Goal: Transaction & Acquisition: Book appointment/travel/reservation

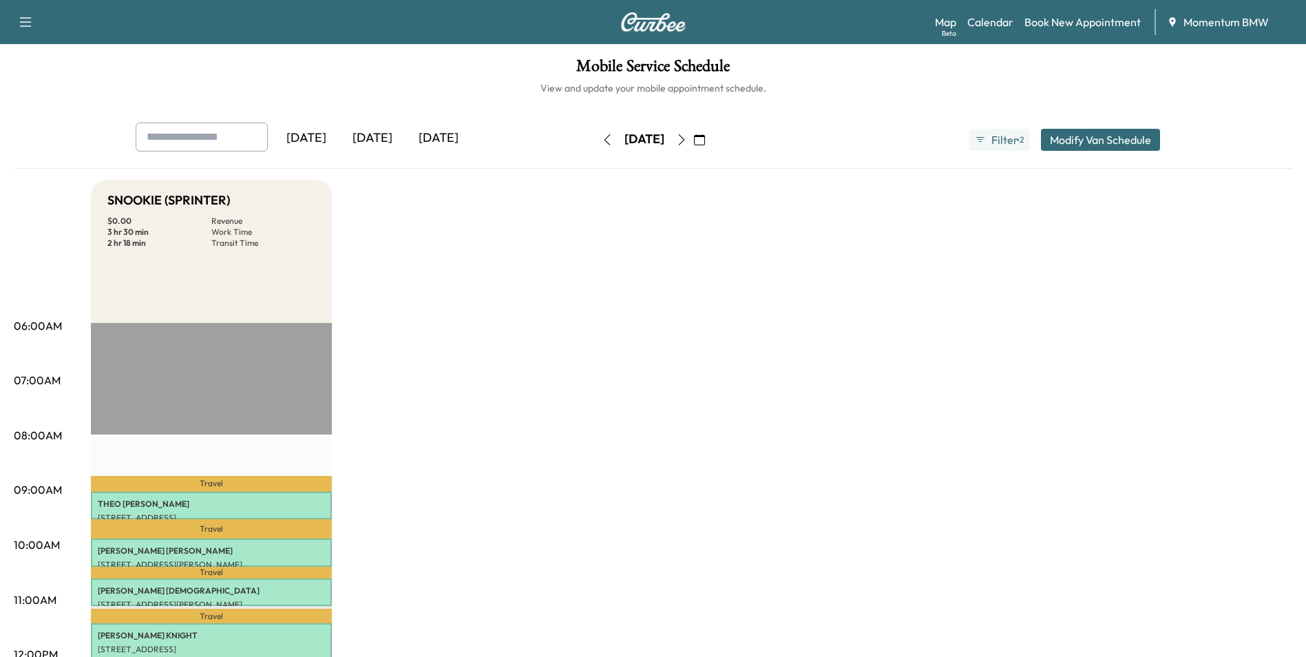
click at [687, 138] on icon "button" at bounding box center [681, 139] width 11 height 11
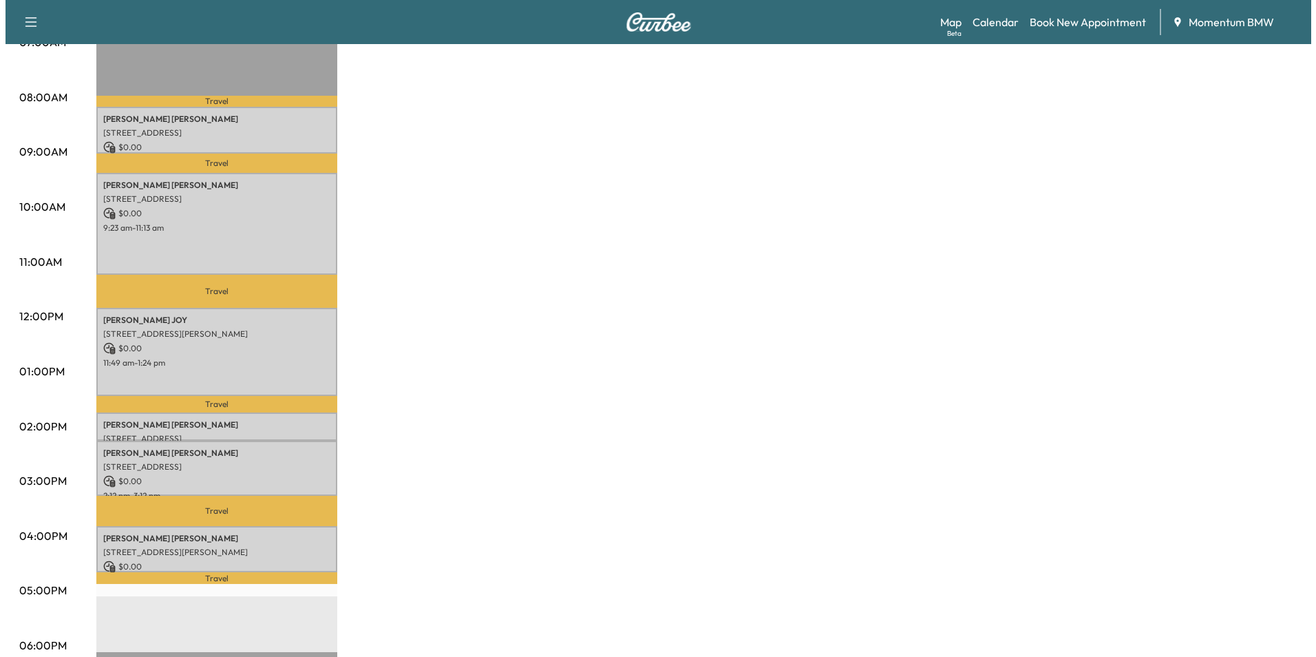
scroll to position [344, 0]
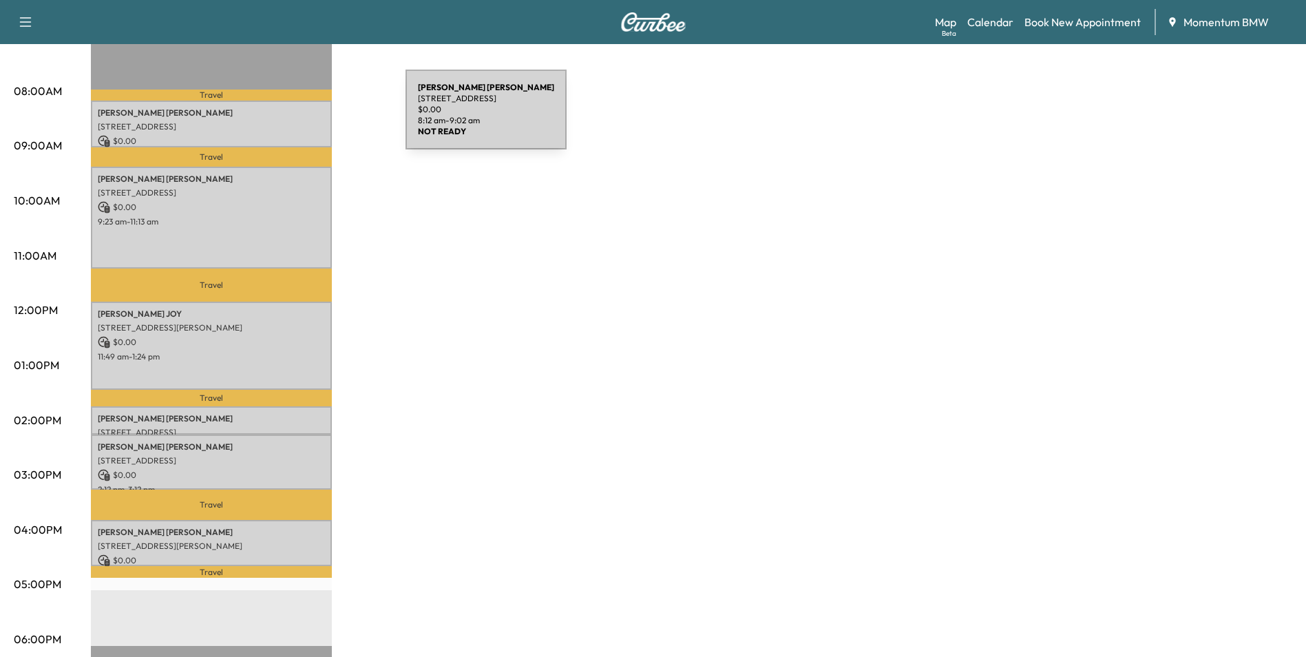
click at [302, 118] on div "[PERSON_NAME] [STREET_ADDRESS] $ 0.00 8:12 am - 9:02 am" at bounding box center [211, 123] width 241 height 46
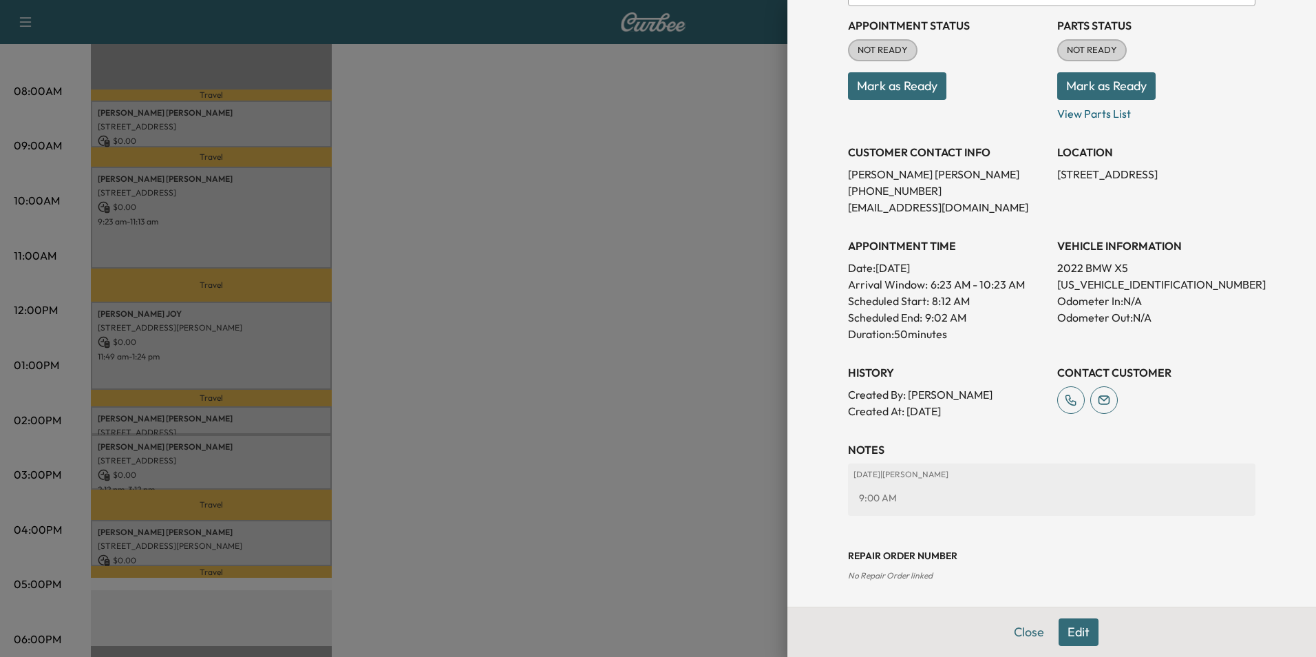
scroll to position [158, 0]
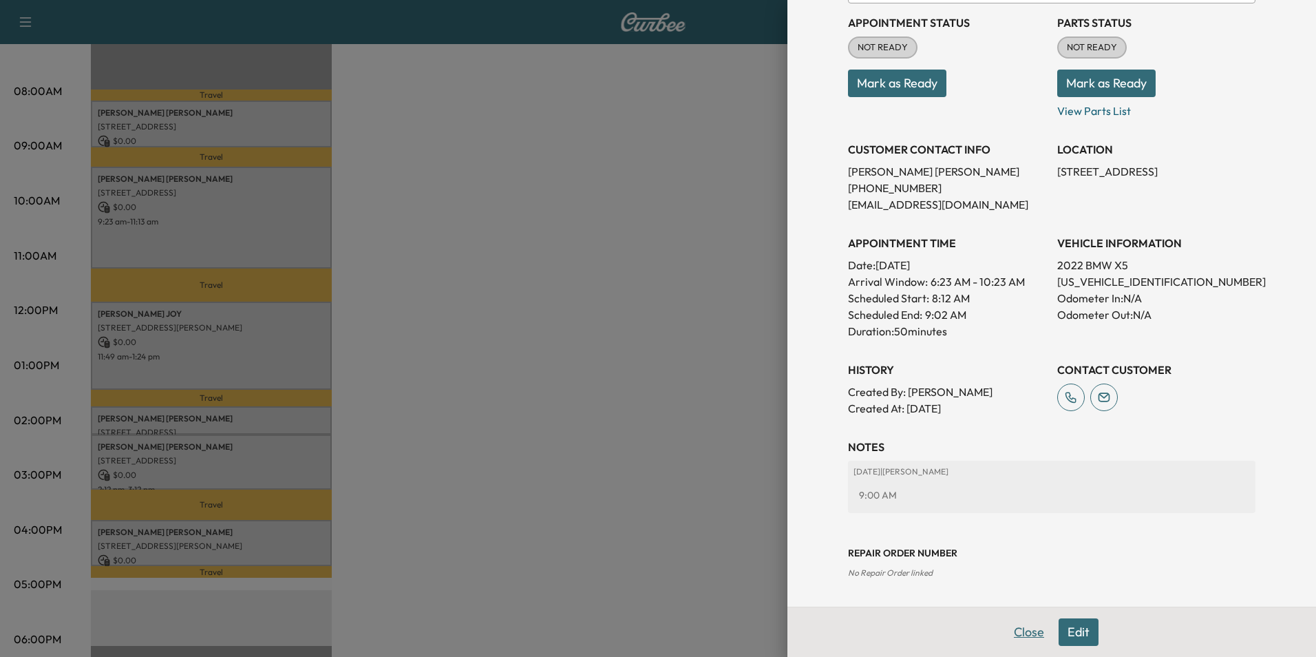
click at [1019, 634] on button "Close" at bounding box center [1029, 632] width 48 height 28
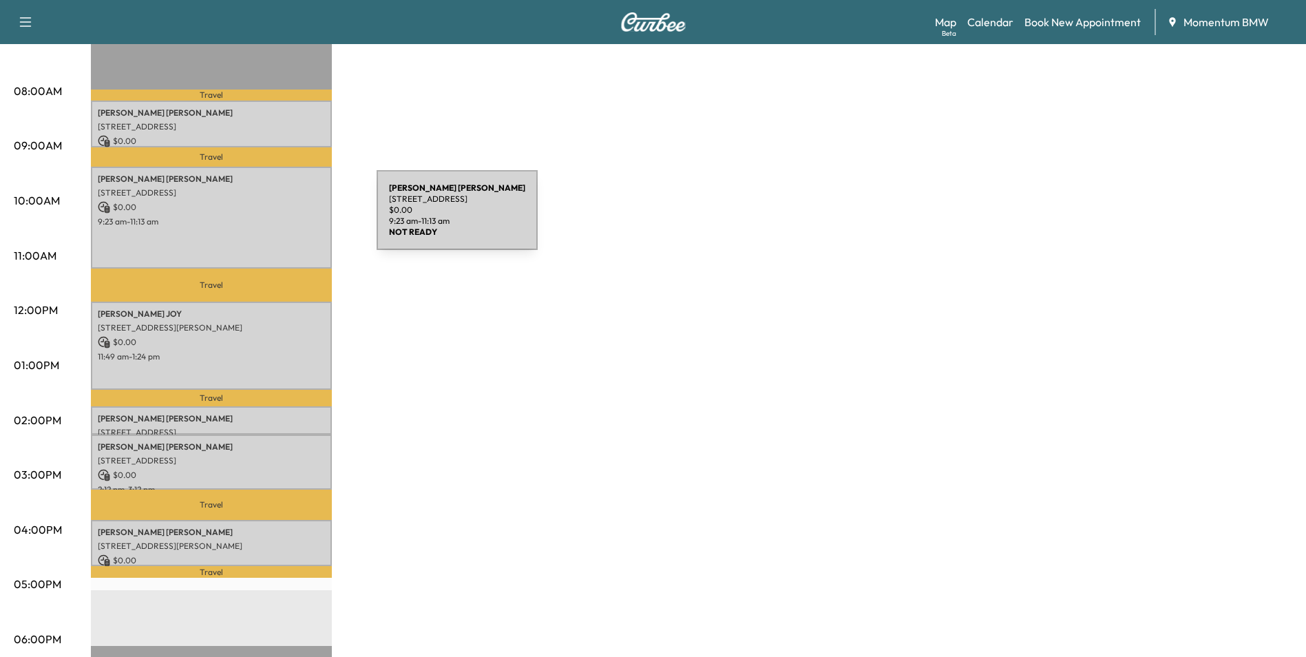
click at [273, 218] on p "9:23 am - 11:13 am" at bounding box center [211, 221] width 227 height 11
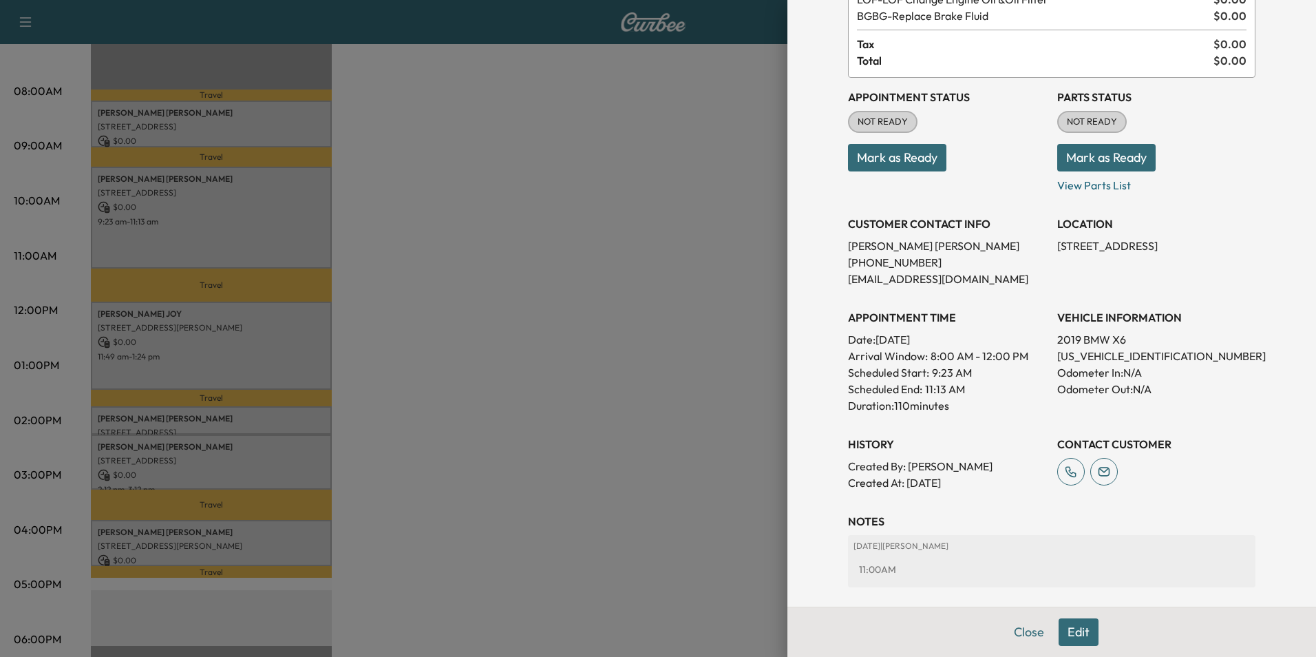
scroll to position [0, 0]
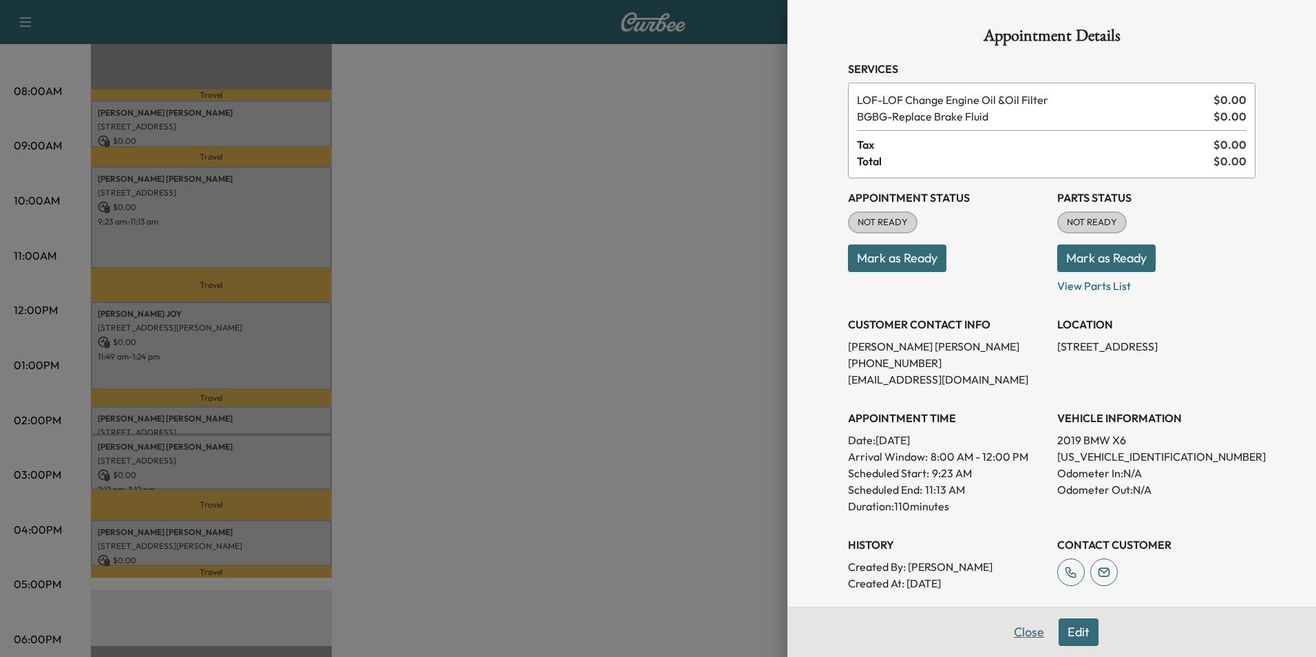
click at [1007, 628] on button "Close" at bounding box center [1029, 632] width 48 height 28
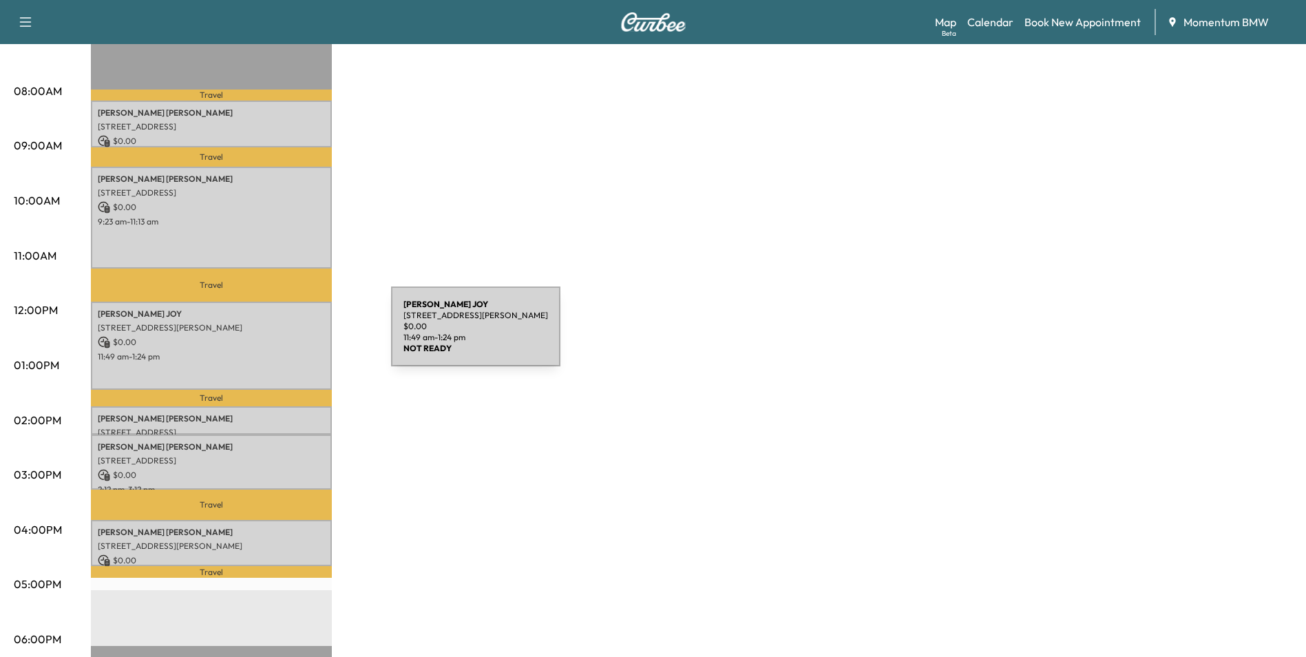
click at [287, 336] on p "$ 0.00" at bounding box center [211, 342] width 227 height 12
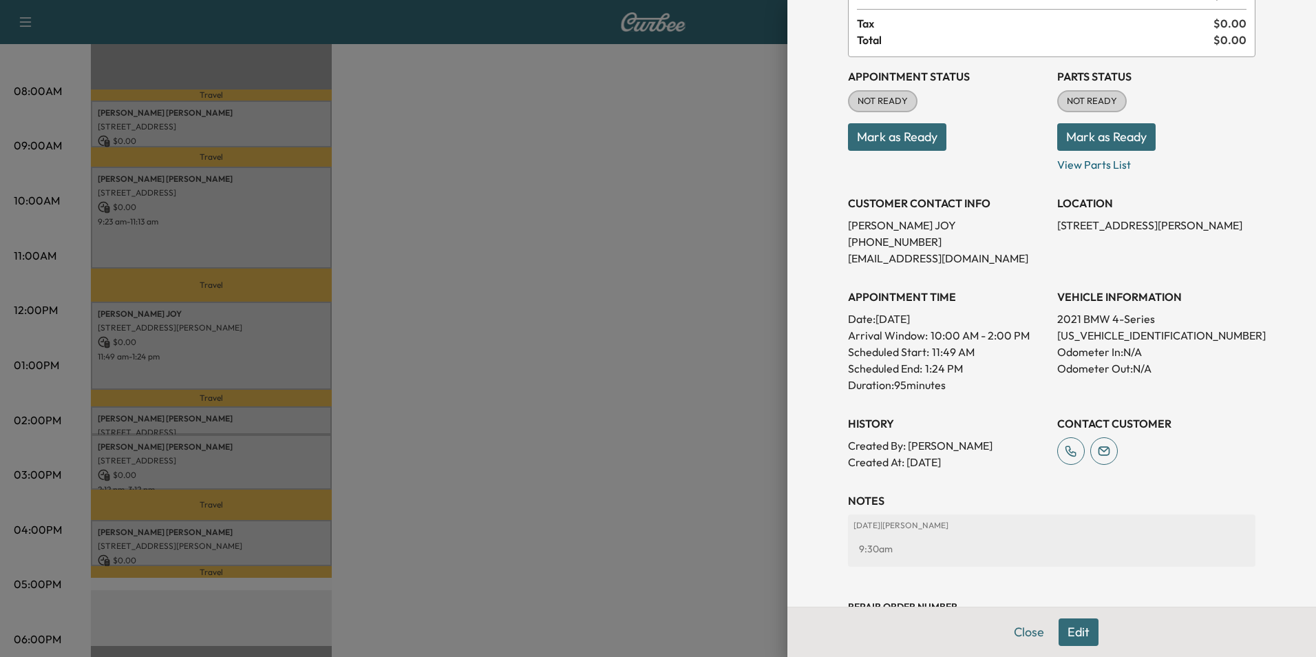
scroll to position [191, 0]
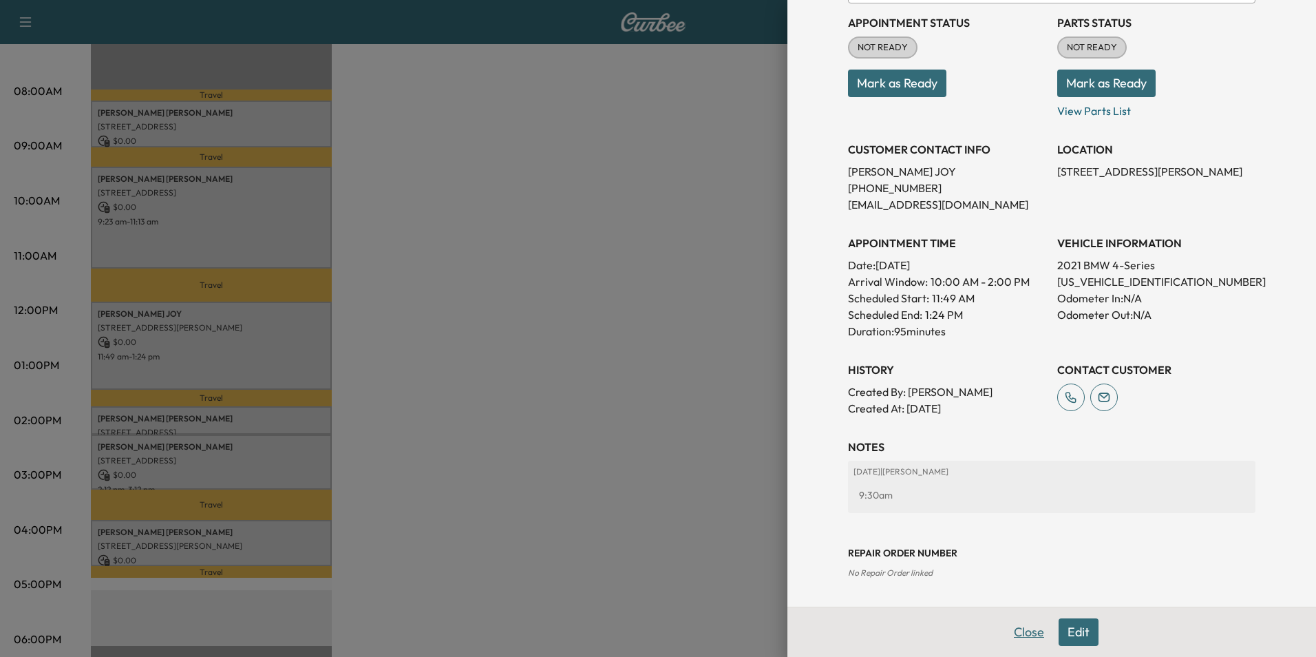
click at [1017, 637] on button "Close" at bounding box center [1029, 632] width 48 height 28
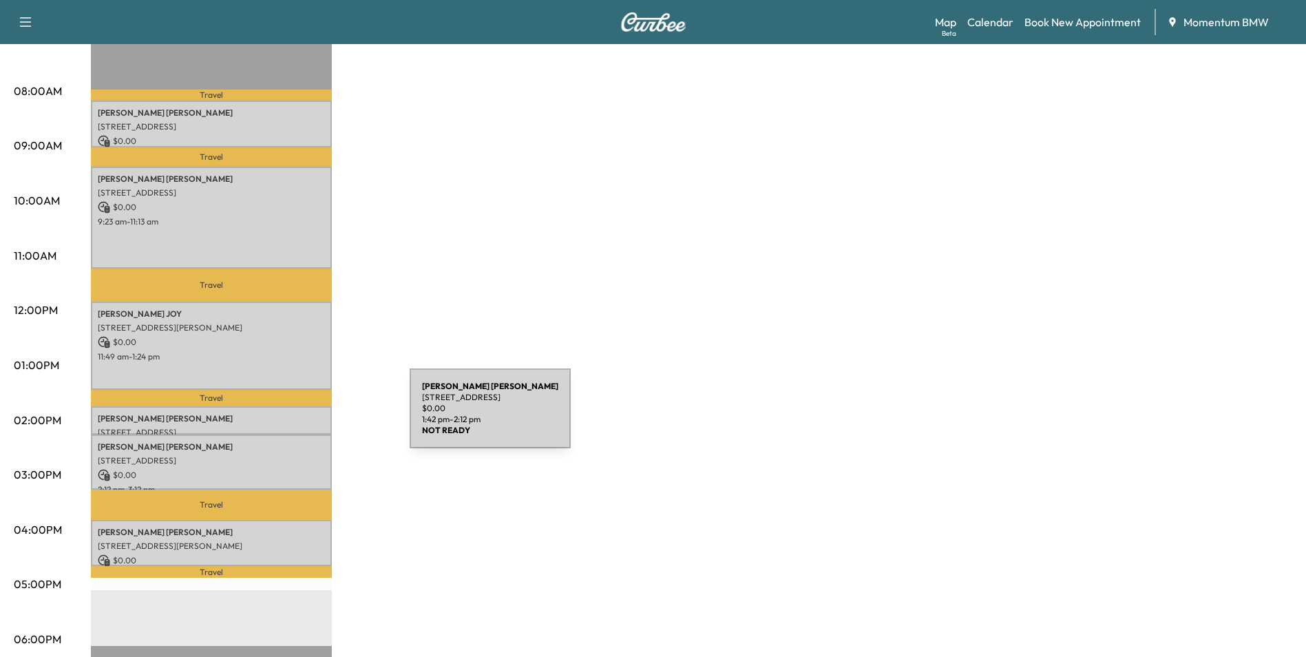
click at [306, 416] on p "[PERSON_NAME]" at bounding box center [211, 418] width 227 height 11
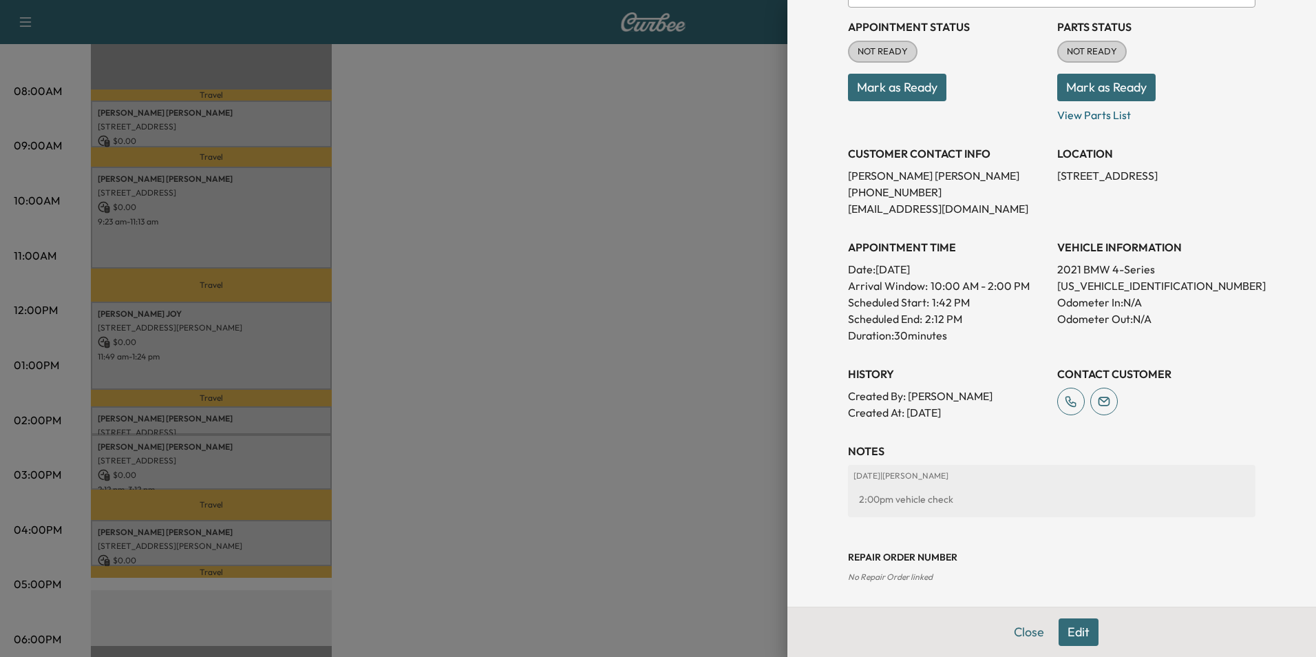
scroll to position [158, 0]
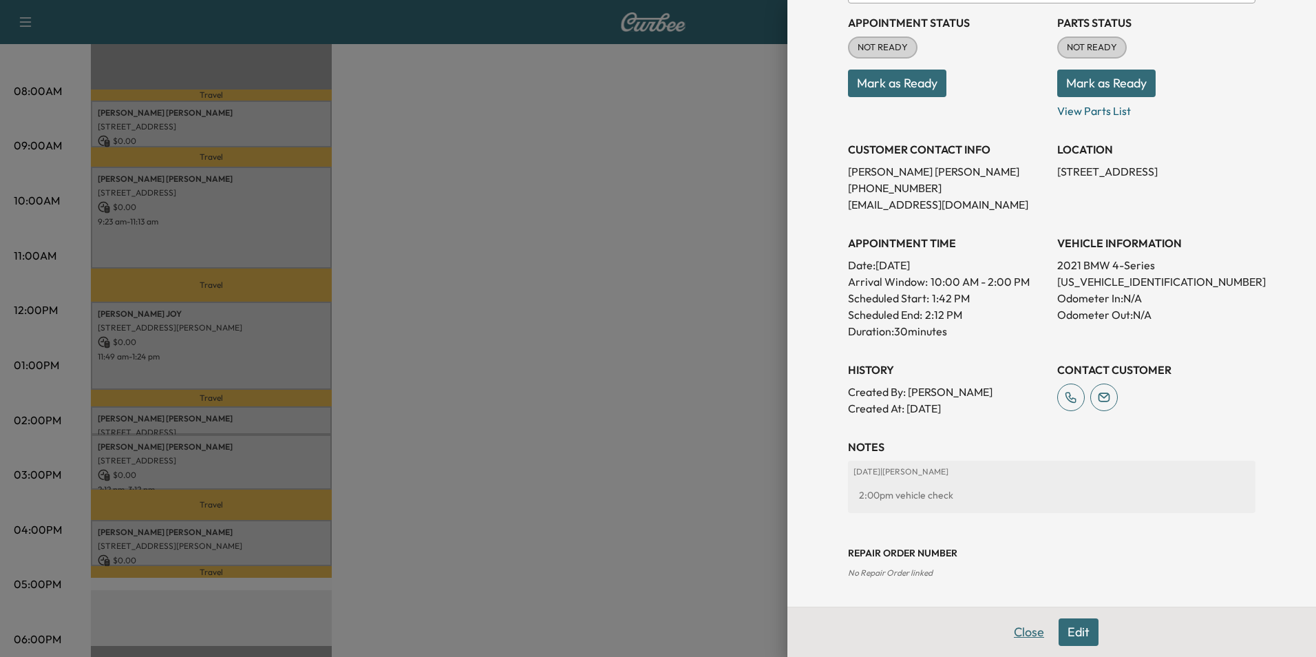
click at [1012, 632] on button "Close" at bounding box center [1029, 632] width 48 height 28
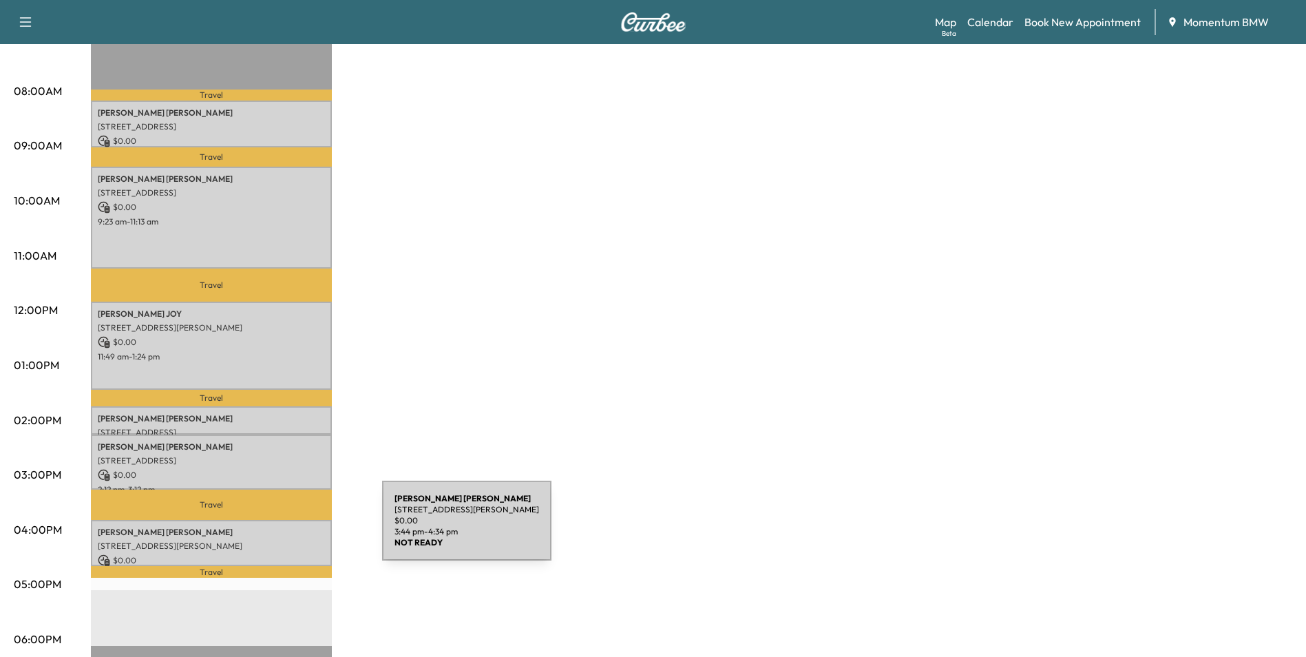
click at [279, 529] on p "[PERSON_NAME]" at bounding box center [211, 532] width 227 height 11
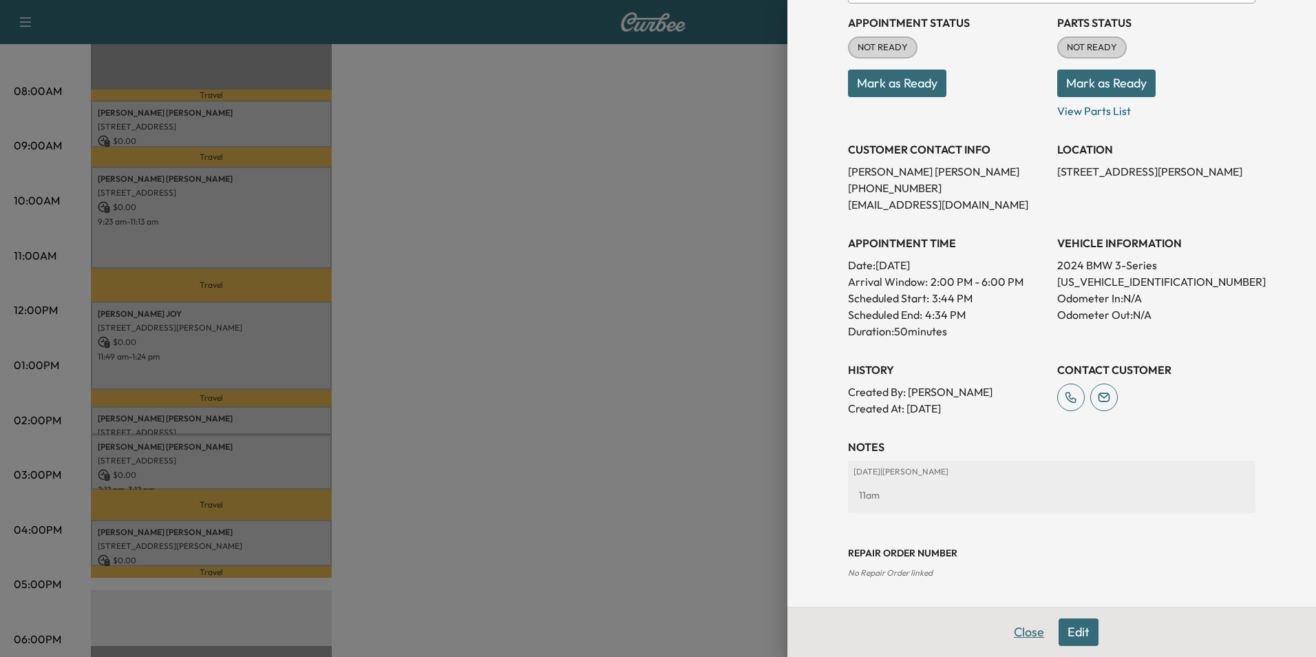
click at [1014, 626] on button "Close" at bounding box center [1029, 632] width 48 height 28
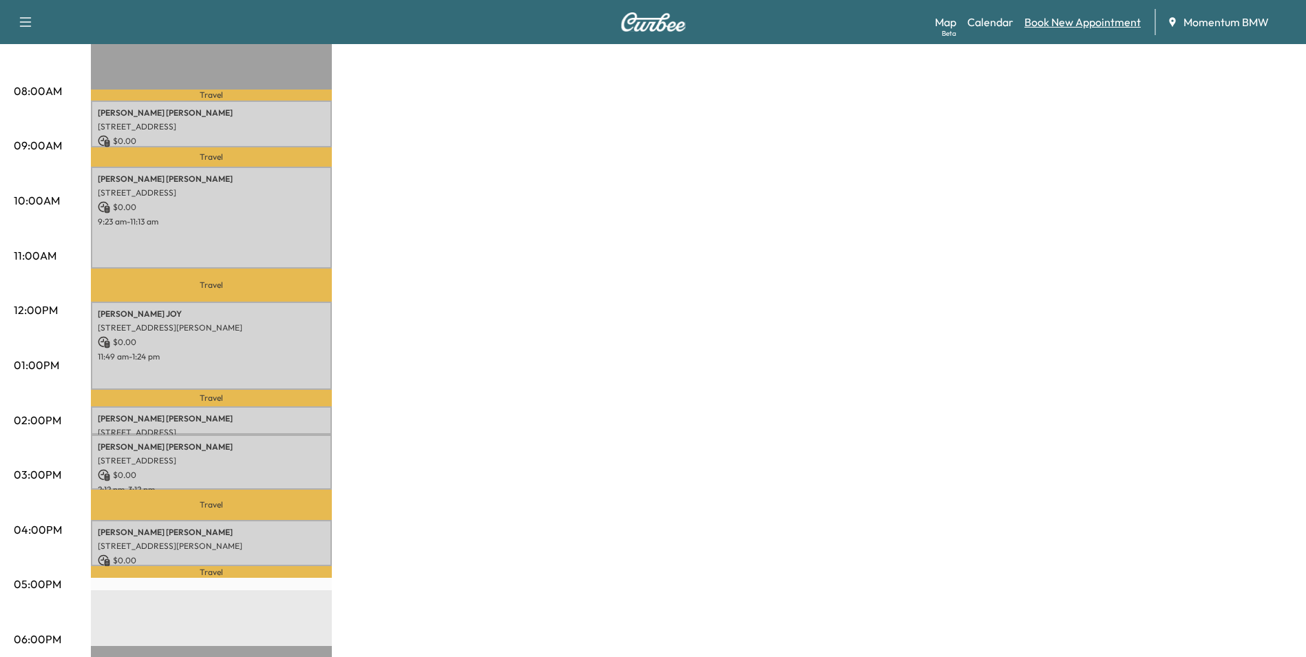
click at [1097, 22] on link "Book New Appointment" at bounding box center [1082, 22] width 116 height 17
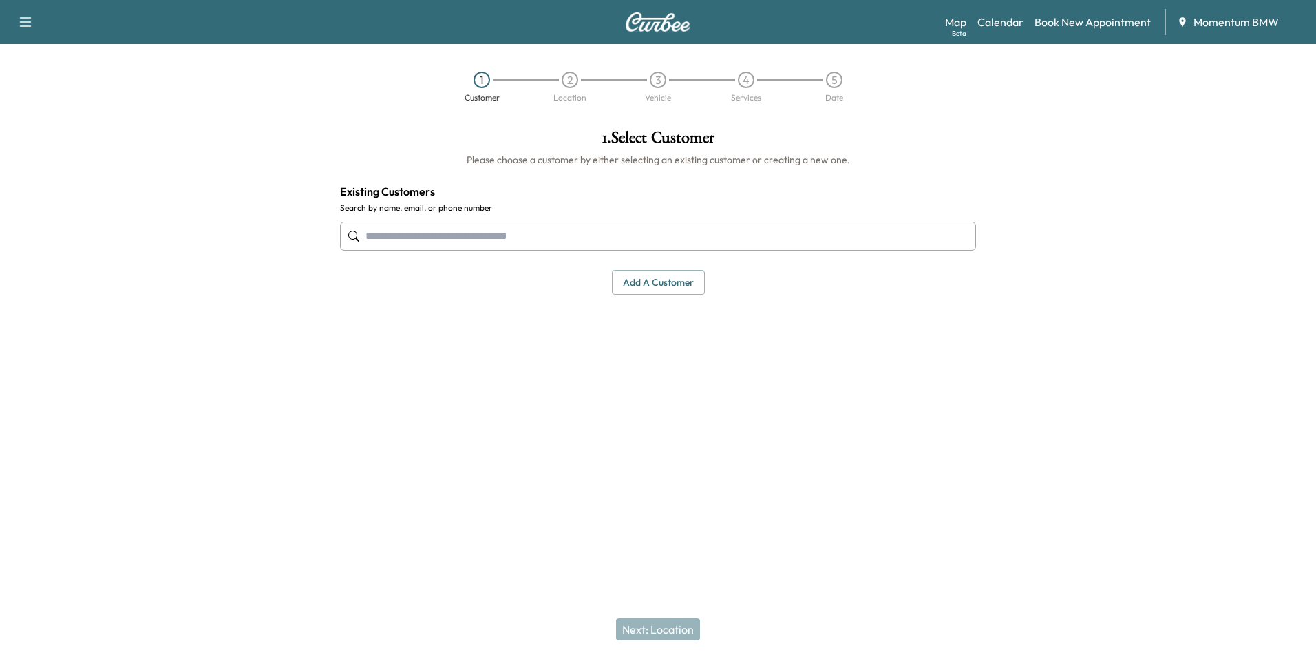
click at [572, 235] on input "text" at bounding box center [658, 236] width 636 height 29
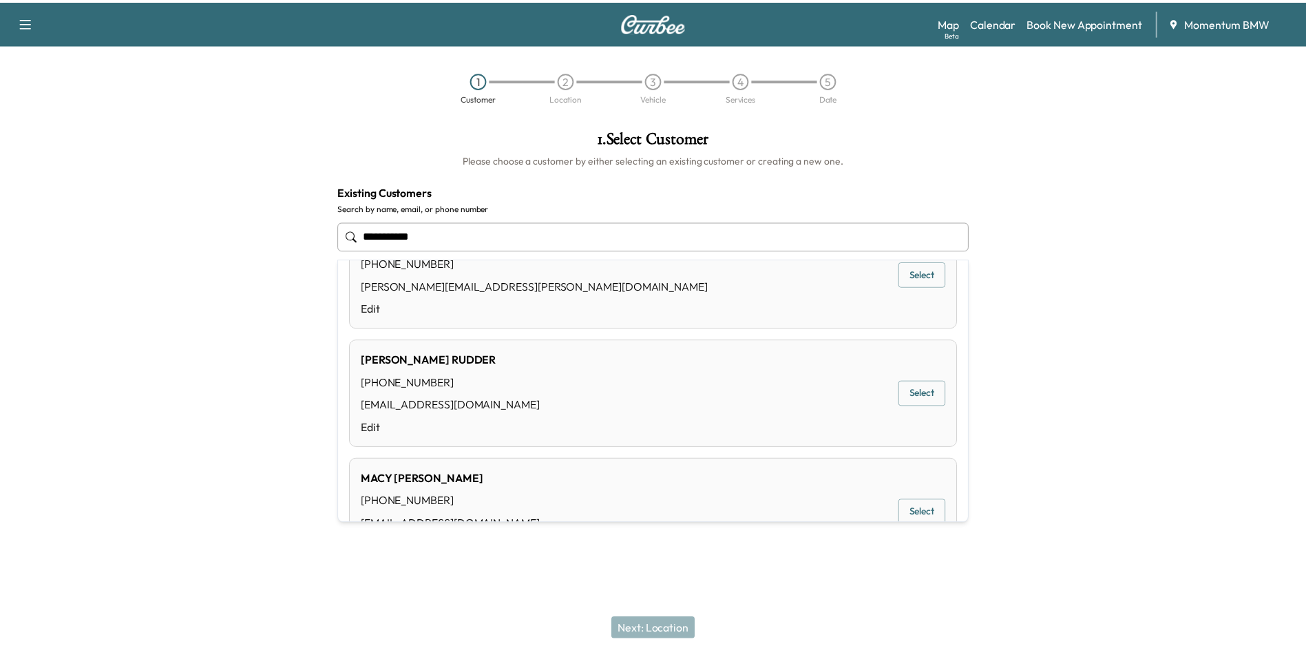
scroll to position [551, 0]
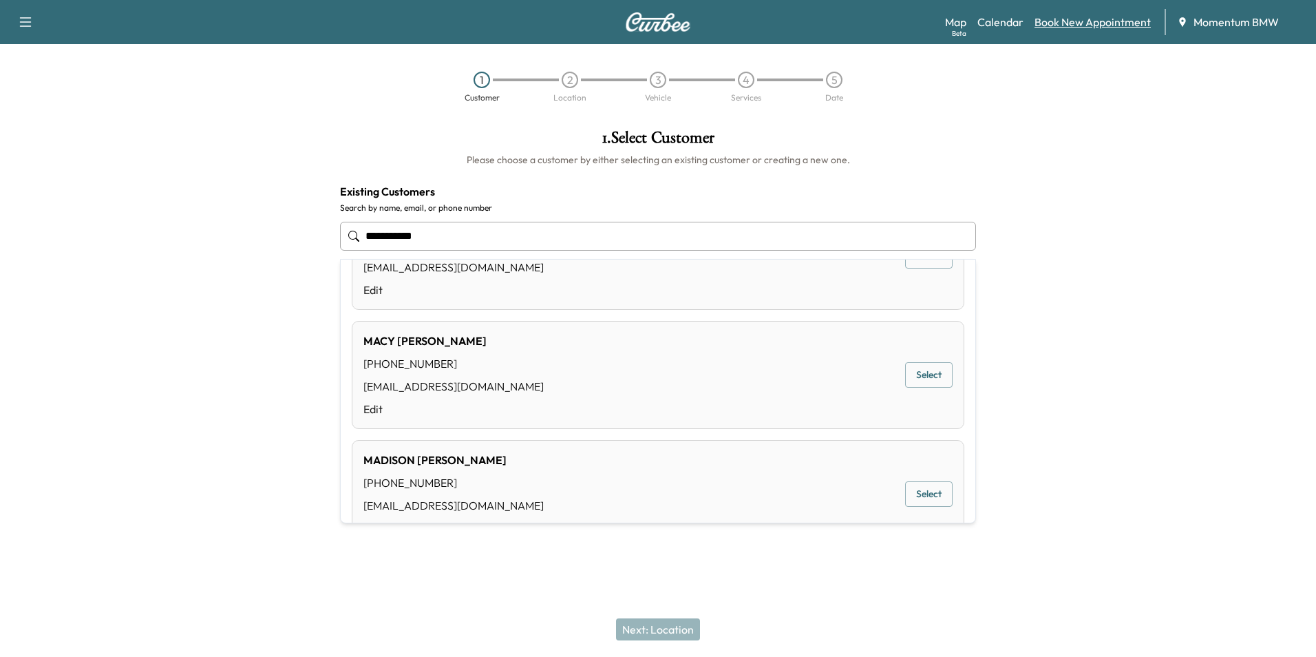
type input "**********"
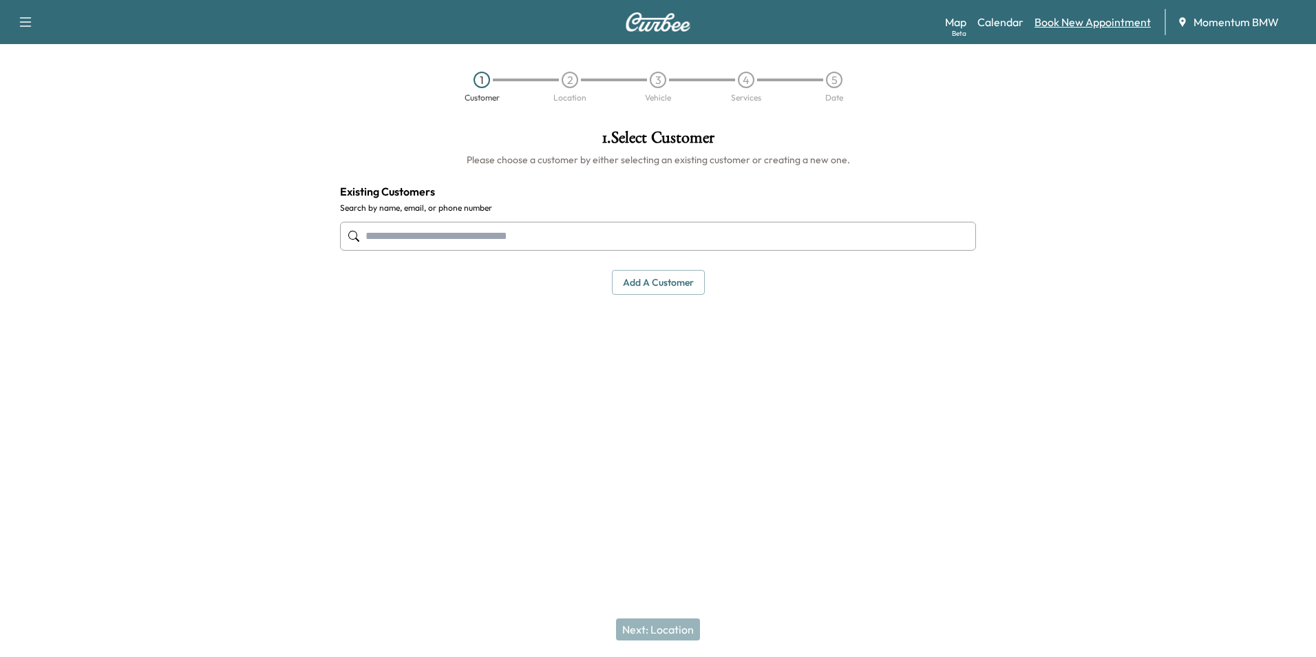
click at [1102, 23] on link "Book New Appointment" at bounding box center [1092, 22] width 116 height 17
click at [690, 281] on button "Add a customer" at bounding box center [658, 282] width 93 height 25
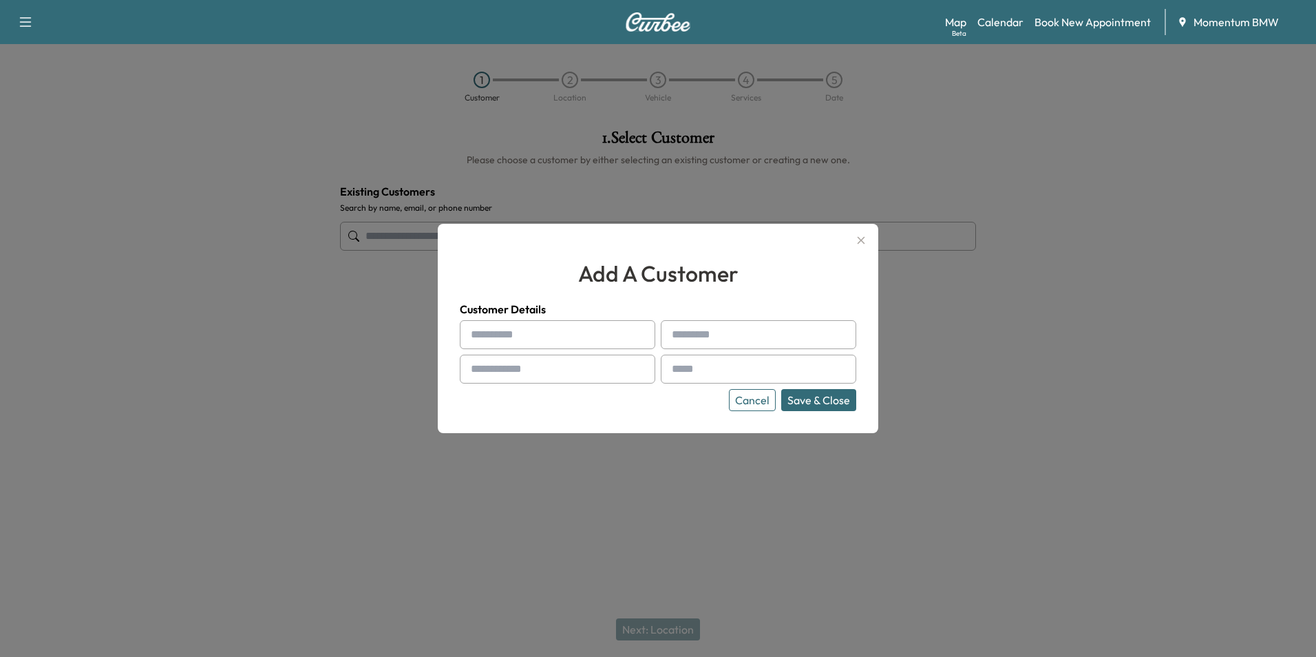
click at [597, 334] on input "text" at bounding box center [557, 334] width 195 height 29
type input "****"
type input "******"
type input "**********"
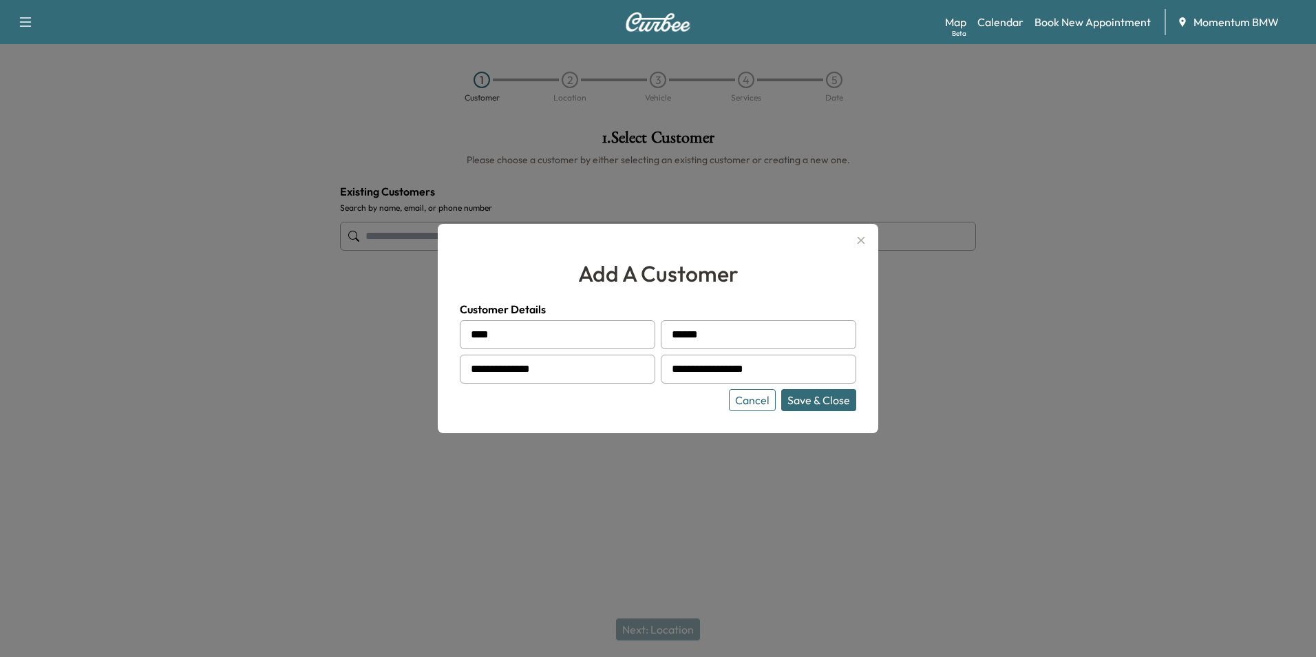
click at [824, 399] on button "Save & Close" at bounding box center [818, 400] width 75 height 22
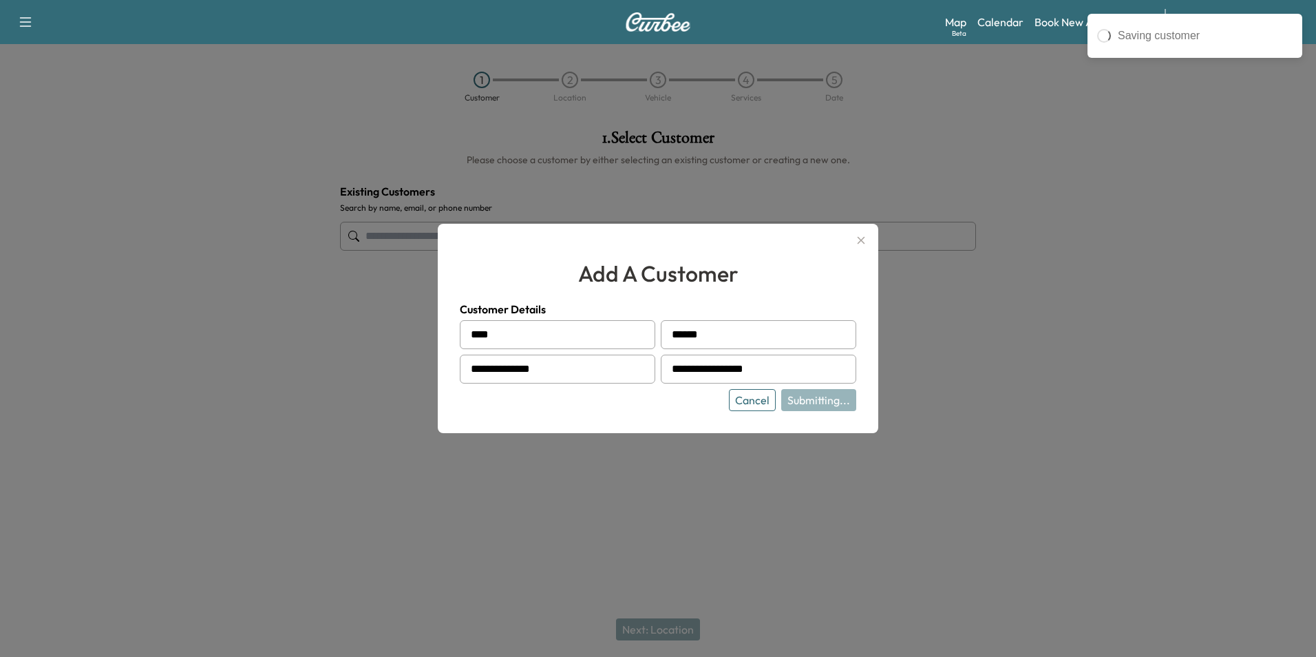
type input "**********"
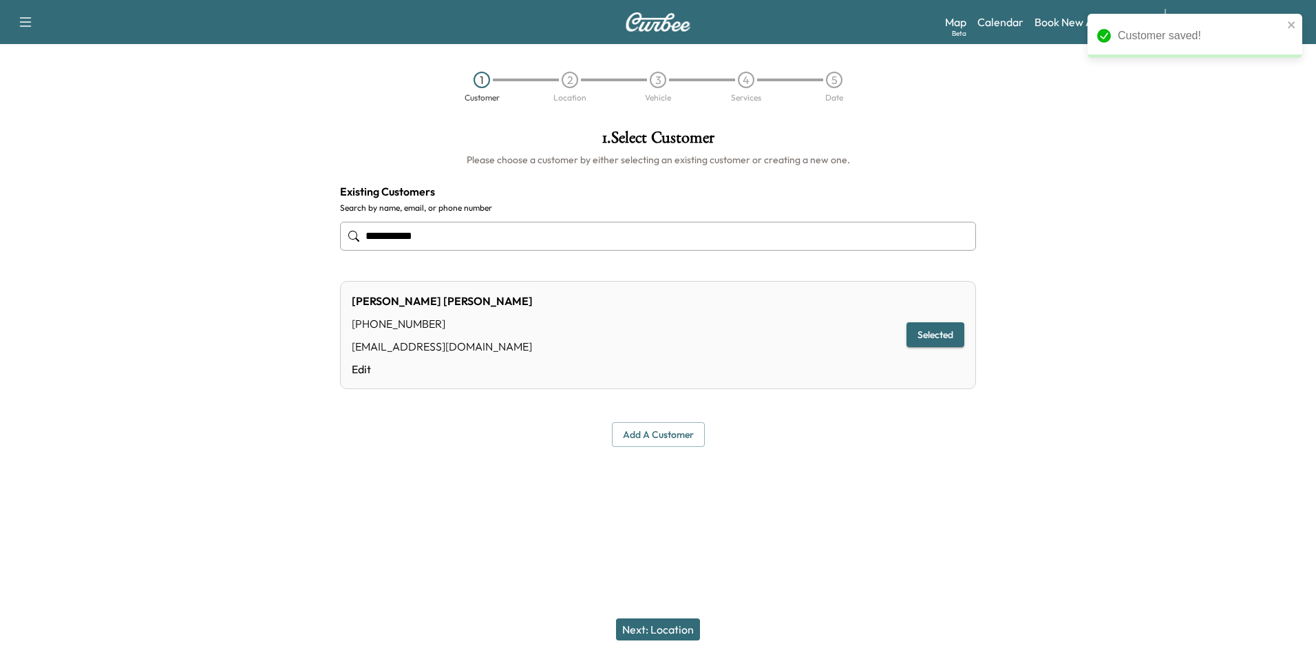
click at [670, 621] on button "Next: Location" at bounding box center [658, 629] width 84 height 22
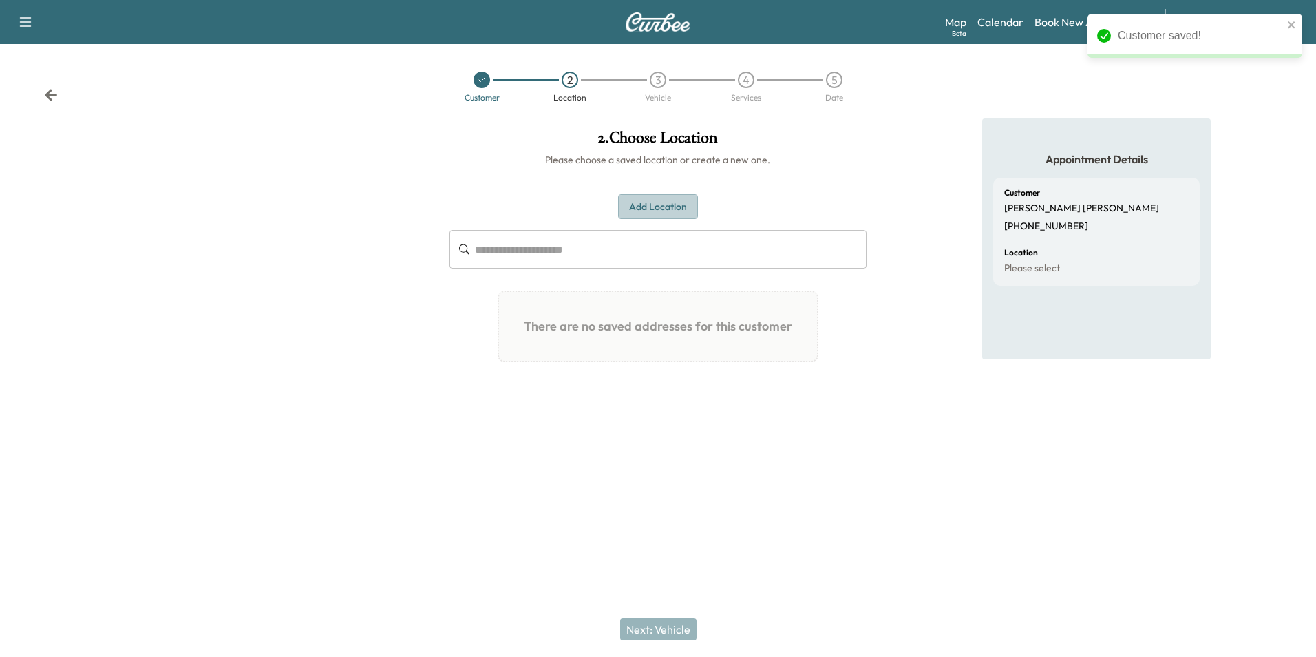
click at [674, 213] on button "Add Location" at bounding box center [658, 206] width 80 height 25
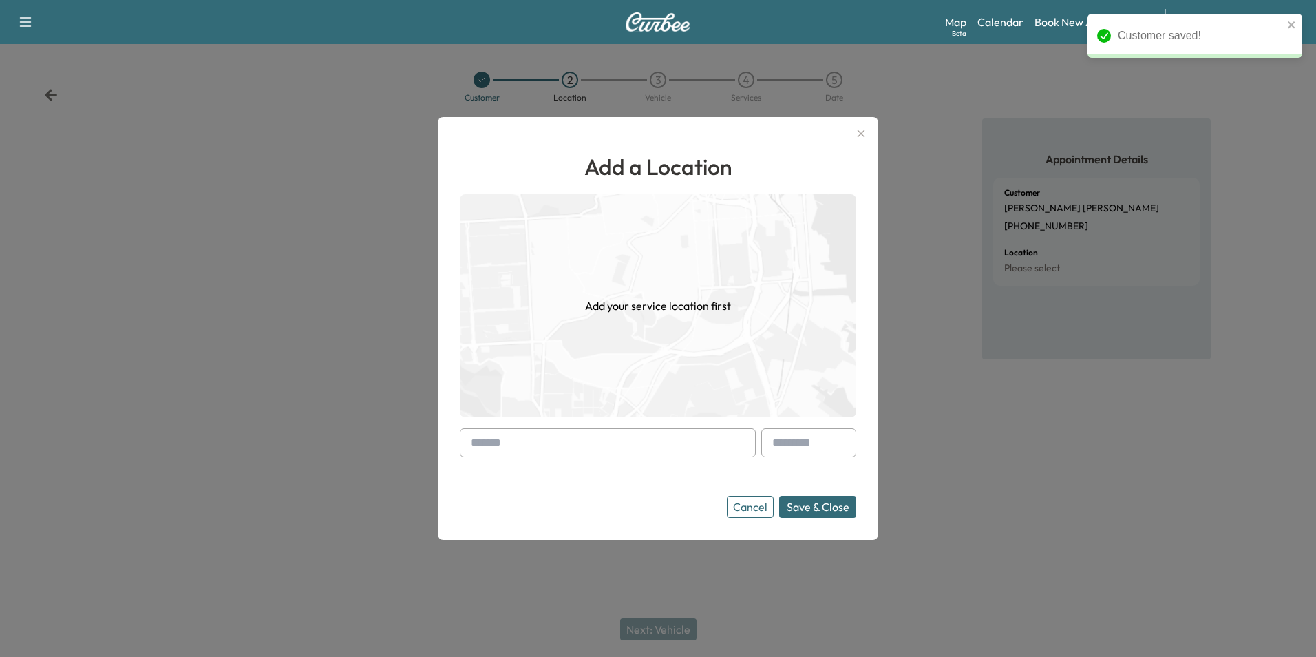
click at [635, 445] on input "text" at bounding box center [608, 442] width 296 height 29
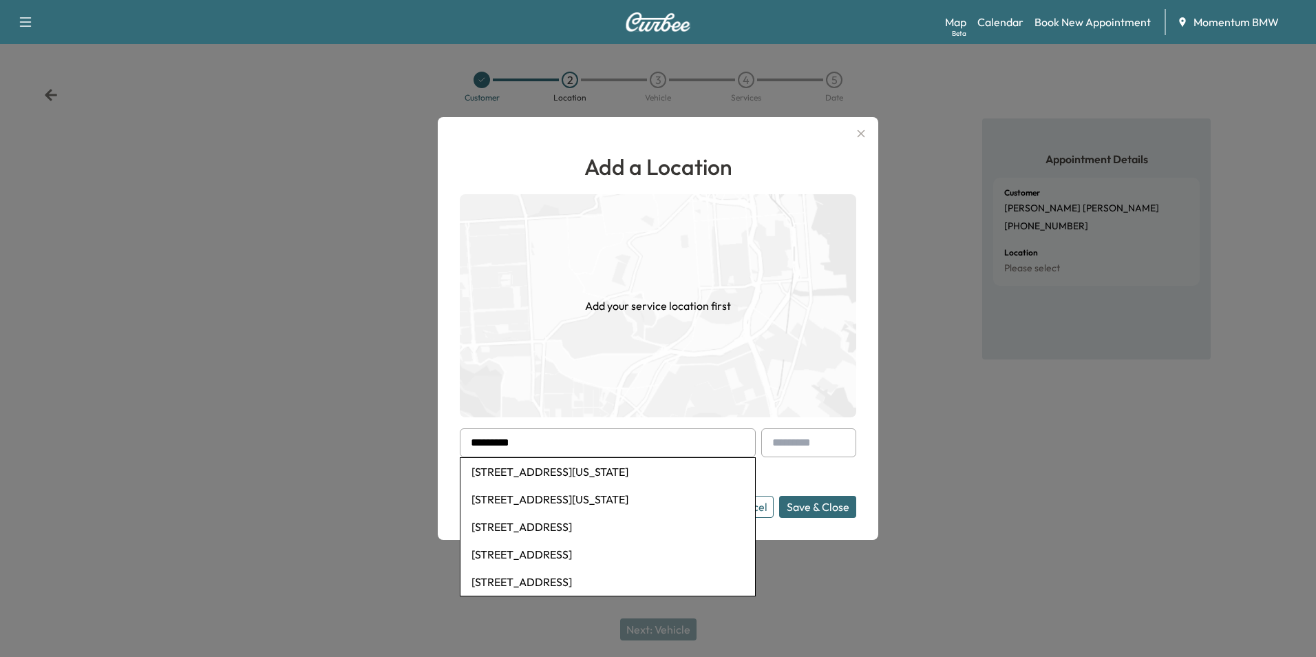
click at [621, 496] on li "[STREET_ADDRESS][US_STATE]" at bounding box center [607, 499] width 295 height 28
type input "**********"
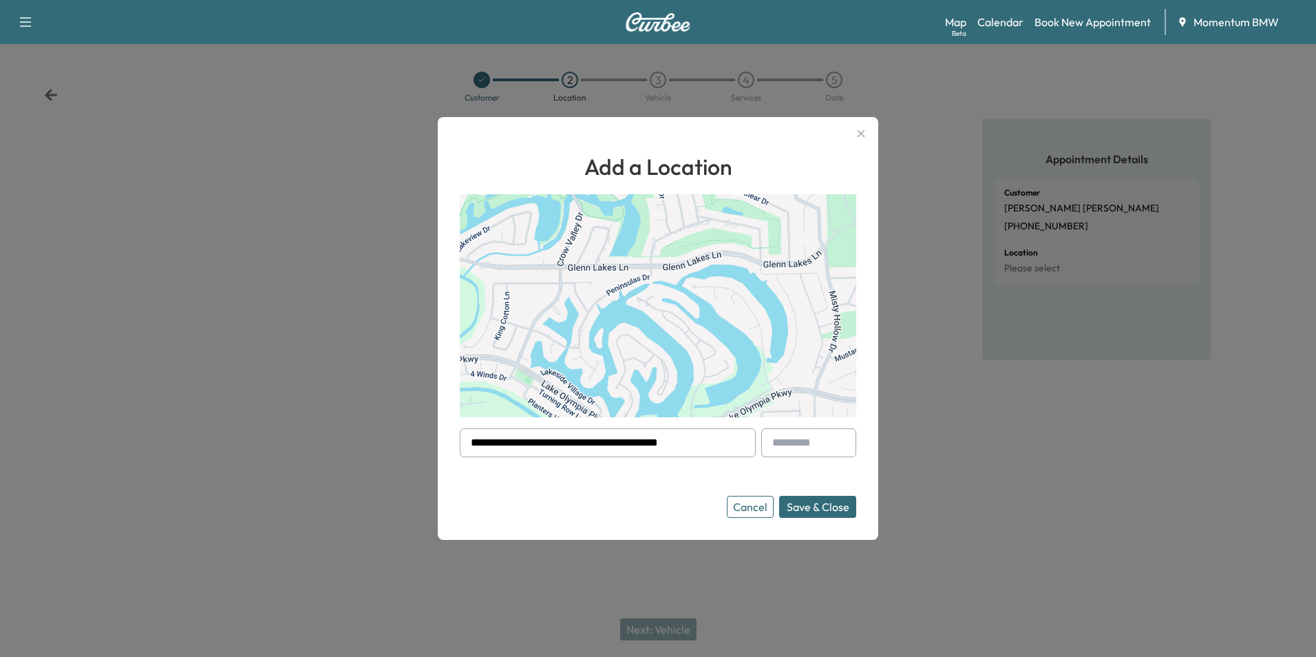
click at [808, 509] on button "Save & Close" at bounding box center [817, 507] width 77 height 22
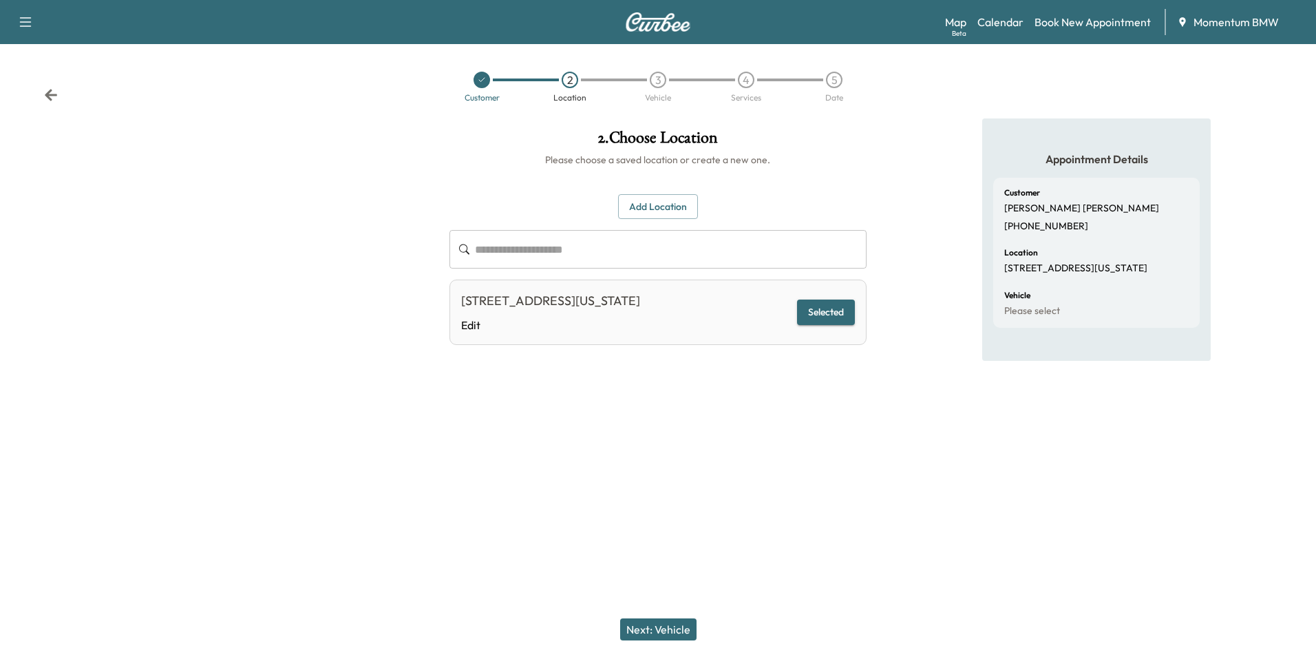
click at [678, 622] on button "Next: Vehicle" at bounding box center [658, 629] width 76 height 22
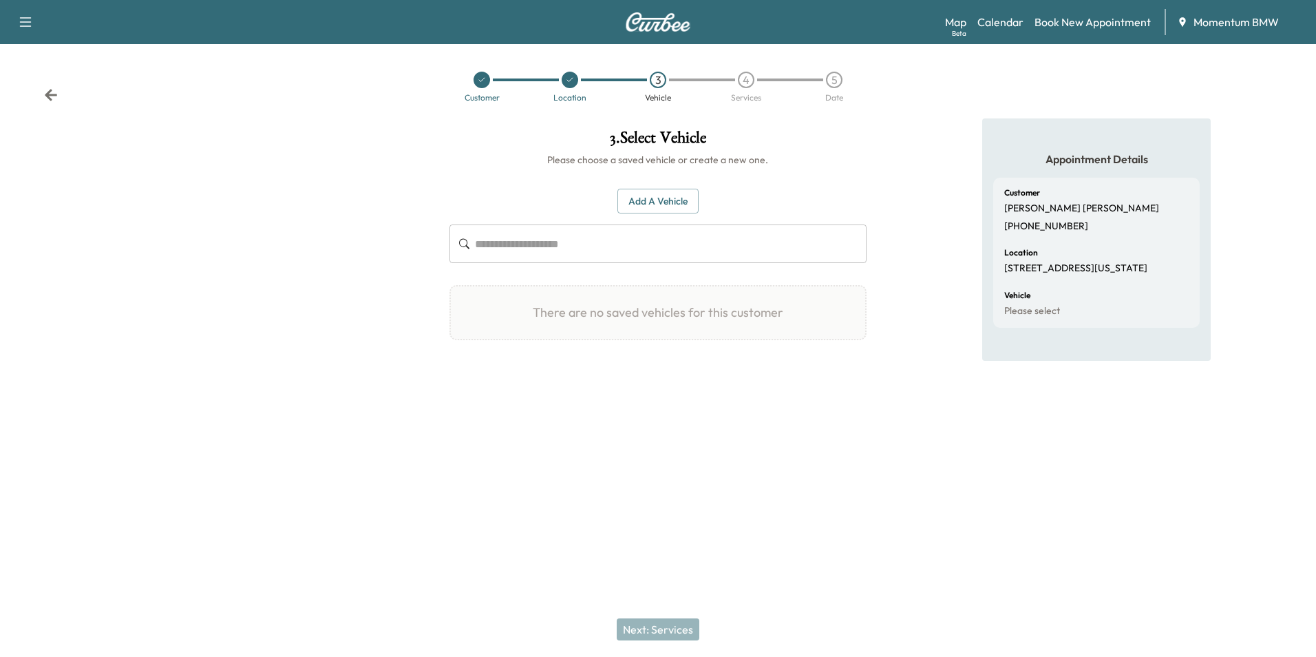
click at [679, 200] on button "Add a Vehicle" at bounding box center [657, 201] width 81 height 25
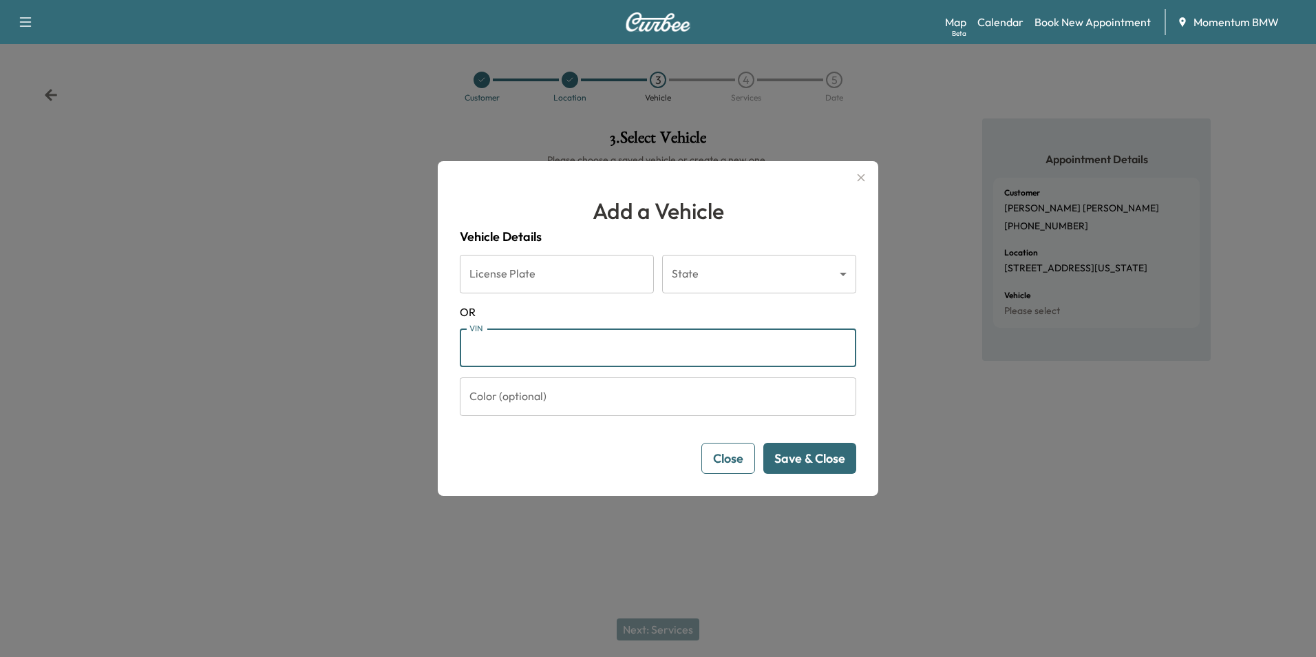
paste input "**********"
type input "**********"
click at [838, 463] on button "Save & Close" at bounding box center [809, 458] width 93 height 31
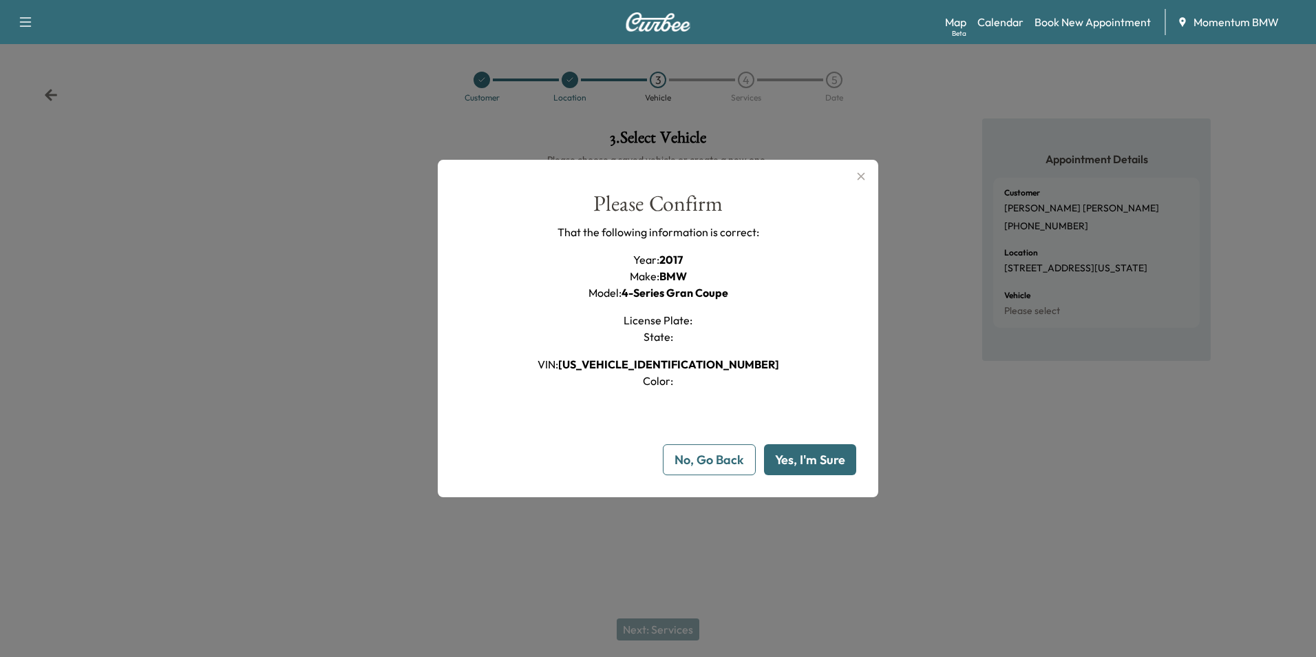
click at [832, 463] on button "Yes, I'm Sure" at bounding box center [810, 459] width 92 height 31
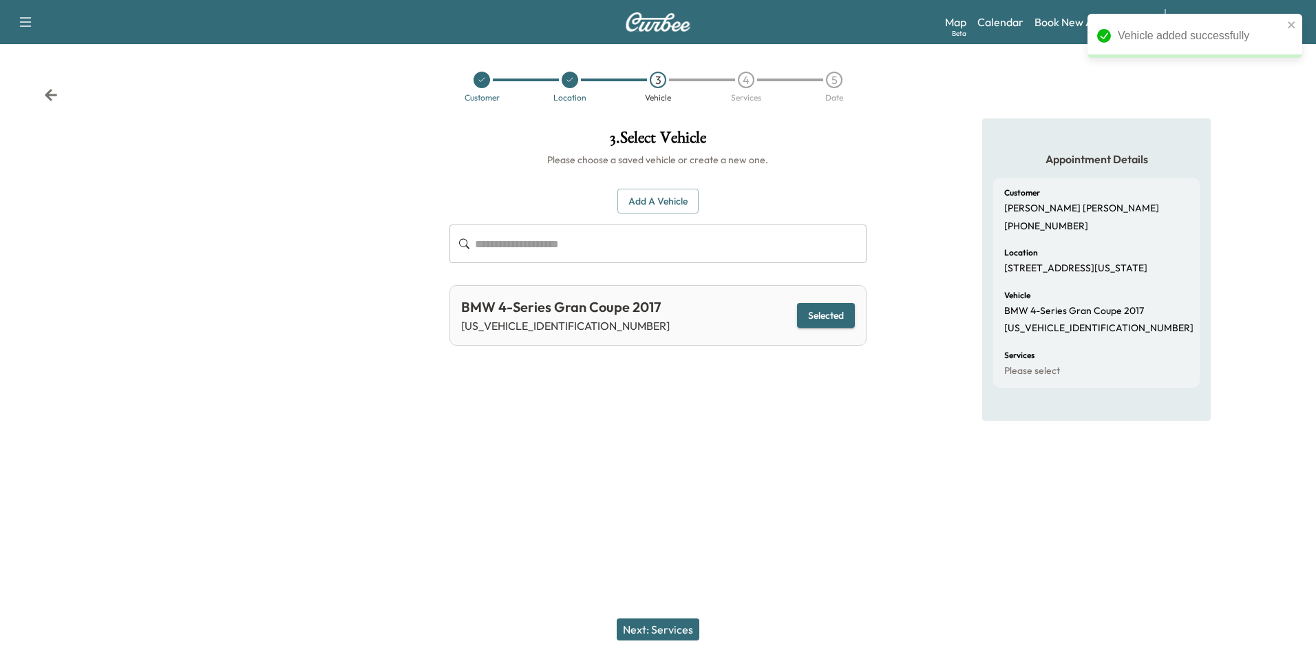
click at [673, 629] on button "Next: Services" at bounding box center [658, 629] width 83 height 22
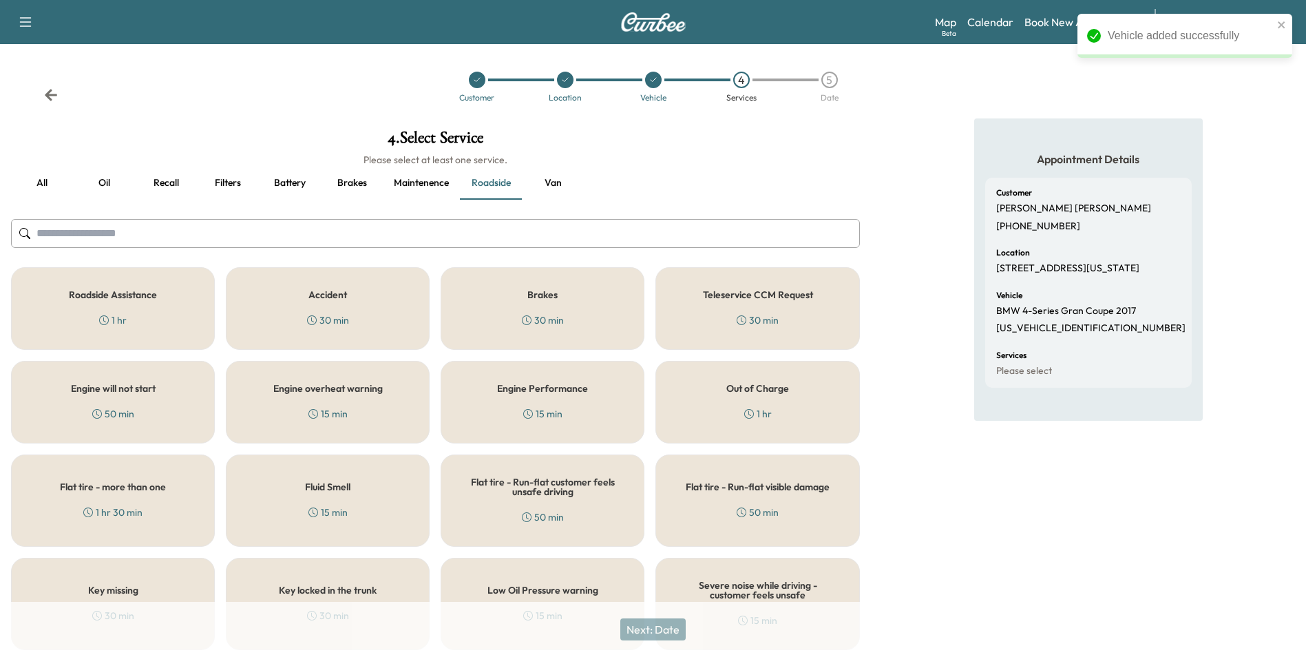
click at [99, 180] on button "Oil" at bounding box center [104, 183] width 62 height 33
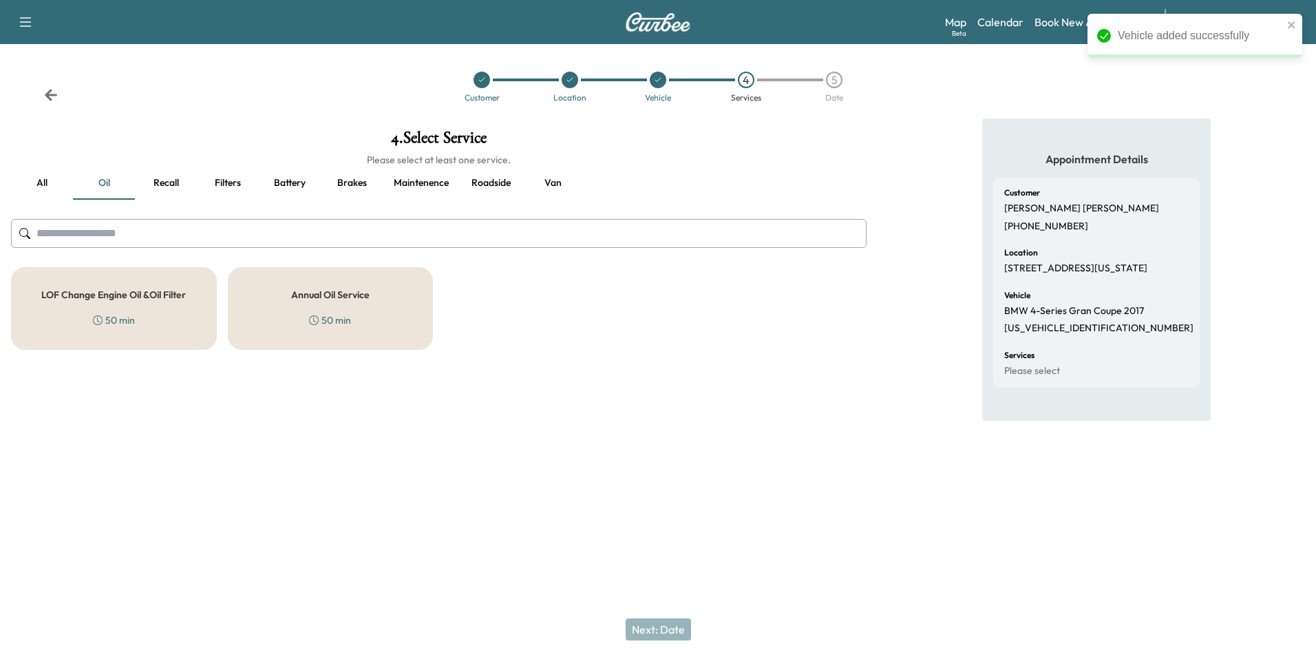
drag, startPoint x: 331, startPoint y: 289, endPoint x: 372, endPoint y: 307, distance: 45.0
click at [332, 290] on h5 "Annual Oil Service" at bounding box center [330, 295] width 78 height 10
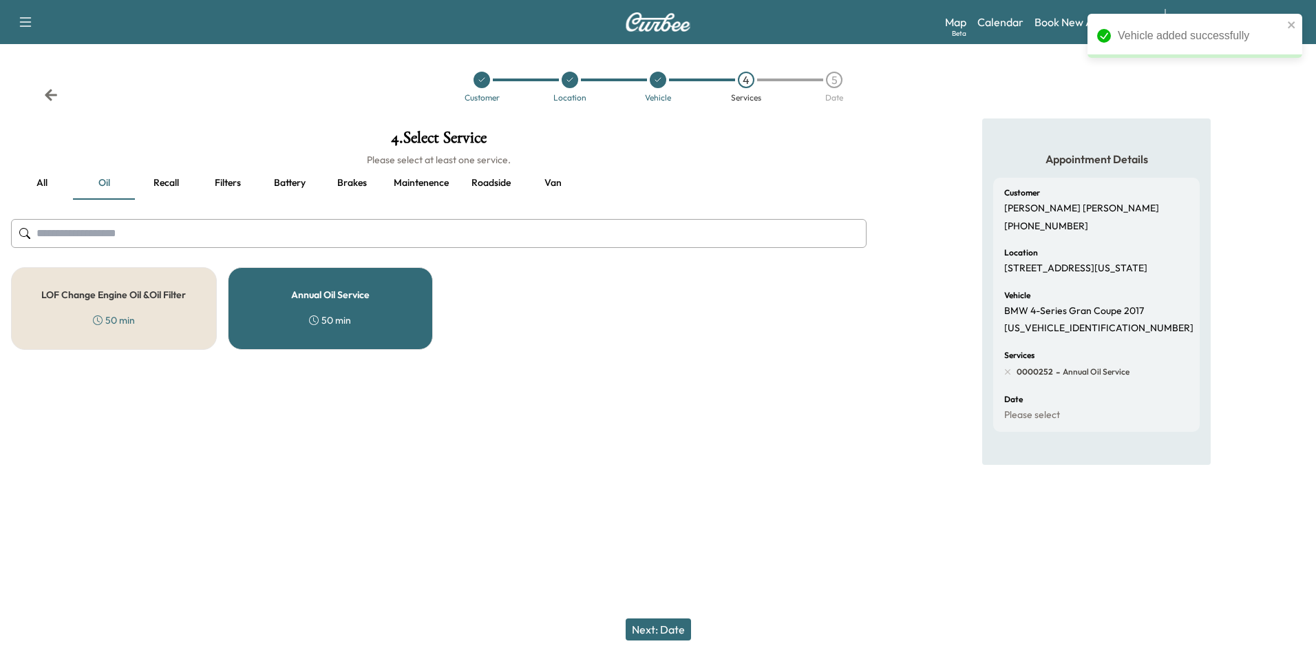
click at [676, 630] on button "Next: Date" at bounding box center [658, 629] width 65 height 22
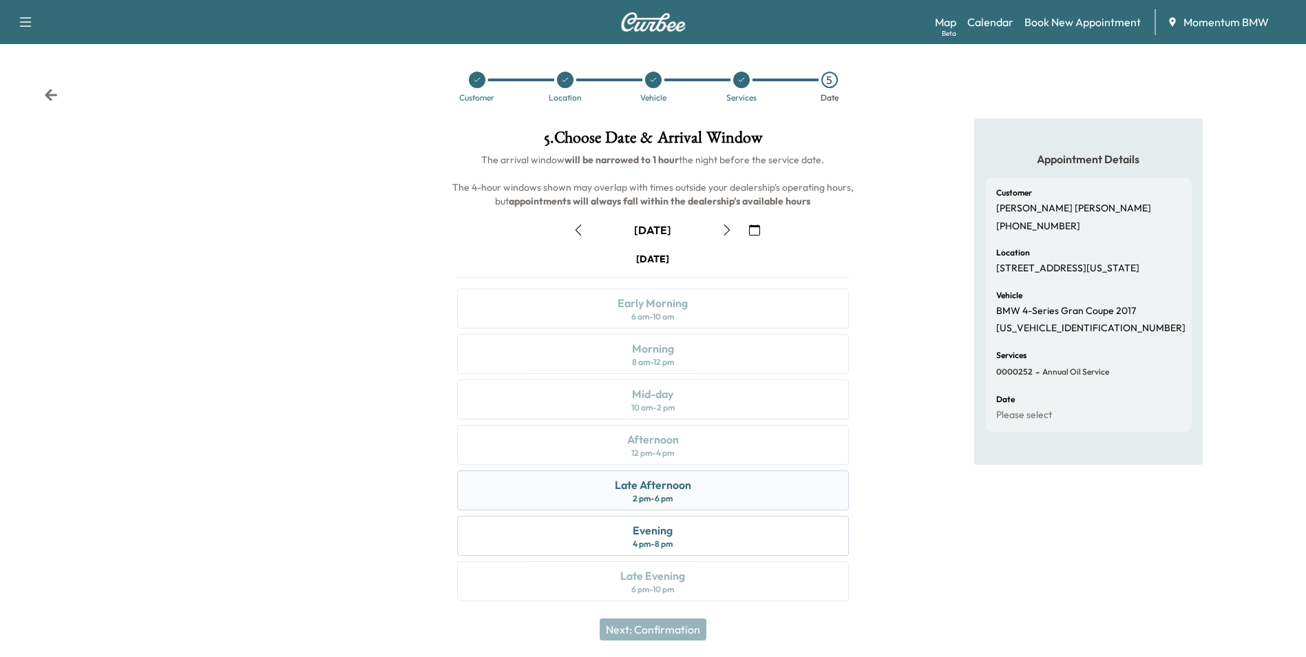
click at [657, 491] on div "Late Afternoon" at bounding box center [653, 484] width 76 height 17
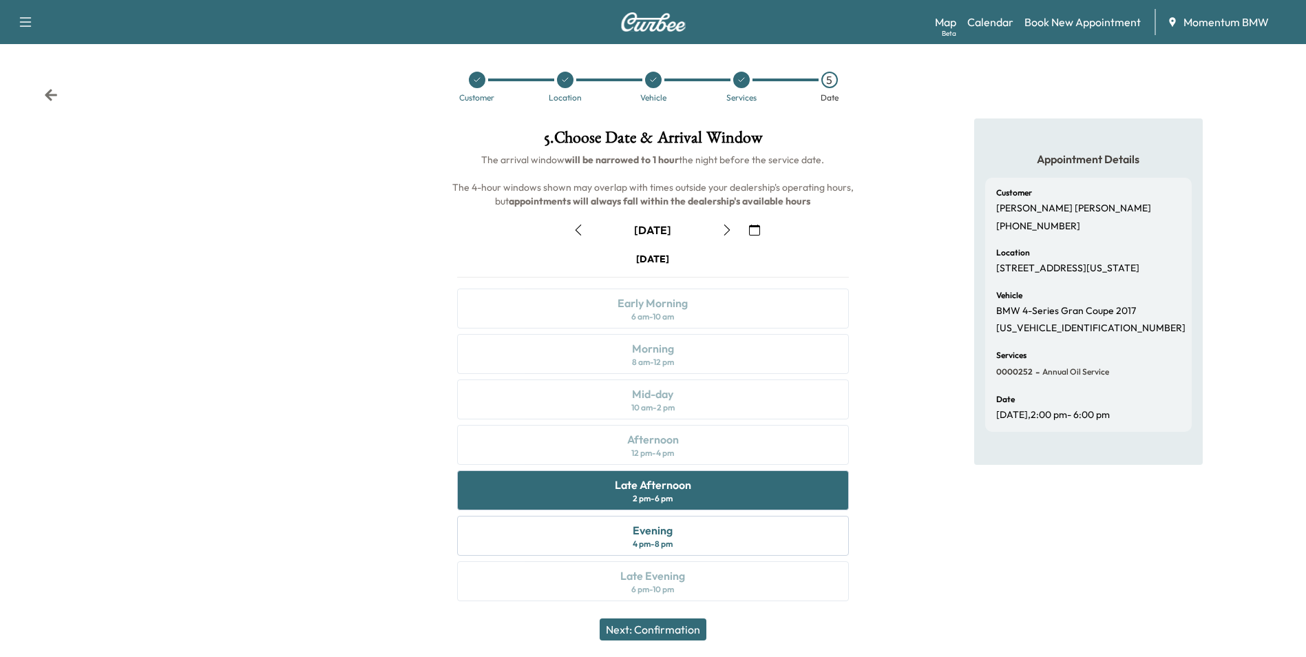
click at [670, 626] on button "Next: Confirmation" at bounding box center [652, 629] width 107 height 22
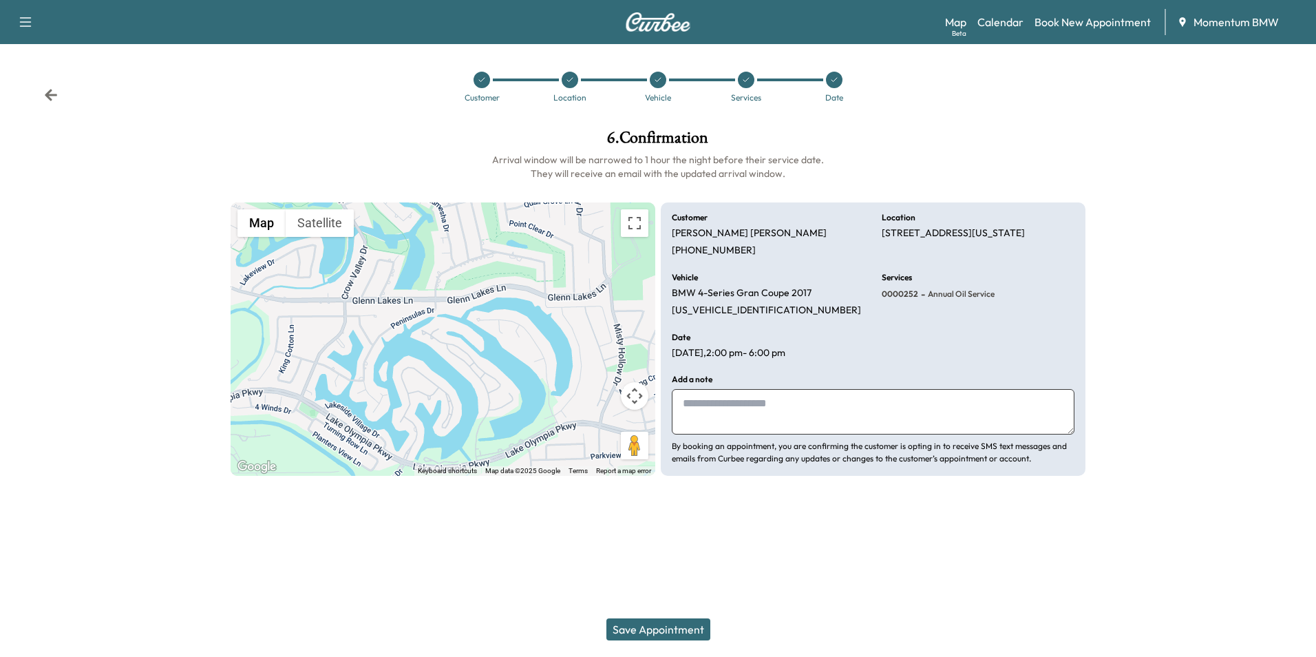
click at [830, 410] on textarea at bounding box center [873, 411] width 403 height 45
type textarea "****"
click at [670, 633] on button "Save Appointment" at bounding box center [658, 629] width 104 height 22
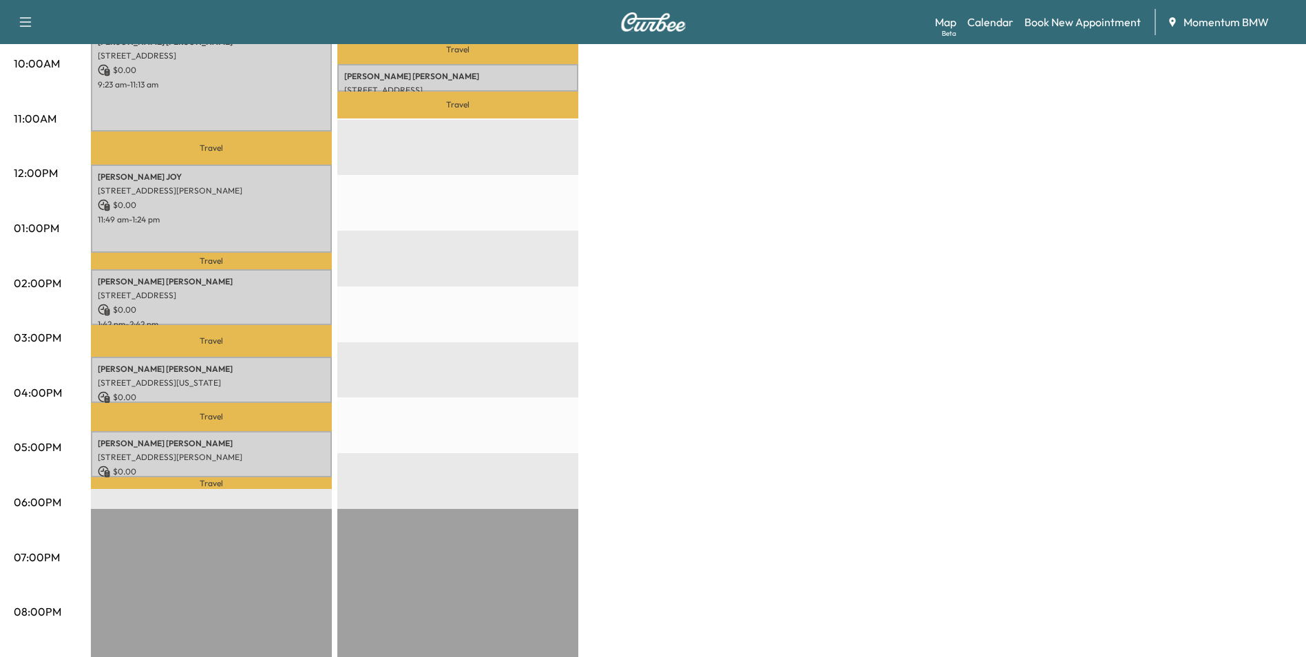
scroll to position [482, 0]
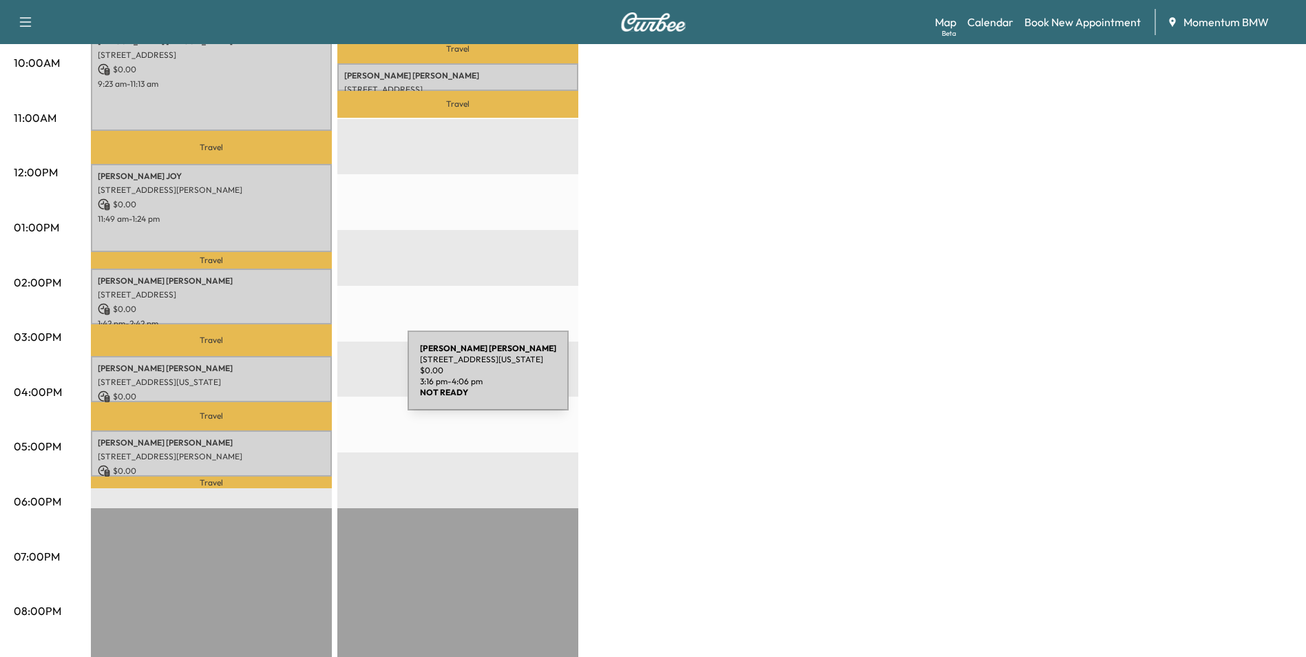
click at [304, 379] on p "[STREET_ADDRESS][US_STATE]" at bounding box center [211, 381] width 227 height 11
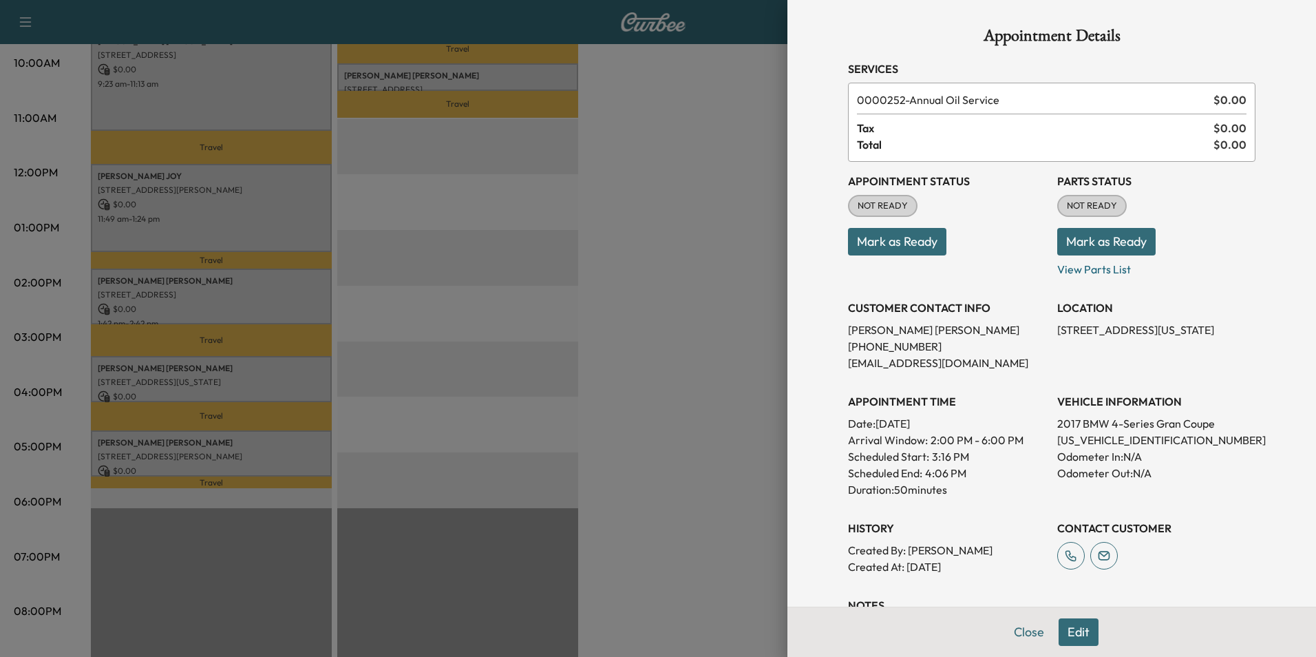
click at [1070, 626] on button "Edit" at bounding box center [1079, 632] width 40 height 28
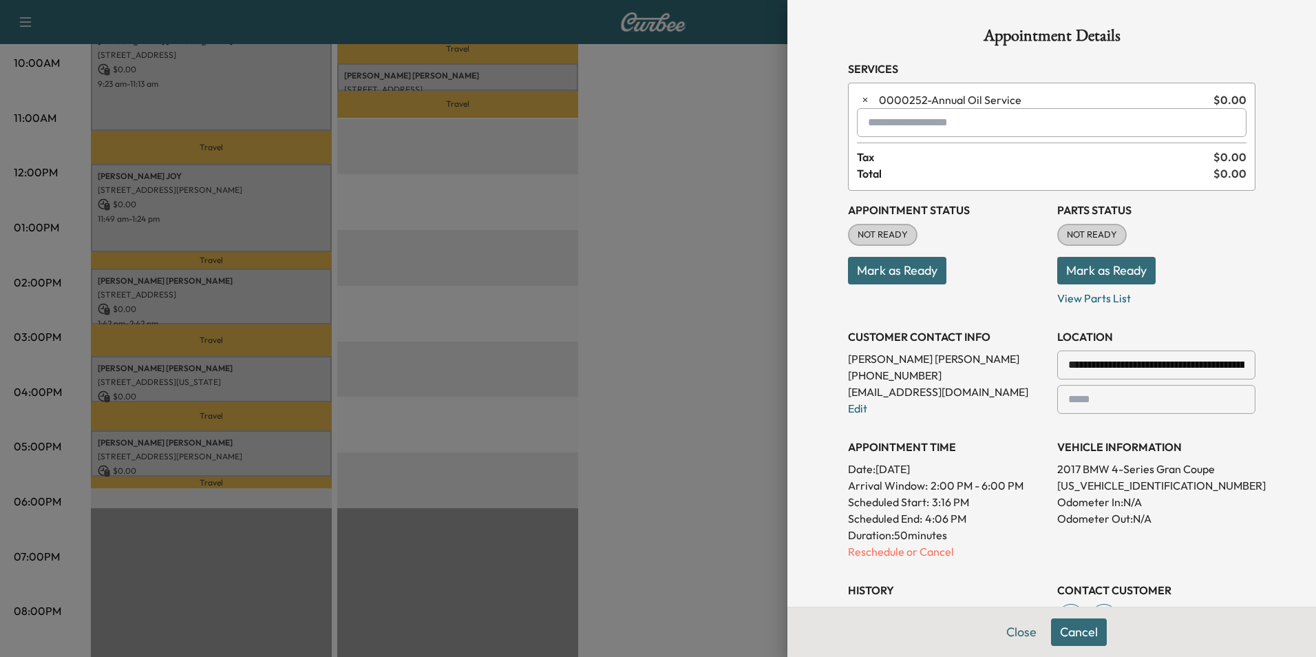
click at [1218, 367] on input "**********" at bounding box center [1156, 364] width 198 height 29
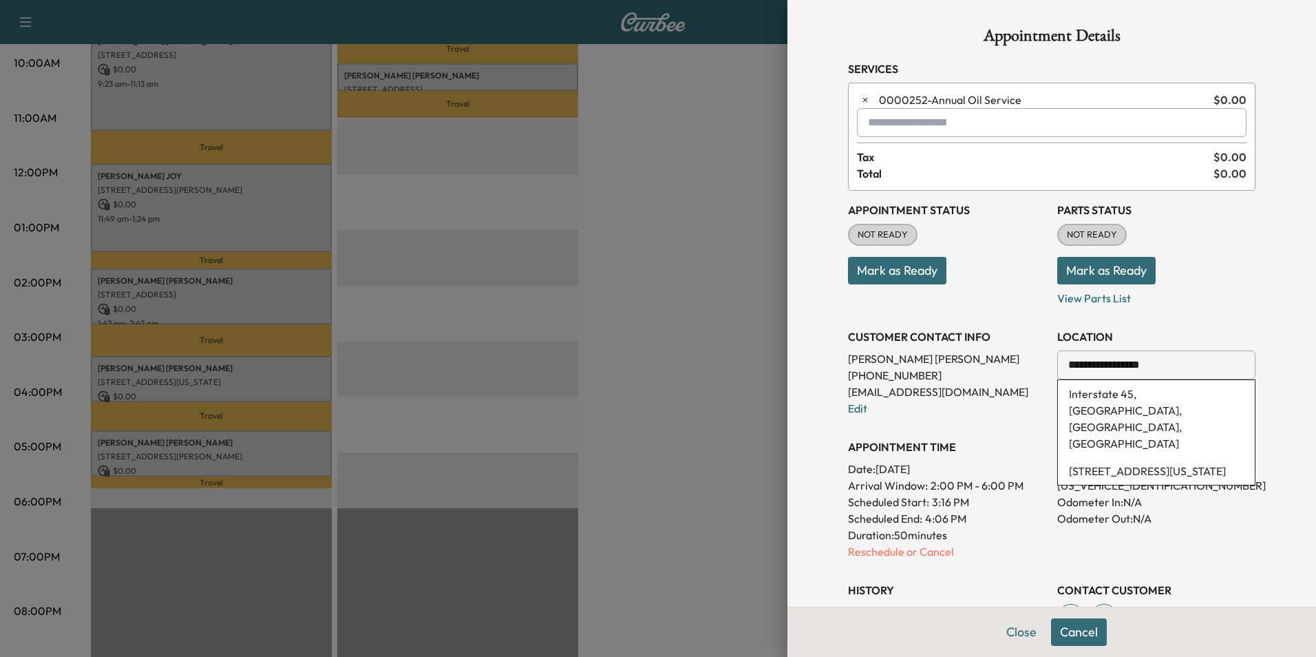
click at [1195, 366] on input "**********" at bounding box center [1156, 364] width 198 height 29
type input "*"
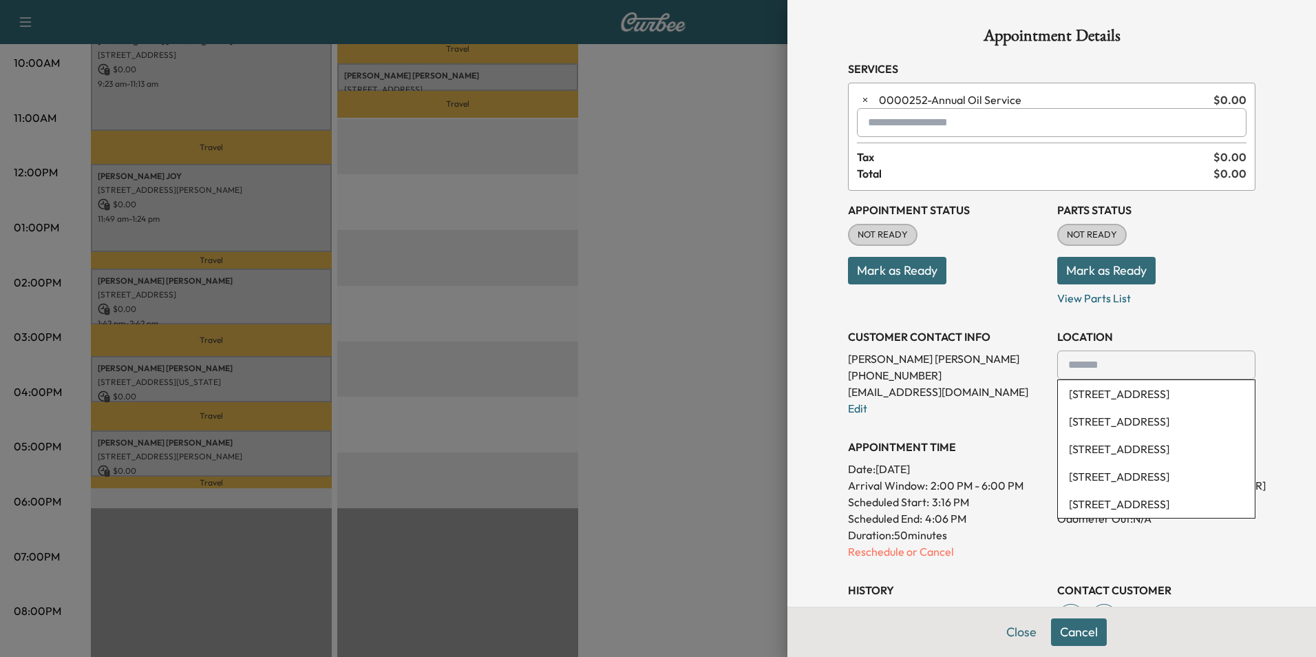
paste input "**********"
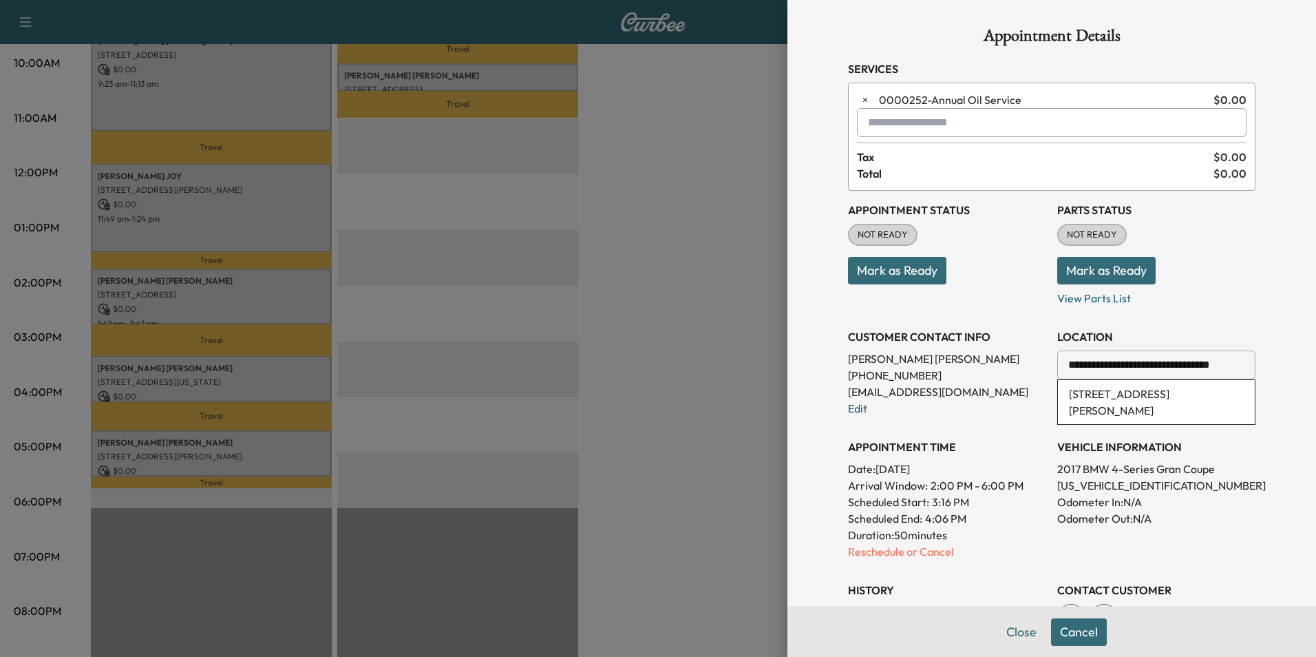
click at [1165, 396] on li "[STREET_ADDRESS][PERSON_NAME]" at bounding box center [1156, 402] width 197 height 44
type input "**********"
click at [1084, 633] on button "Save & Close" at bounding box center [1078, 632] width 88 height 28
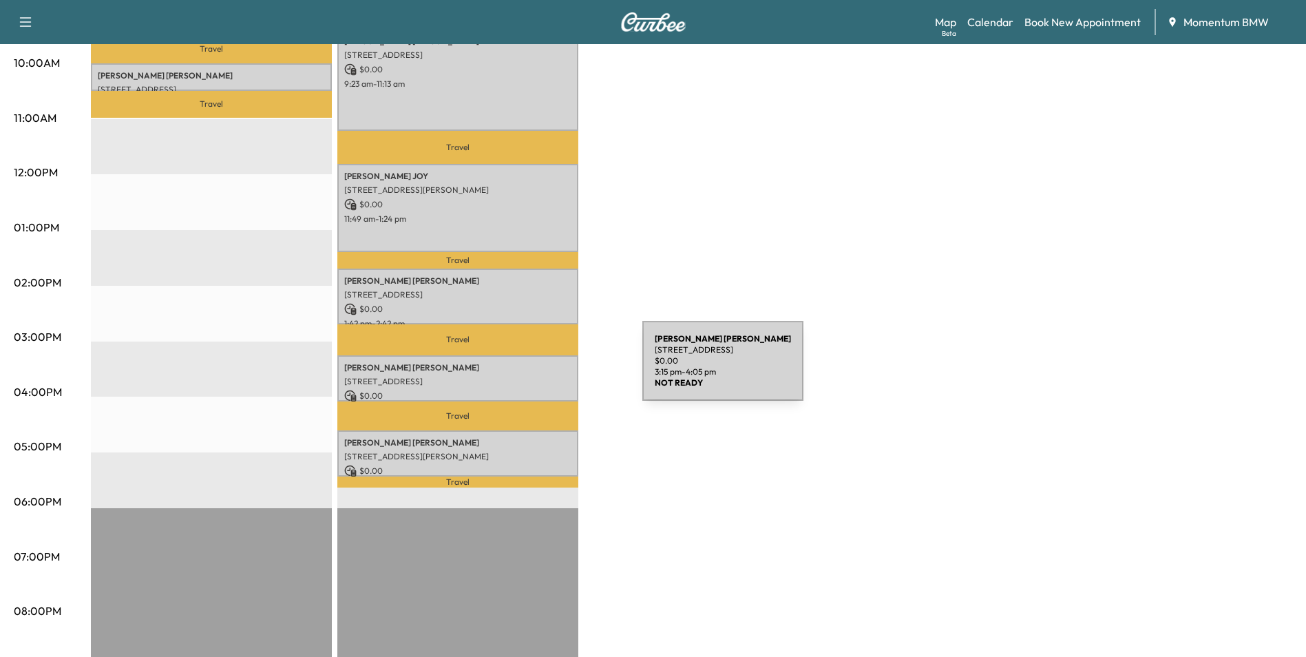
click at [539, 376] on p "[STREET_ADDRESS]" at bounding box center [457, 381] width 227 height 11
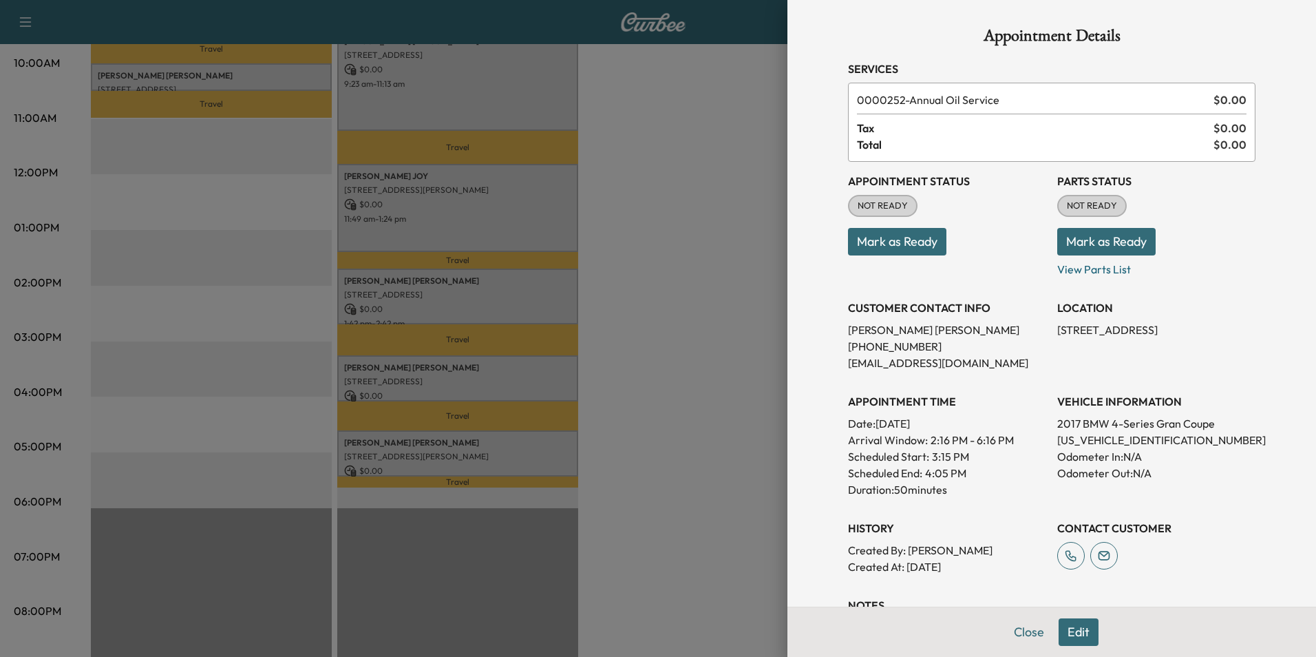
drag, startPoint x: 1238, startPoint y: 331, endPoint x: 1047, endPoint y: 330, distance: 191.3
click at [1057, 330] on p "[STREET_ADDRESS]" at bounding box center [1156, 329] width 198 height 17
drag, startPoint x: 1047, startPoint y: 330, endPoint x: 1154, endPoint y: 330, distance: 107.4
copy p "[STREET_ADDRESS],"
click at [1019, 634] on button "Close" at bounding box center [1029, 632] width 48 height 28
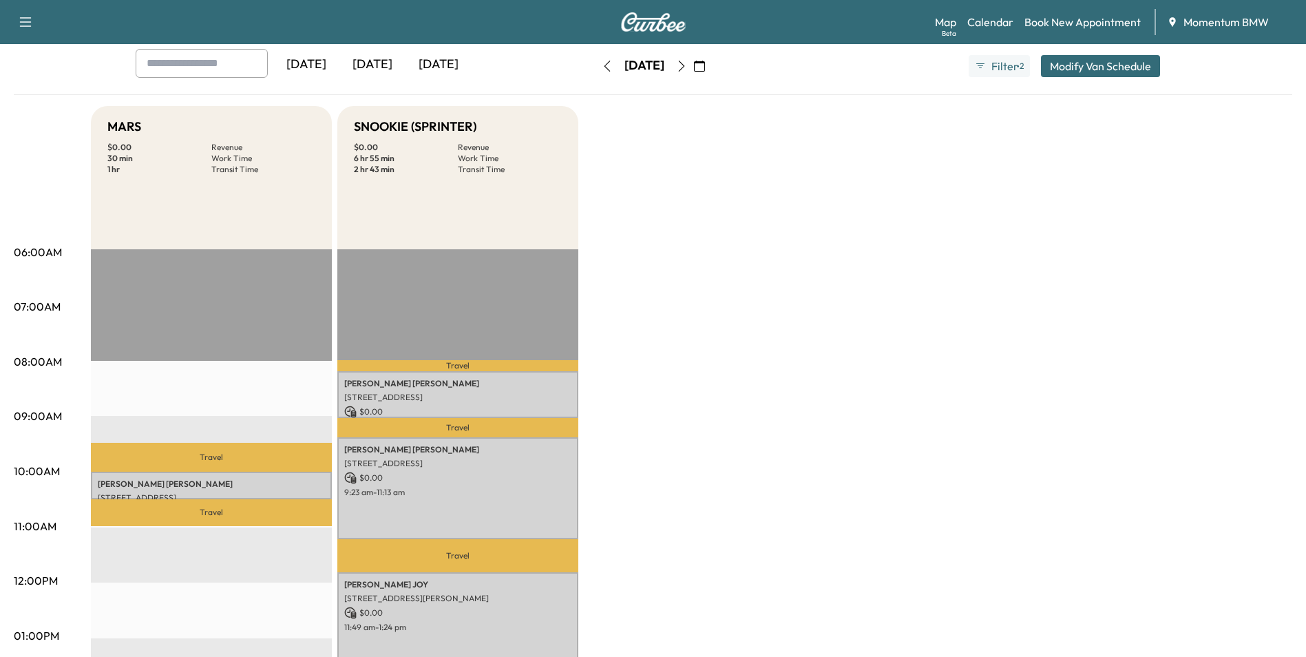
scroll to position [0, 0]
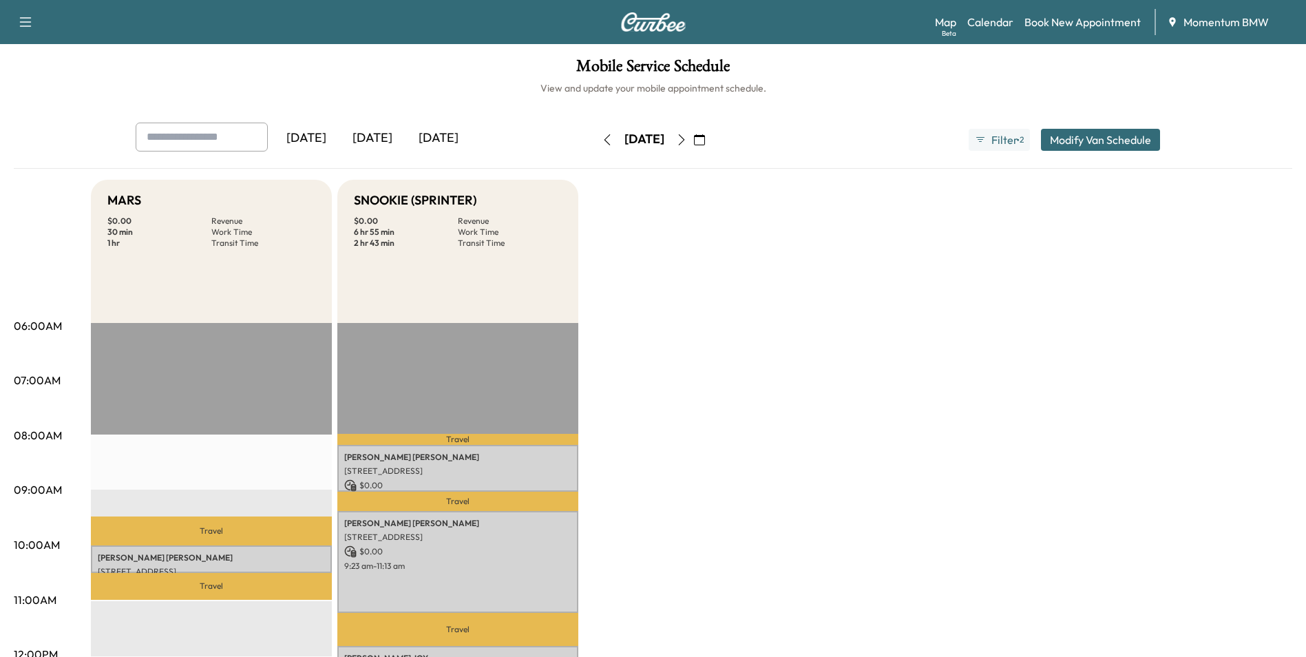
click at [604, 141] on icon "button" at bounding box center [607, 139] width 6 height 11
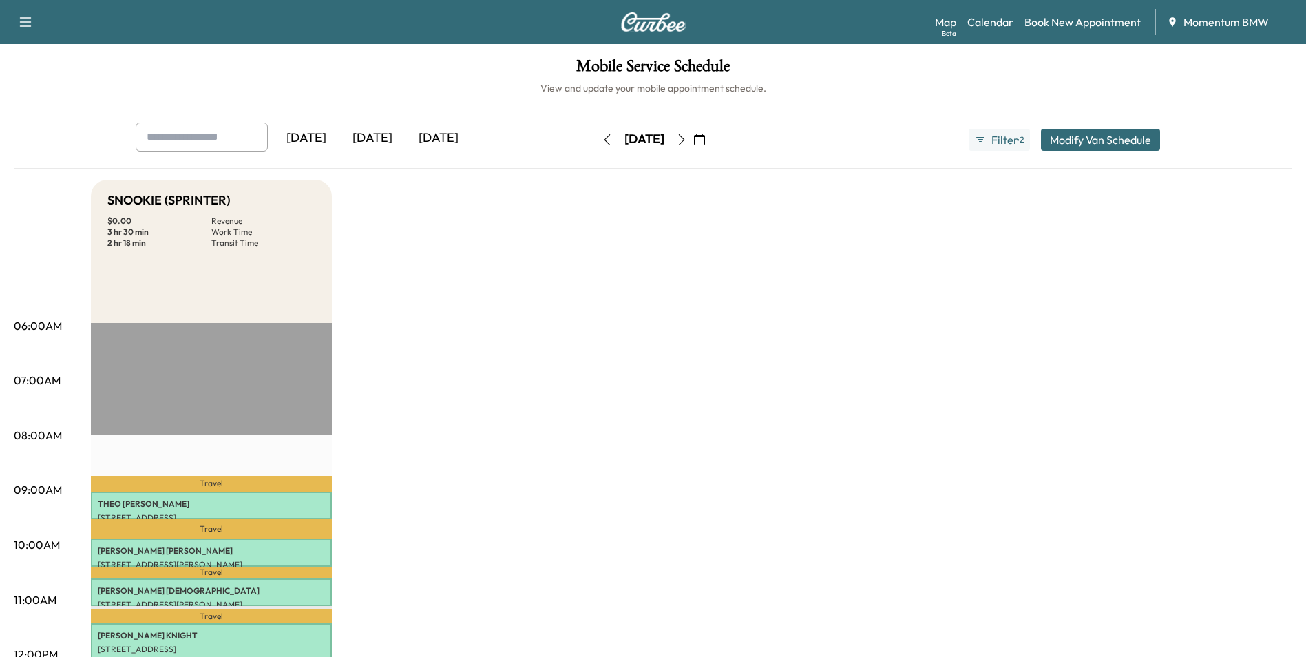
click at [604, 141] on icon "button" at bounding box center [607, 139] width 6 height 11
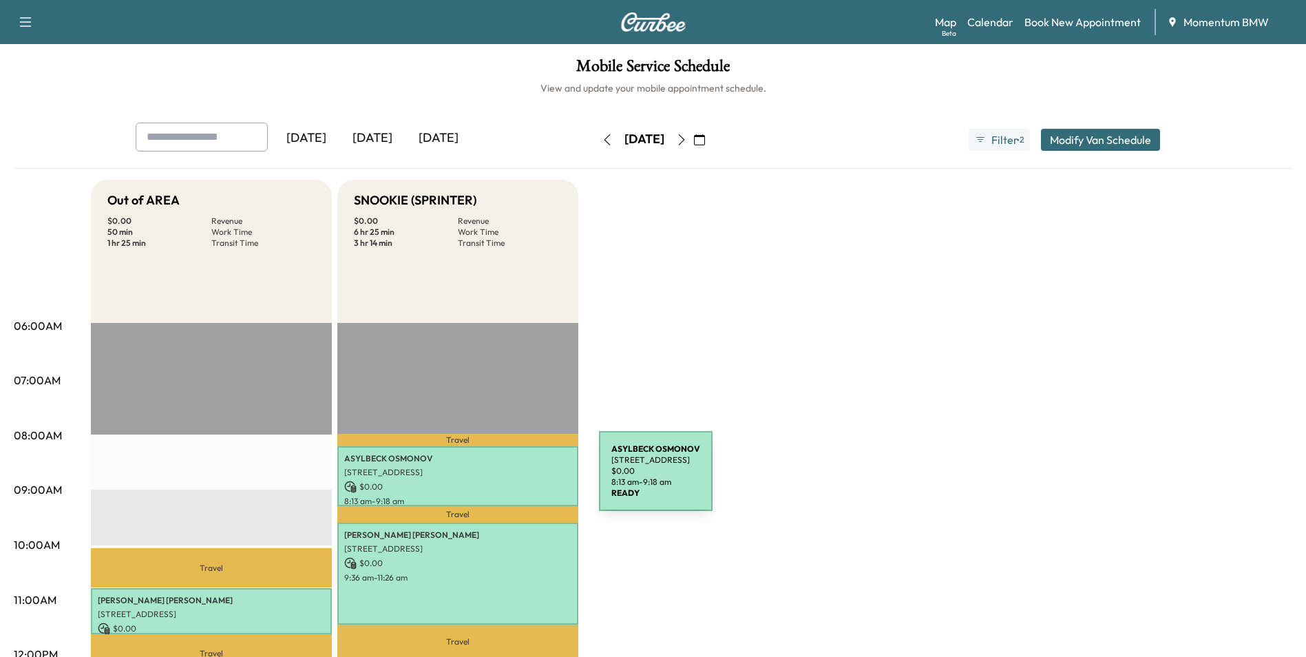
click at [496, 480] on p "$ 0.00" at bounding box center [457, 486] width 227 height 12
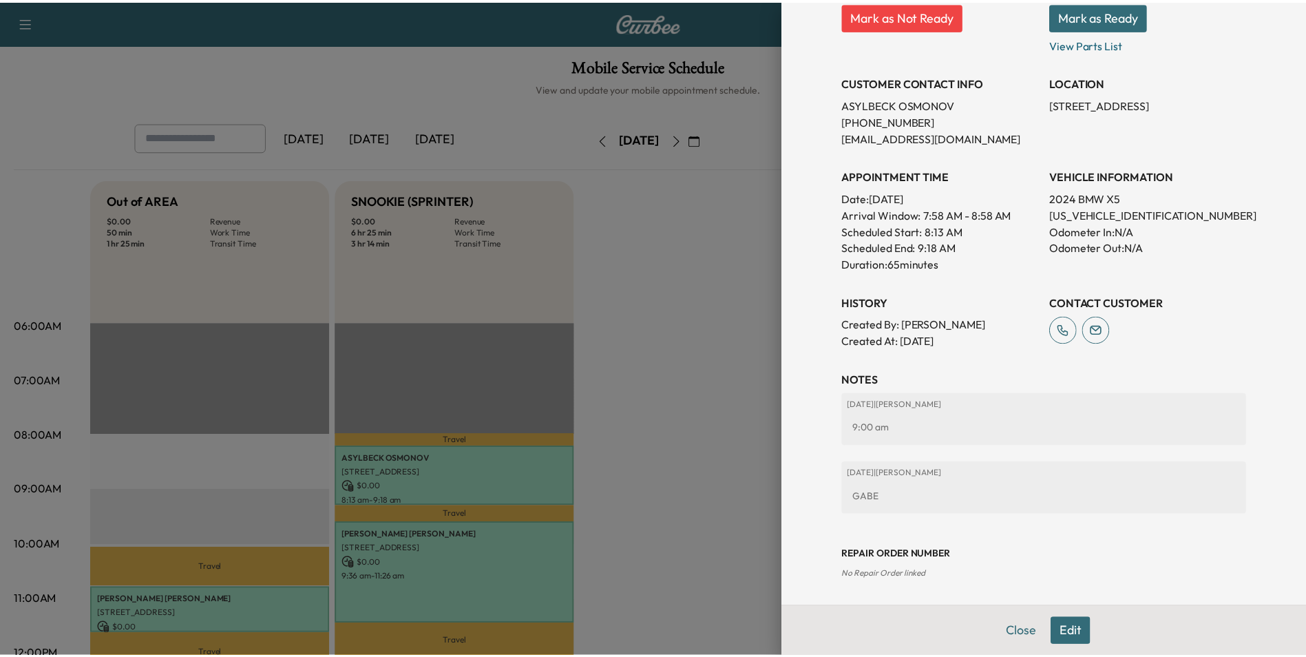
scroll to position [244, 0]
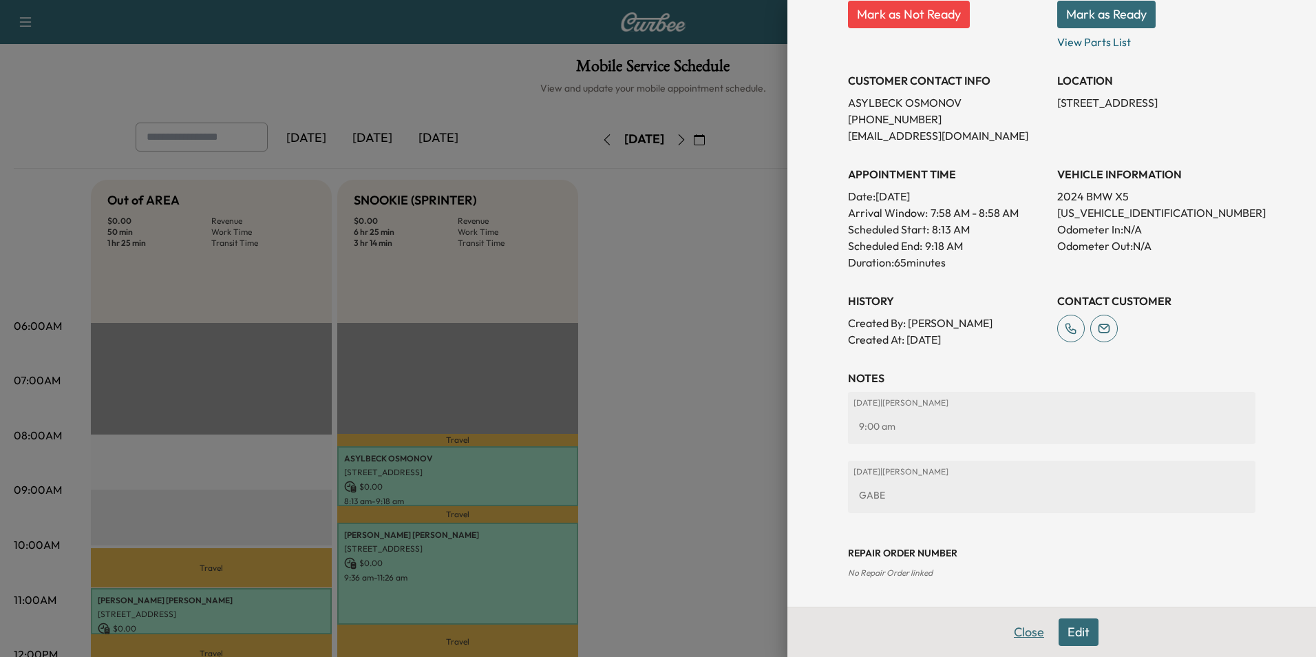
click at [1016, 631] on button "Close" at bounding box center [1029, 632] width 48 height 28
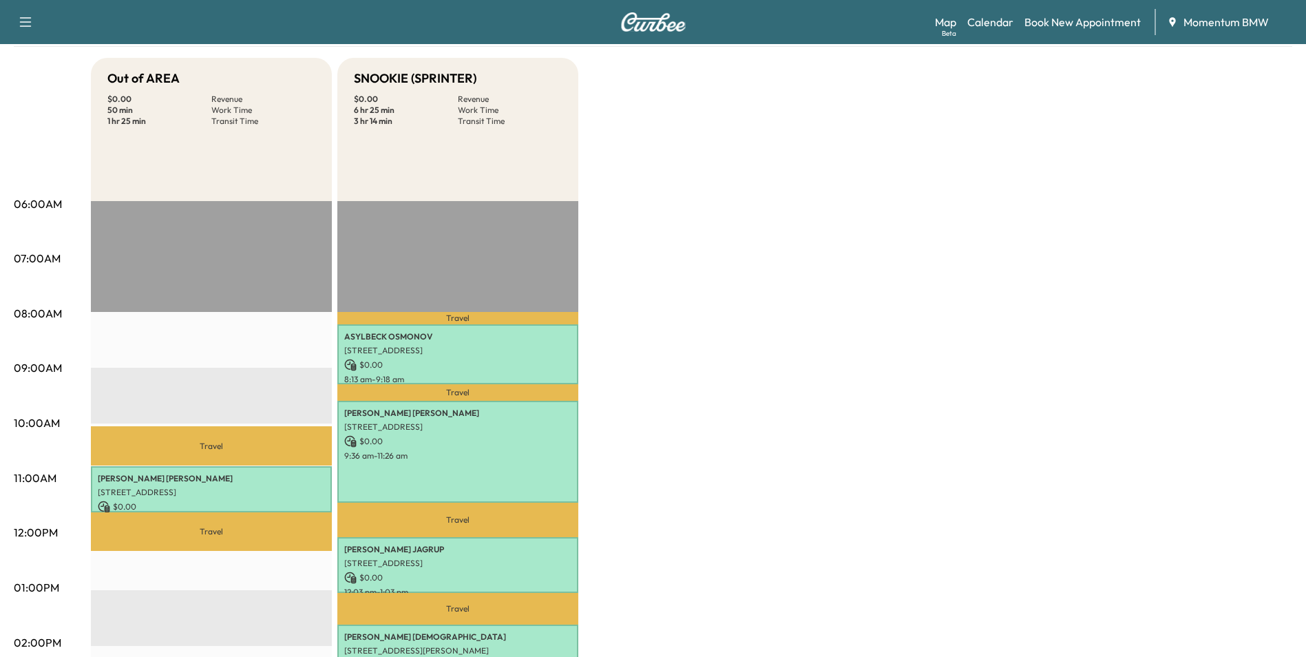
scroll to position [0, 0]
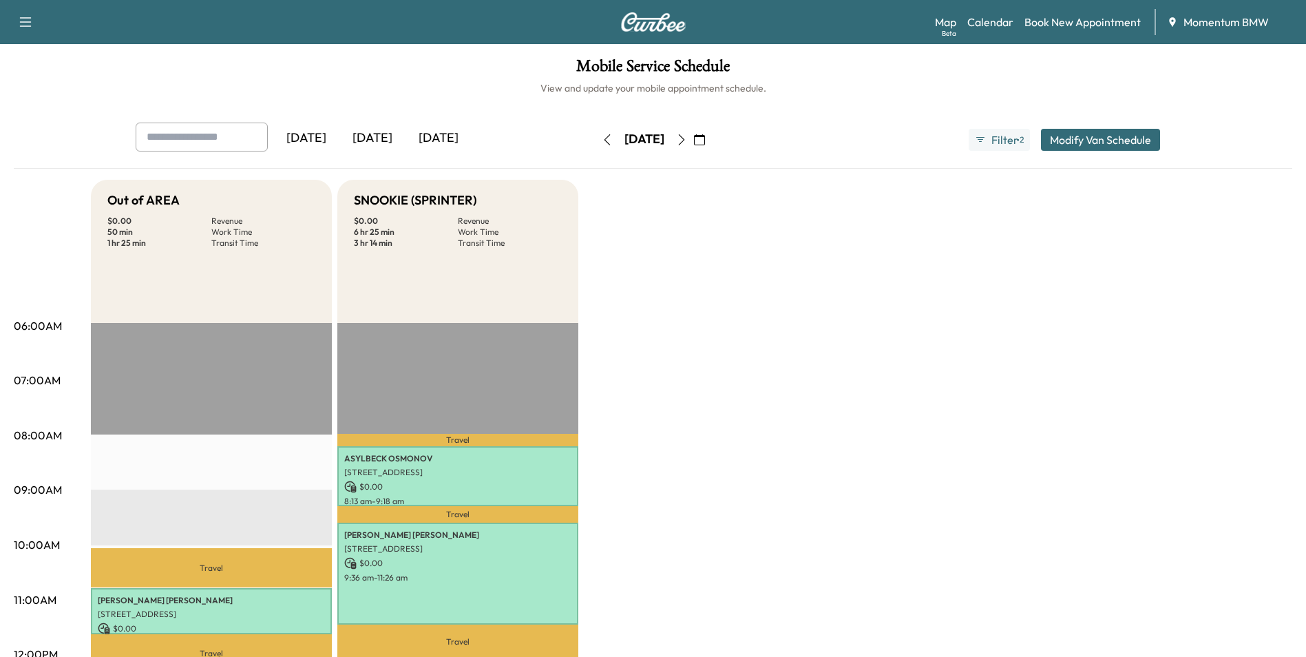
click at [687, 140] on icon "button" at bounding box center [681, 139] width 11 height 11
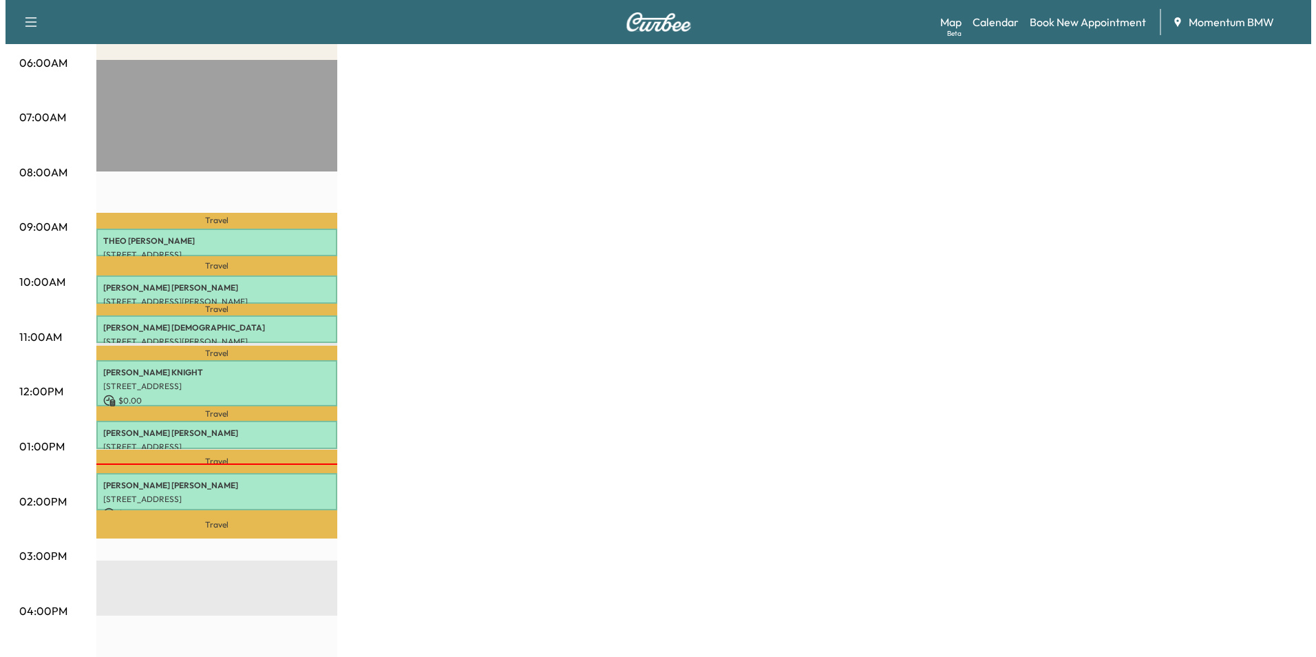
scroll to position [275, 0]
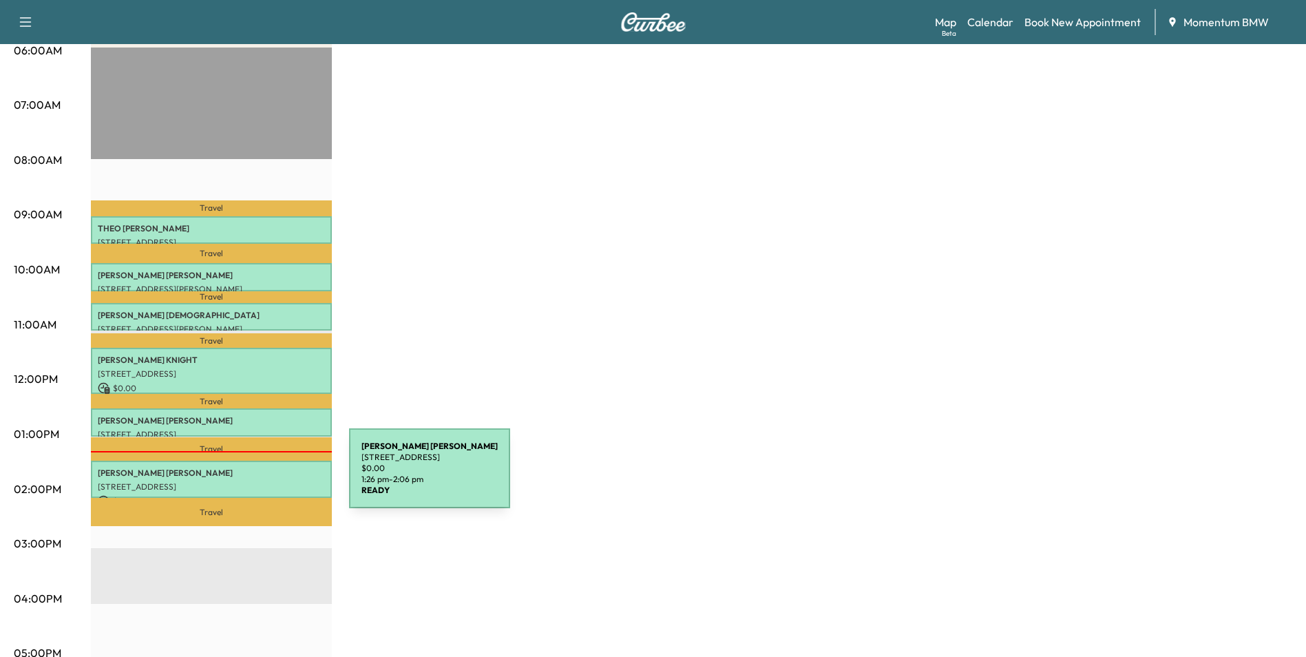
click at [246, 481] on p "[STREET_ADDRESS]" at bounding box center [211, 486] width 227 height 11
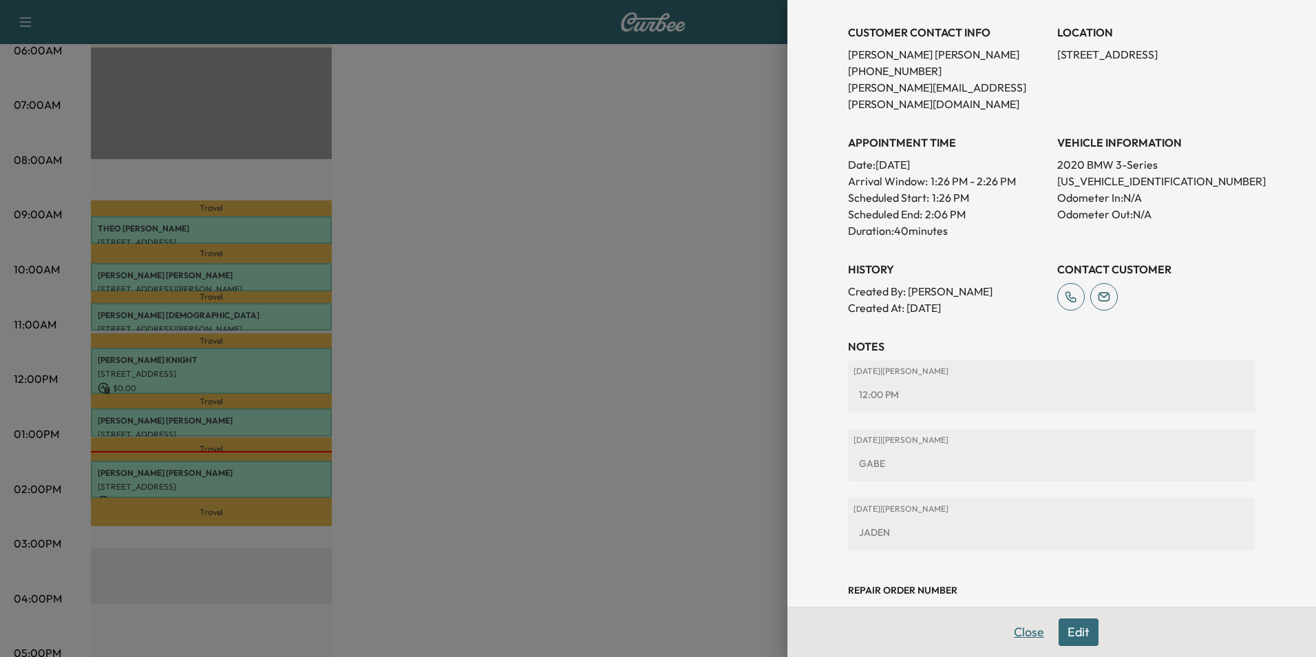
click at [1019, 632] on button "Close" at bounding box center [1029, 632] width 48 height 28
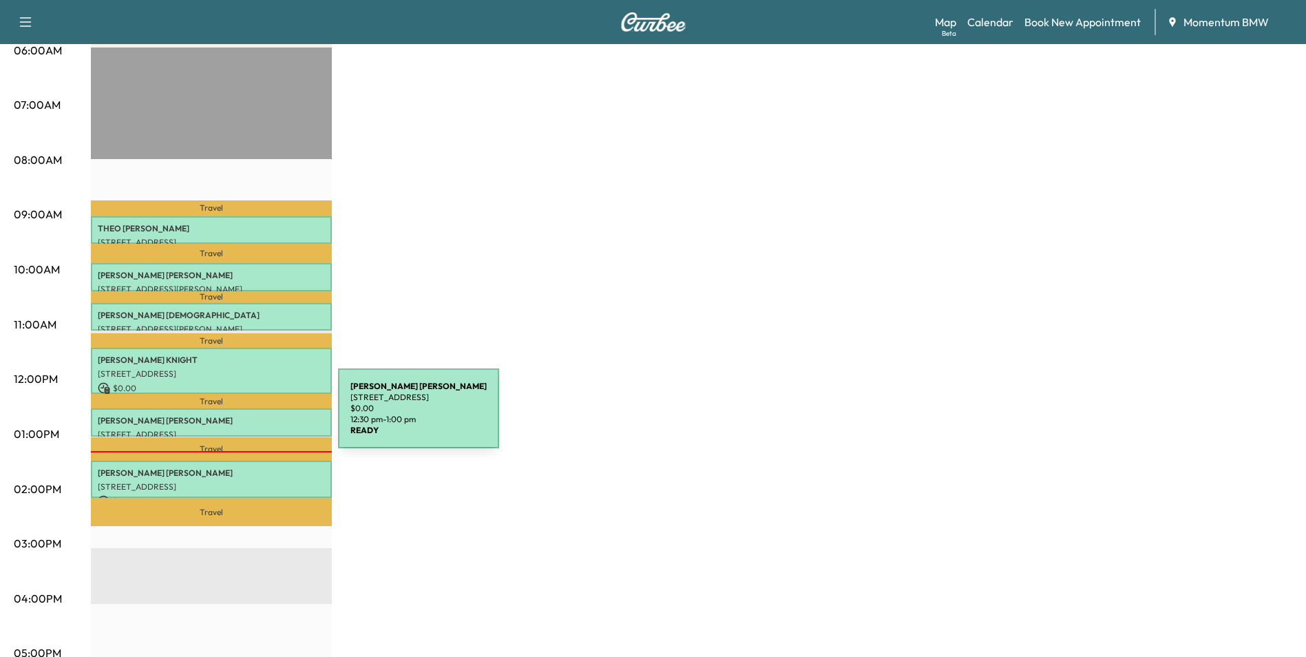
click at [235, 416] on p "[PERSON_NAME]" at bounding box center [211, 420] width 227 height 11
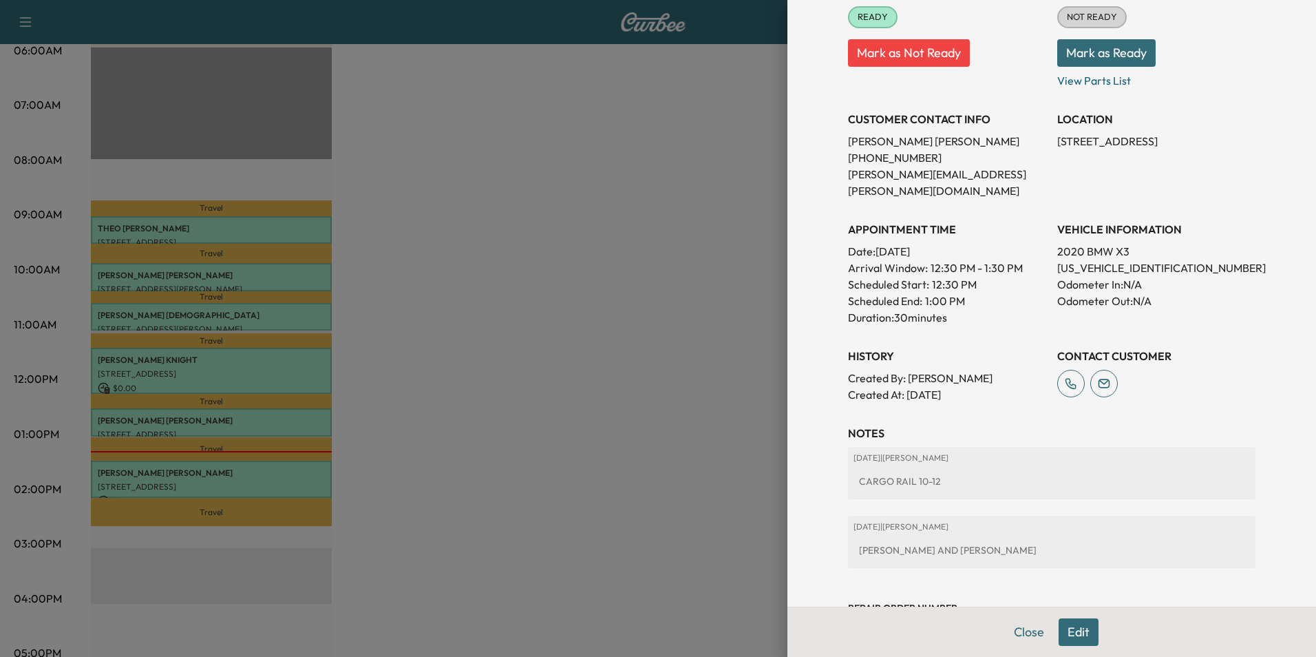
scroll to position [227, 0]
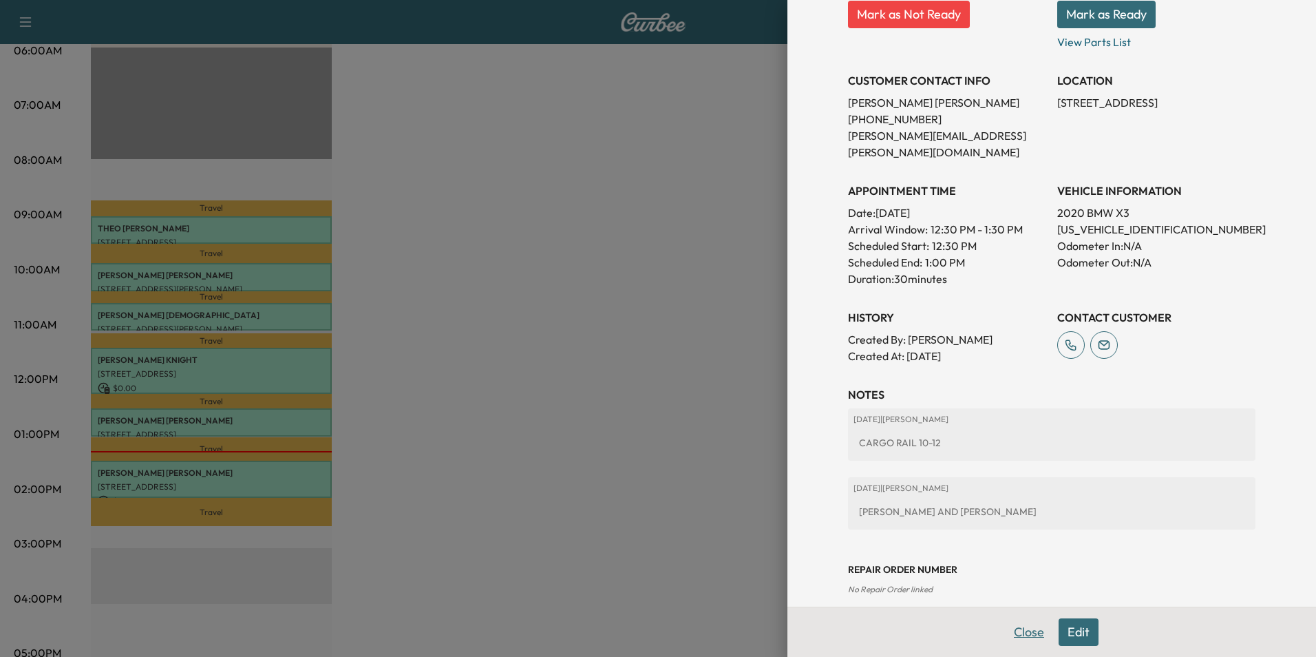
click at [1025, 628] on button "Close" at bounding box center [1029, 632] width 48 height 28
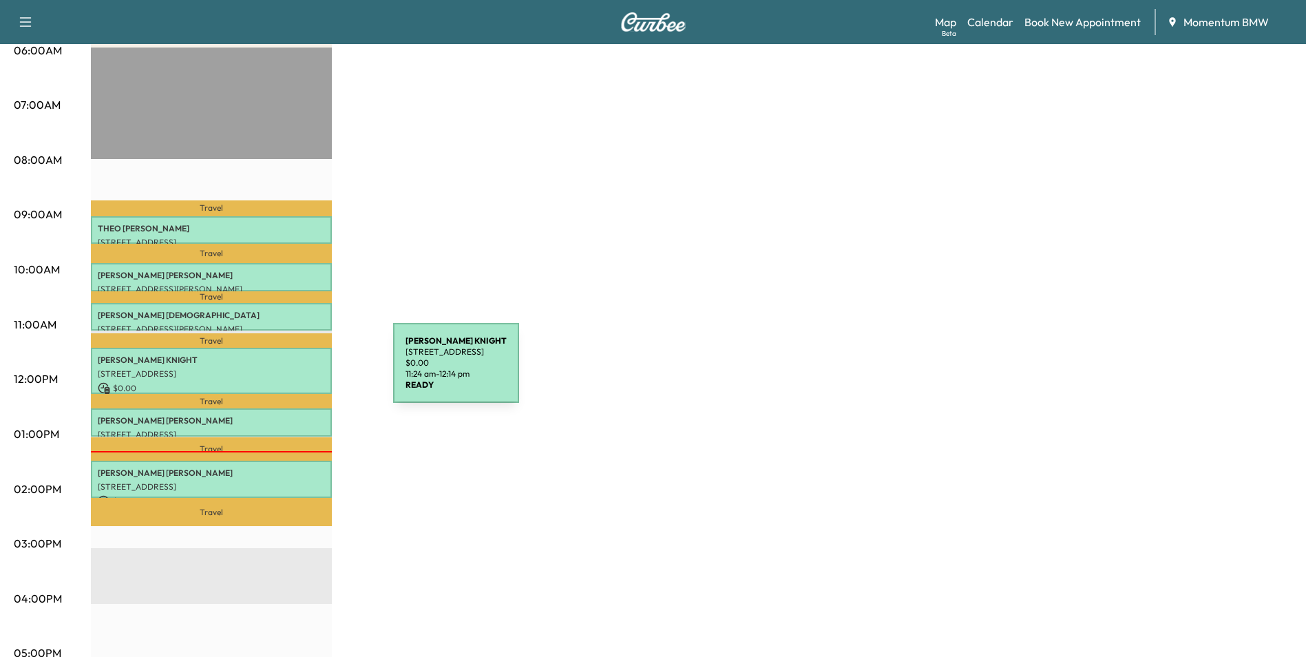
click at [299, 357] on p "[PERSON_NAME]" at bounding box center [211, 359] width 227 height 11
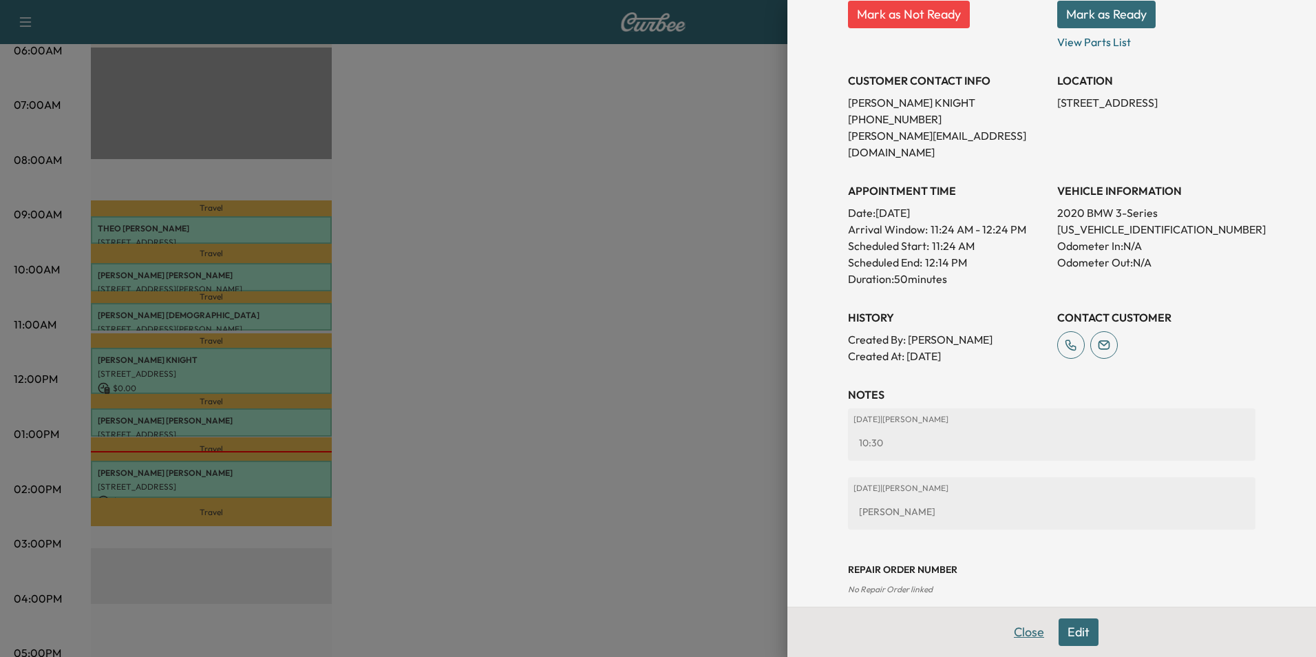
click at [1008, 628] on button "Close" at bounding box center [1029, 632] width 48 height 28
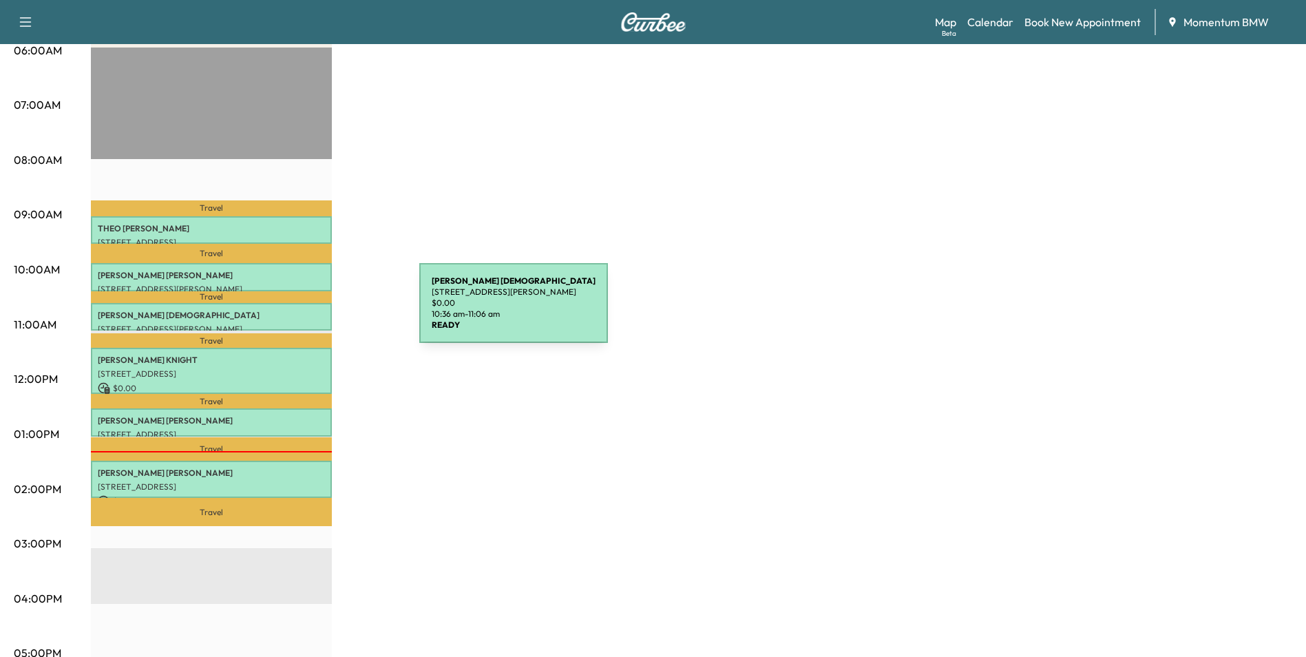
click at [316, 311] on p "[PERSON_NAME][DEMOGRAPHIC_DATA]" at bounding box center [211, 315] width 227 height 11
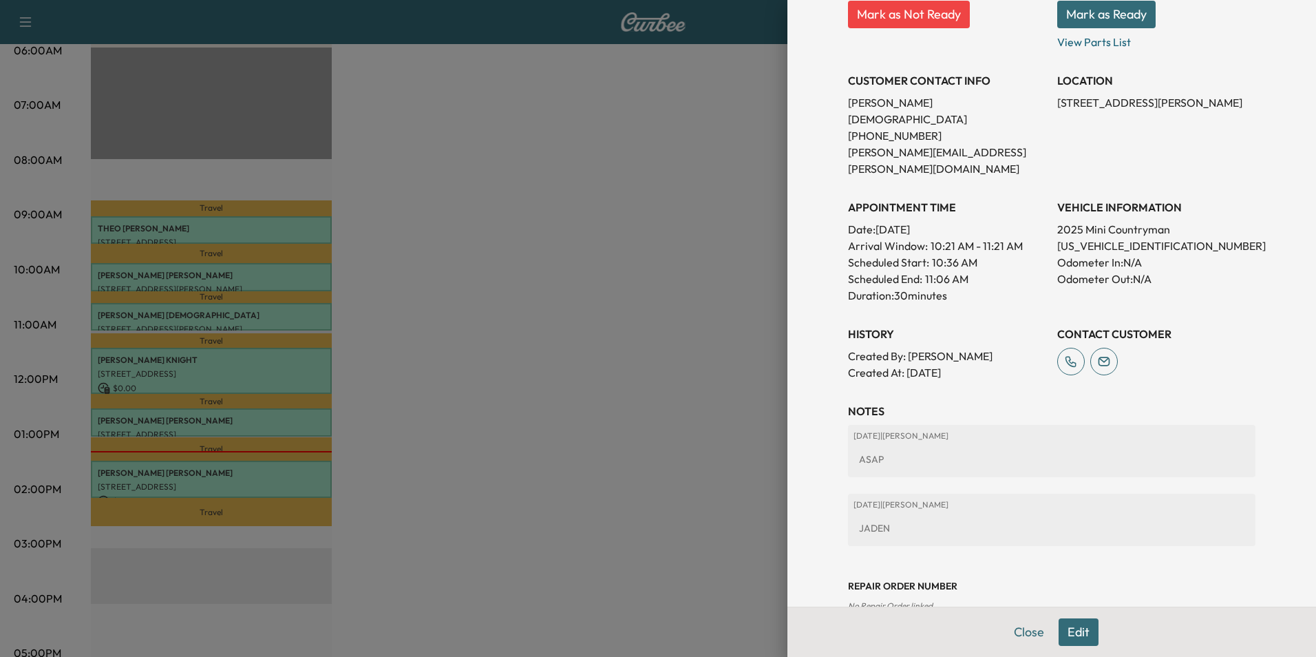
click at [1021, 628] on button "Close" at bounding box center [1029, 632] width 48 height 28
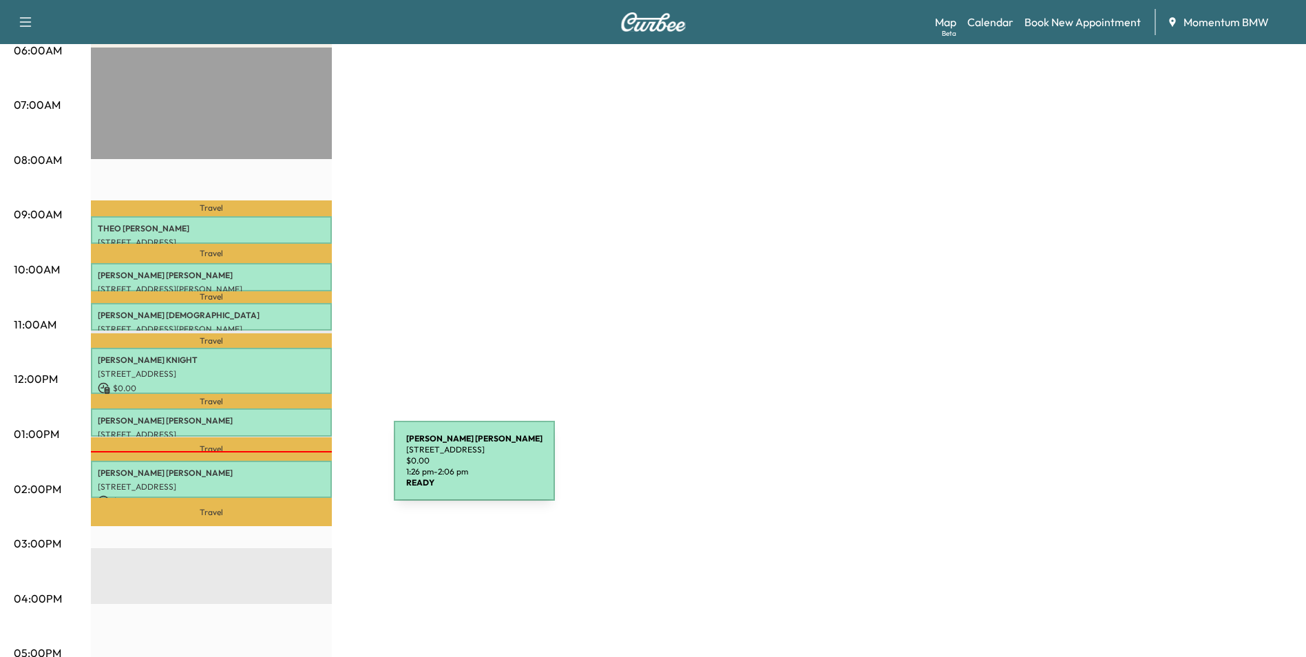
click at [290, 469] on p "[PERSON_NAME]" at bounding box center [211, 472] width 227 height 11
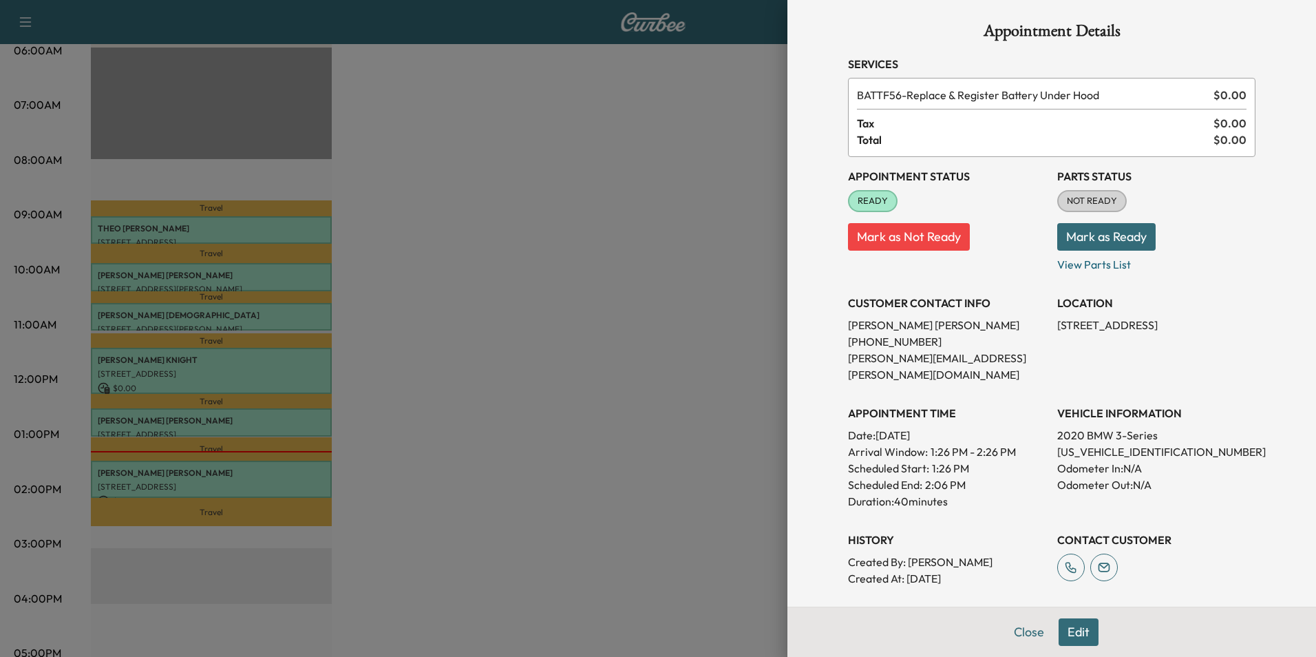
scroll to position [0, 0]
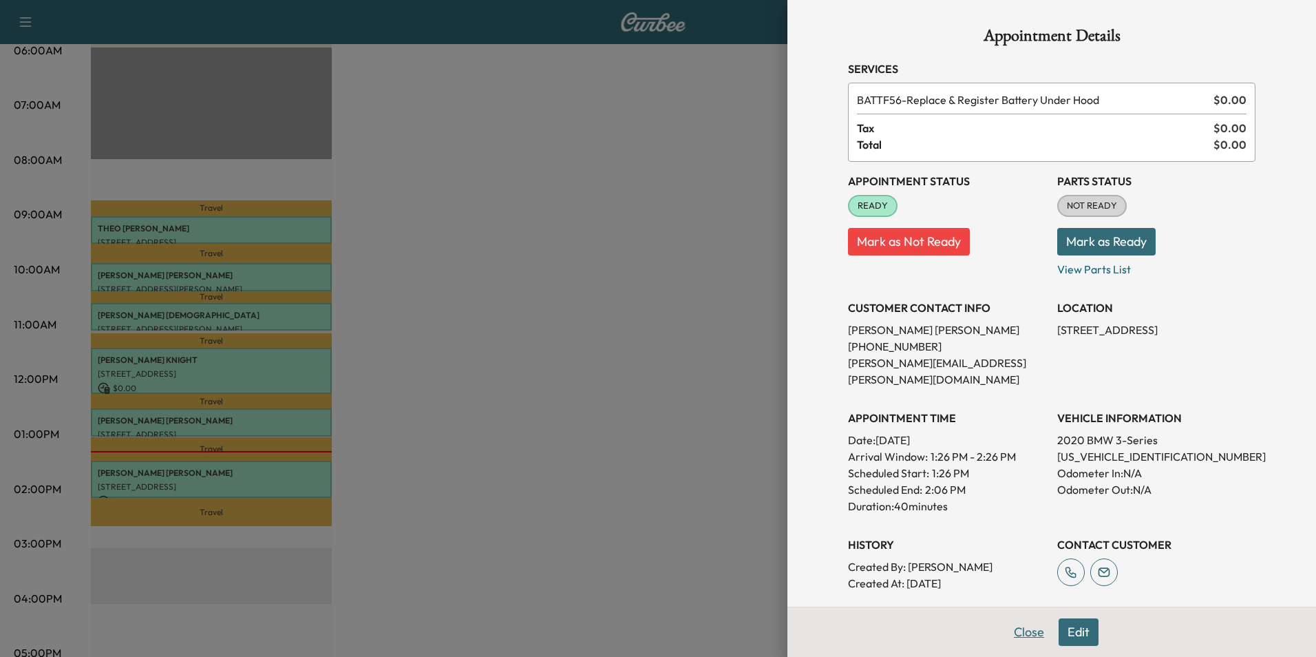
click at [1014, 641] on button "Close" at bounding box center [1029, 632] width 48 height 28
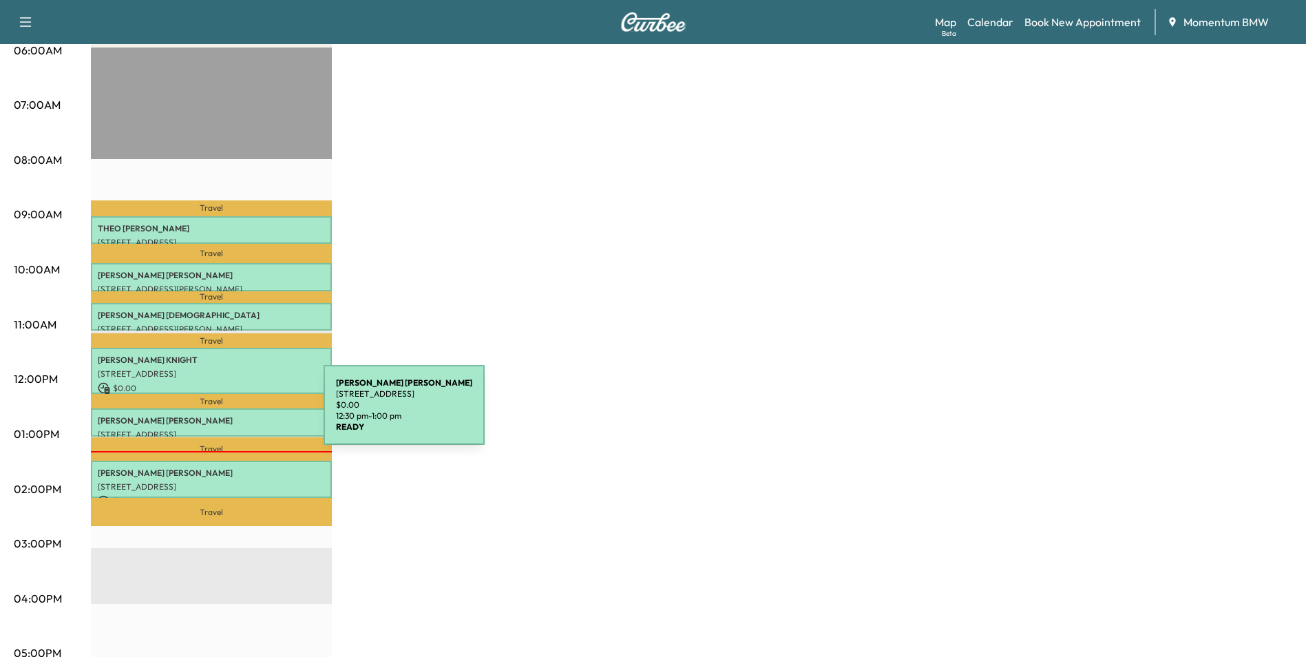
click at [220, 415] on p "[PERSON_NAME]" at bounding box center [211, 420] width 227 height 11
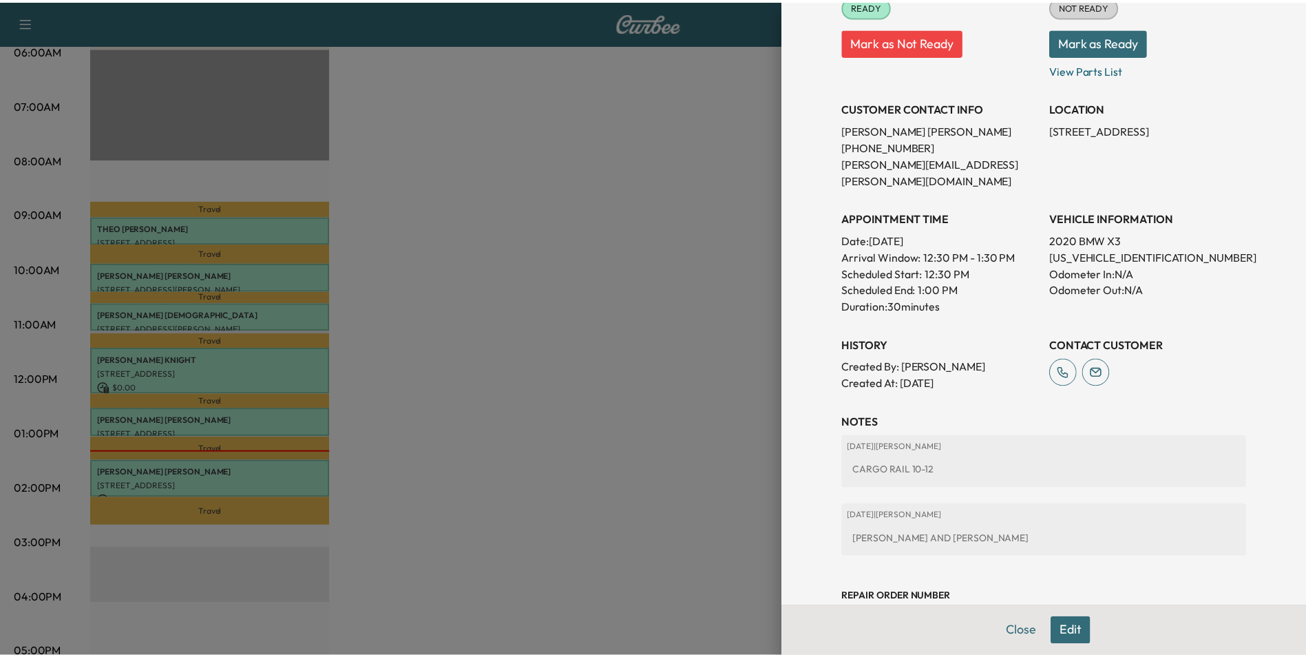
scroll to position [227, 0]
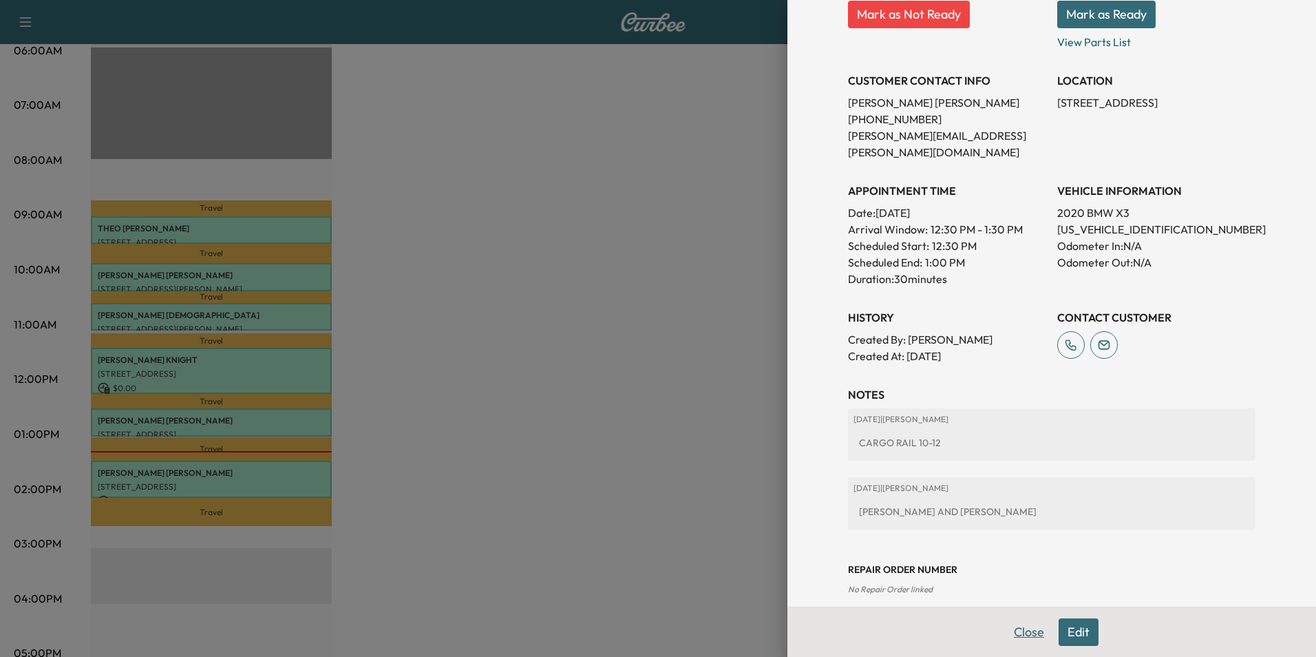
click at [1010, 630] on button "Close" at bounding box center [1029, 632] width 48 height 28
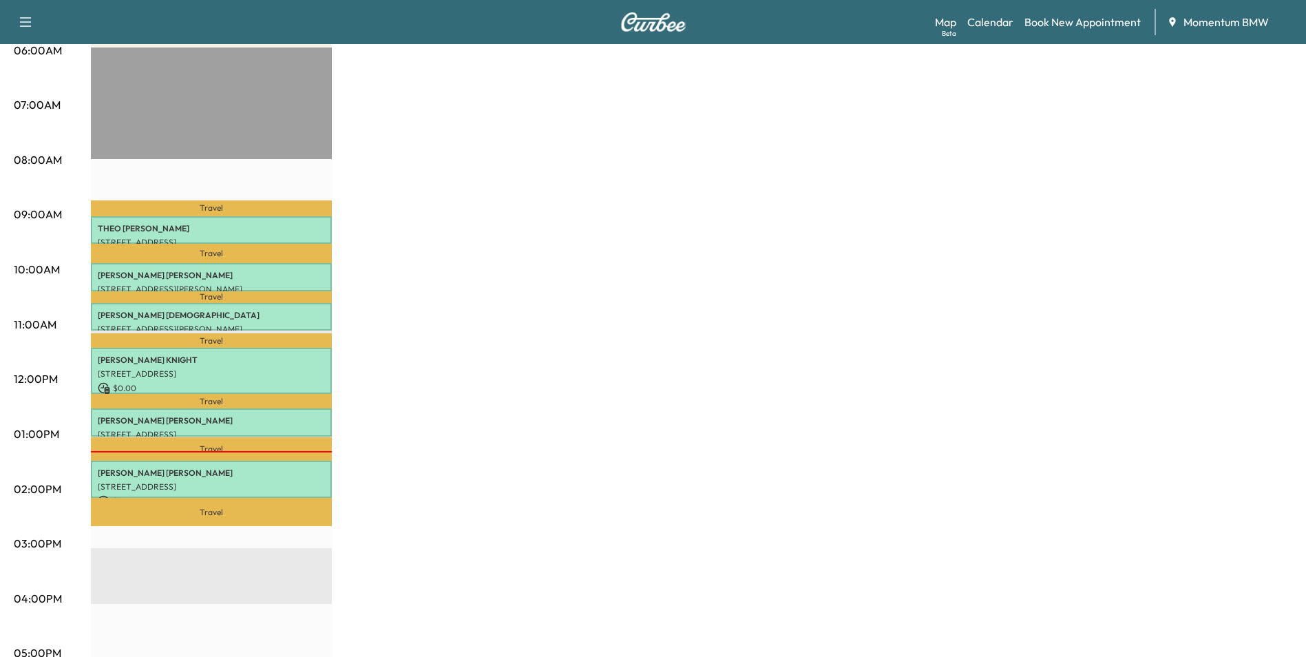
click at [23, 19] on icon "button" at bounding box center [25, 22] width 17 height 17
click at [54, 328] on link "Support" at bounding box center [49, 323] width 52 height 17
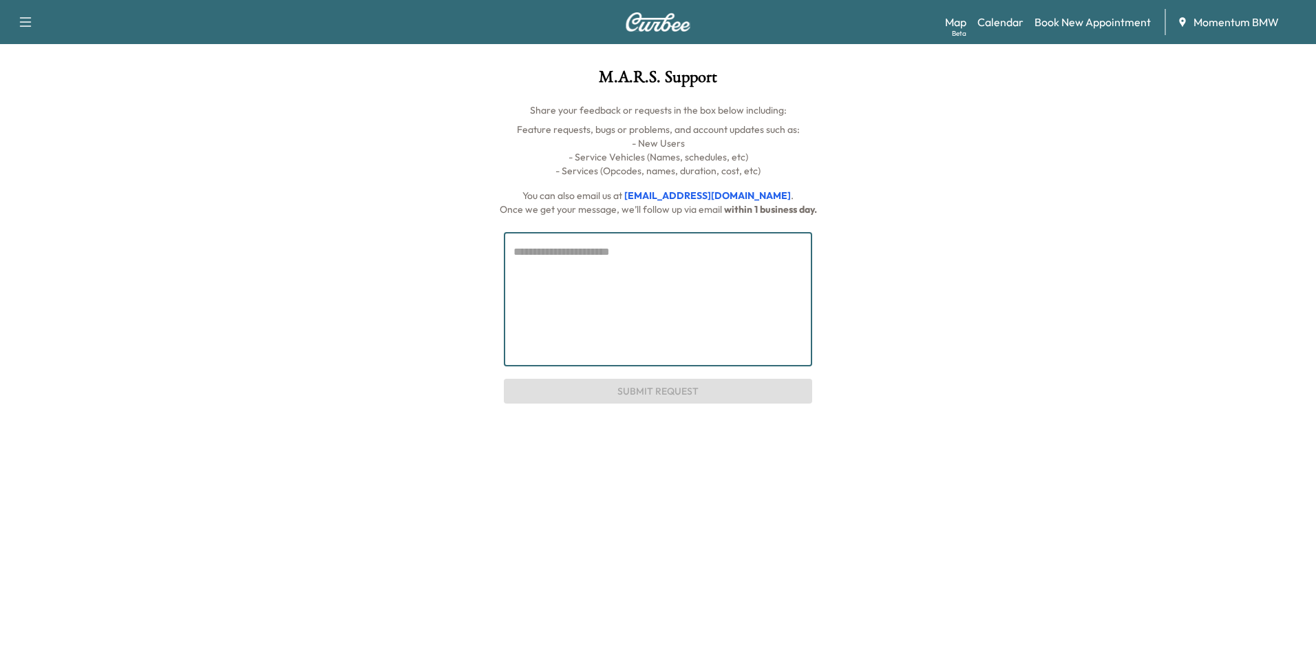
click at [724, 290] on textarea at bounding box center [657, 299] width 289 height 111
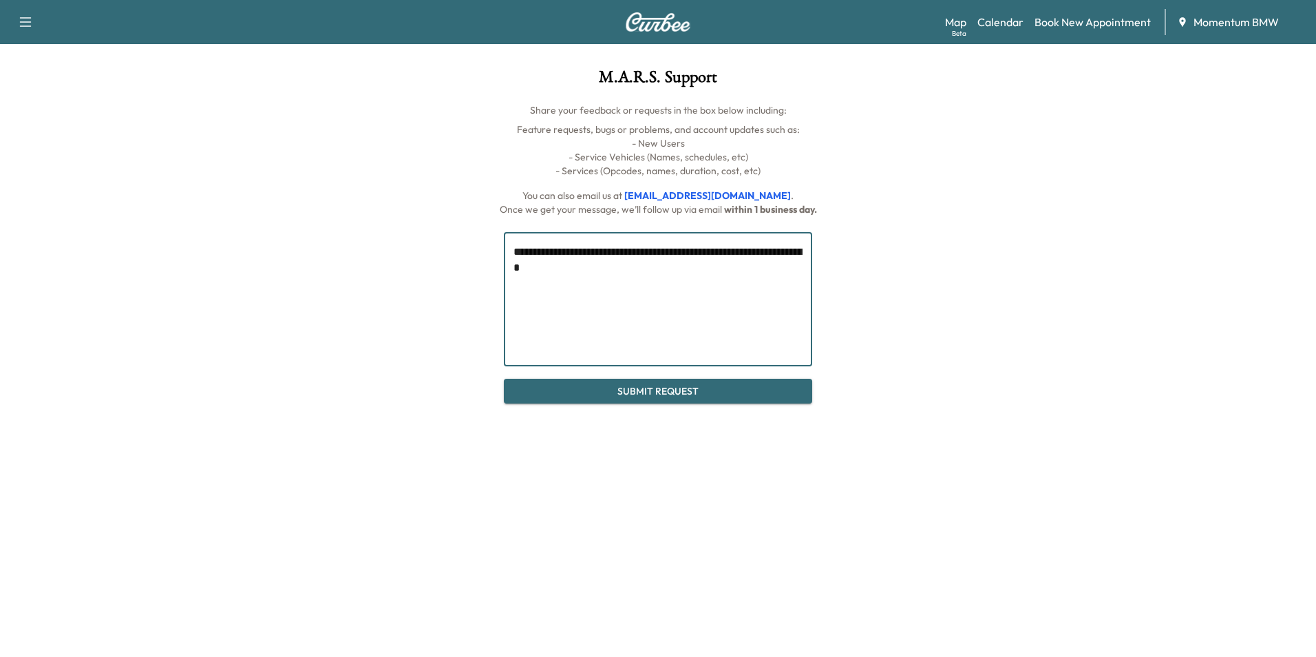
type textarea "**********"
click at [703, 394] on button "Submit Request" at bounding box center [658, 391] width 308 height 25
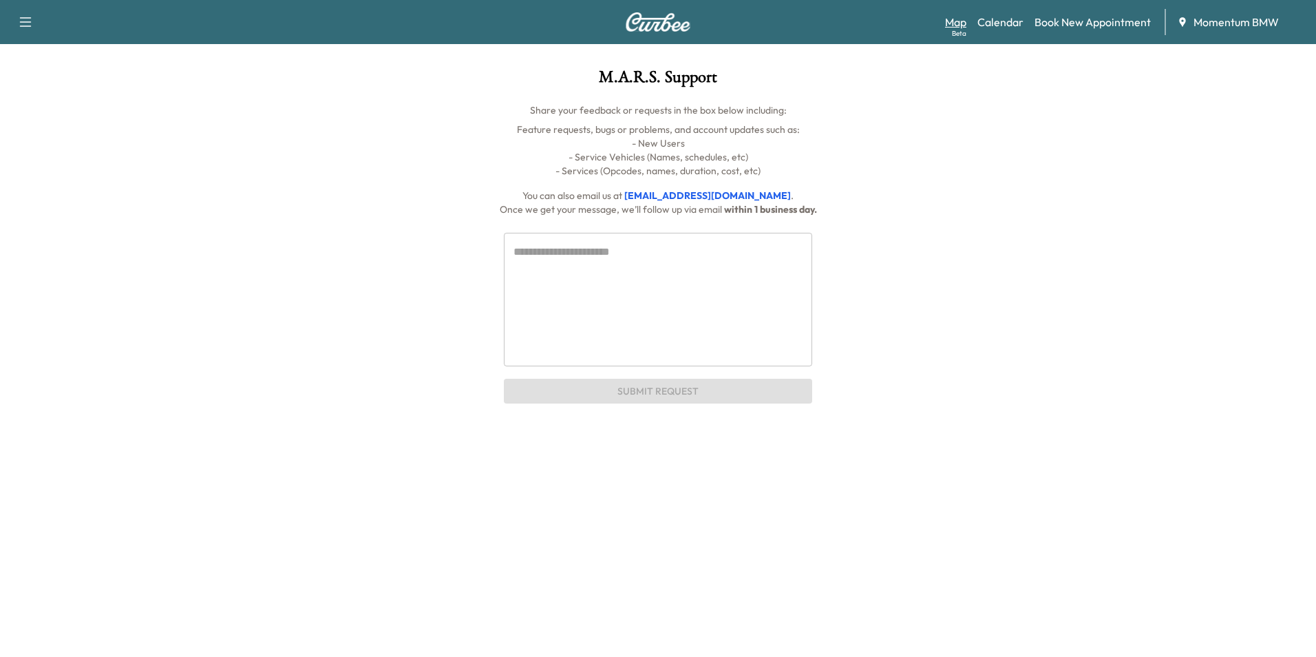
click at [953, 22] on link "Map Beta" at bounding box center [955, 22] width 21 height 17
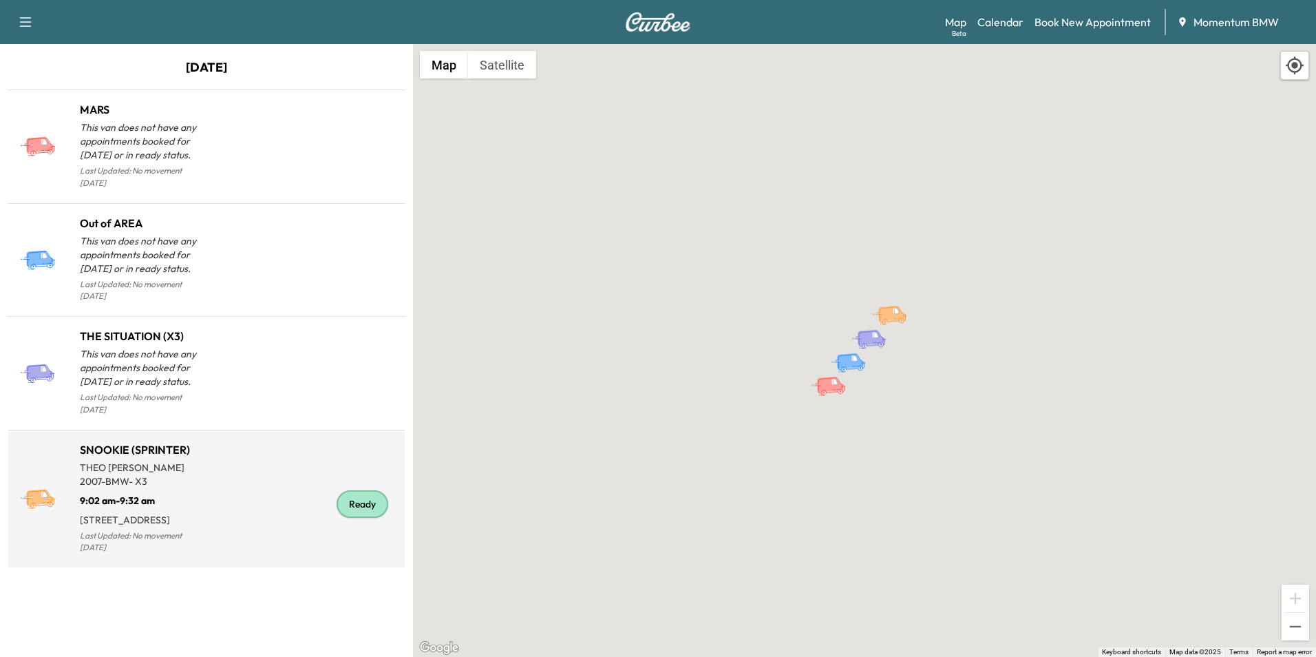
click at [370, 490] on div "Ready" at bounding box center [363, 504] width 52 height 28
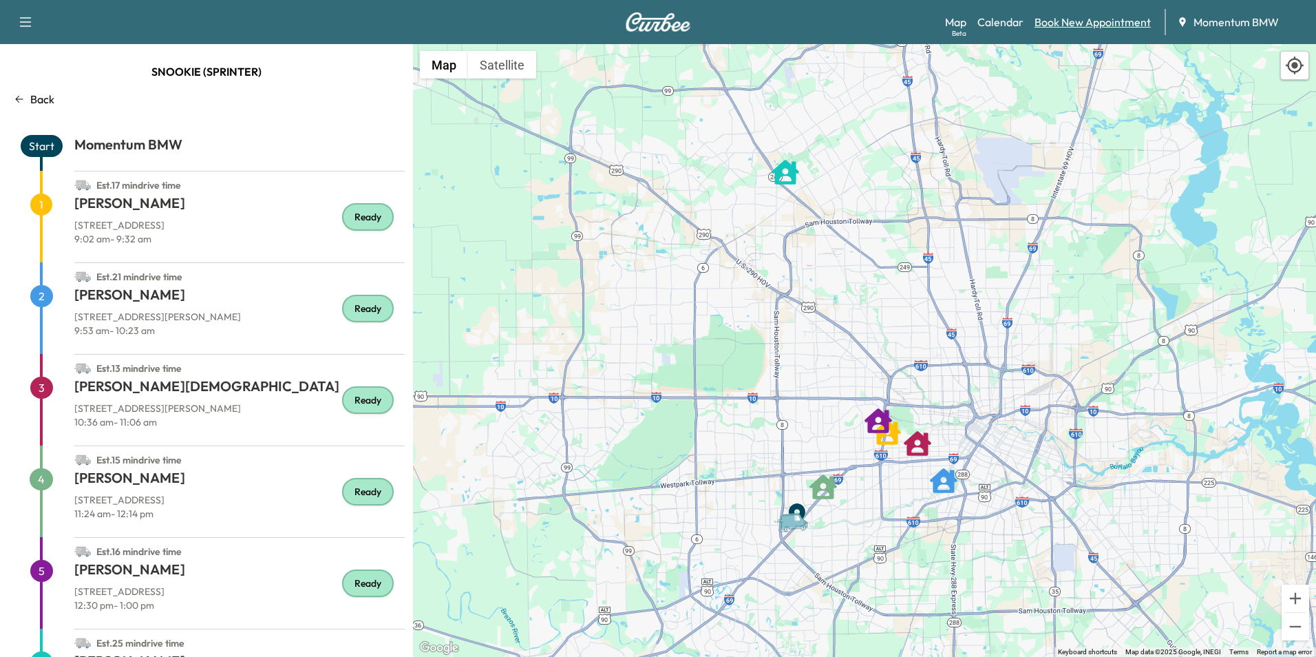
click at [1078, 25] on link "Book New Appointment" at bounding box center [1092, 22] width 116 height 17
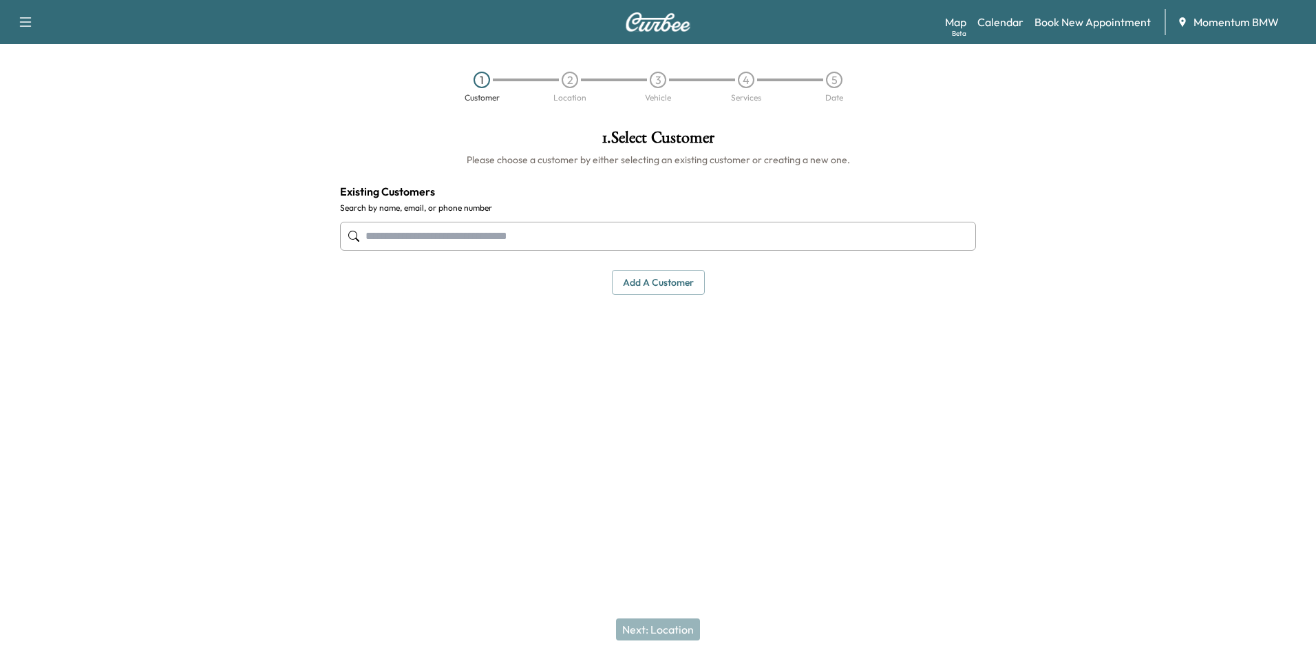
click at [551, 237] on input "text" at bounding box center [658, 236] width 636 height 29
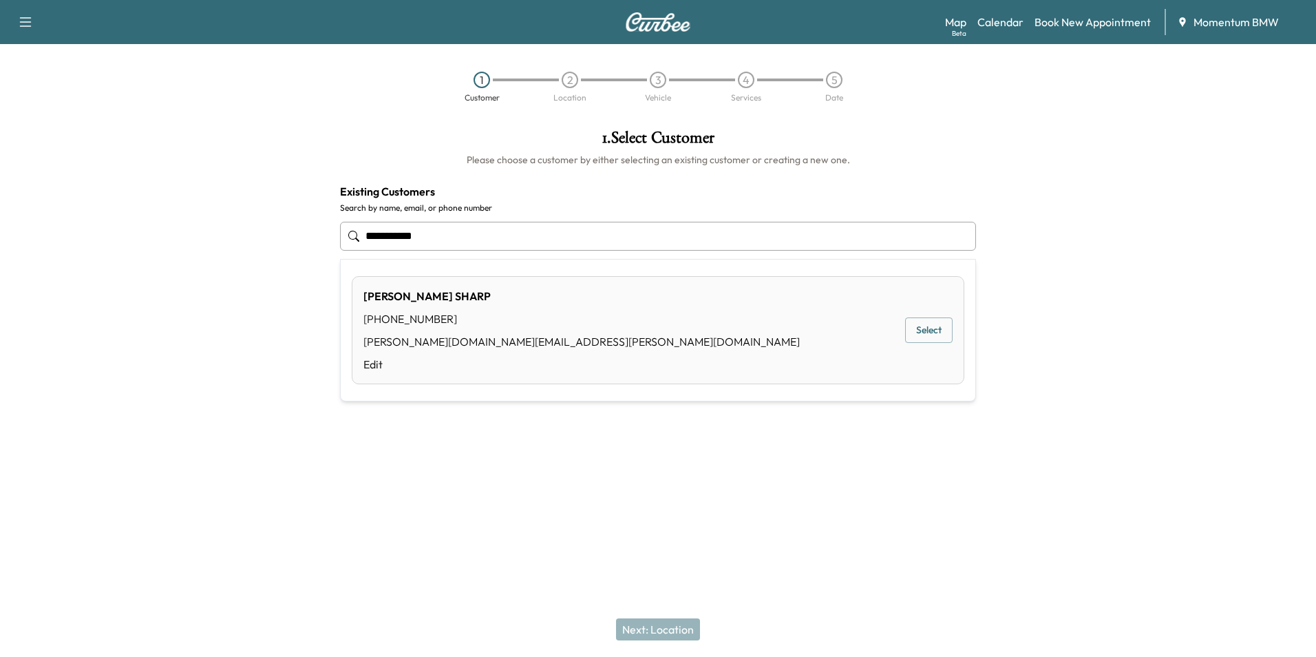
click at [939, 330] on button "Select" at bounding box center [928, 329] width 47 height 25
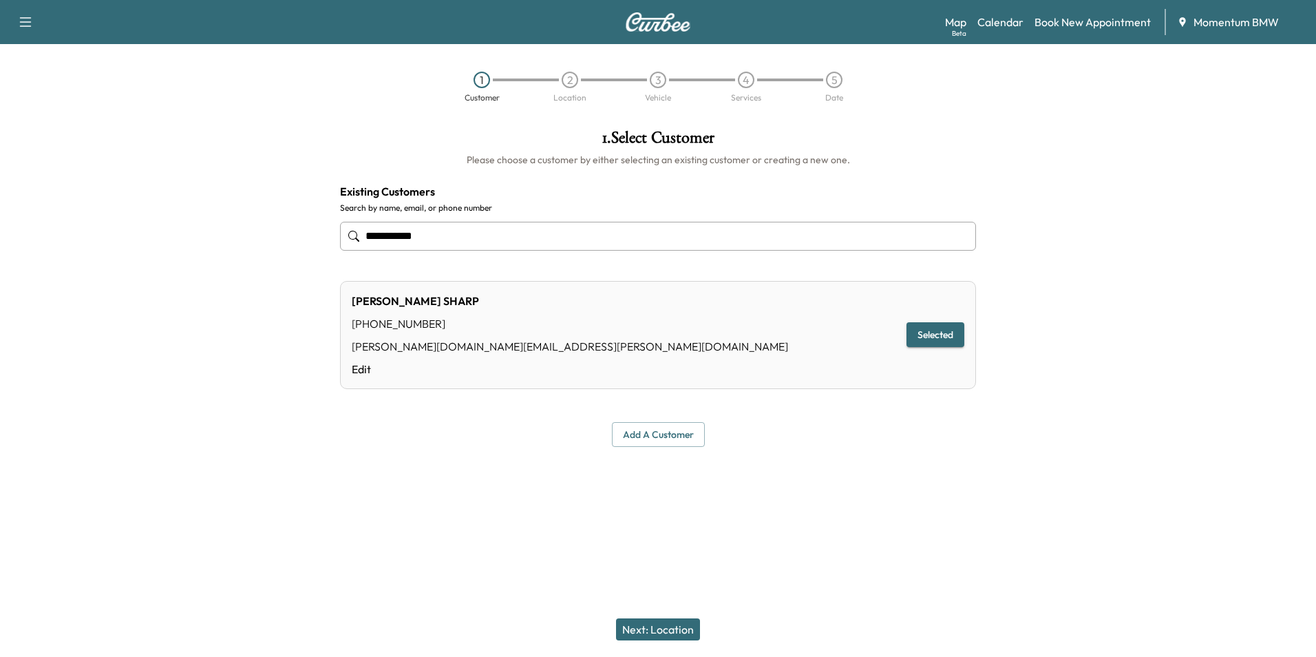
type input "**********"
click at [665, 628] on button "Next: Location" at bounding box center [658, 629] width 84 height 22
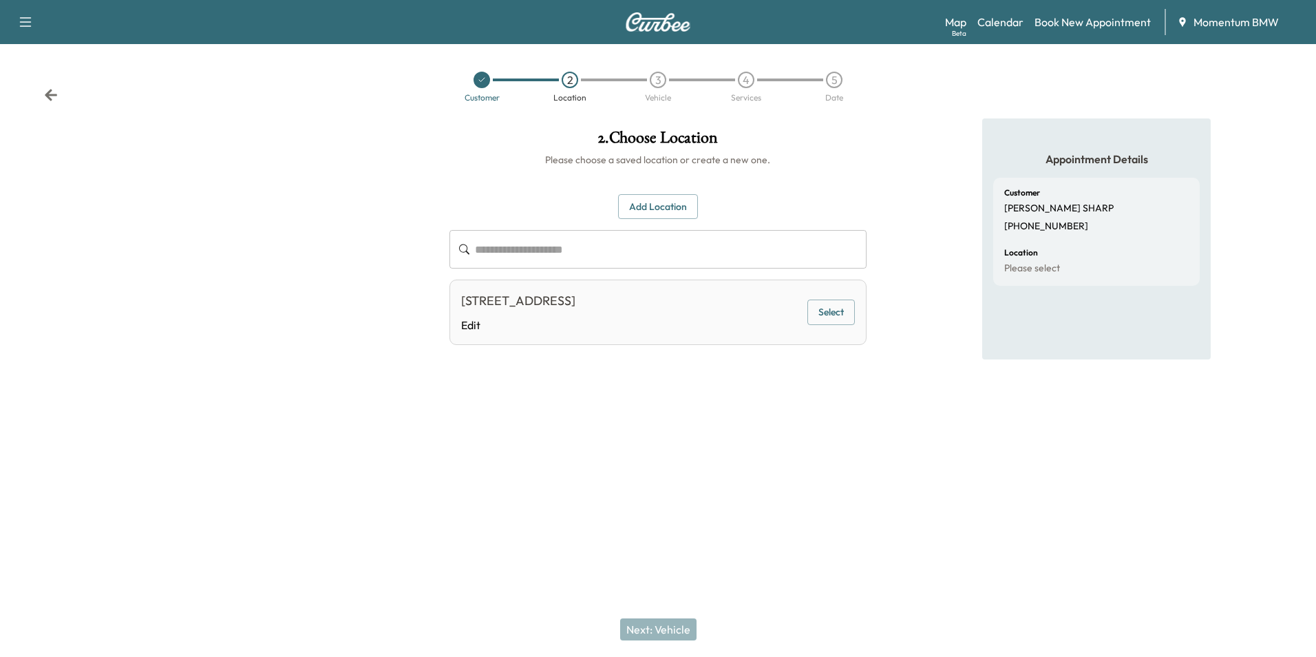
click at [833, 317] on button "Select" at bounding box center [830, 311] width 47 height 25
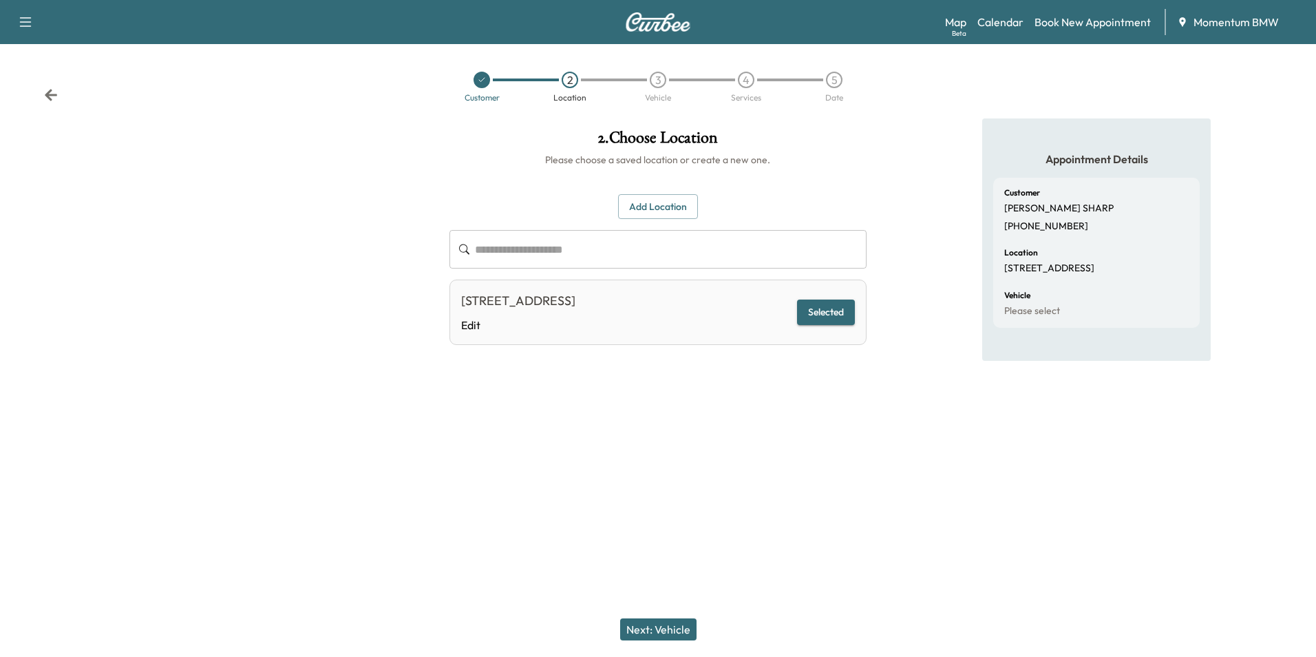
click at [674, 634] on button "Next: Vehicle" at bounding box center [658, 629] width 76 height 22
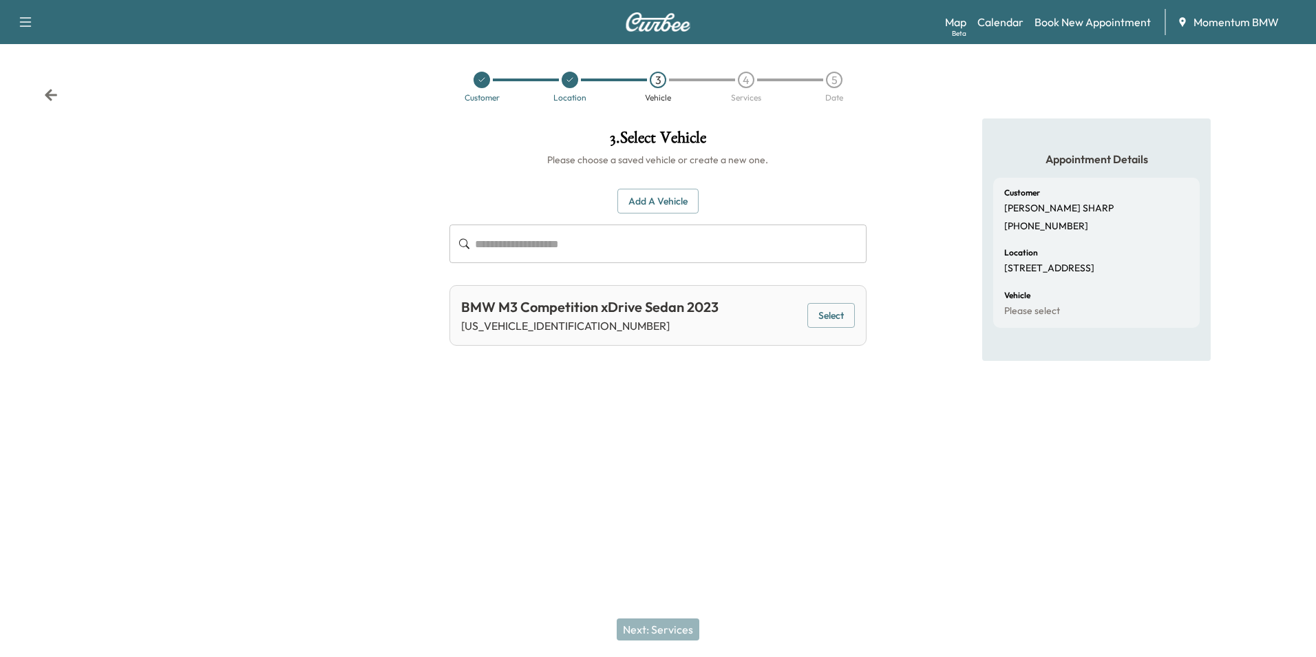
click at [828, 316] on button "Select" at bounding box center [830, 315] width 47 height 25
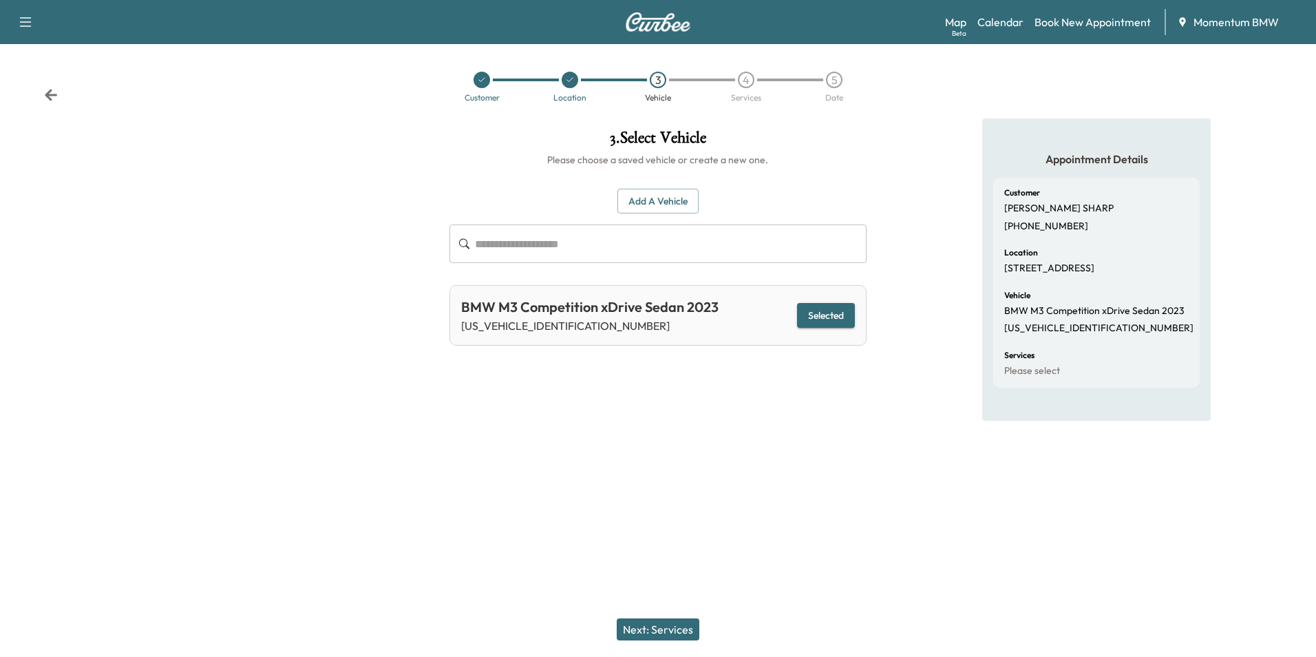
click at [670, 630] on button "Next: Services" at bounding box center [658, 629] width 83 height 22
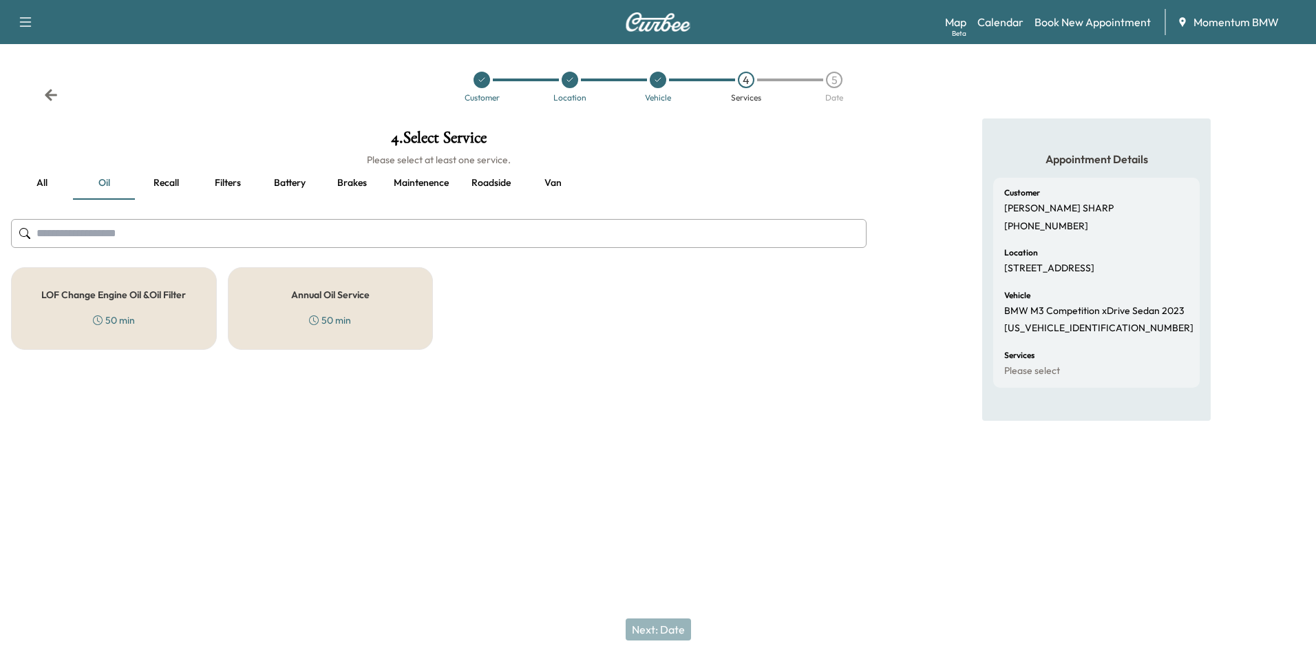
click at [350, 292] on h5 "Annual Oil Service" at bounding box center [330, 295] width 78 height 10
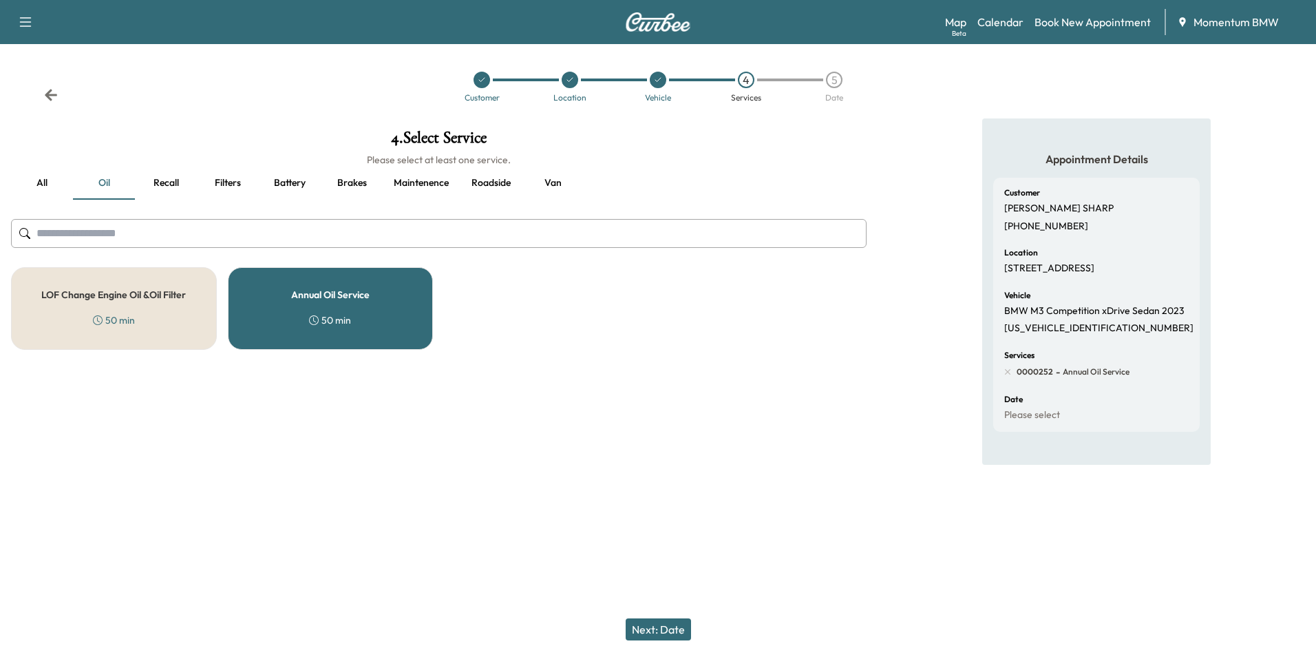
click at [665, 628] on button "Next: Date" at bounding box center [658, 629] width 65 height 22
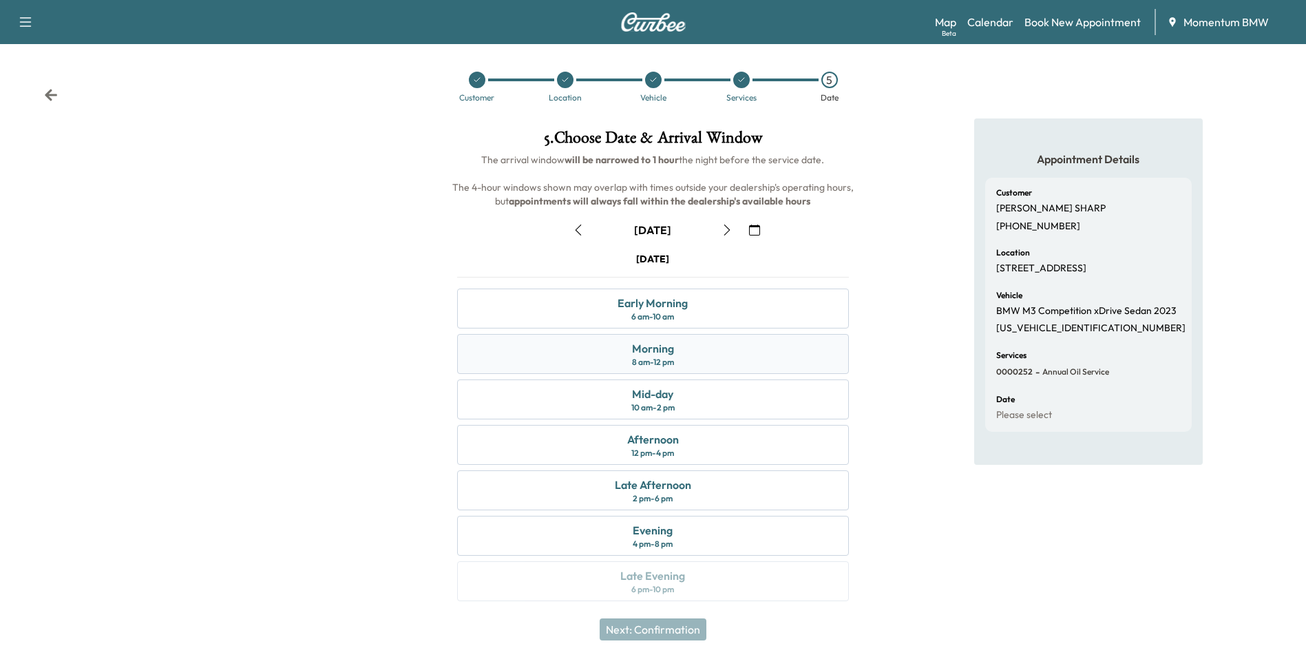
click at [746, 344] on div "Morning 8 am - 12 pm" at bounding box center [652, 354] width 391 height 40
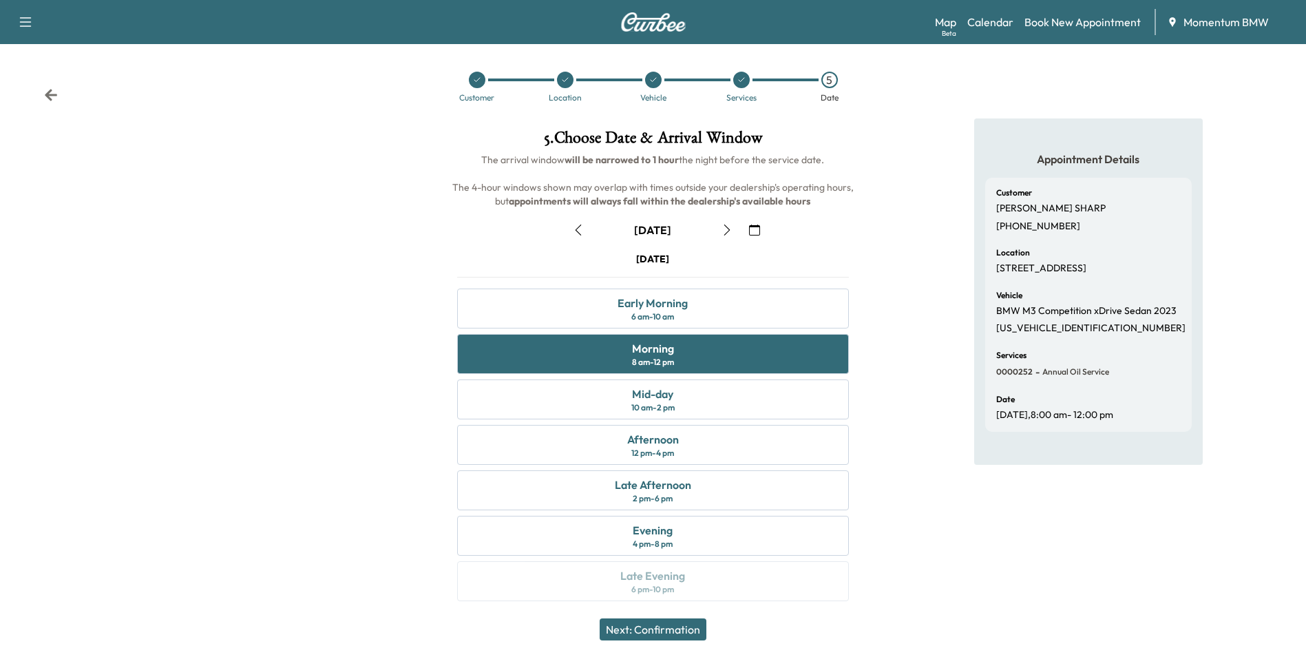
click at [674, 619] on button "Next: Confirmation" at bounding box center [652, 629] width 107 height 22
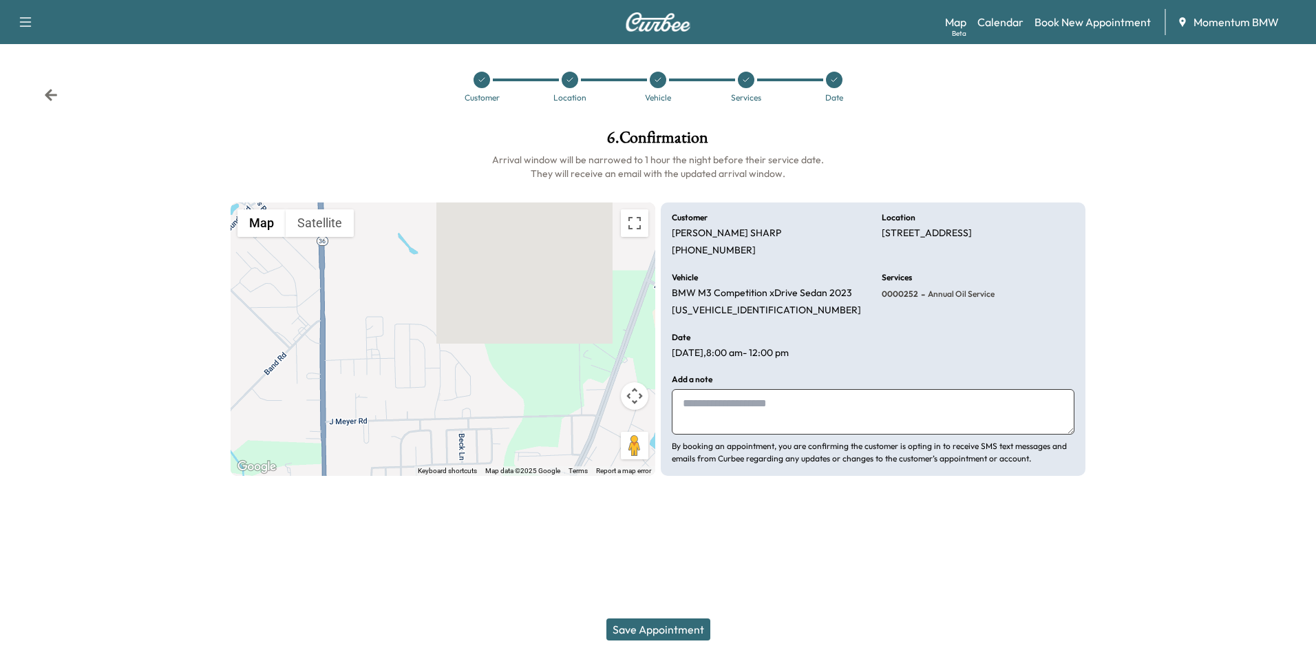
click at [666, 631] on button "Save Appointment" at bounding box center [658, 629] width 104 height 22
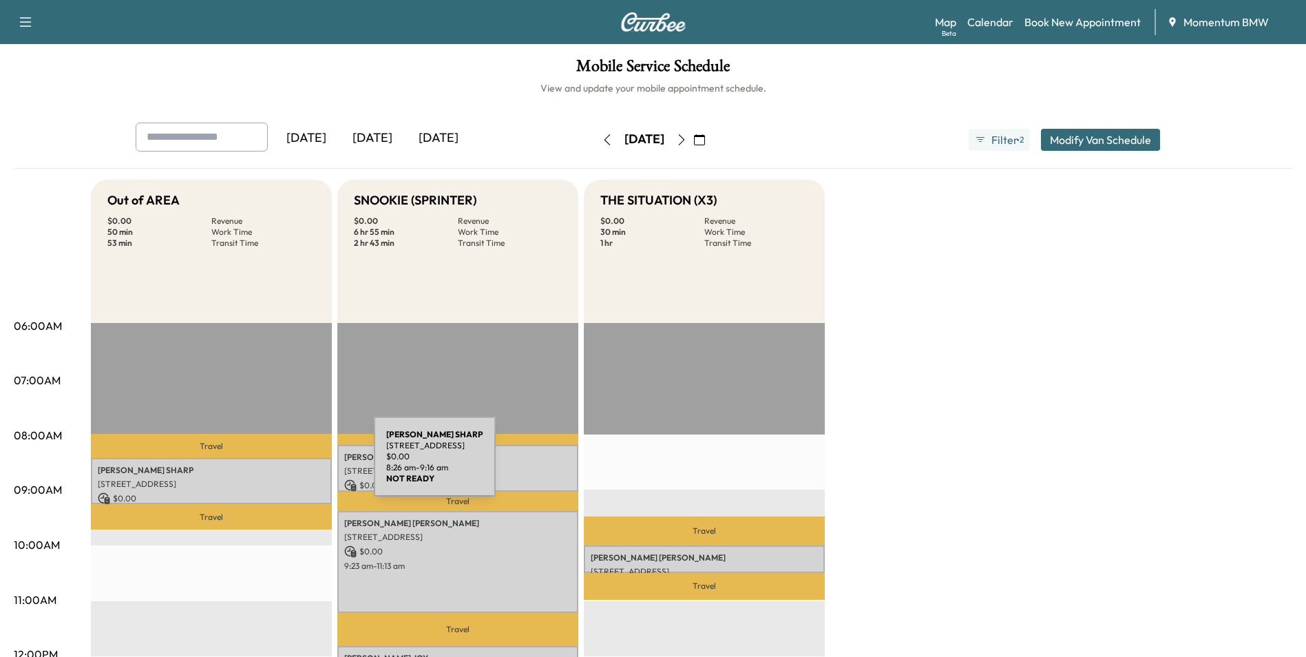
click at [270, 466] on p "[PERSON_NAME]" at bounding box center [211, 470] width 227 height 11
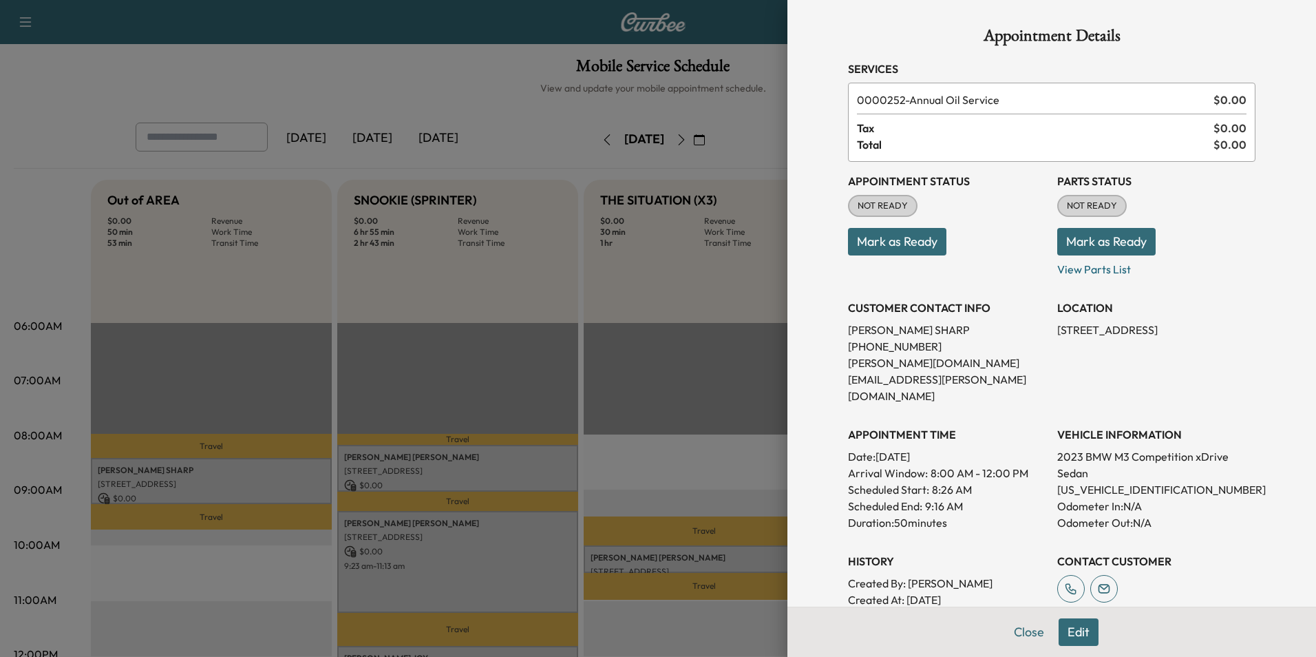
click at [1071, 639] on button "Edit" at bounding box center [1079, 632] width 40 height 28
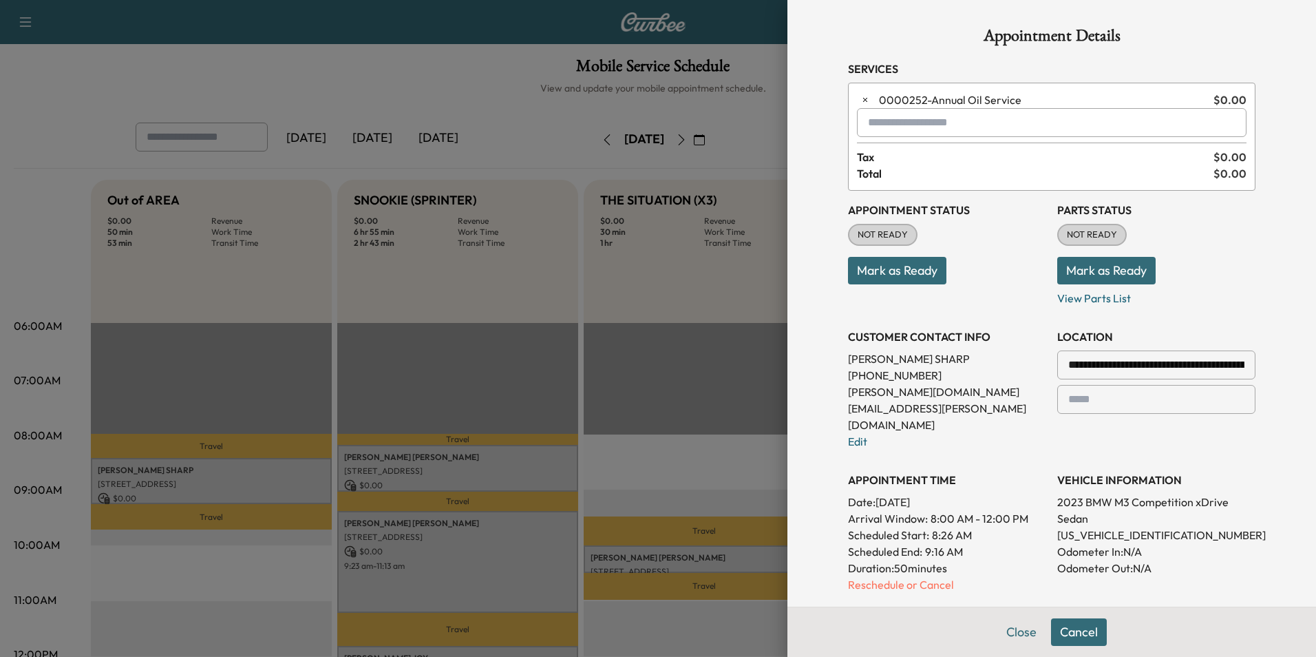
click at [1063, 634] on button "Cancel" at bounding box center [1079, 632] width 56 height 28
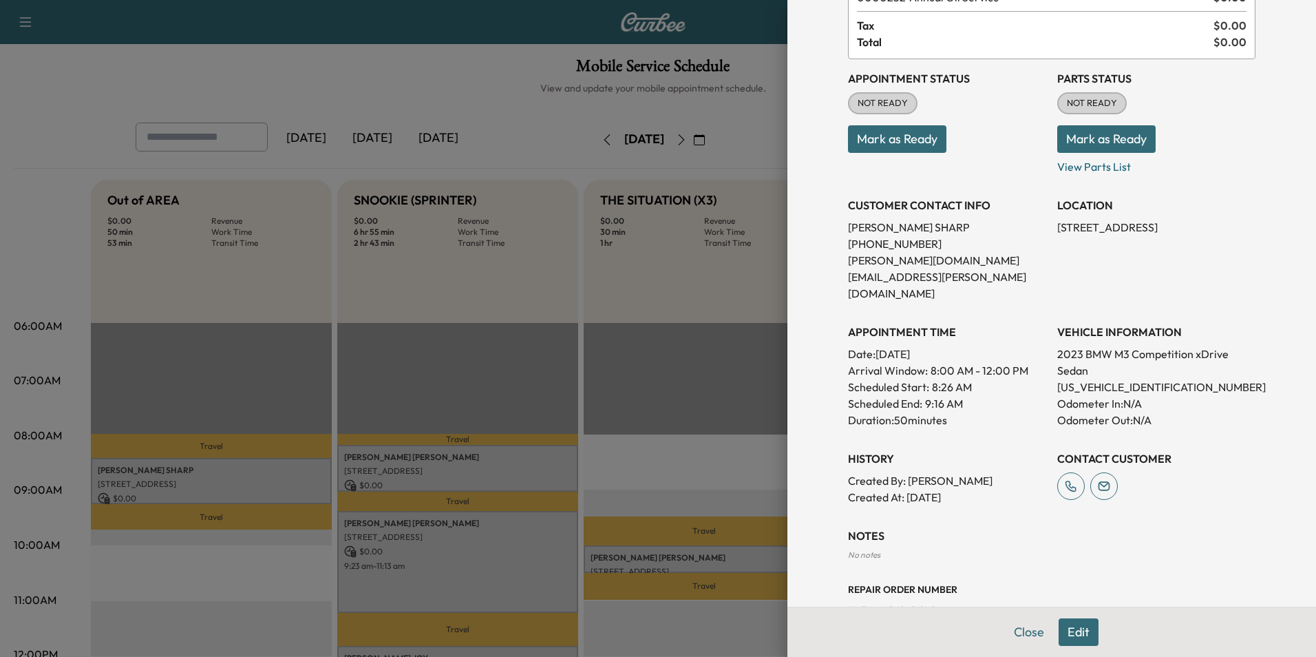
scroll to position [106, 0]
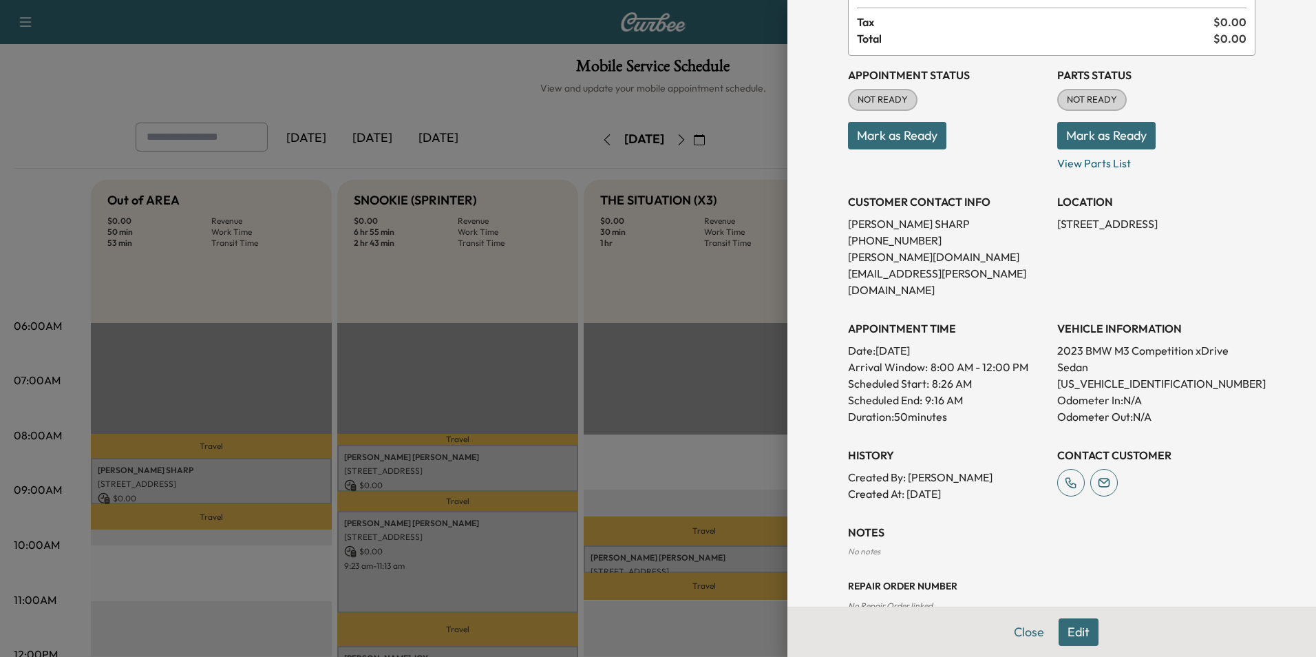
click at [1067, 633] on button "Edit" at bounding box center [1079, 632] width 40 height 28
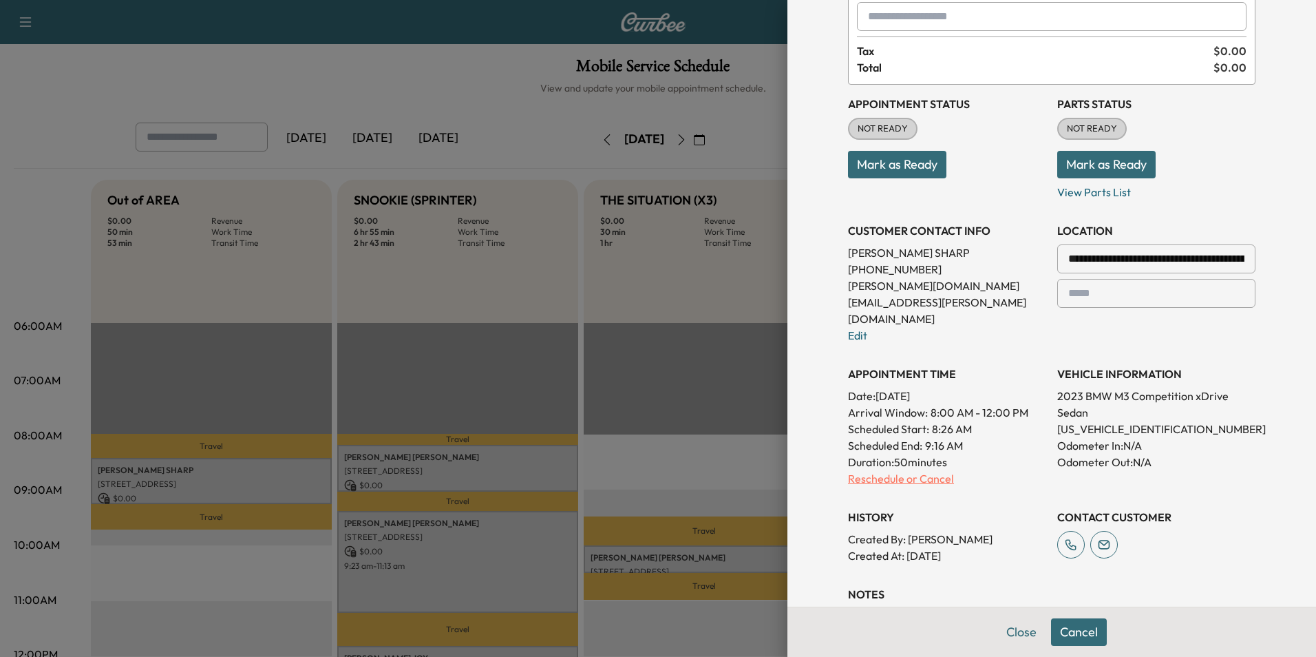
click at [902, 470] on p "Reschedule or Cancel" at bounding box center [947, 478] width 198 height 17
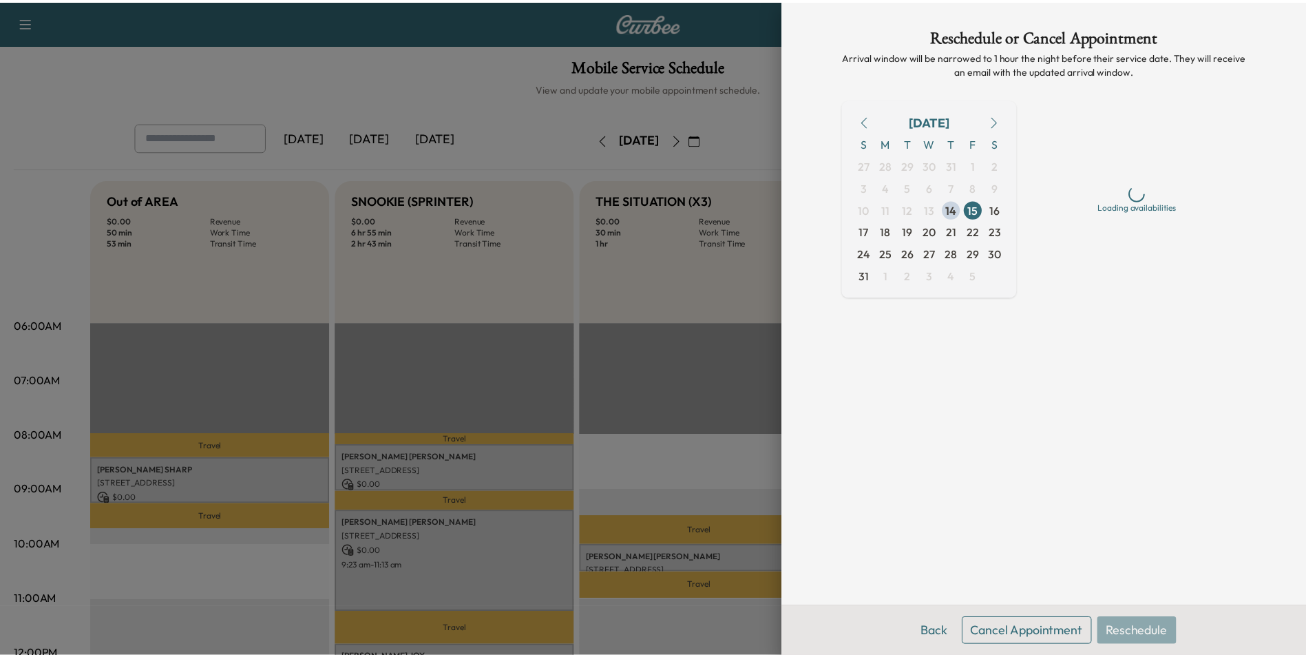
scroll to position [0, 0]
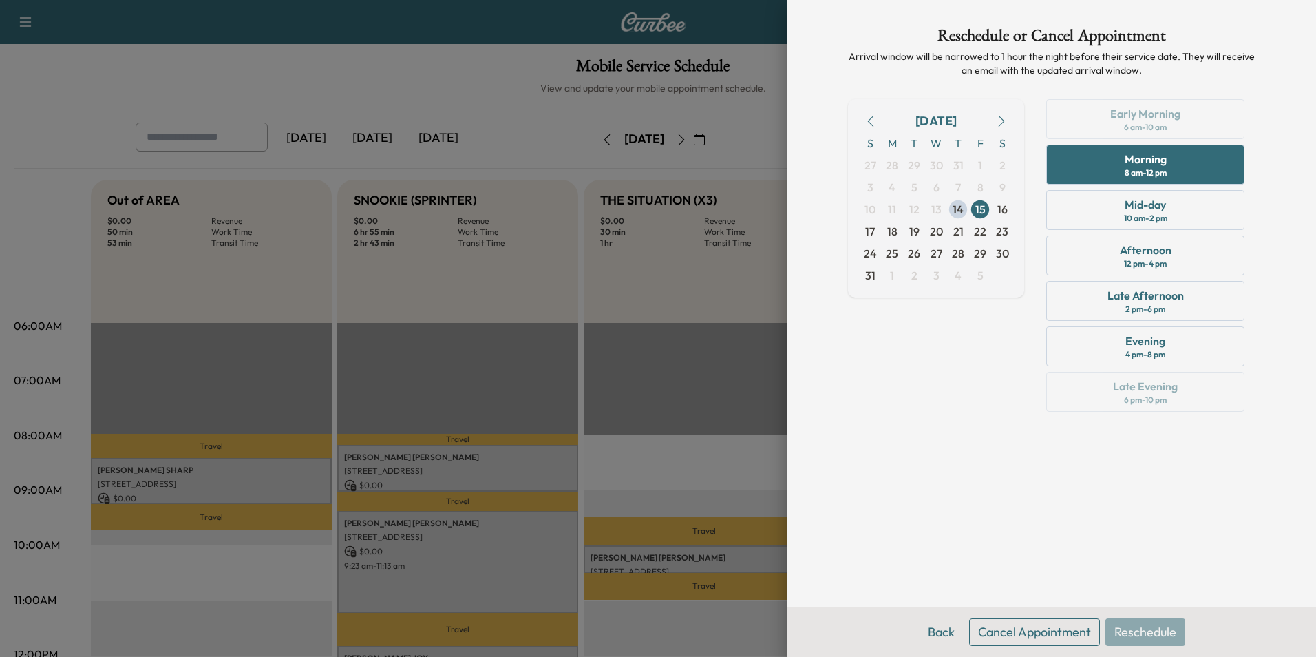
click at [1084, 633] on button "Cancel Appointment" at bounding box center [1034, 632] width 131 height 28
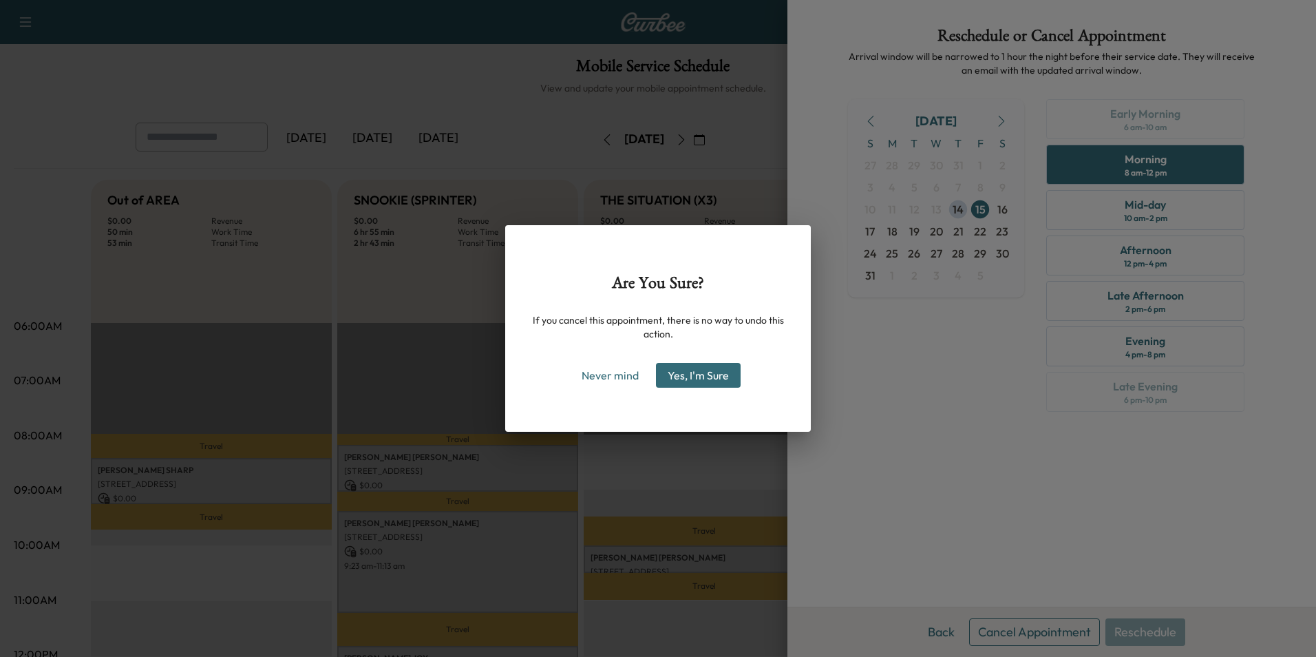
click at [717, 378] on button "Yes, I'm Sure" at bounding box center [698, 375] width 85 height 25
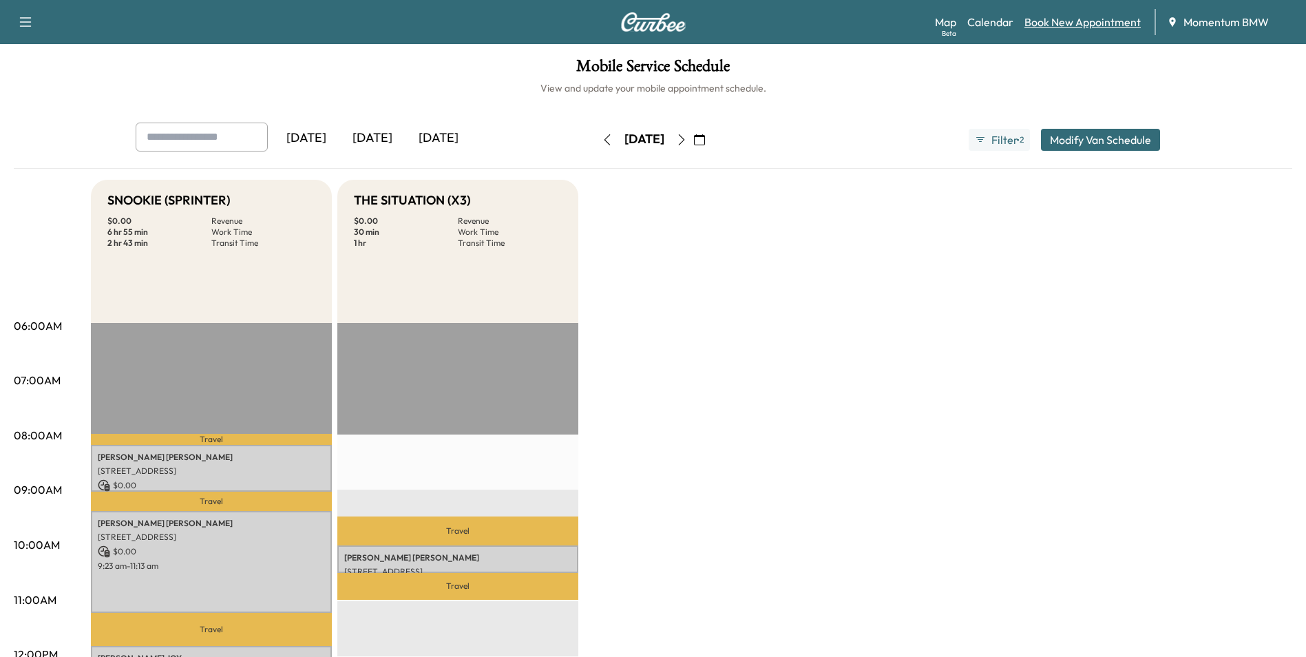
click at [1097, 25] on link "Book New Appointment" at bounding box center [1082, 22] width 116 height 17
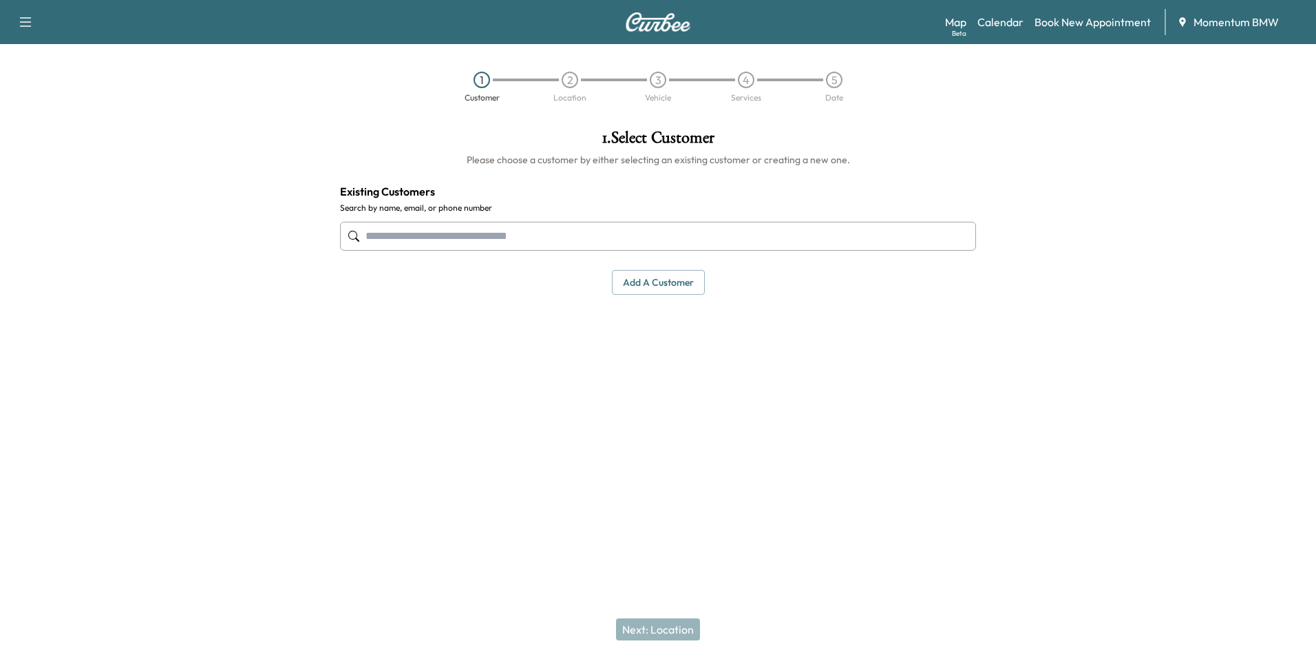
drag, startPoint x: 657, startPoint y: 233, endPoint x: 666, endPoint y: 233, distance: 9.6
click at [657, 234] on input "text" at bounding box center [658, 236] width 636 height 29
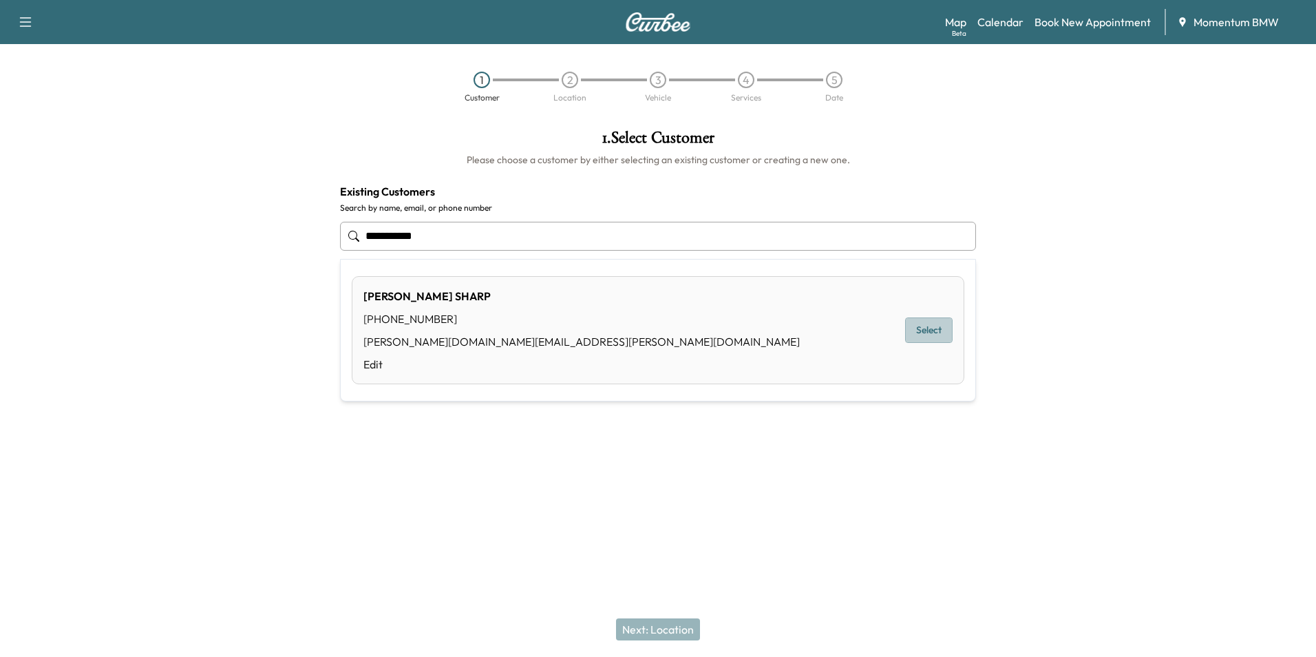
click at [939, 330] on button "Select" at bounding box center [928, 329] width 47 height 25
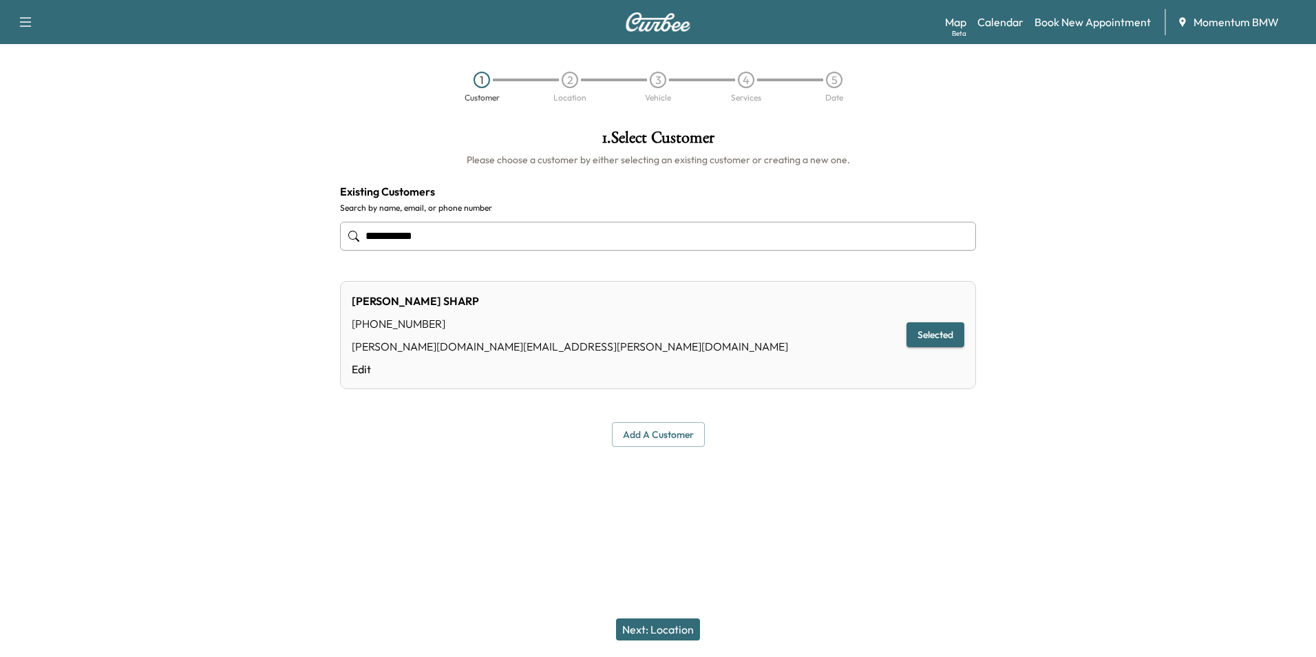
type input "**********"
click at [933, 339] on button "Selected" at bounding box center [935, 334] width 58 height 25
click at [690, 634] on button "Next: Location" at bounding box center [658, 629] width 84 height 22
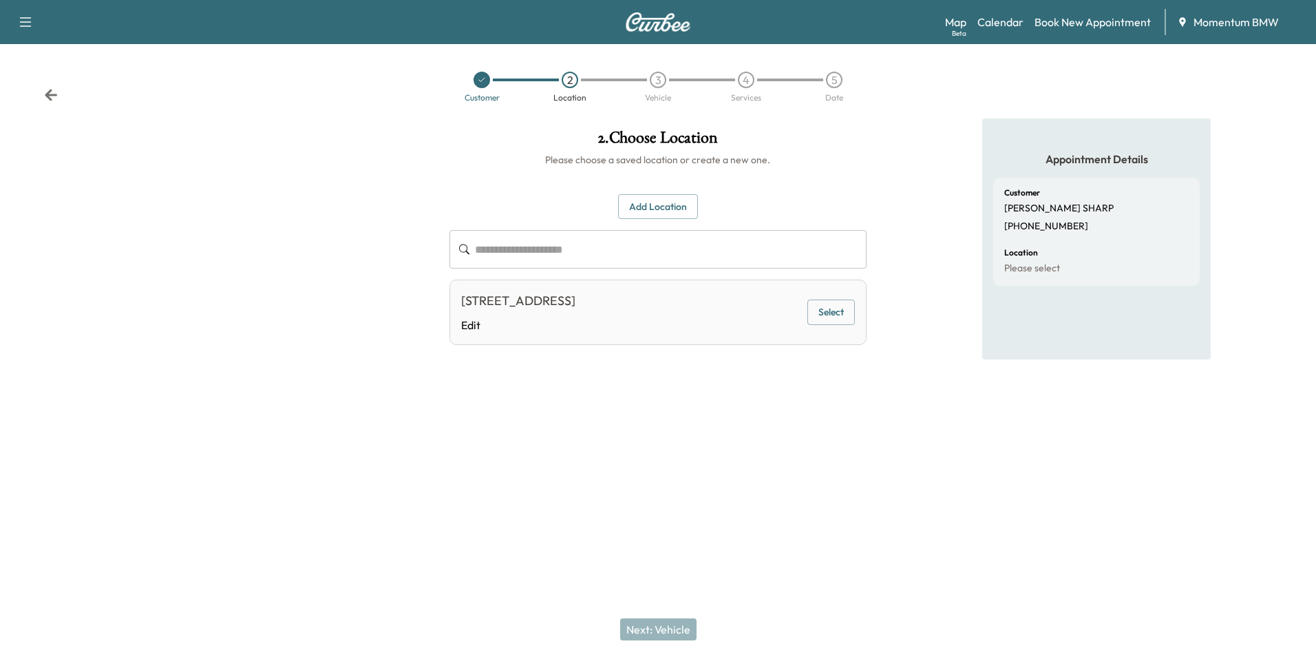
click at [830, 304] on button "Select" at bounding box center [830, 311] width 47 height 25
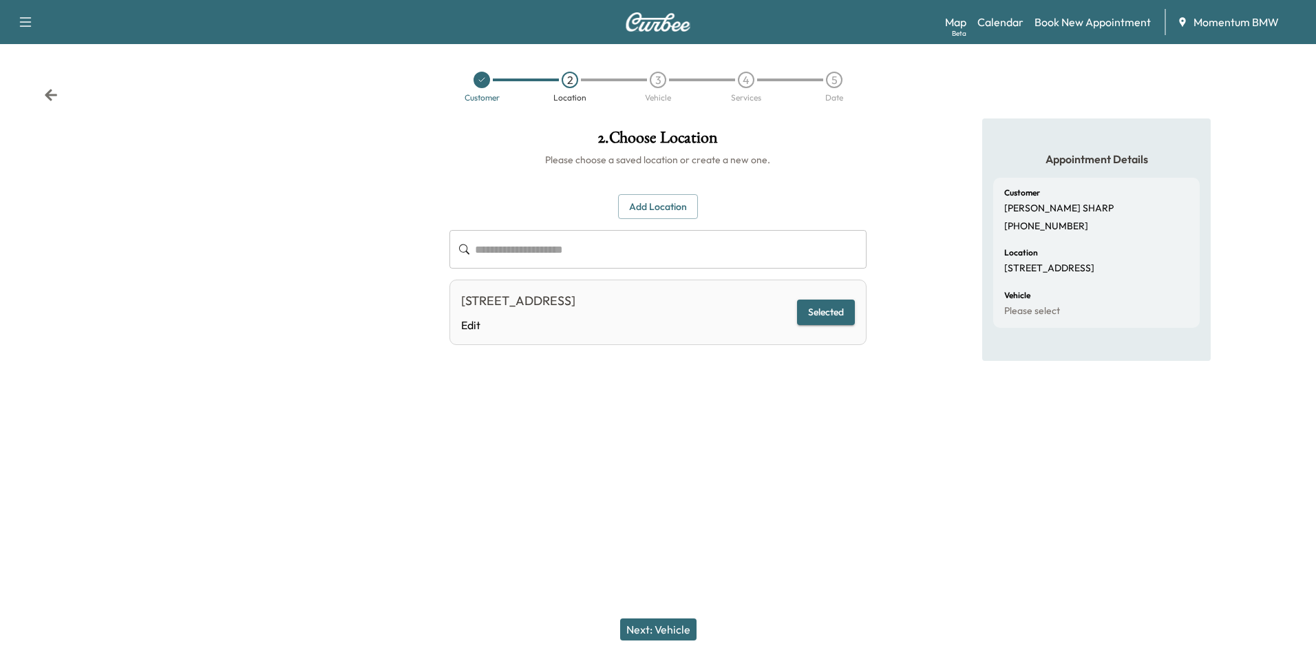
click at [672, 616] on div "Next: Vehicle" at bounding box center [658, 629] width 1316 height 55
click at [674, 632] on button "Next: Vehicle" at bounding box center [658, 629] width 76 height 22
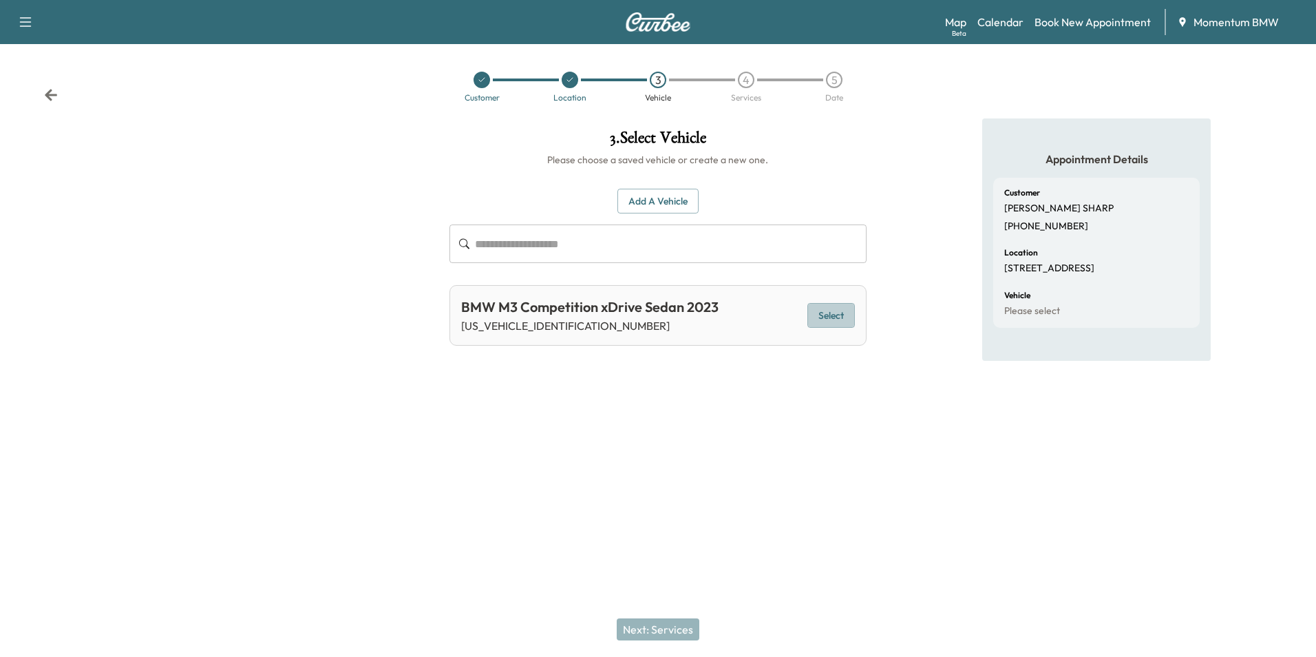
click at [842, 305] on button "Select" at bounding box center [830, 315] width 47 height 25
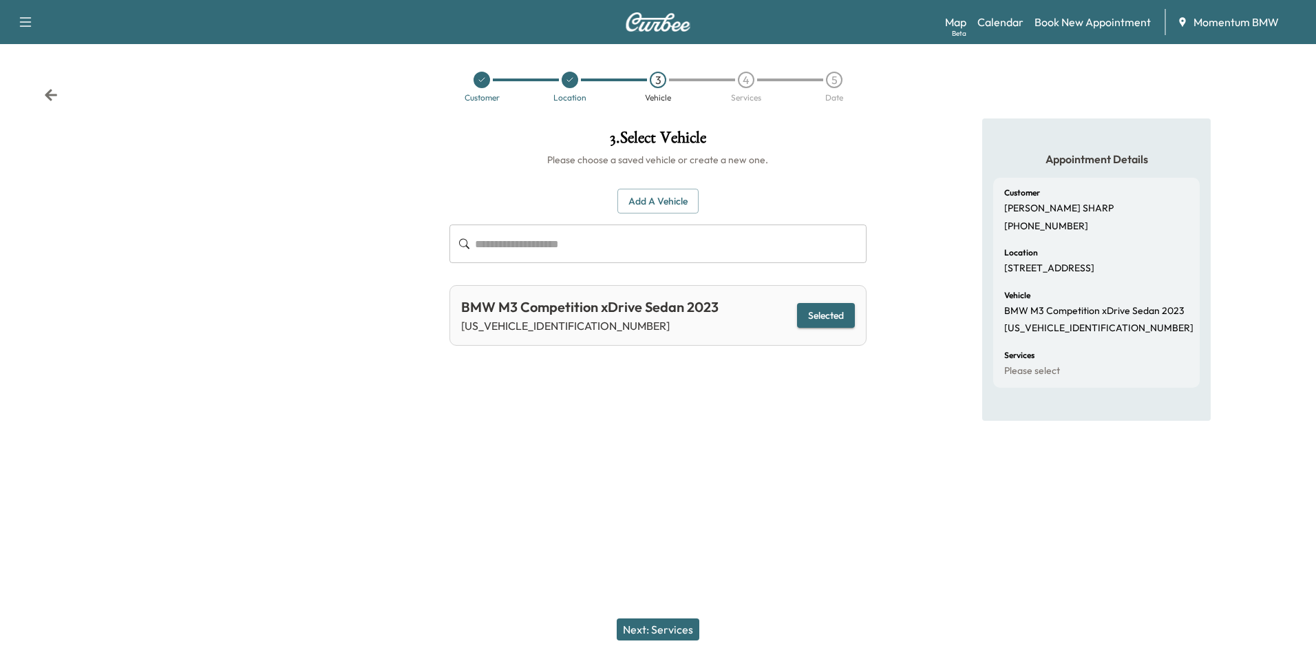
click at [668, 632] on button "Next: Services" at bounding box center [658, 629] width 83 height 22
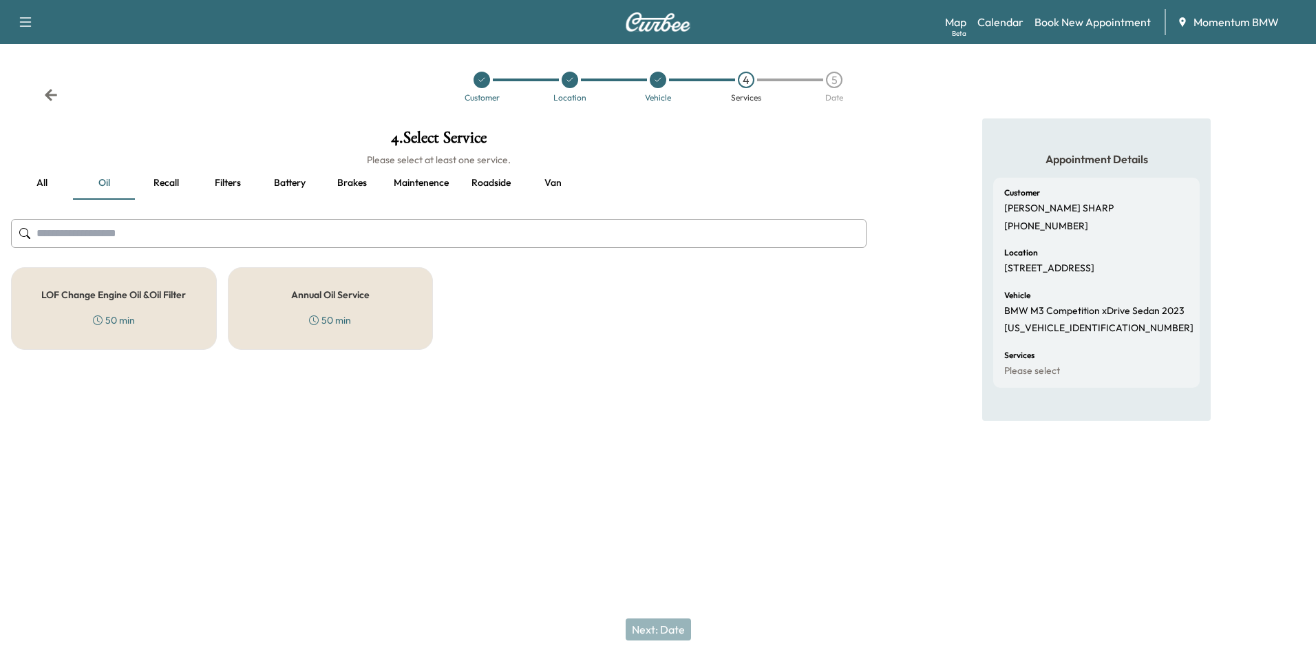
click at [557, 184] on button "Van" at bounding box center [553, 183] width 62 height 33
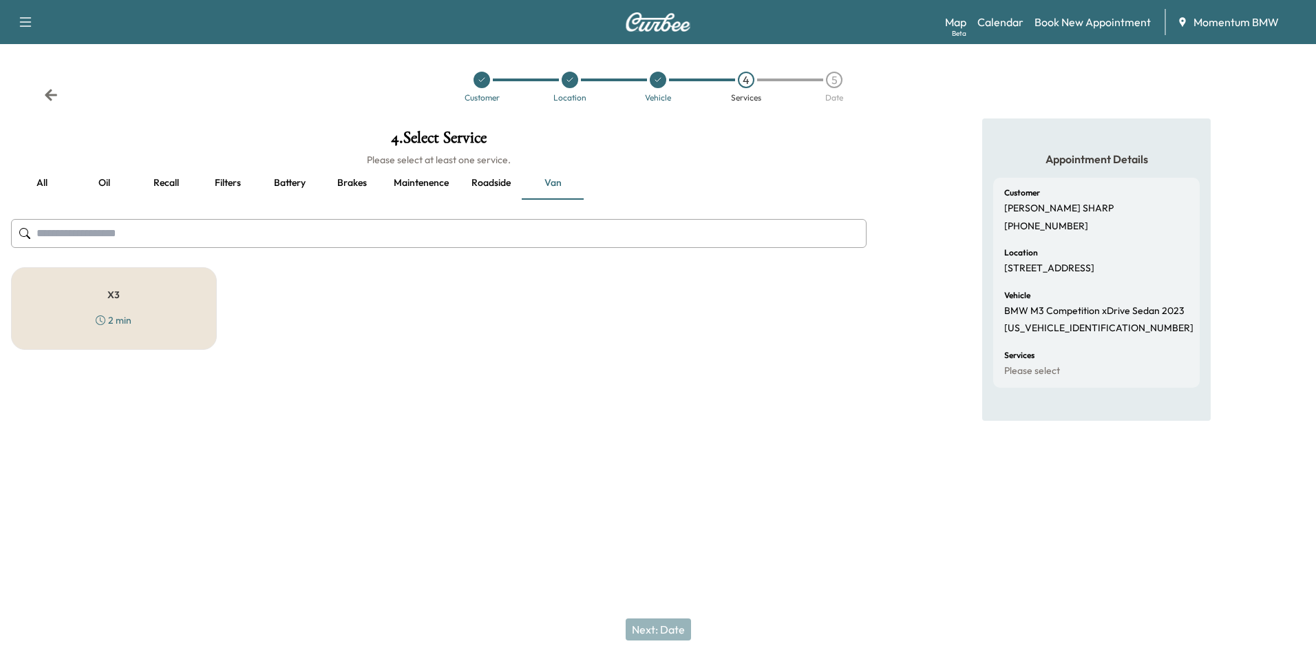
click at [480, 183] on button "Roadside" at bounding box center [491, 183] width 62 height 33
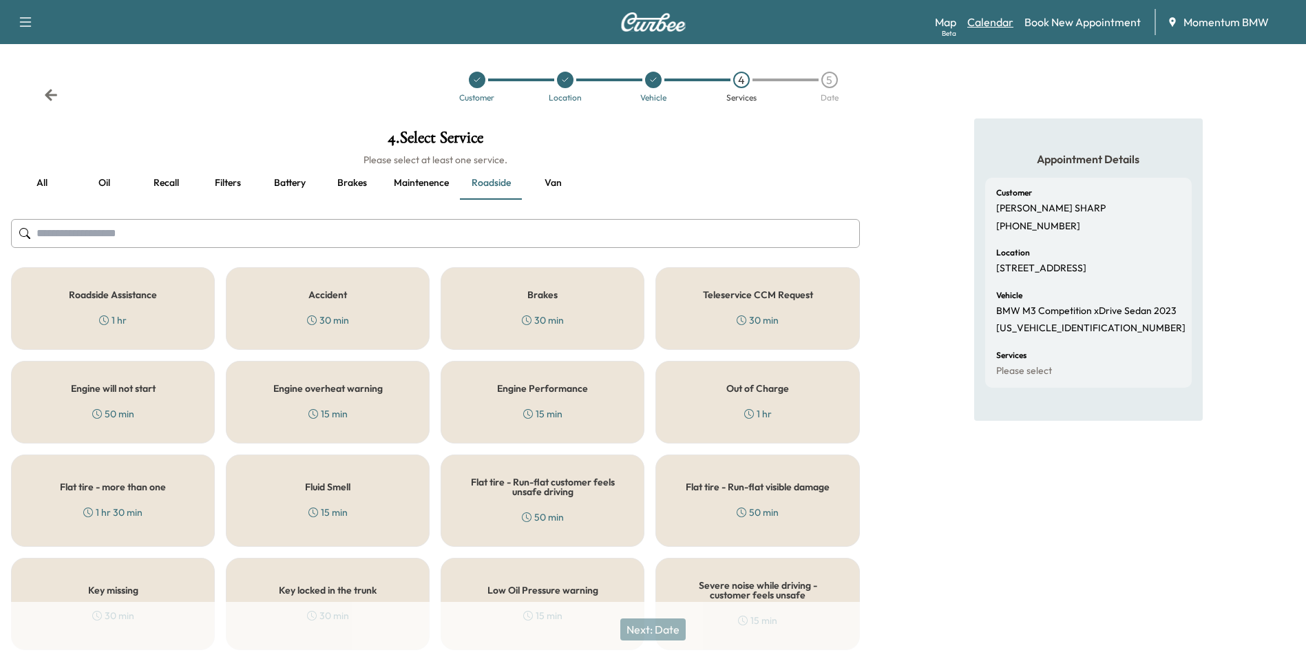
click at [1000, 24] on link "Calendar" at bounding box center [990, 22] width 46 height 17
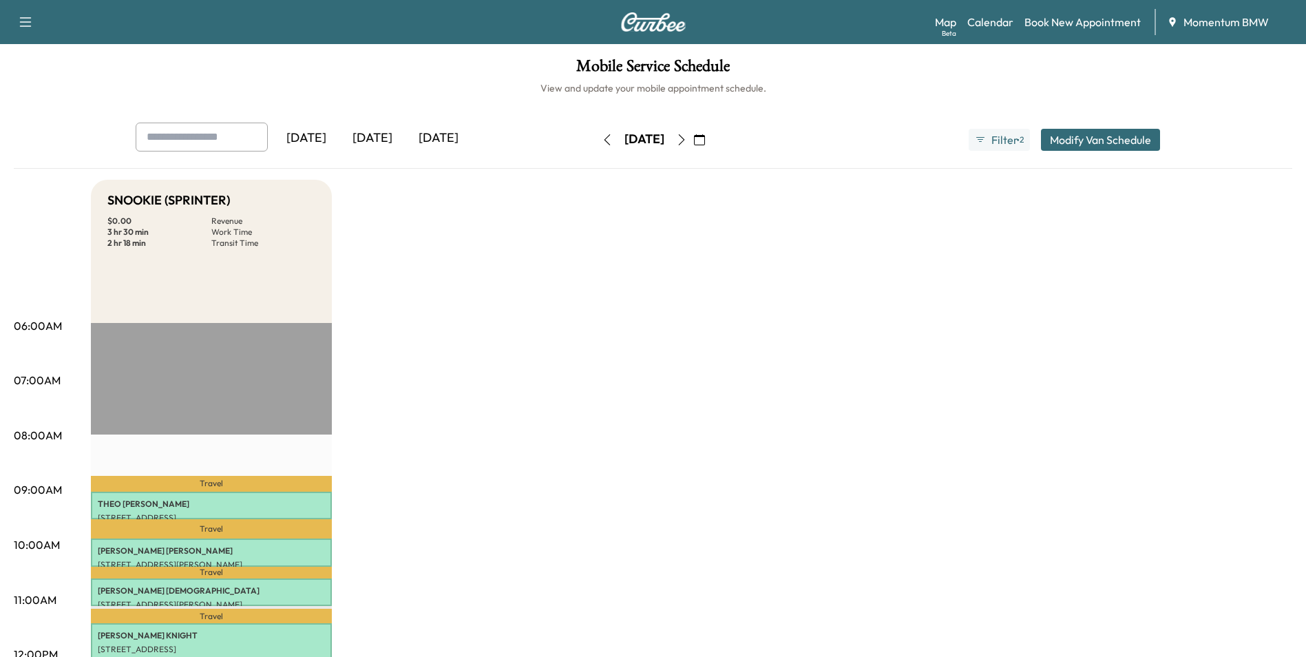
click at [684, 144] on icon "button" at bounding box center [681, 139] width 6 height 11
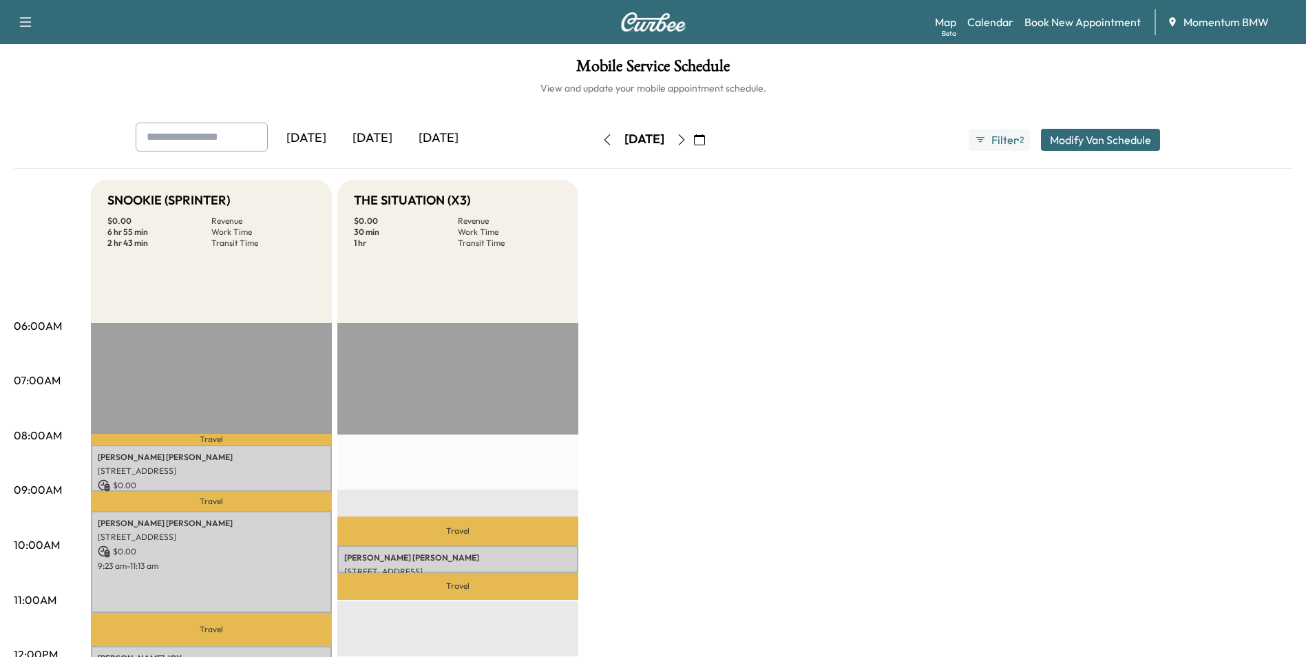
click at [602, 138] on icon "button" at bounding box center [607, 139] width 11 height 11
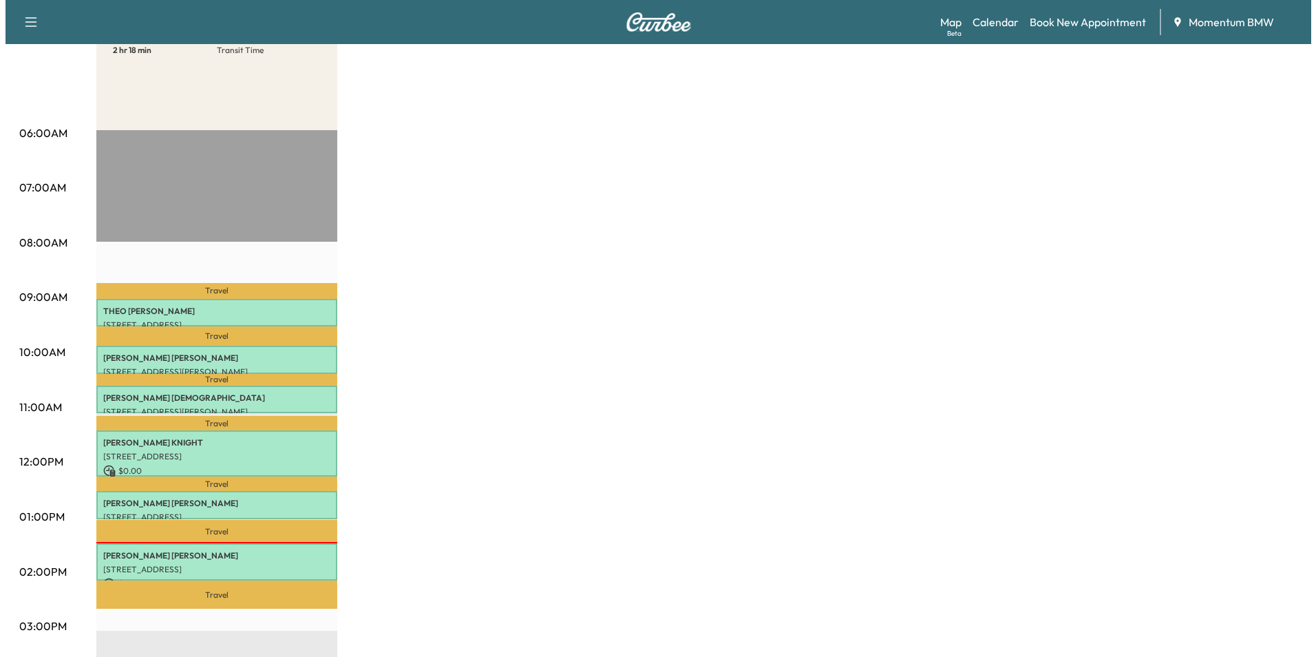
scroll to position [275, 0]
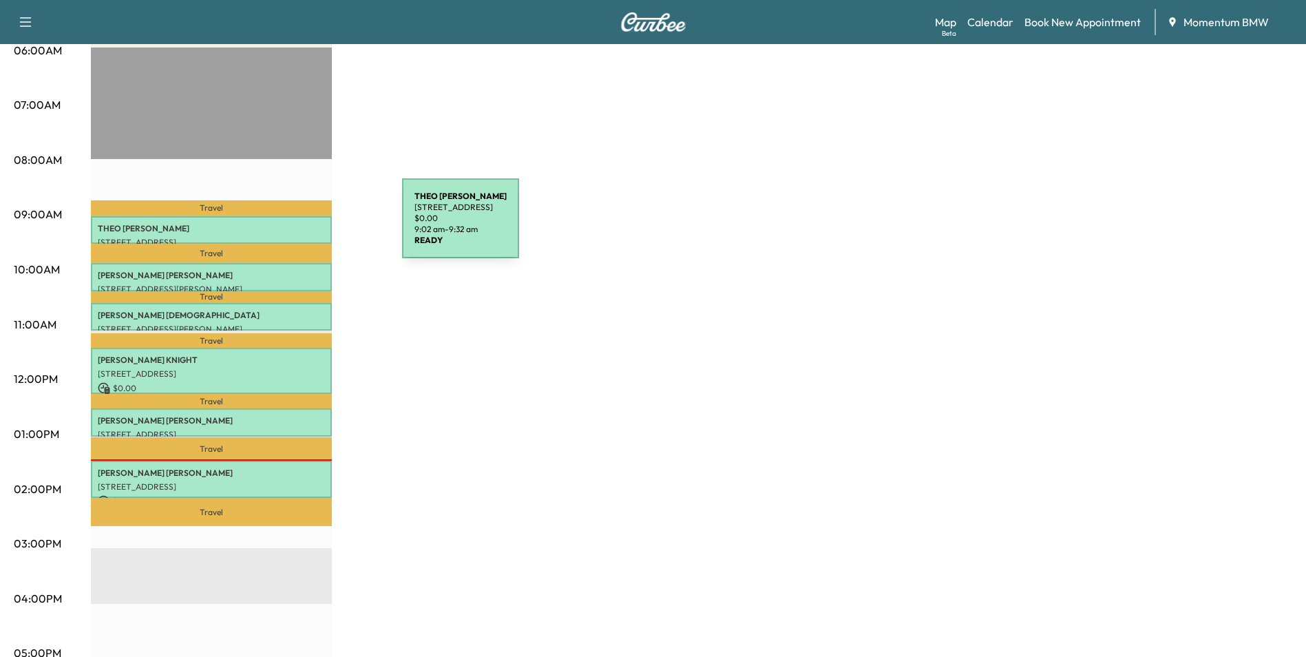
click at [299, 226] on p "[PERSON_NAME]" at bounding box center [211, 228] width 227 height 11
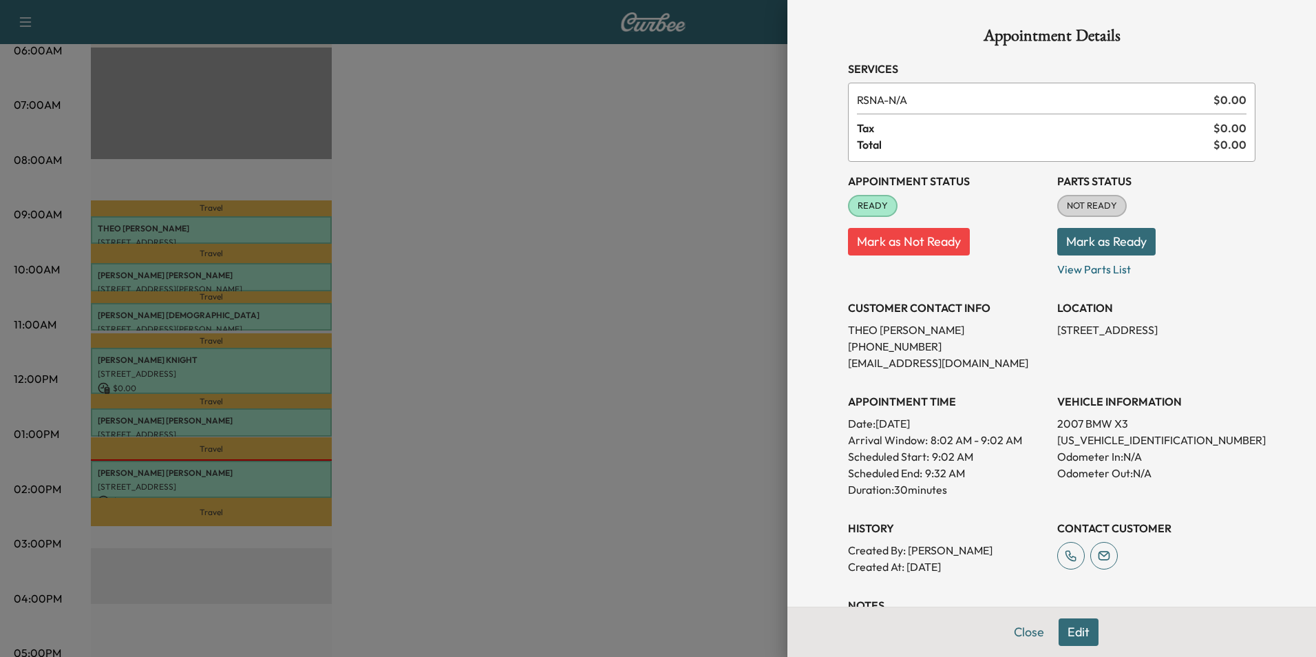
click at [1067, 630] on button "Edit" at bounding box center [1079, 632] width 40 height 28
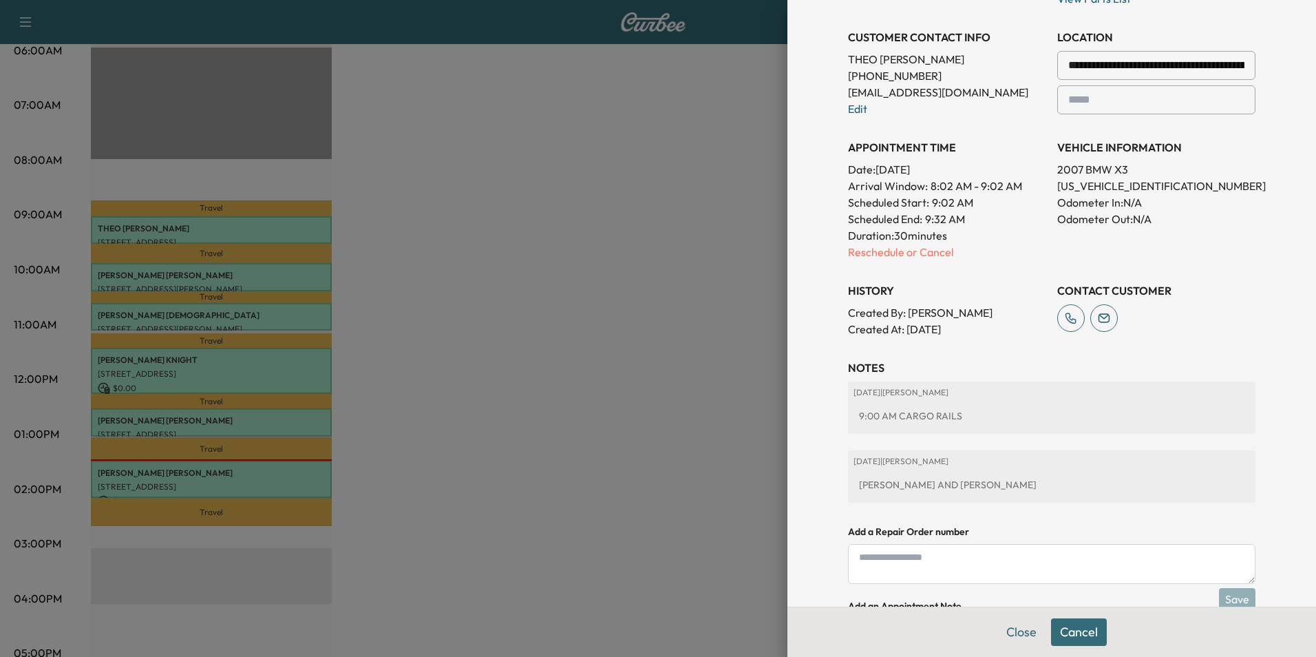
scroll to position [344, 0]
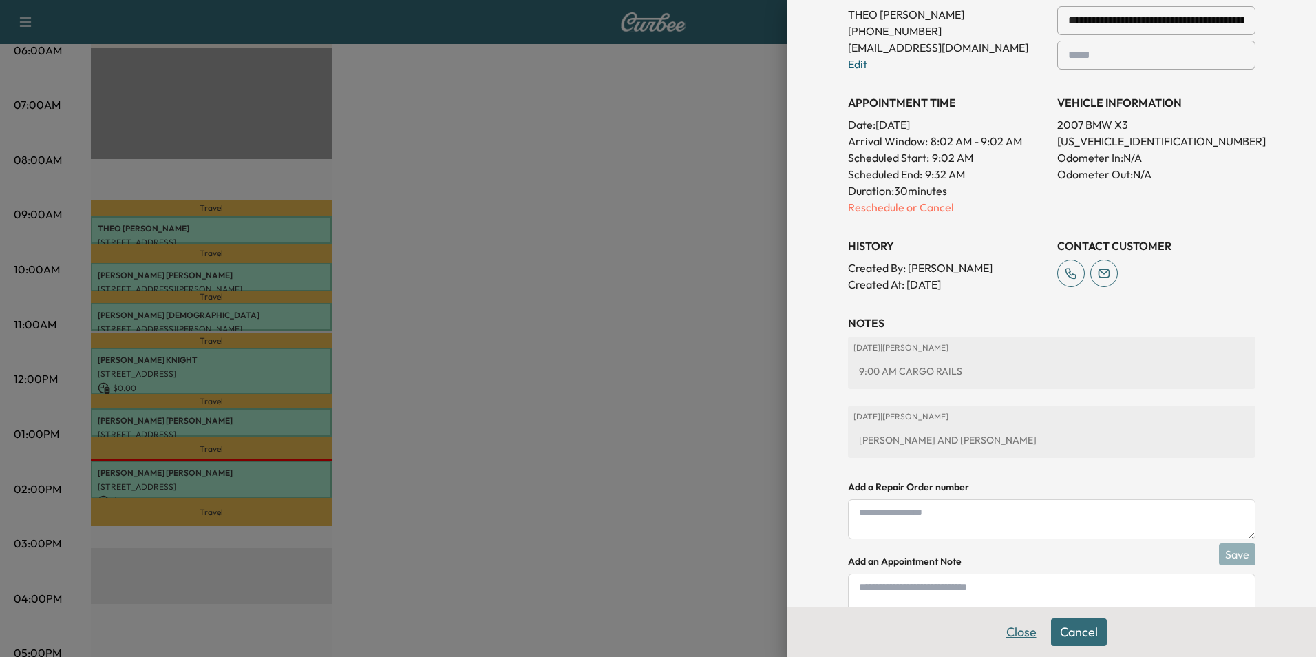
click at [1014, 628] on button "Close" at bounding box center [1021, 632] width 48 height 28
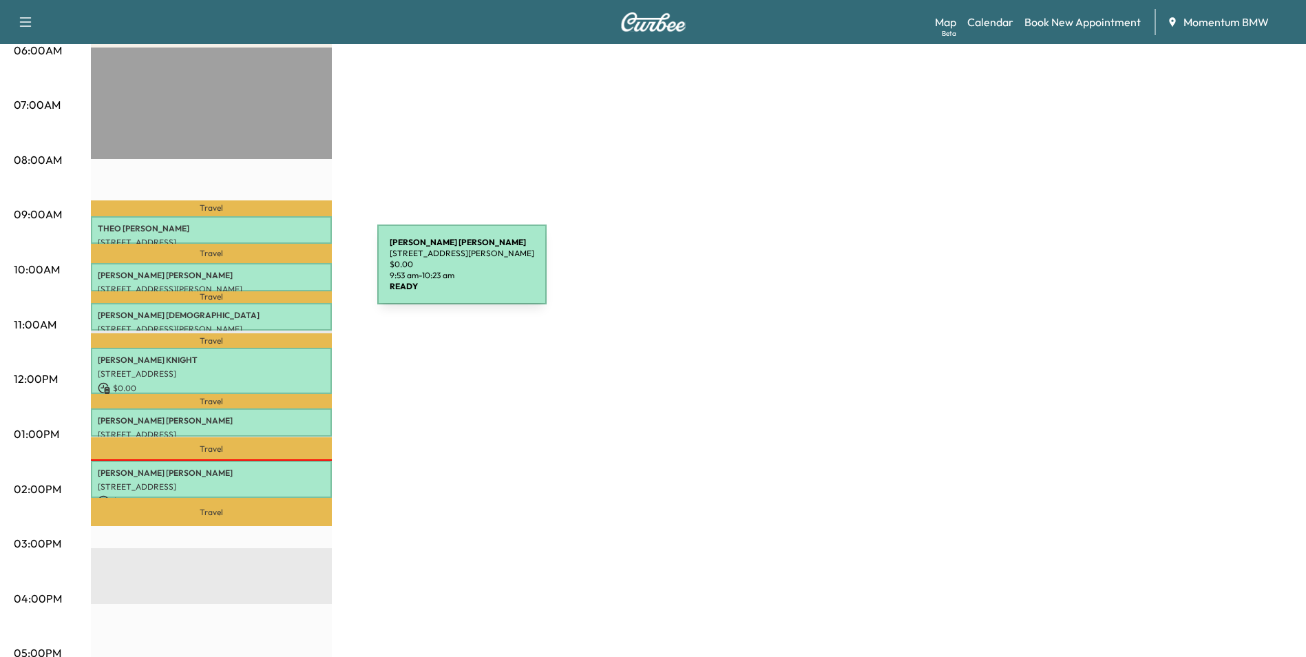
click at [274, 273] on p "[PERSON_NAME]" at bounding box center [211, 275] width 227 height 11
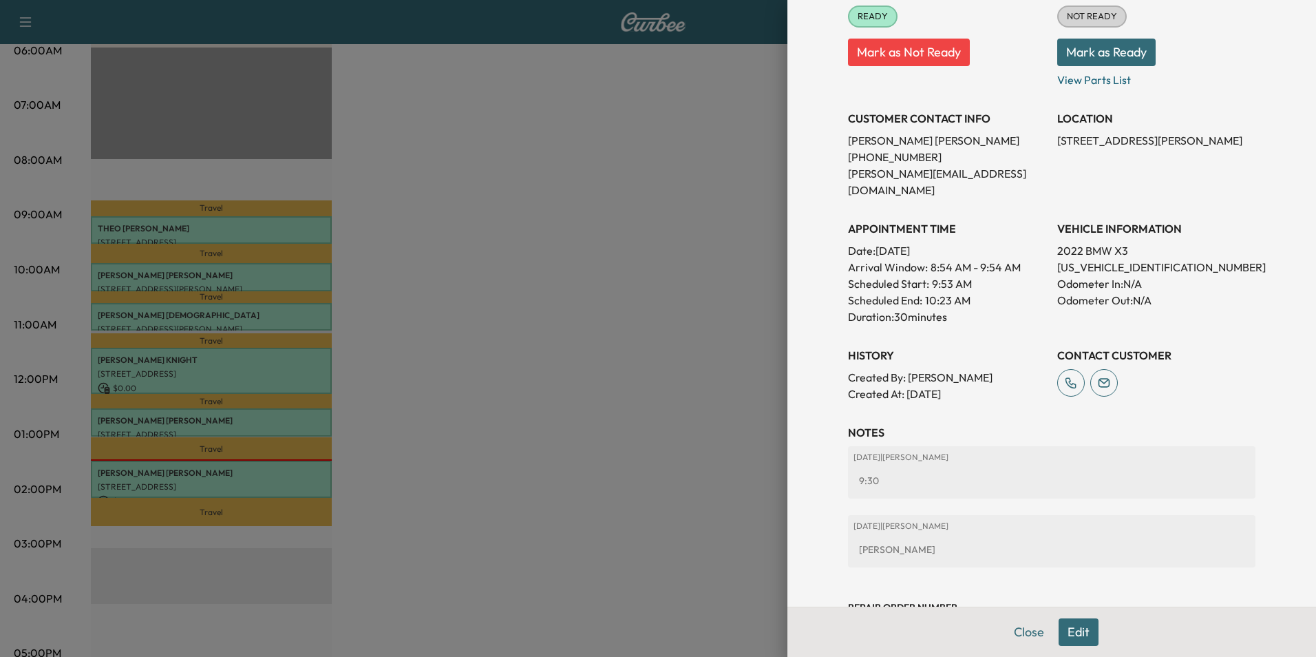
scroll to position [227, 0]
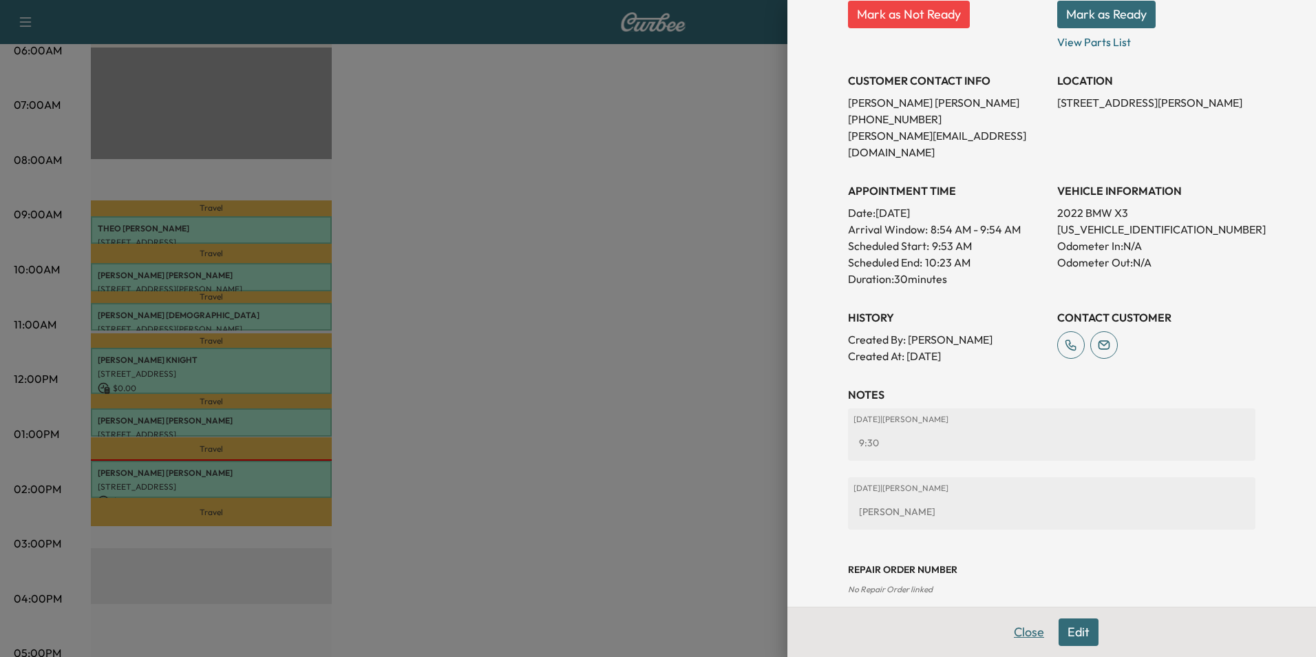
click at [1020, 635] on button "Close" at bounding box center [1029, 632] width 48 height 28
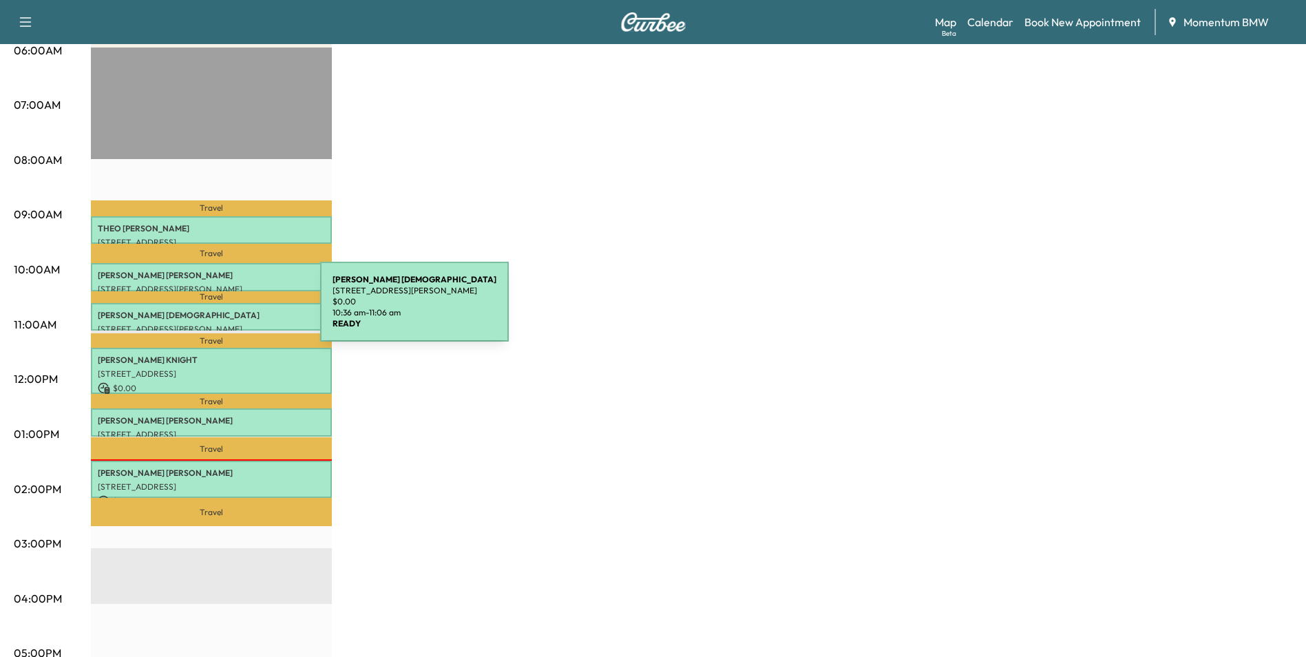
click at [217, 310] on p "[PERSON_NAME][DEMOGRAPHIC_DATA]" at bounding box center [211, 315] width 227 height 11
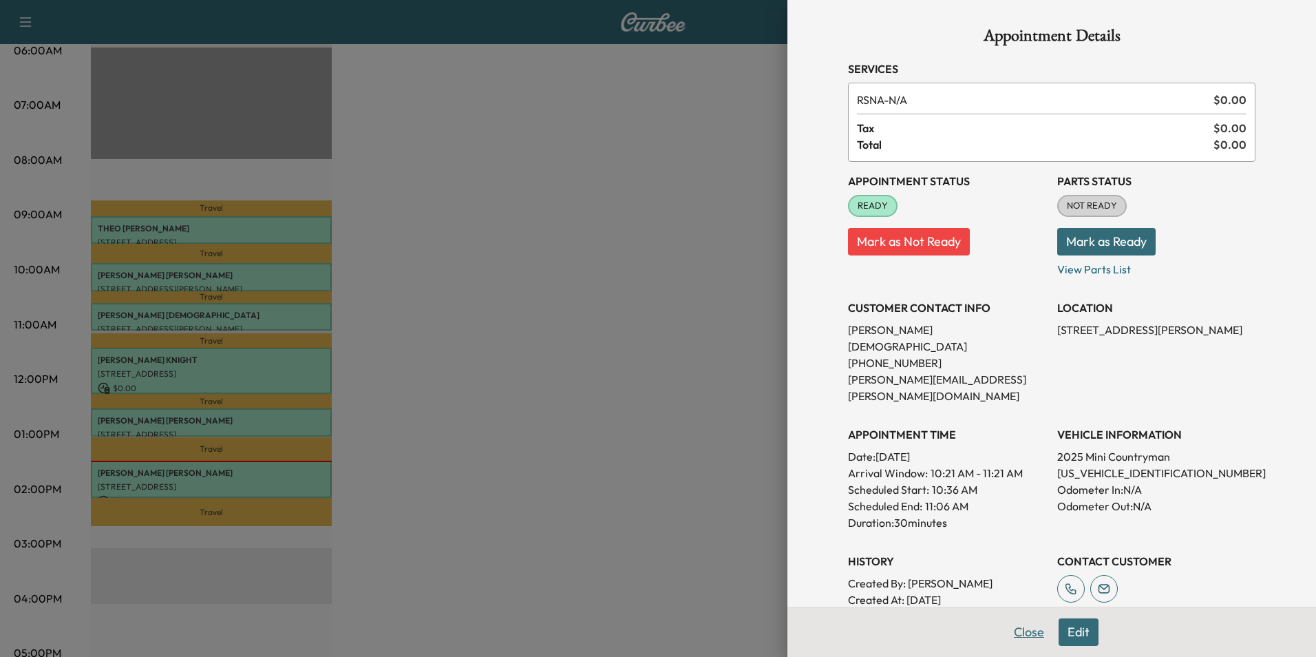
click at [1014, 638] on button "Close" at bounding box center [1029, 632] width 48 height 28
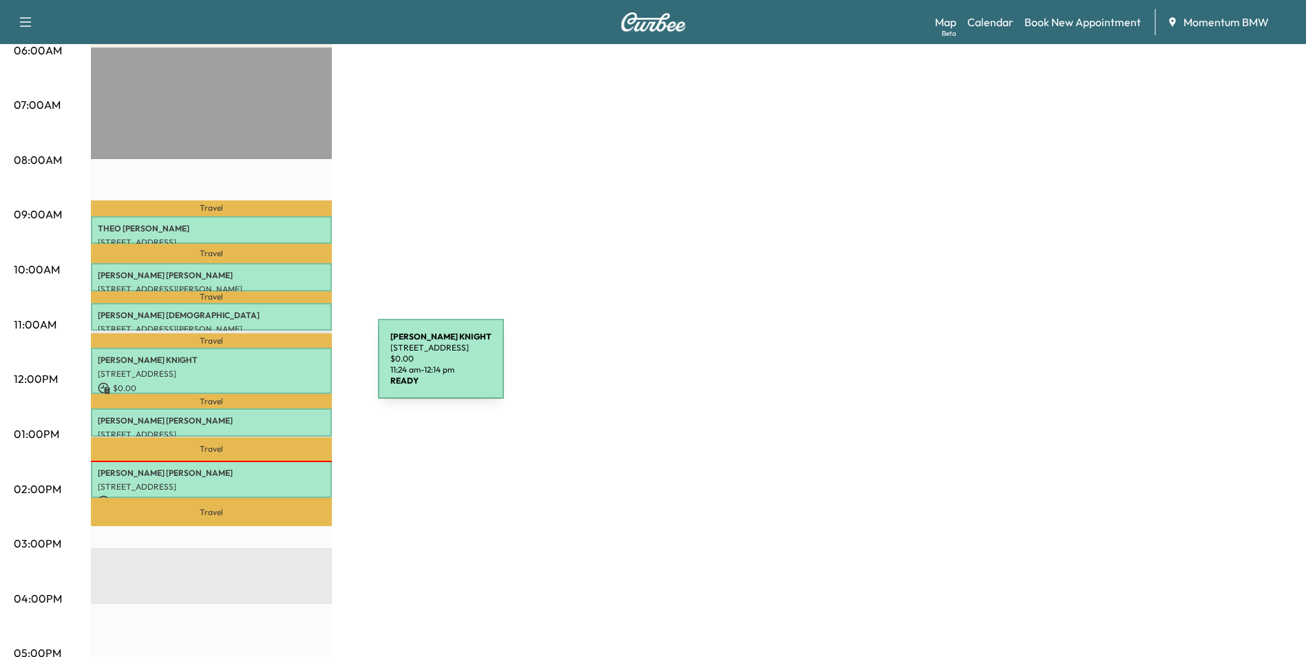
click at [277, 368] on p "[STREET_ADDRESS]" at bounding box center [211, 373] width 227 height 11
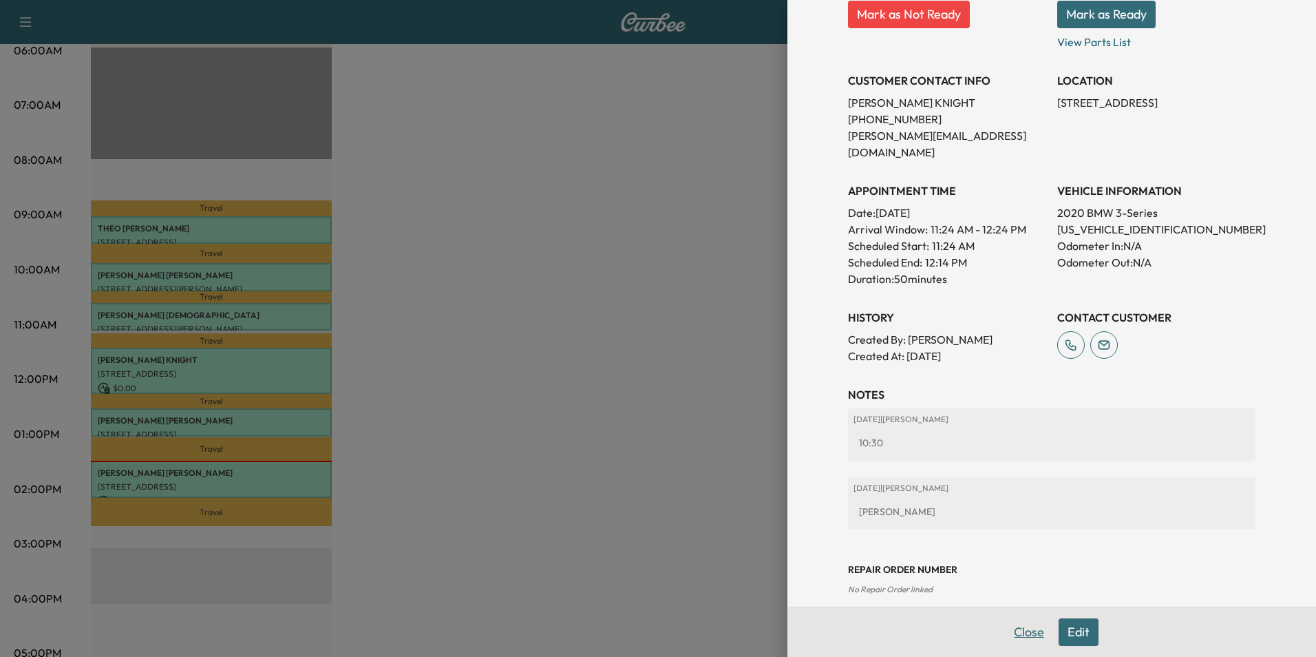
click at [1022, 637] on button "Close" at bounding box center [1029, 632] width 48 height 28
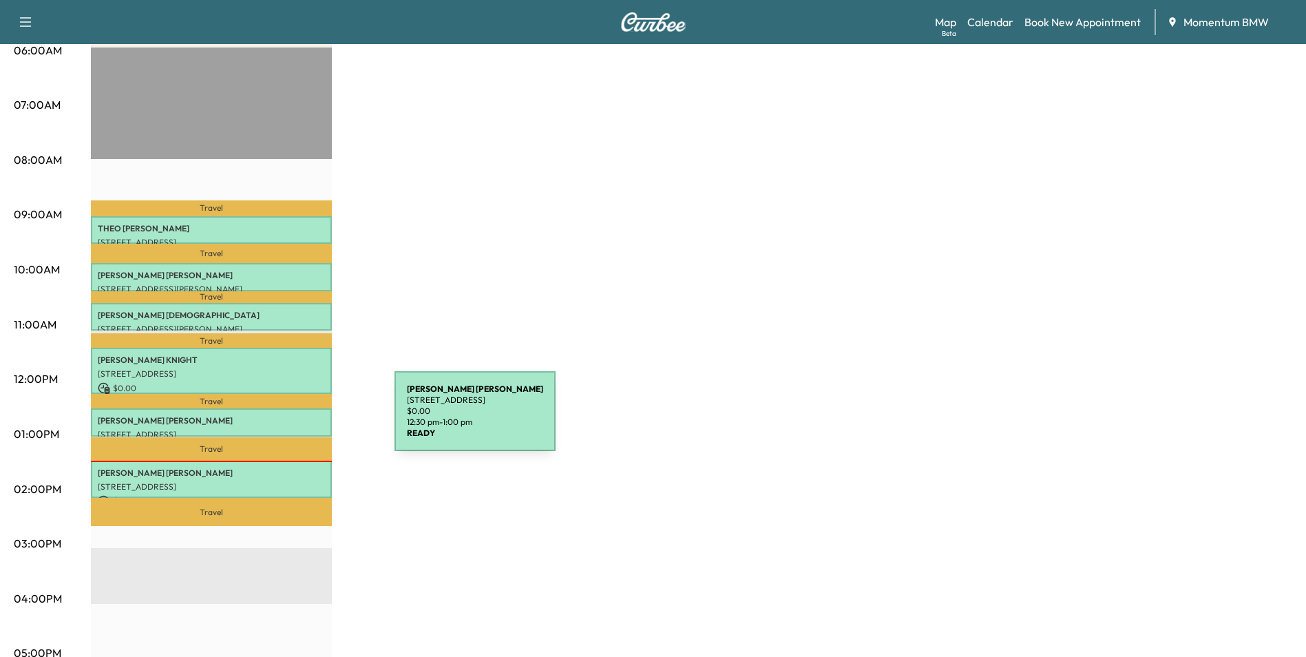
click at [291, 419] on p "[PERSON_NAME]" at bounding box center [211, 420] width 227 height 11
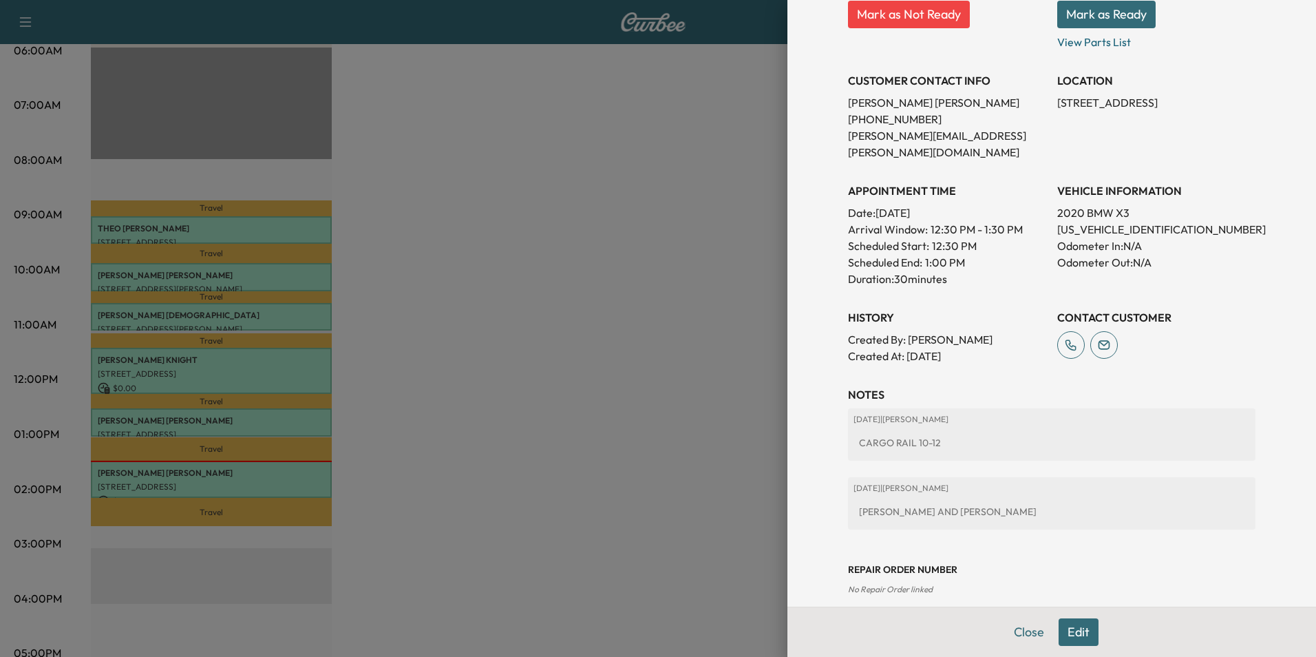
scroll to position [0, 0]
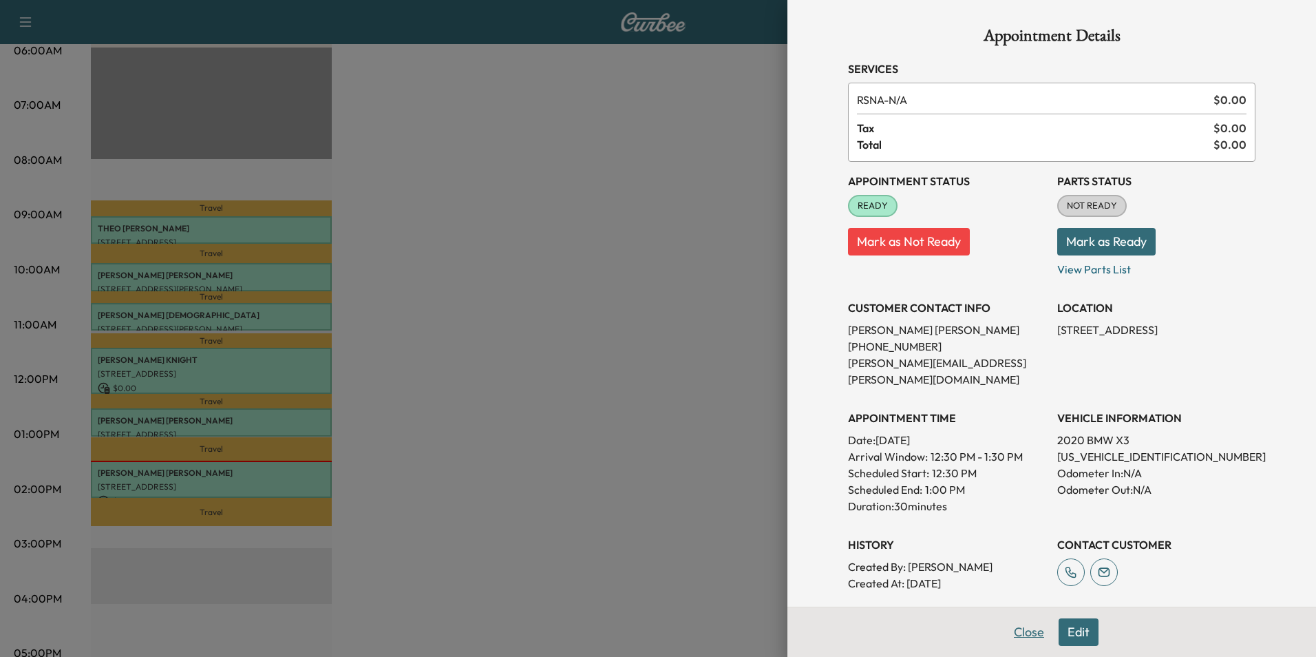
click at [1019, 628] on button "Close" at bounding box center [1029, 632] width 48 height 28
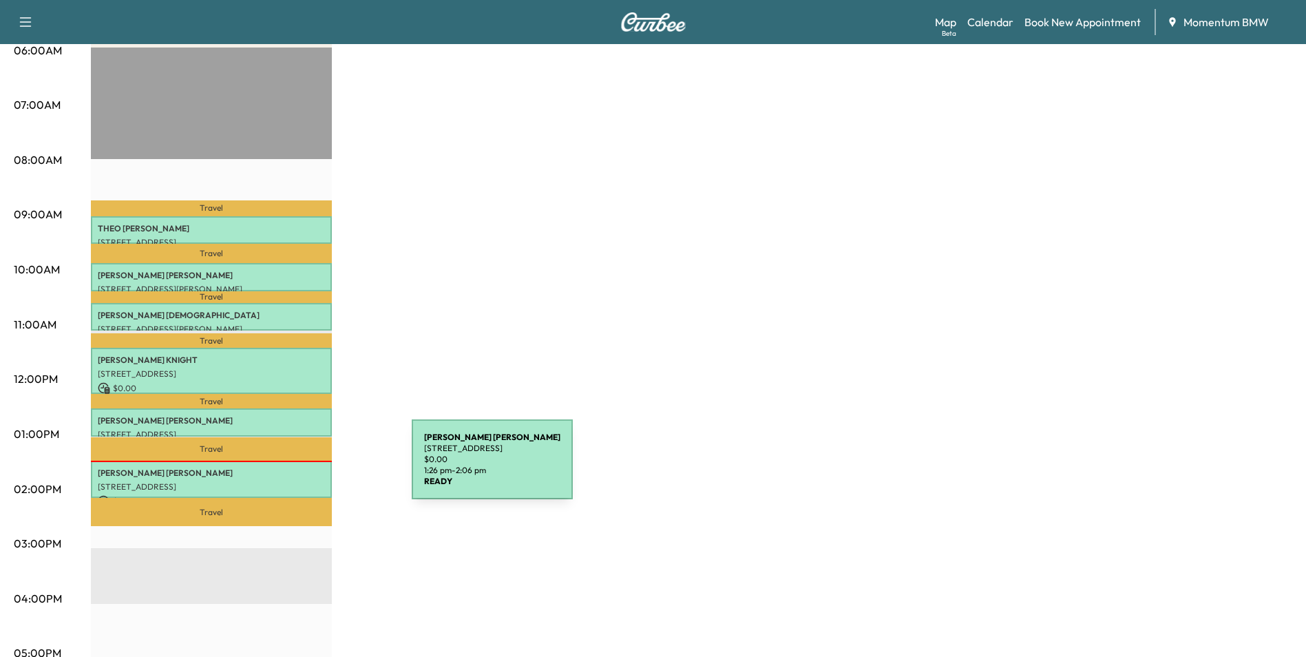
click at [308, 467] on p "[PERSON_NAME]" at bounding box center [211, 472] width 227 height 11
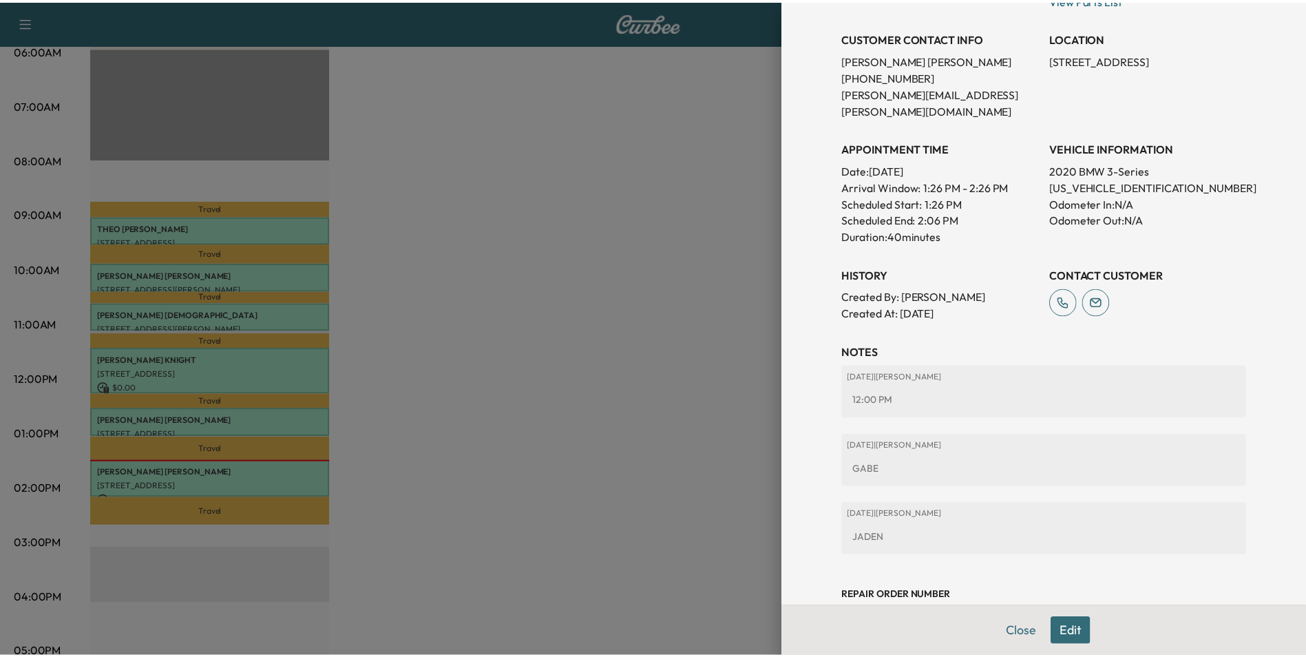
scroll to position [296, 0]
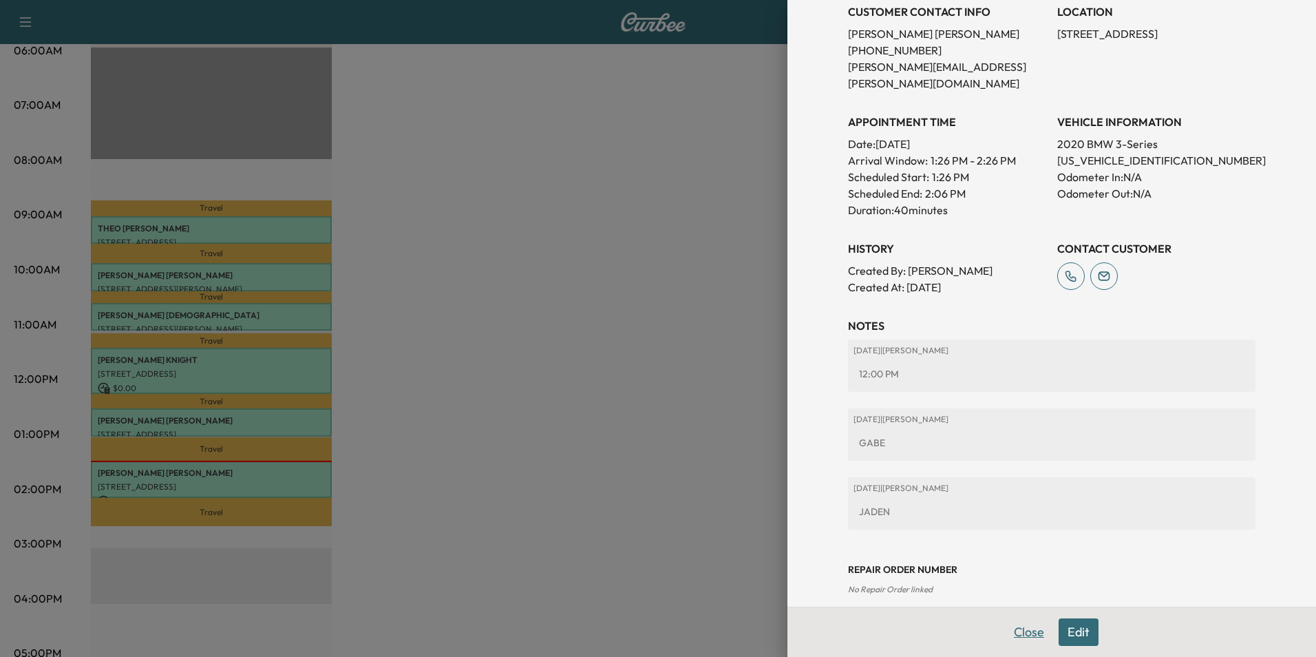
click at [1014, 630] on button "Close" at bounding box center [1029, 632] width 48 height 28
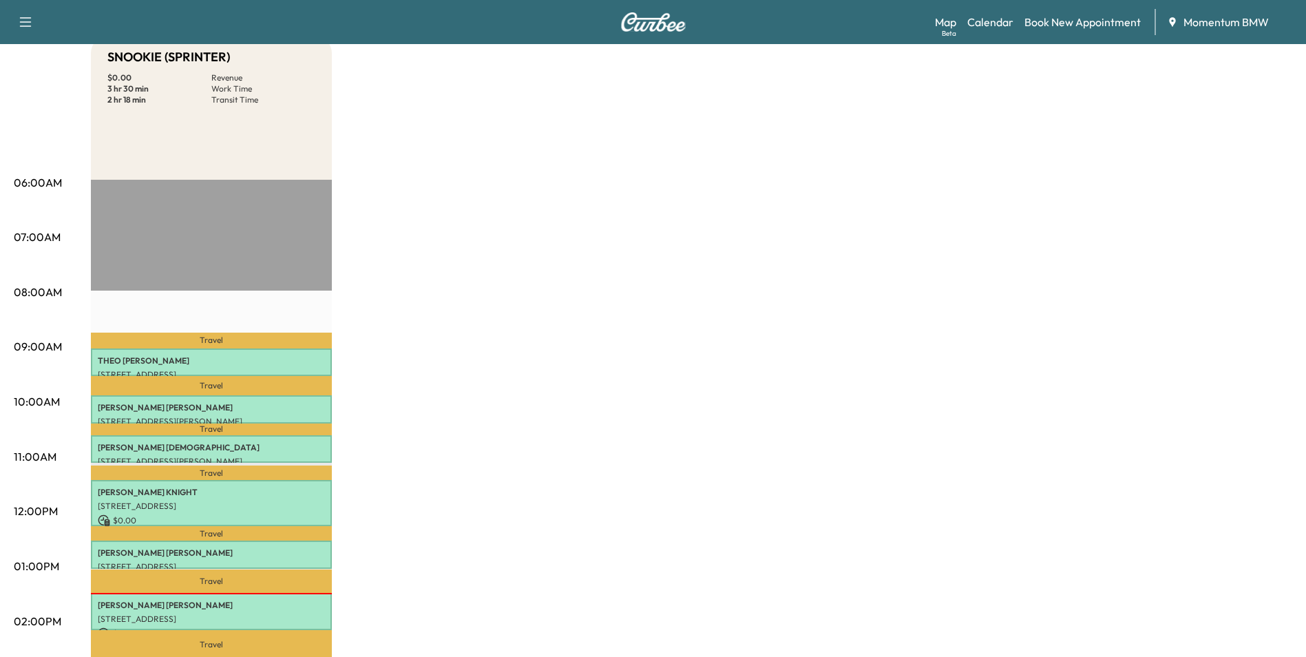
scroll to position [0, 0]
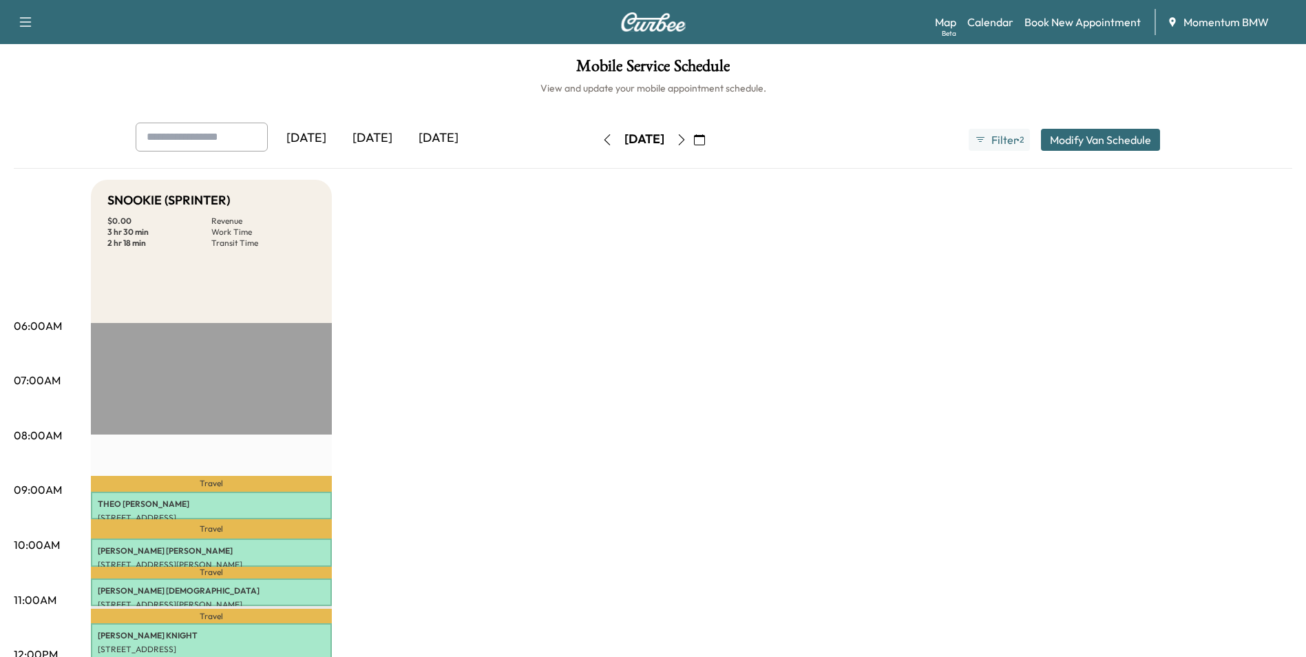
click at [687, 140] on icon "button" at bounding box center [681, 139] width 11 height 11
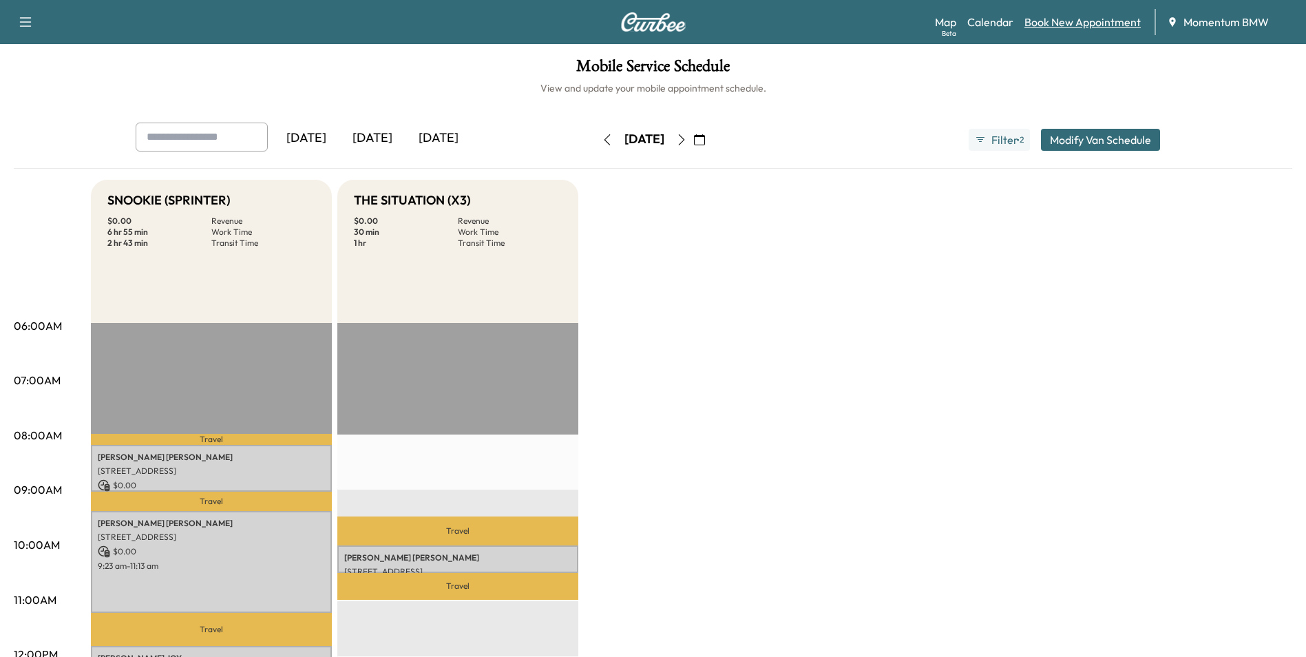
click at [1082, 23] on link "Book New Appointment" at bounding box center [1082, 22] width 116 height 17
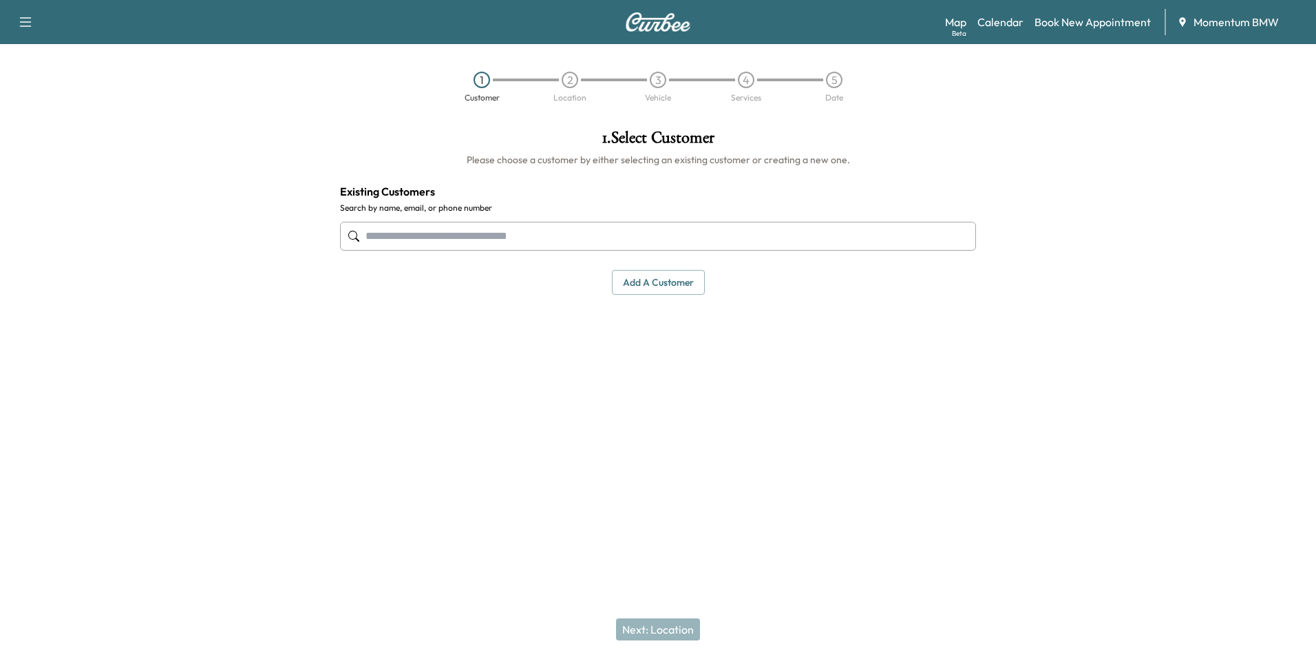
click at [612, 240] on input "text" at bounding box center [658, 236] width 636 height 29
click at [997, 22] on link "Calendar" at bounding box center [1000, 22] width 46 height 17
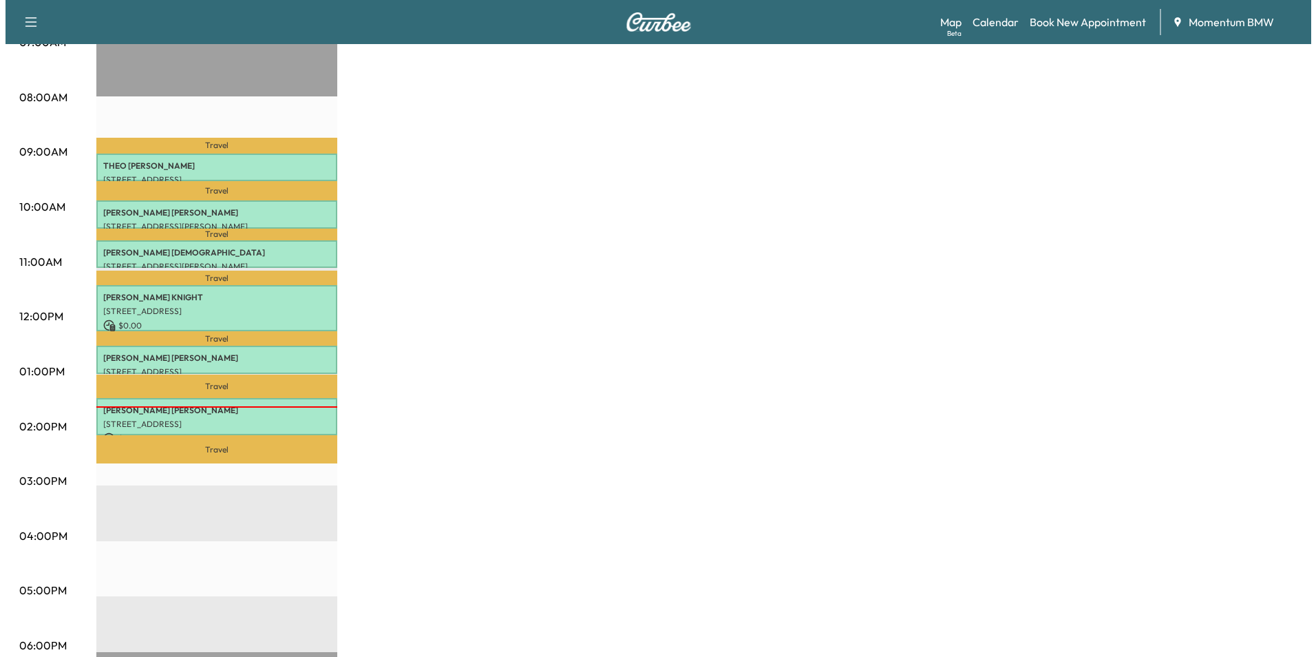
scroll to position [344, 0]
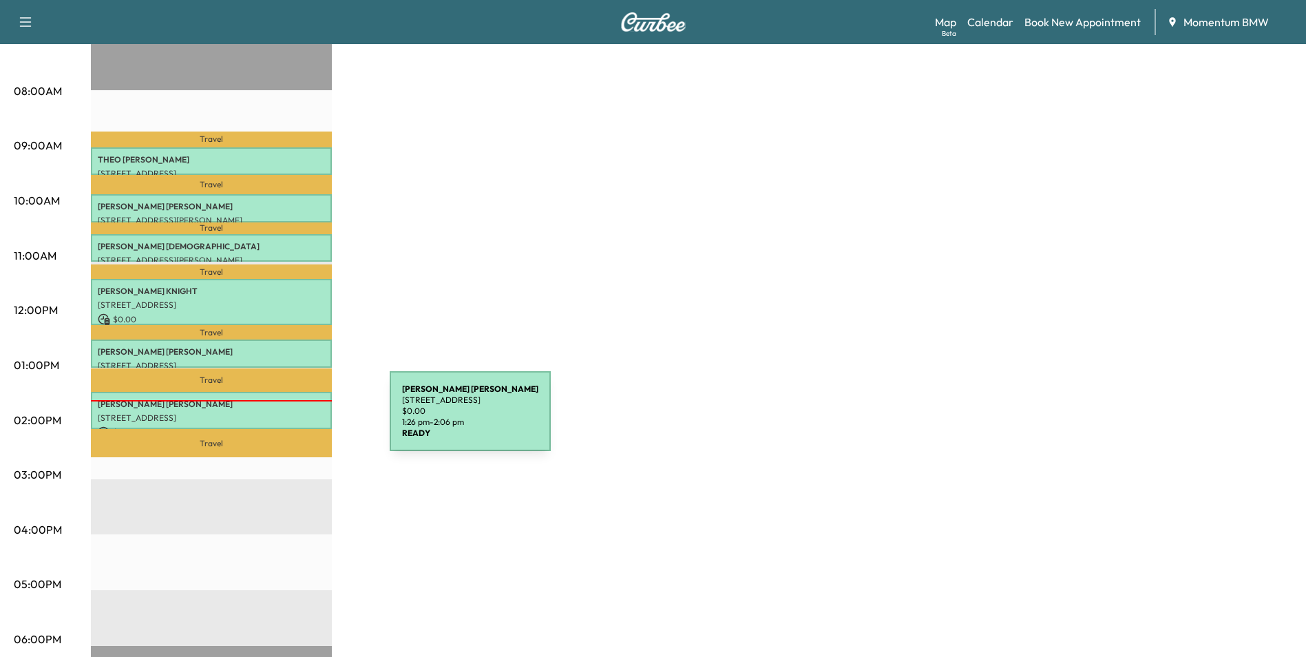
click at [286, 419] on div "[PERSON_NAME] [STREET_ADDRESS] $ 0.00 1:26 pm - 2:06 pm" at bounding box center [211, 410] width 241 height 37
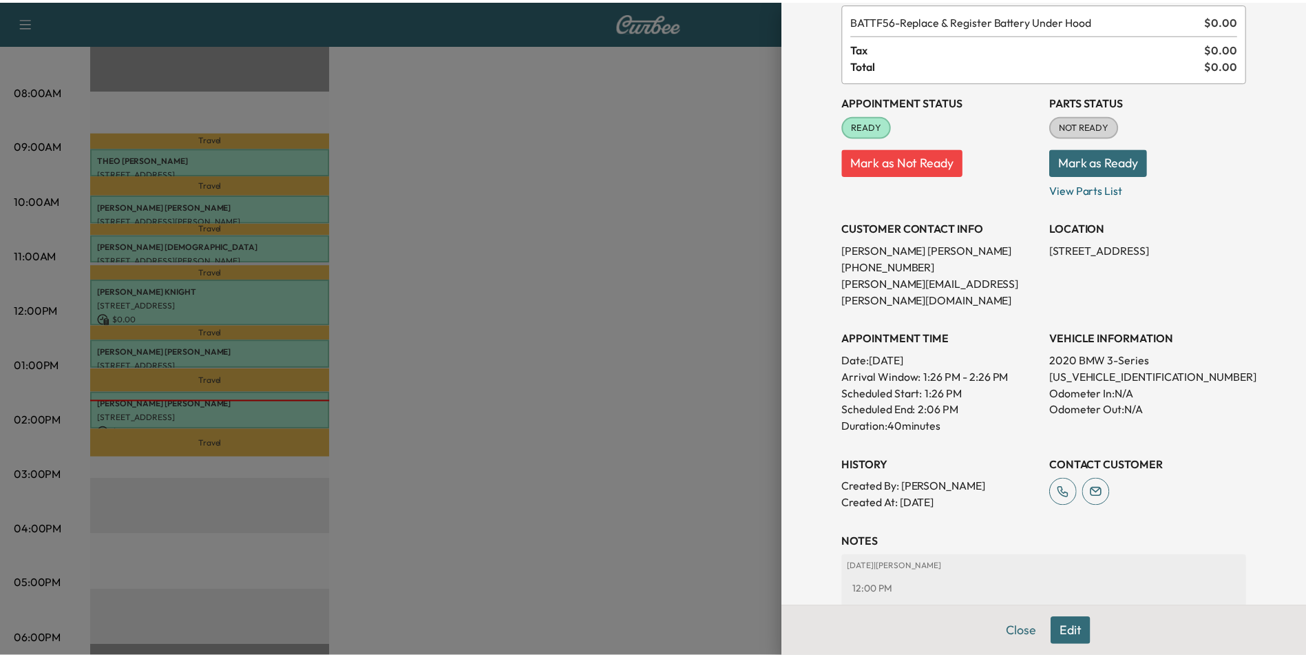
scroll to position [0, 0]
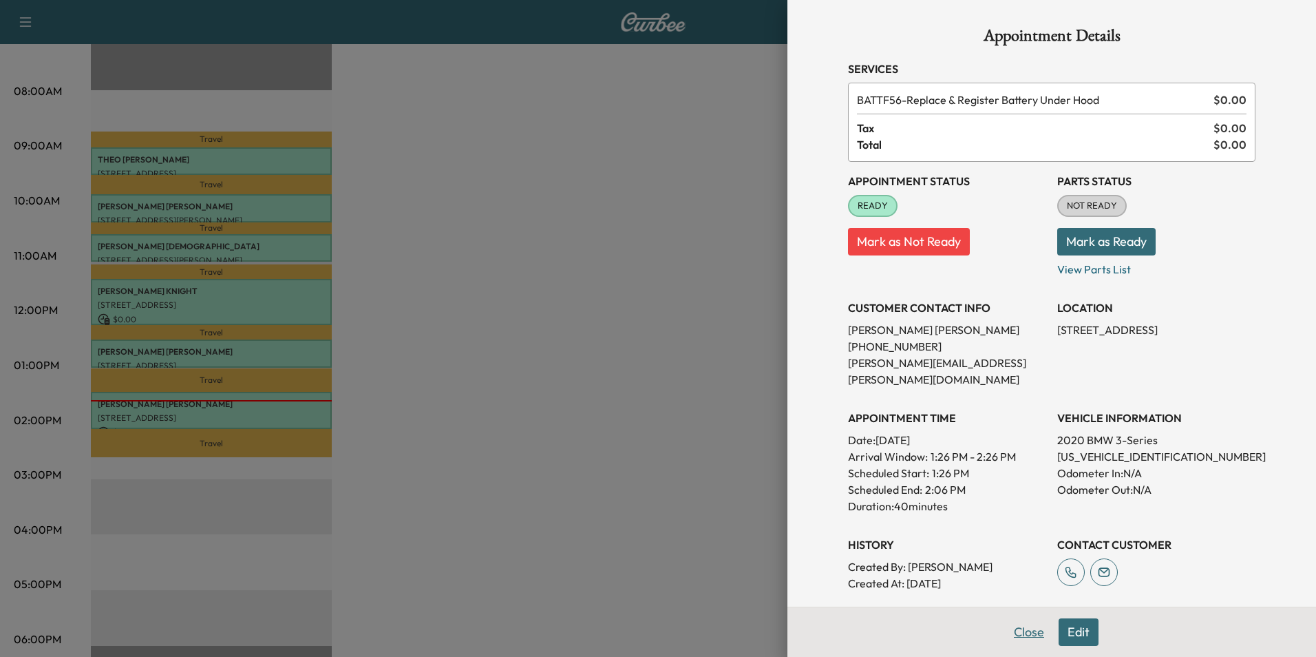
click at [1015, 631] on button "Close" at bounding box center [1029, 632] width 48 height 28
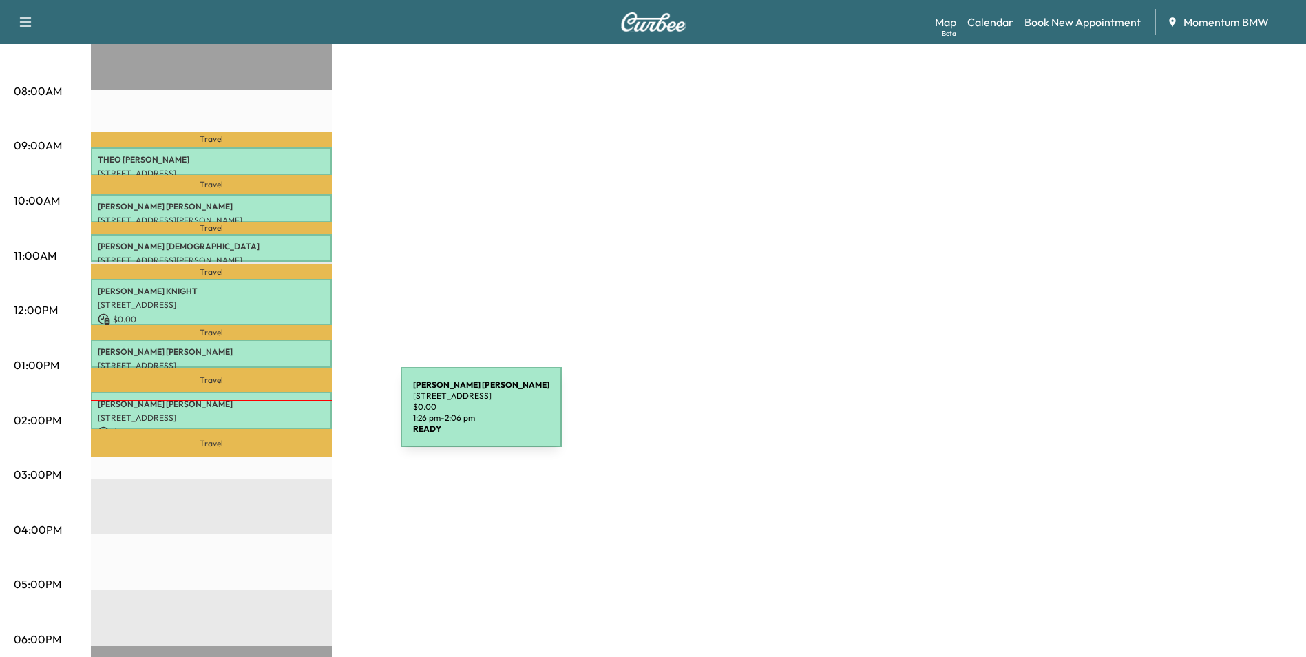
click at [297, 415] on p "[STREET_ADDRESS]" at bounding box center [211, 417] width 227 height 11
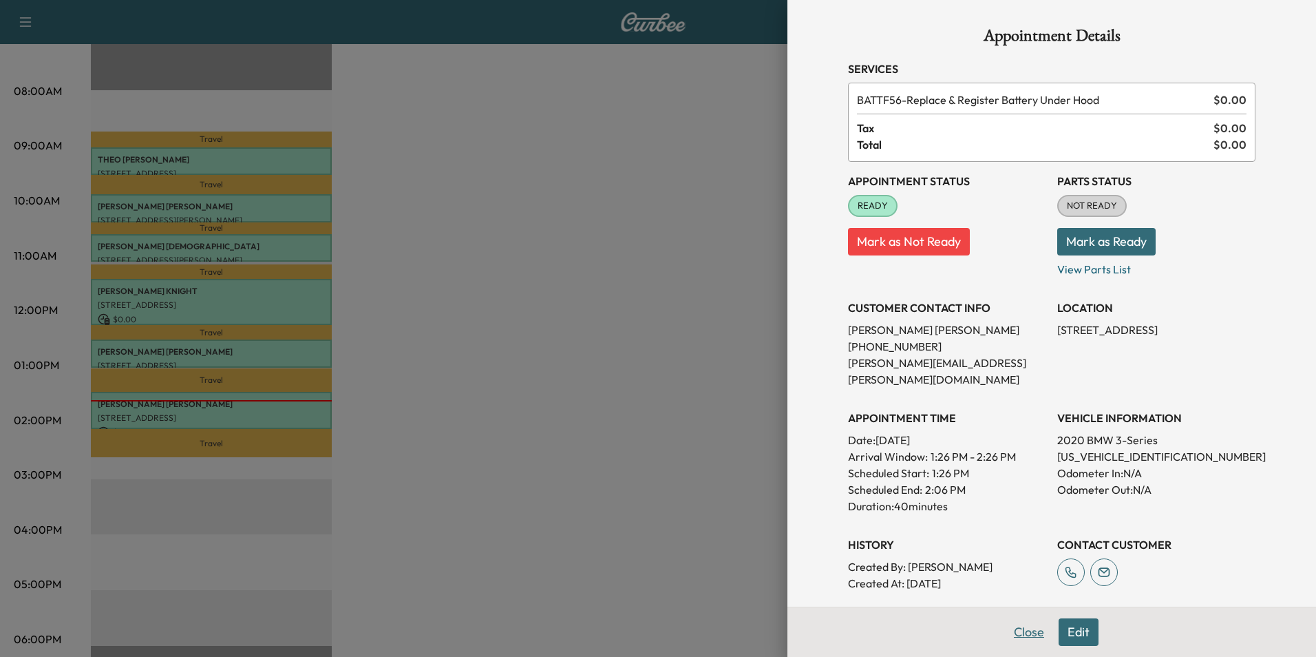
click at [1014, 629] on button "Close" at bounding box center [1029, 632] width 48 height 28
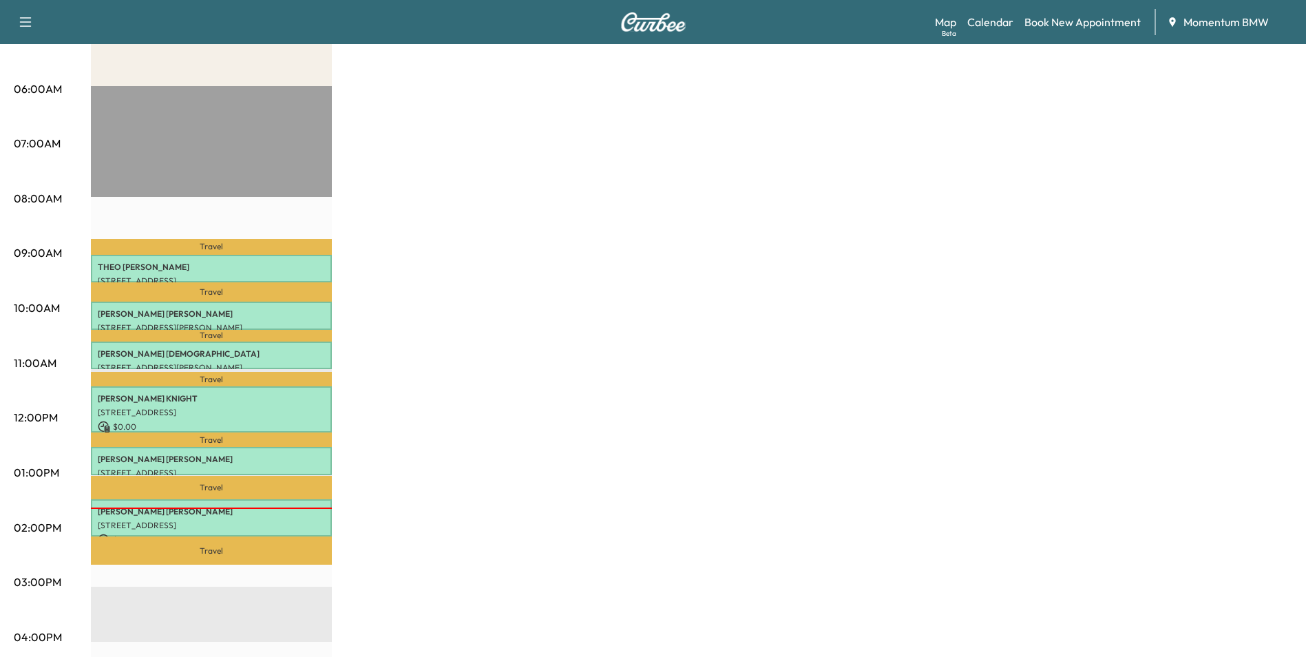
scroll to position [69, 0]
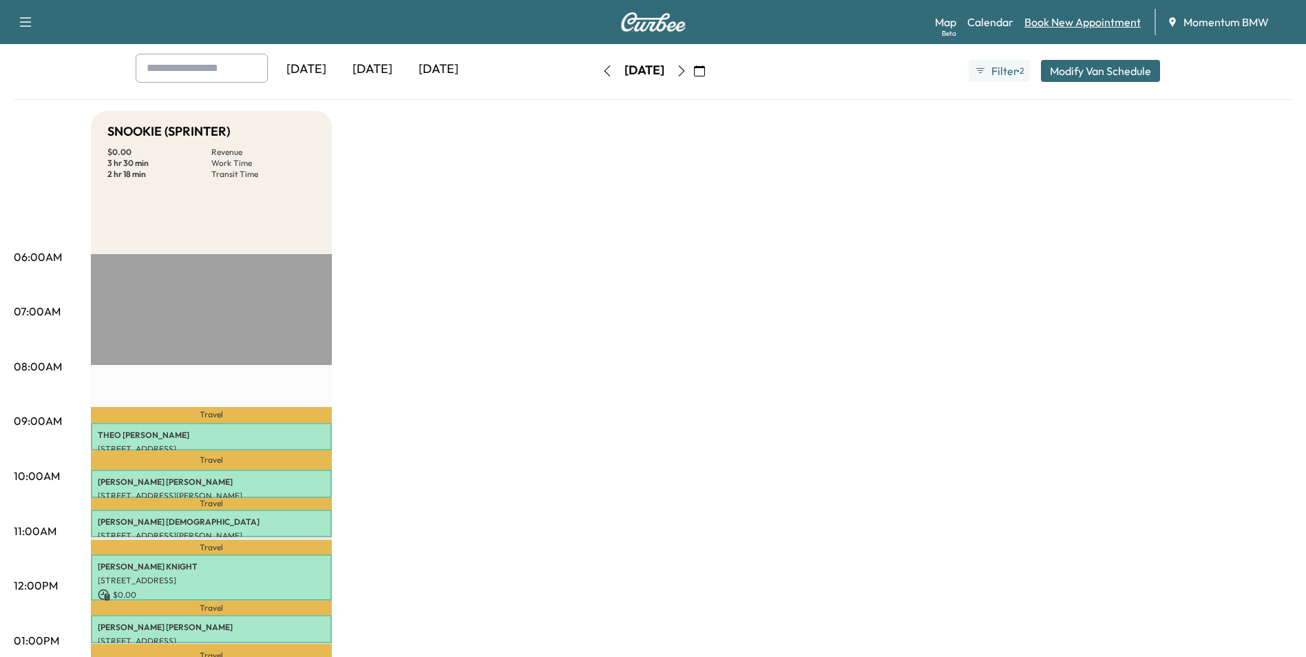
click at [1104, 25] on link "Book New Appointment" at bounding box center [1082, 22] width 116 height 17
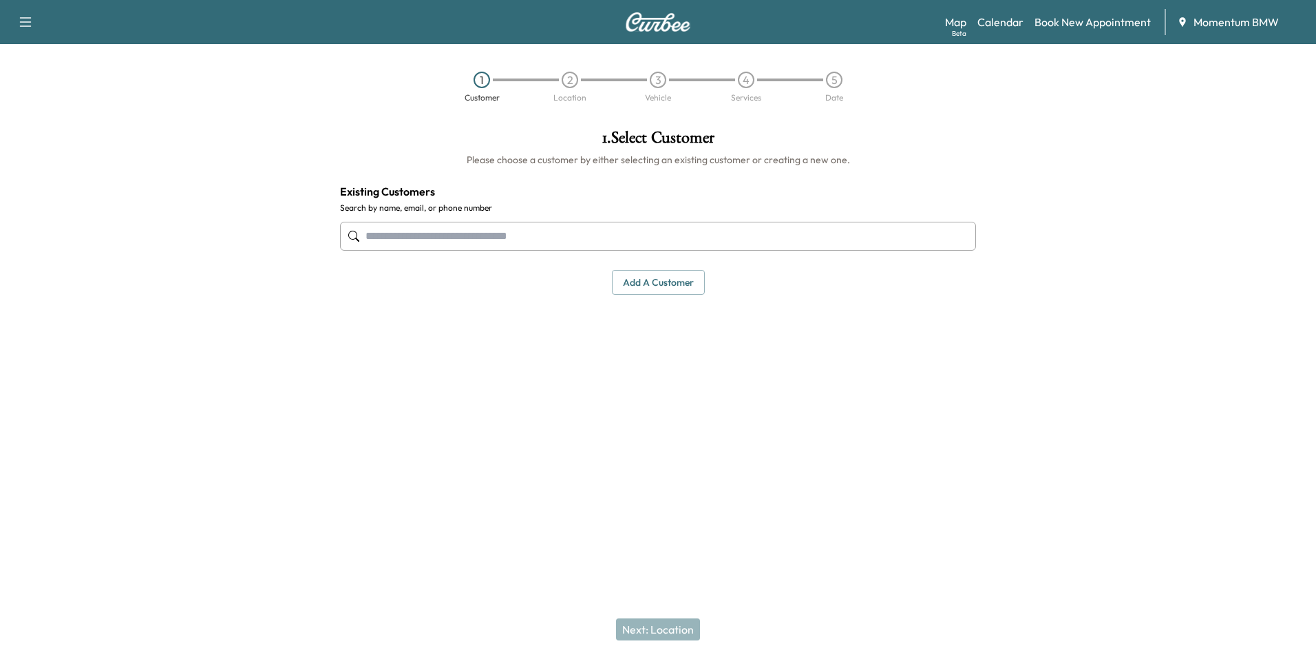
click at [555, 239] on input "text" at bounding box center [658, 236] width 636 height 29
type input "******"
click at [1013, 28] on link "Calendar" at bounding box center [1000, 22] width 46 height 17
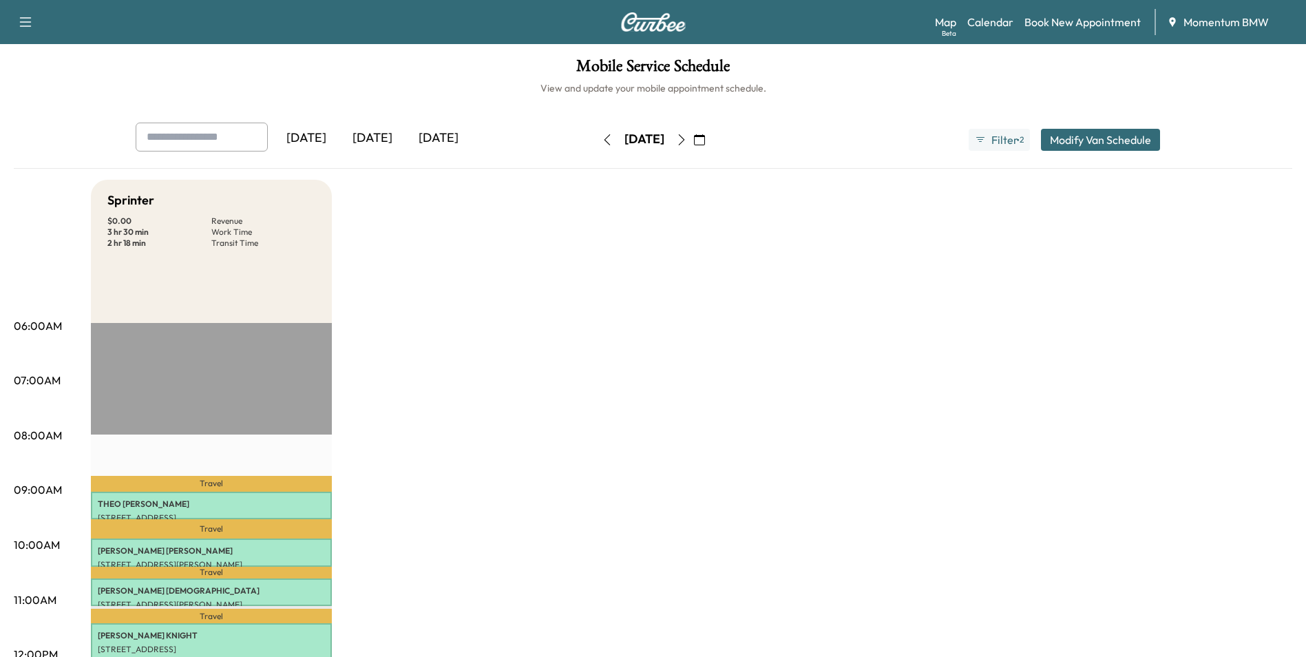
click at [705, 144] on icon "button" at bounding box center [699, 139] width 11 height 11
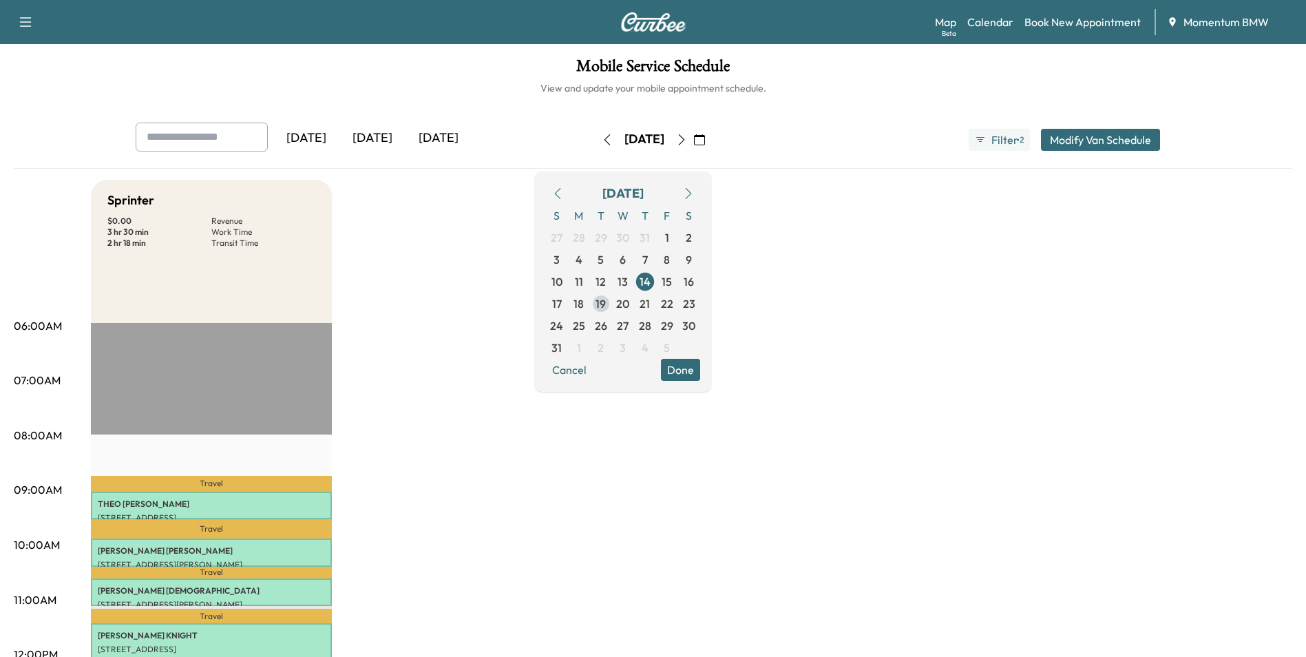
click at [606, 305] on span "19" at bounding box center [600, 303] width 10 height 17
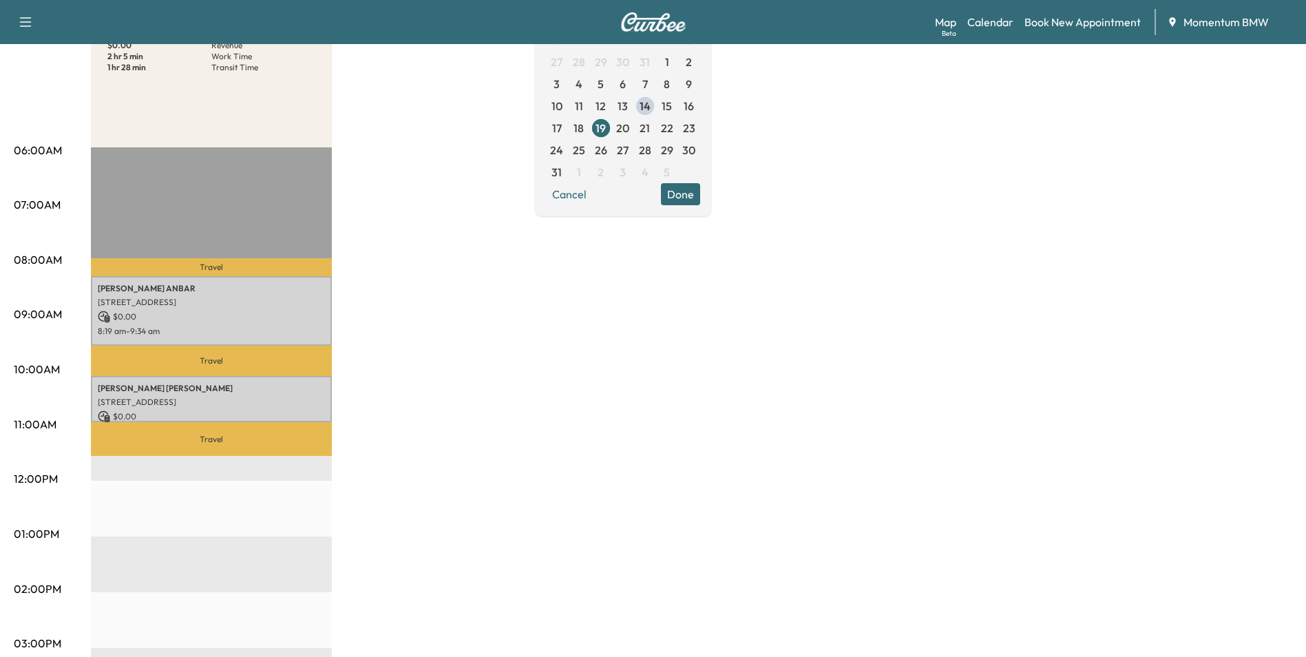
scroll to position [206, 0]
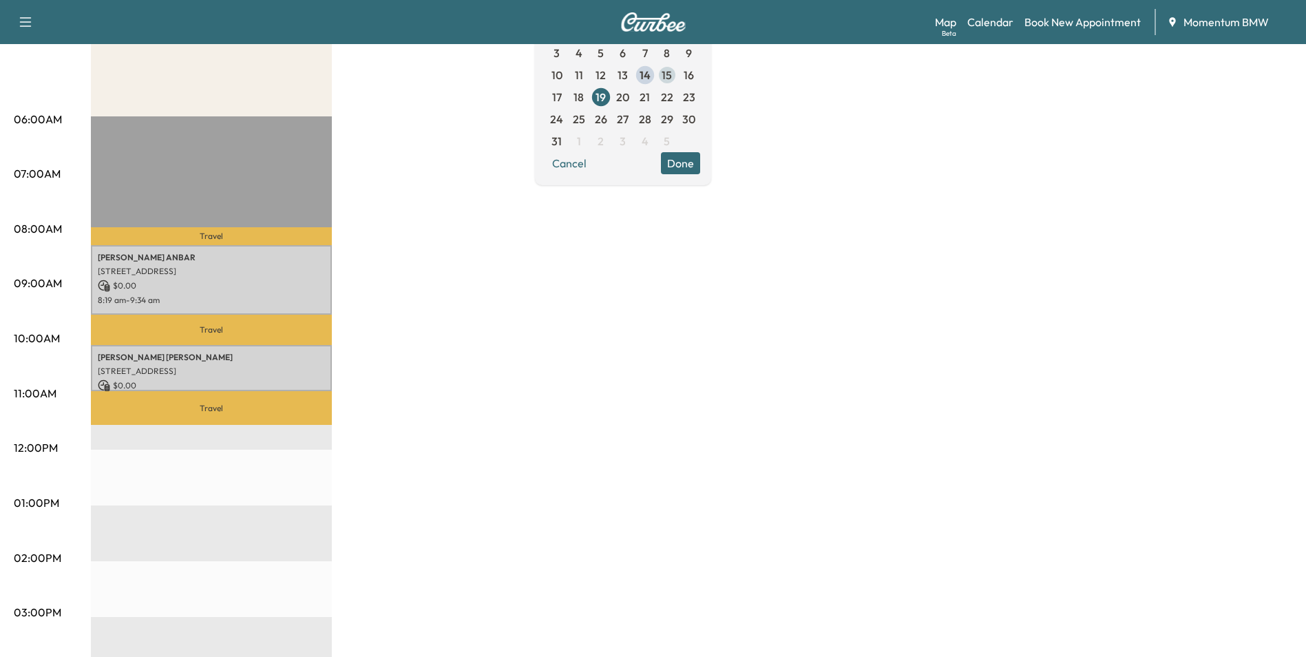
click at [672, 74] on span "15" at bounding box center [666, 75] width 10 height 17
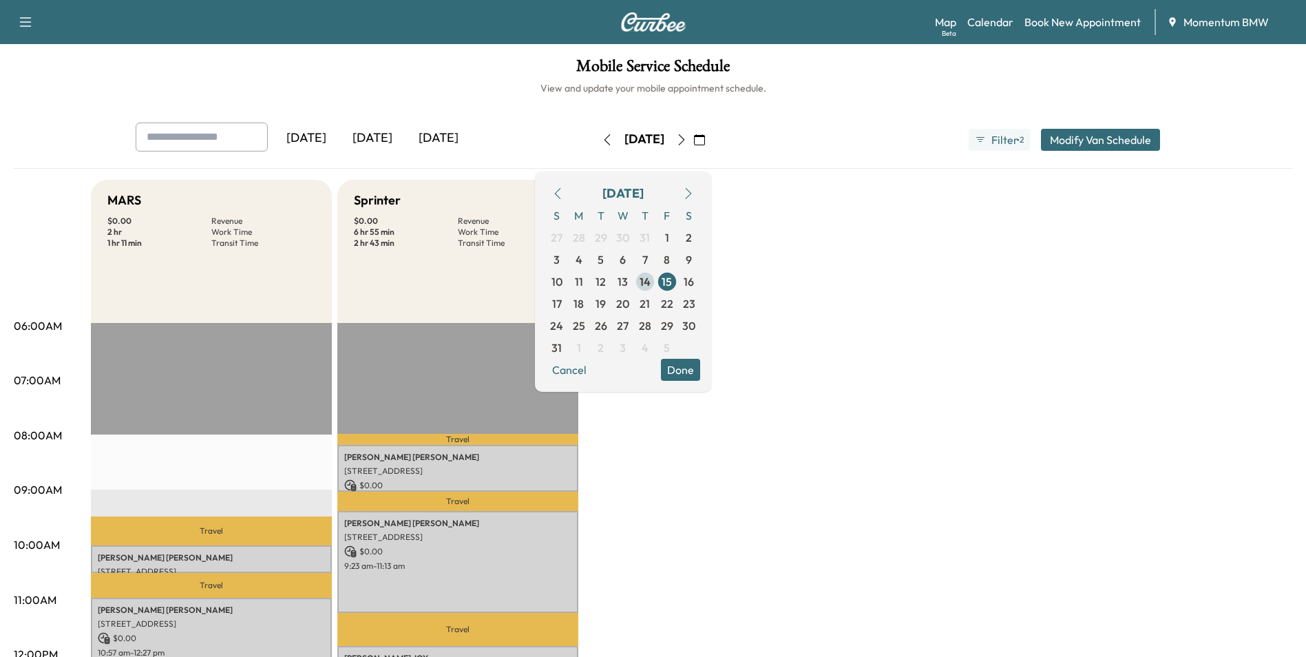
click at [650, 283] on span "14" at bounding box center [644, 281] width 11 height 17
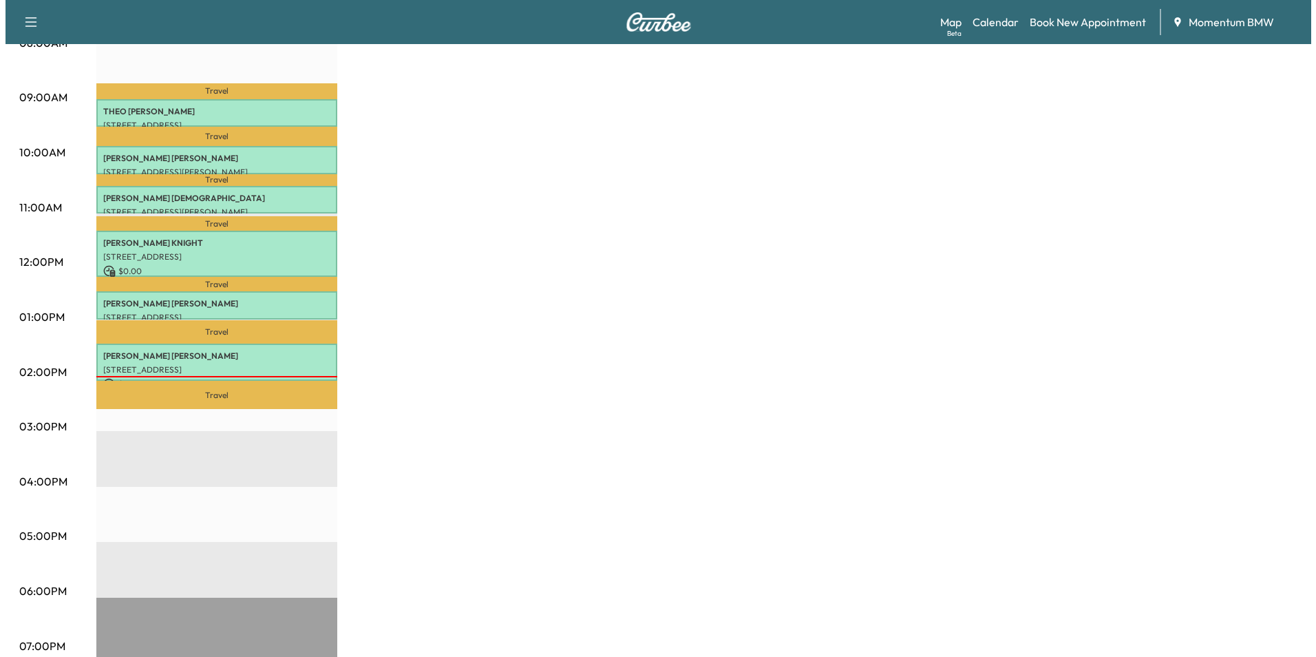
scroll to position [413, 0]
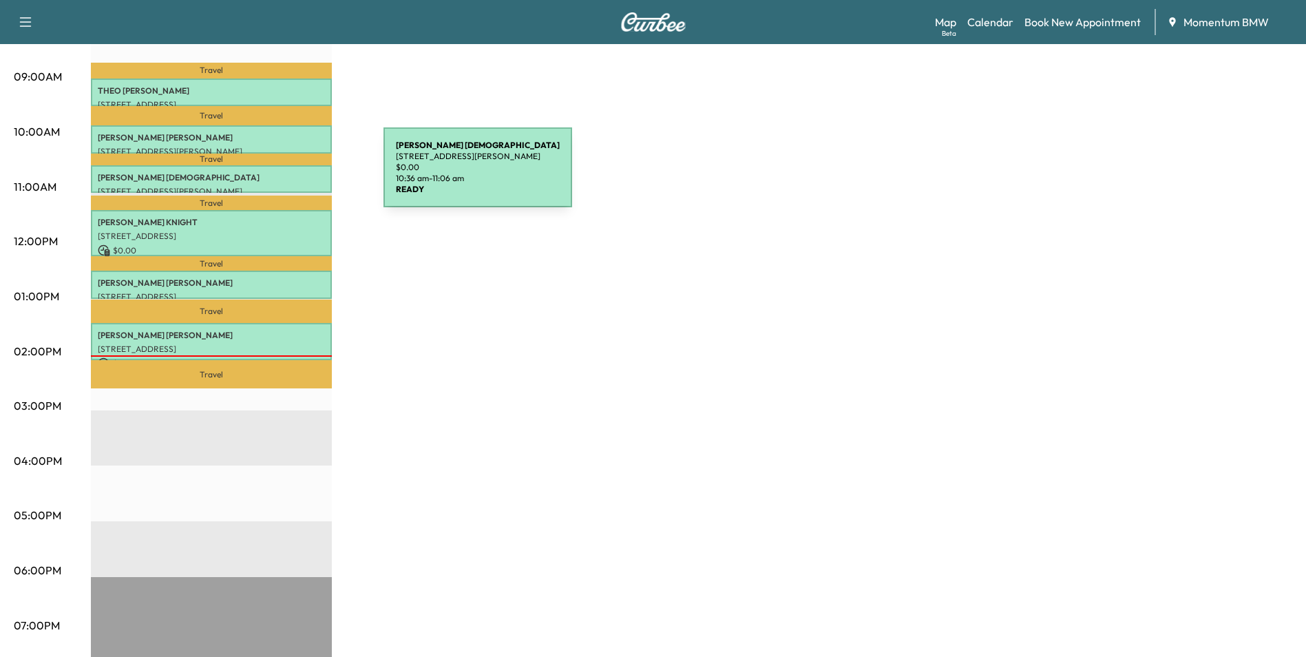
click at [280, 176] on p "[PERSON_NAME][DEMOGRAPHIC_DATA]" at bounding box center [211, 177] width 227 height 11
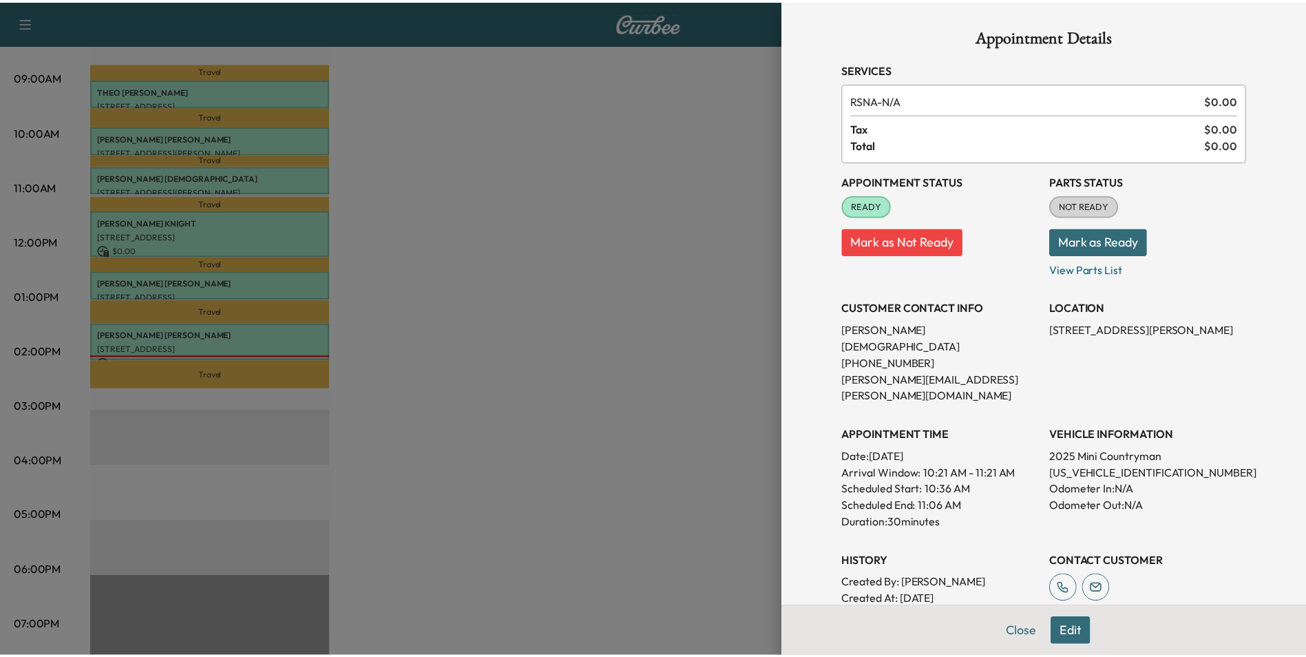
scroll to position [69, 0]
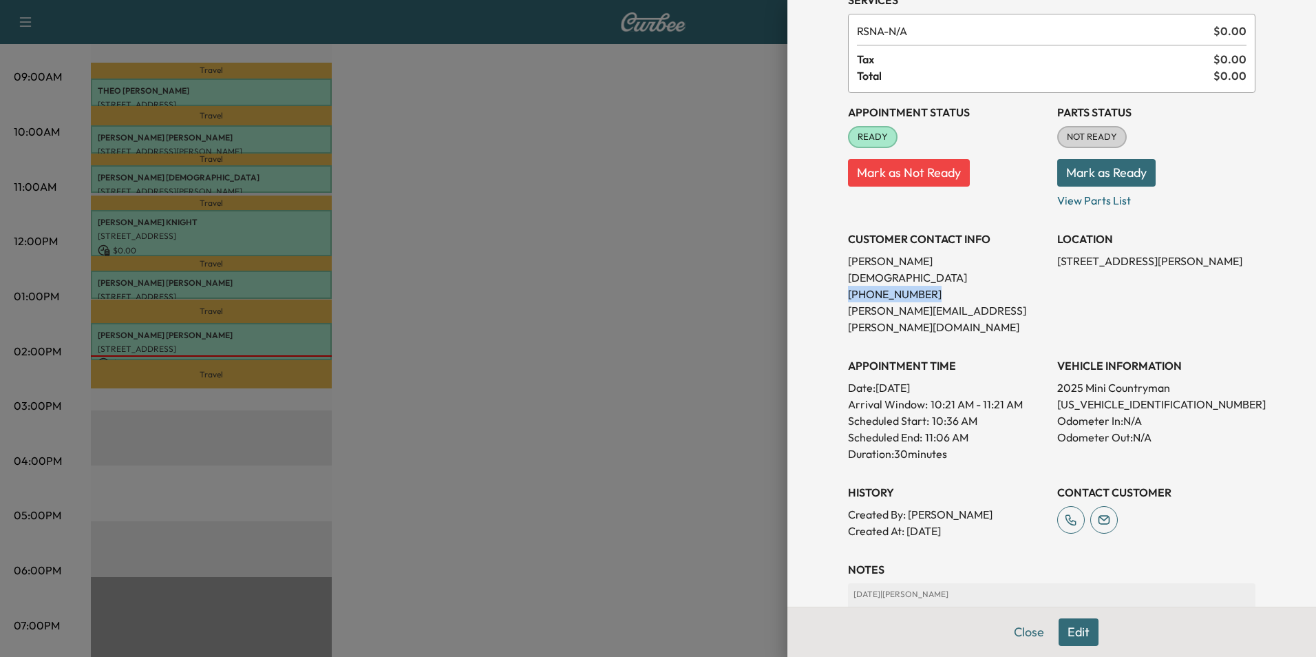
drag, startPoint x: 914, startPoint y: 277, endPoint x: 838, endPoint y: 279, distance: 75.7
click at [848, 286] on p "[PHONE_NUMBER]" at bounding box center [947, 294] width 198 height 17
drag, startPoint x: 838, startPoint y: 279, endPoint x: 897, endPoint y: 281, distance: 59.3
copy p "[PHONE_NUMBER]"
click at [1025, 631] on button "Close" at bounding box center [1029, 632] width 48 height 28
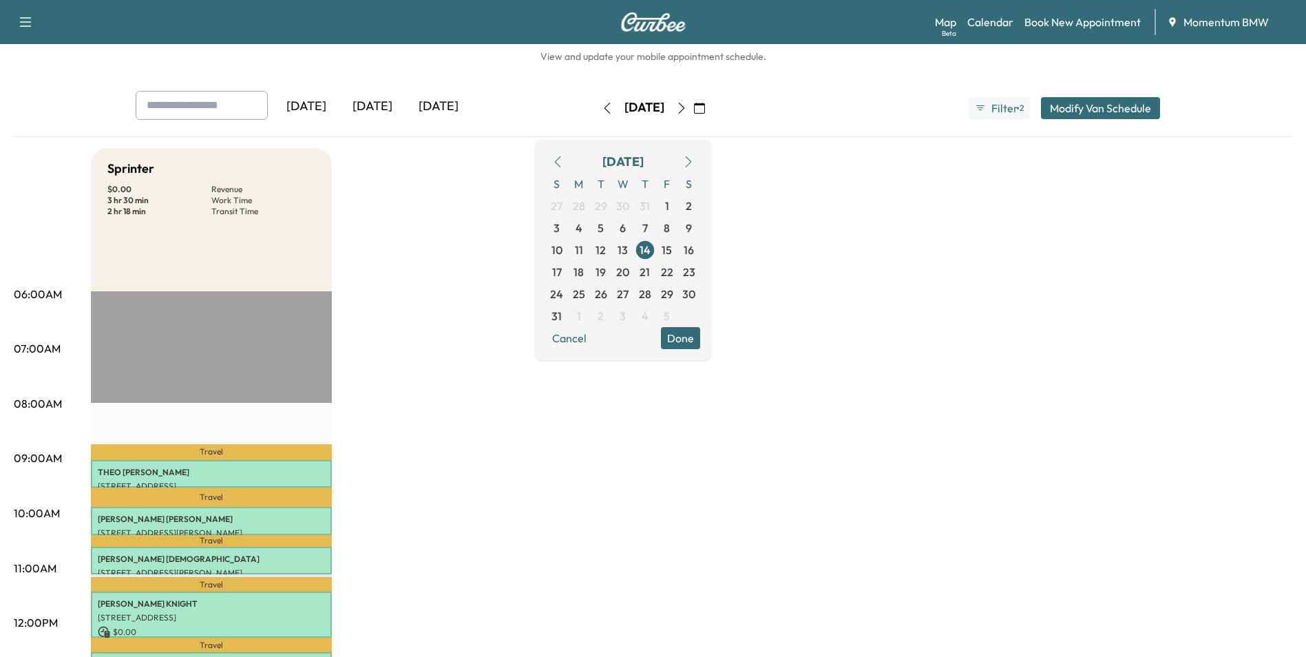
scroll to position [0, 0]
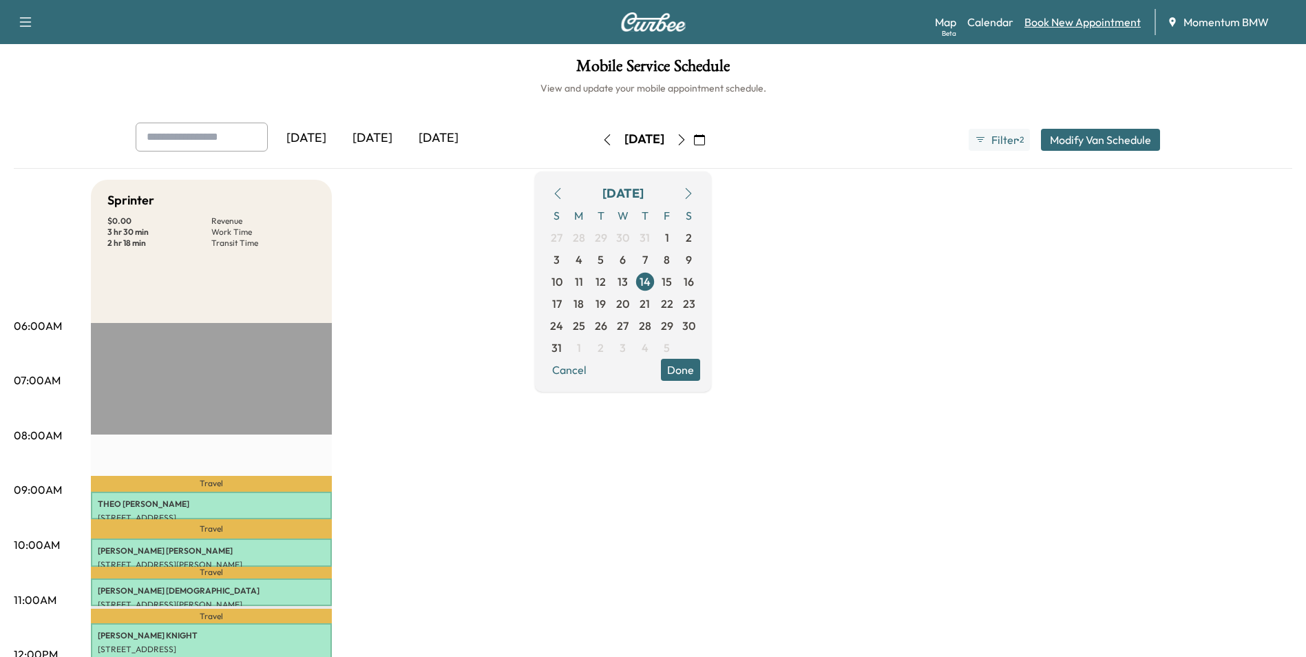
click at [1083, 21] on link "Book New Appointment" at bounding box center [1082, 22] width 116 height 17
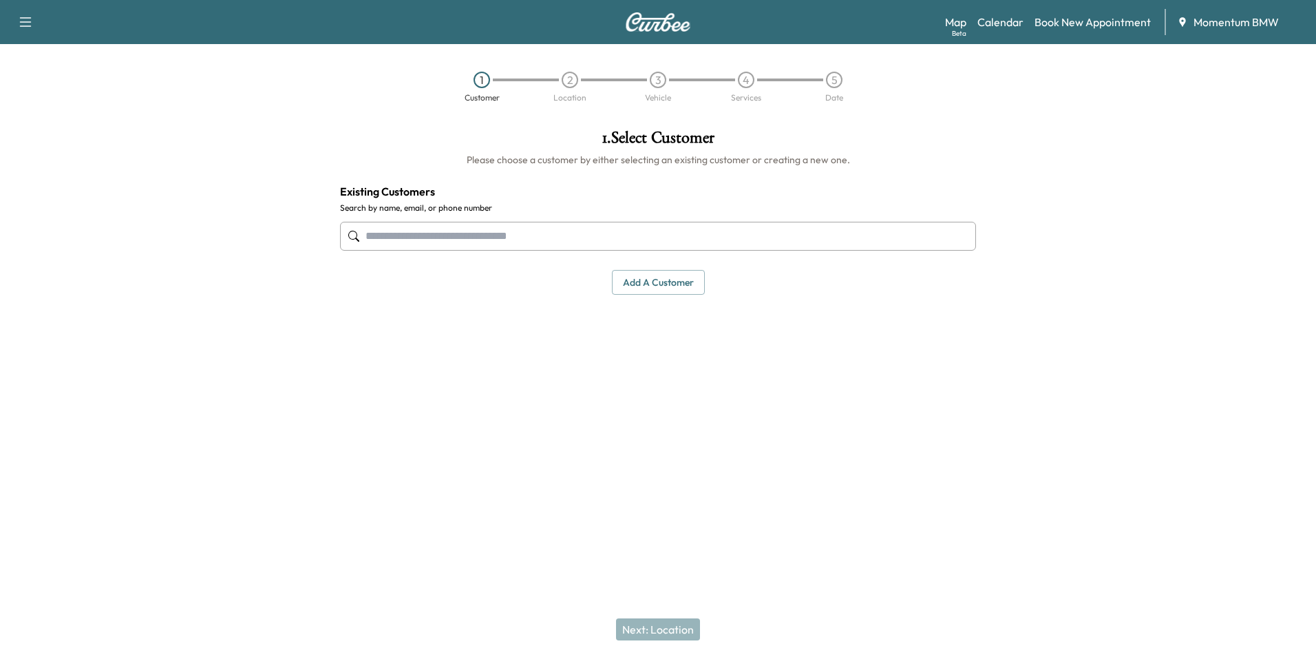
click at [547, 242] on input "text" at bounding box center [658, 236] width 636 height 29
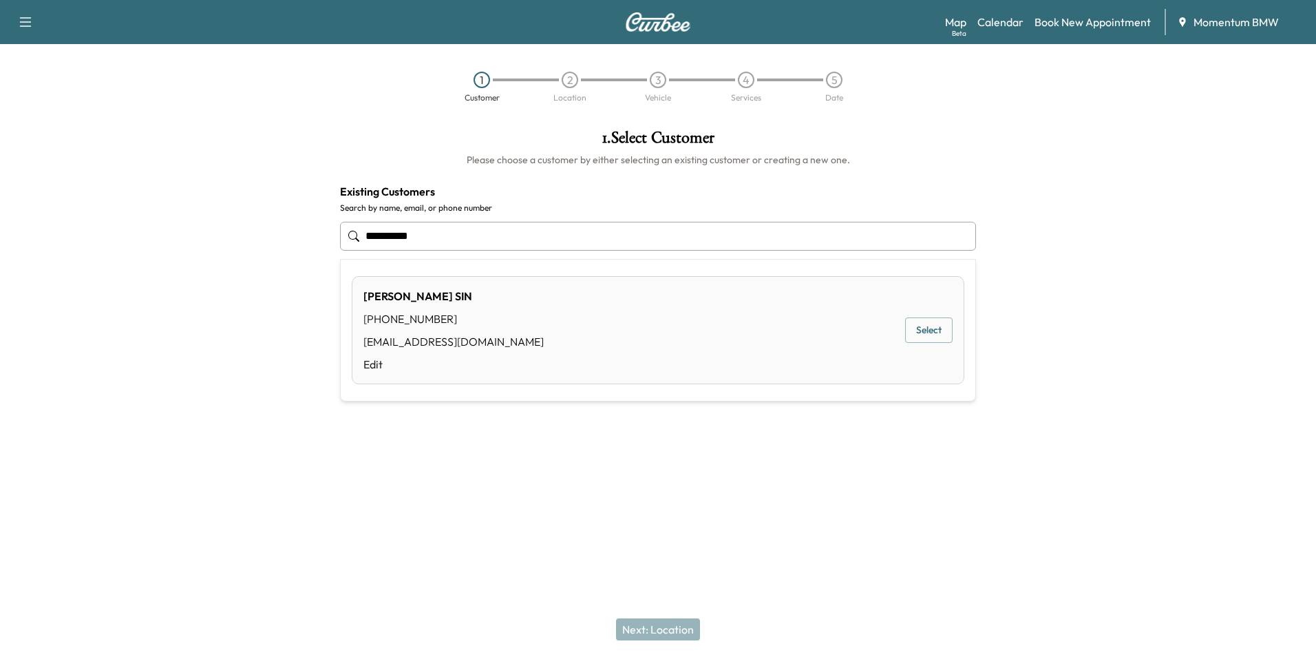
click at [937, 330] on button "Select" at bounding box center [928, 329] width 47 height 25
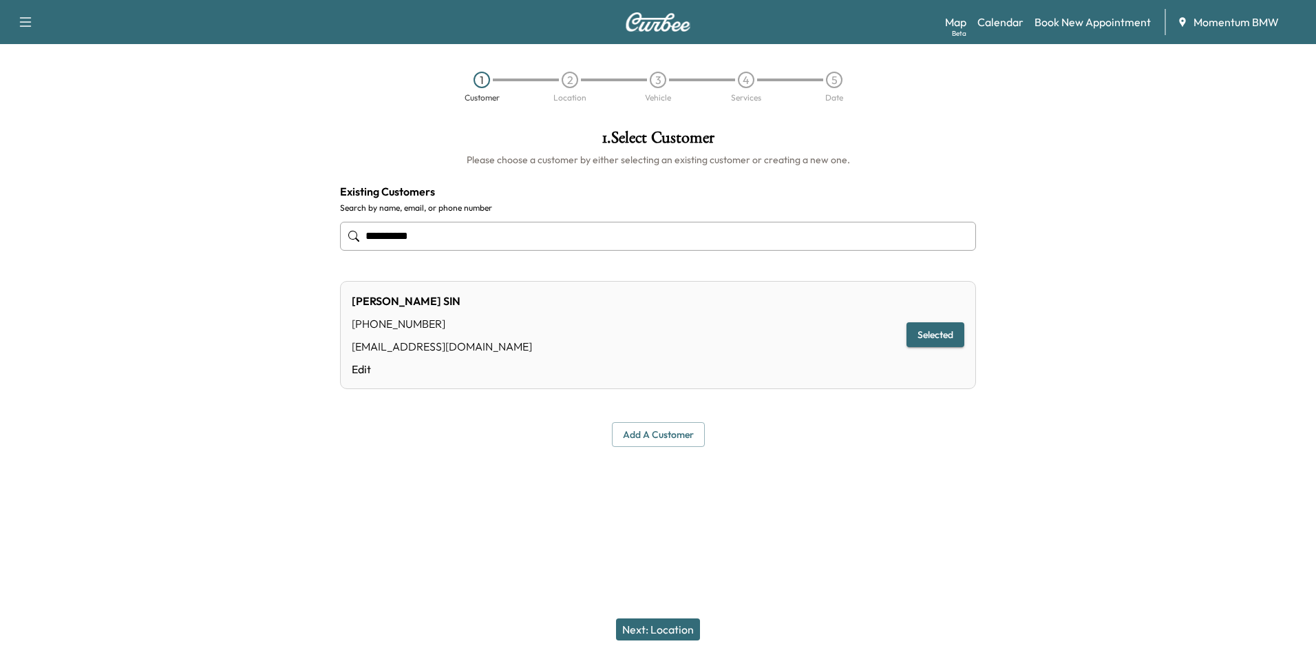
type input "**********"
click at [679, 633] on button "Next: Location" at bounding box center [658, 629] width 84 height 22
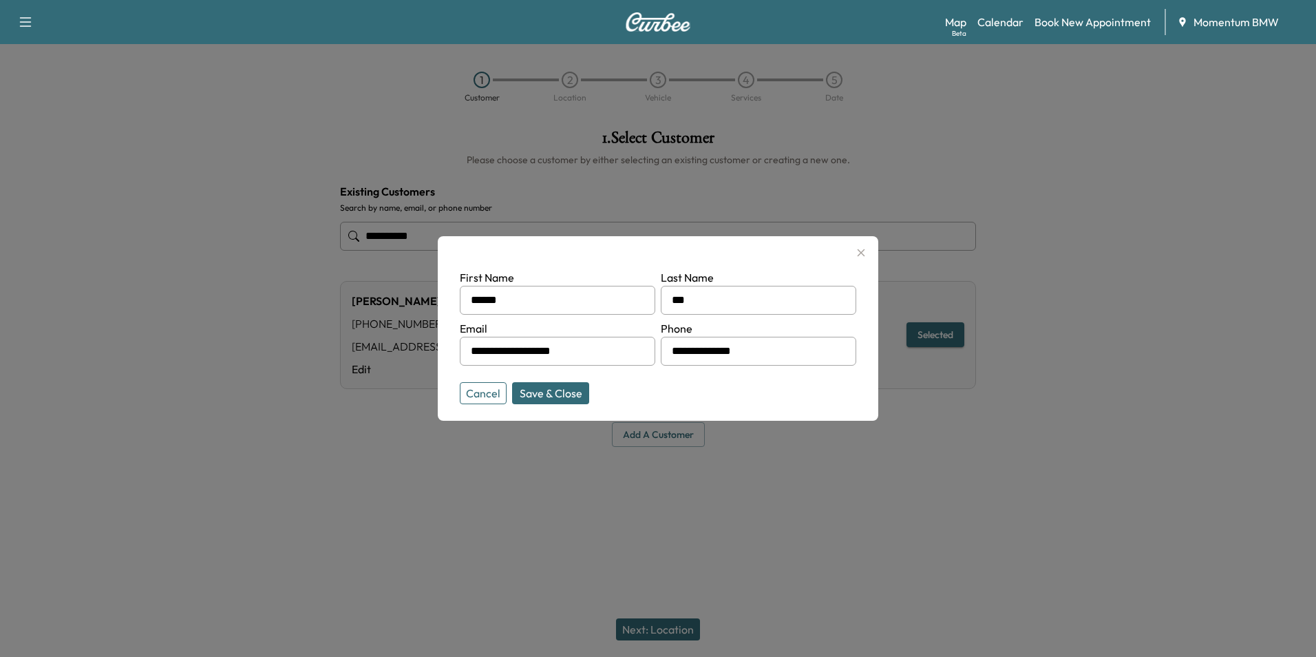
click at [570, 396] on button "Save & Close" at bounding box center [550, 393] width 77 height 22
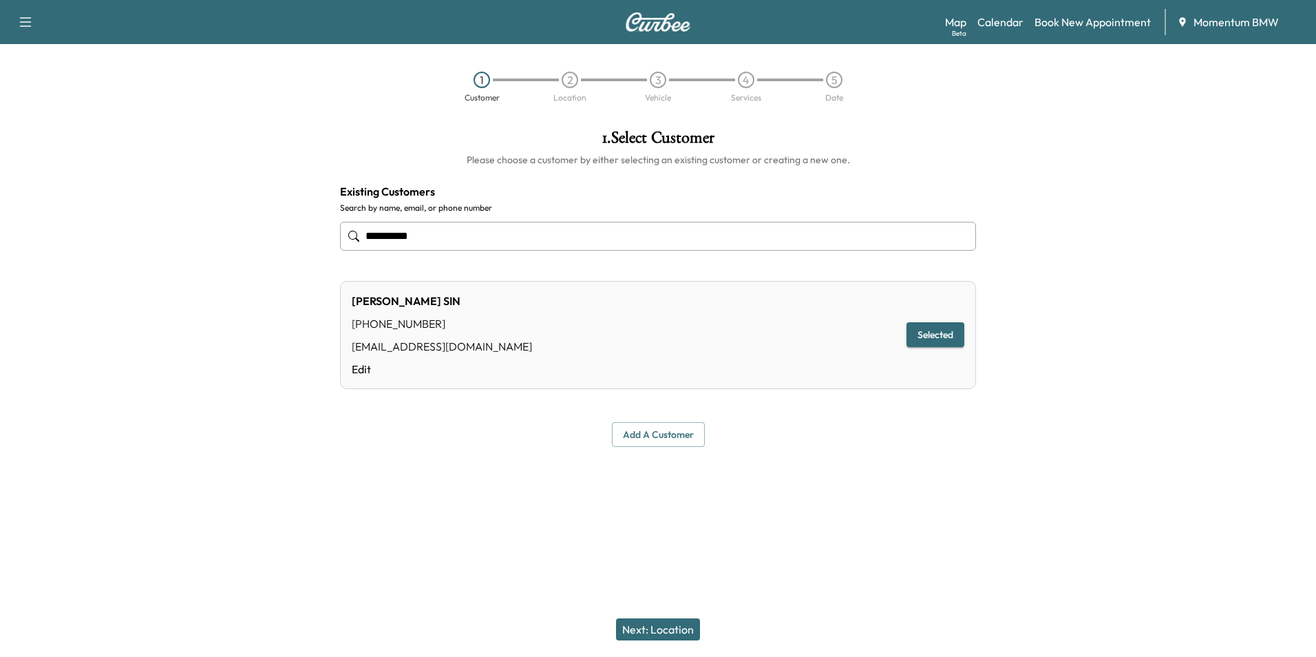
click at [675, 633] on button "Next: Location" at bounding box center [658, 629] width 84 height 22
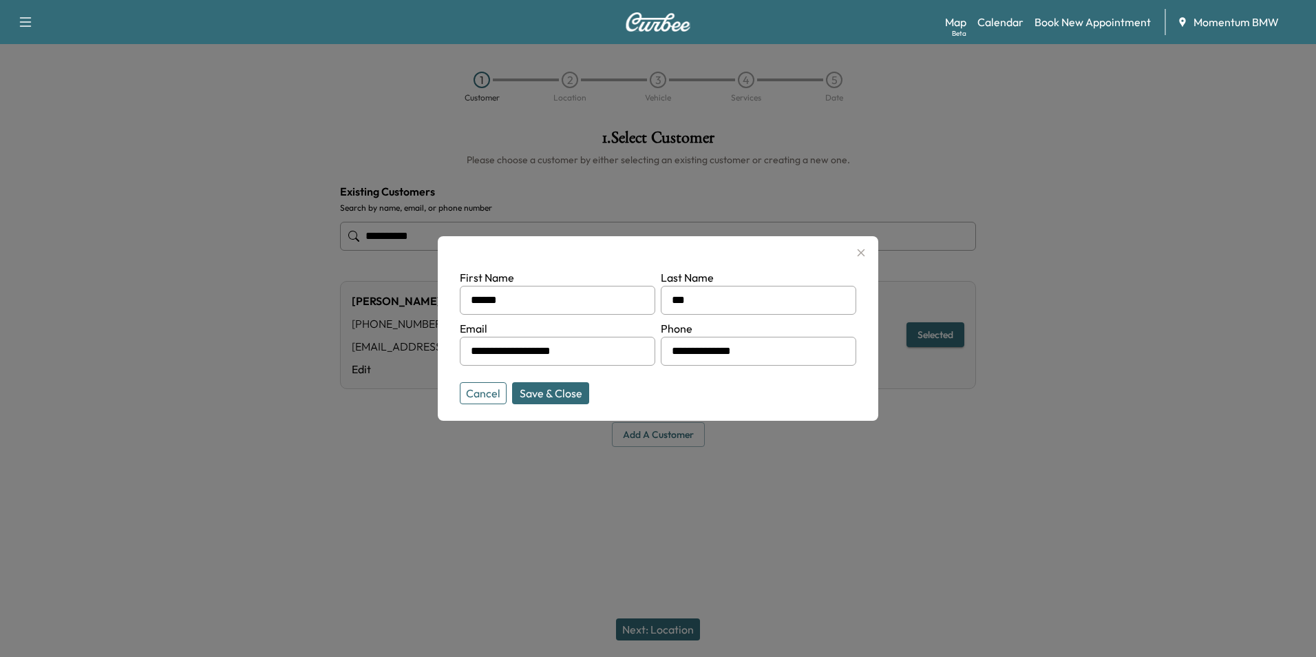
click at [487, 392] on button "Cancel" at bounding box center [483, 393] width 47 height 22
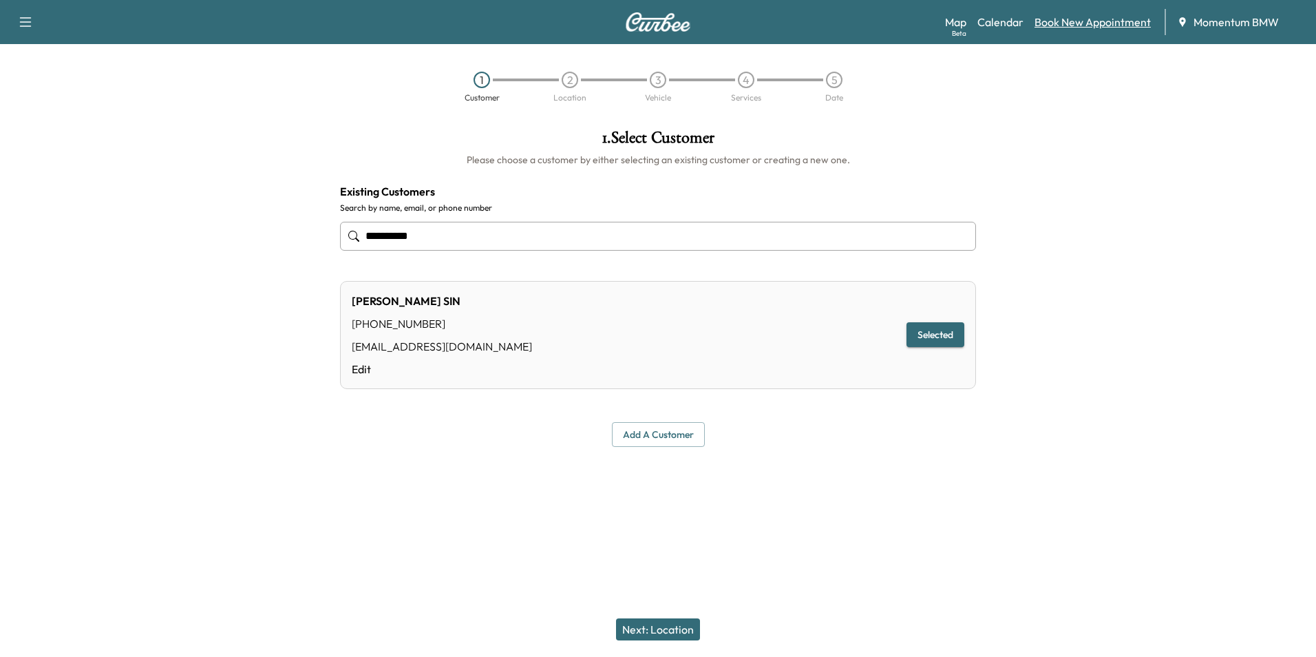
click at [1090, 16] on link "Book New Appointment" at bounding box center [1092, 22] width 116 height 17
click at [655, 439] on button "Add a customer" at bounding box center [658, 434] width 93 height 25
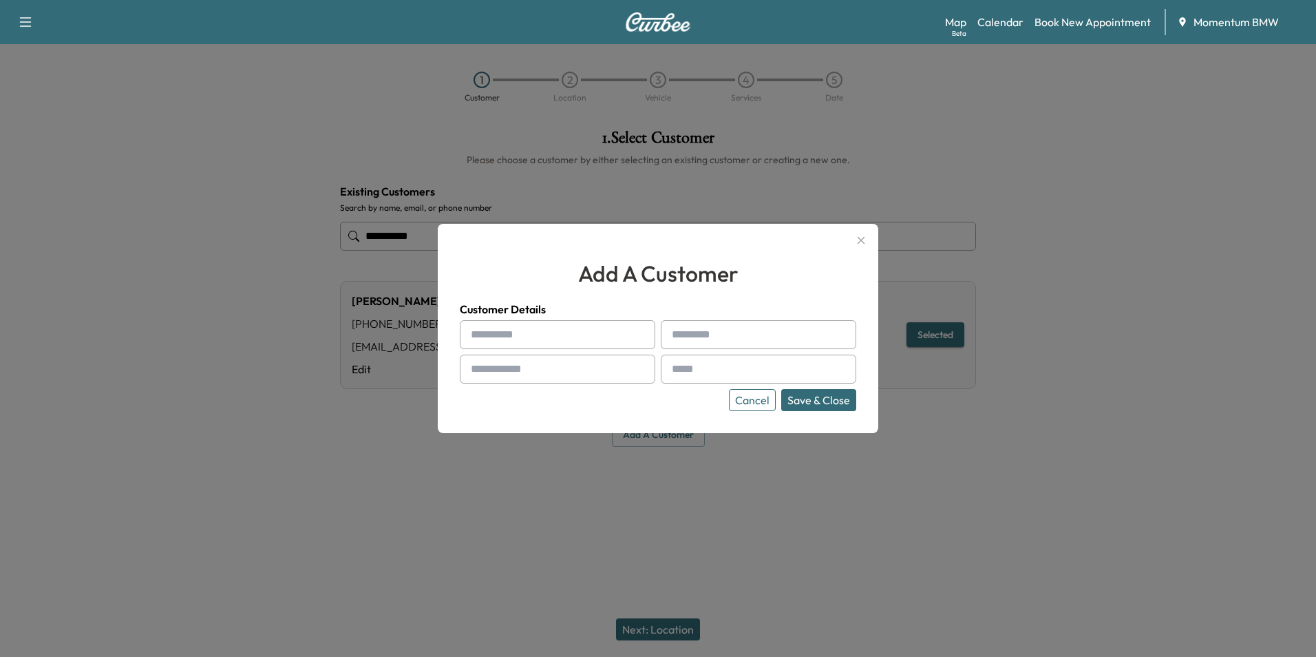
click at [584, 343] on input "text" at bounding box center [557, 334] width 195 height 29
type input "*"
click at [588, 332] on input "text" at bounding box center [557, 334] width 195 height 29
type input "******"
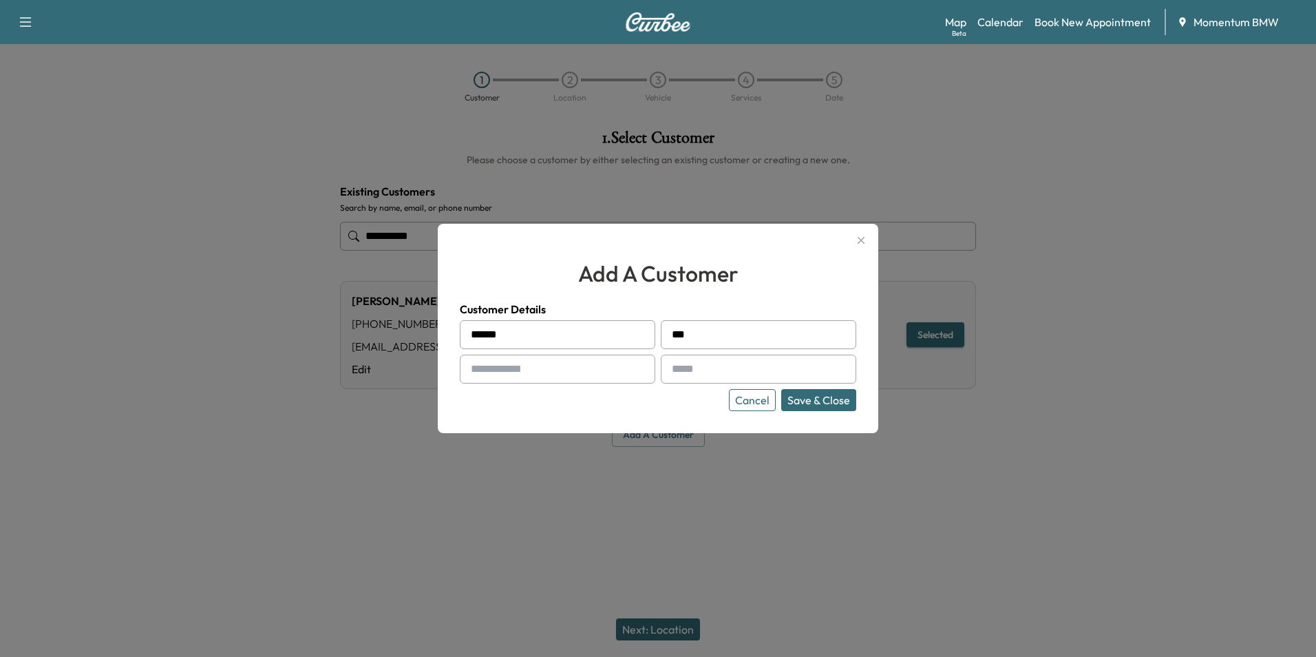
type input "*****"
type input "**********"
click at [838, 403] on button "Save & Close" at bounding box center [818, 400] width 75 height 22
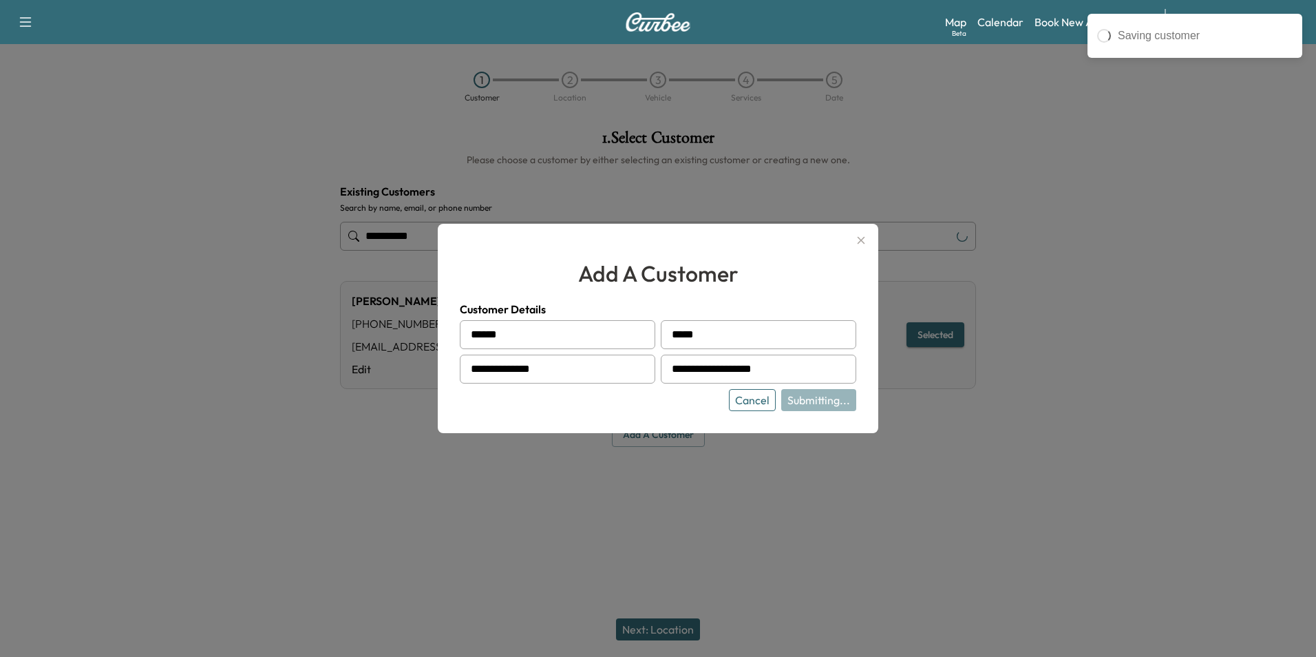
type input "**********"
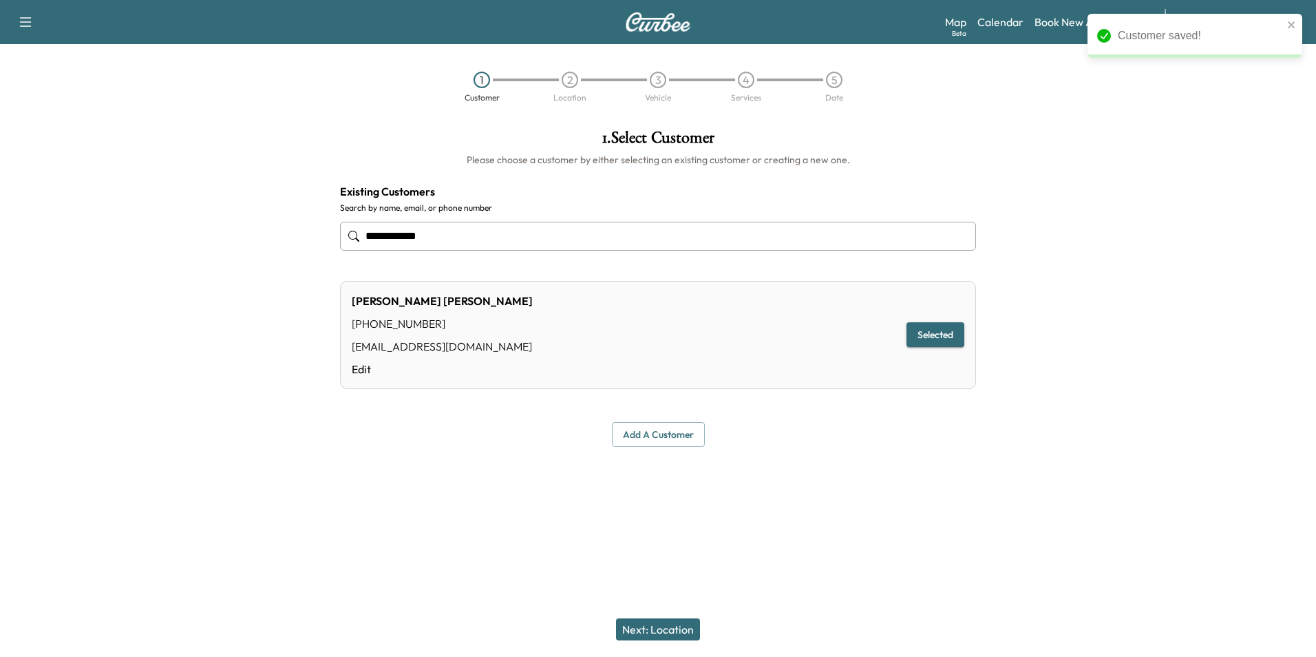
click at [664, 623] on button "Next: Location" at bounding box center [658, 629] width 84 height 22
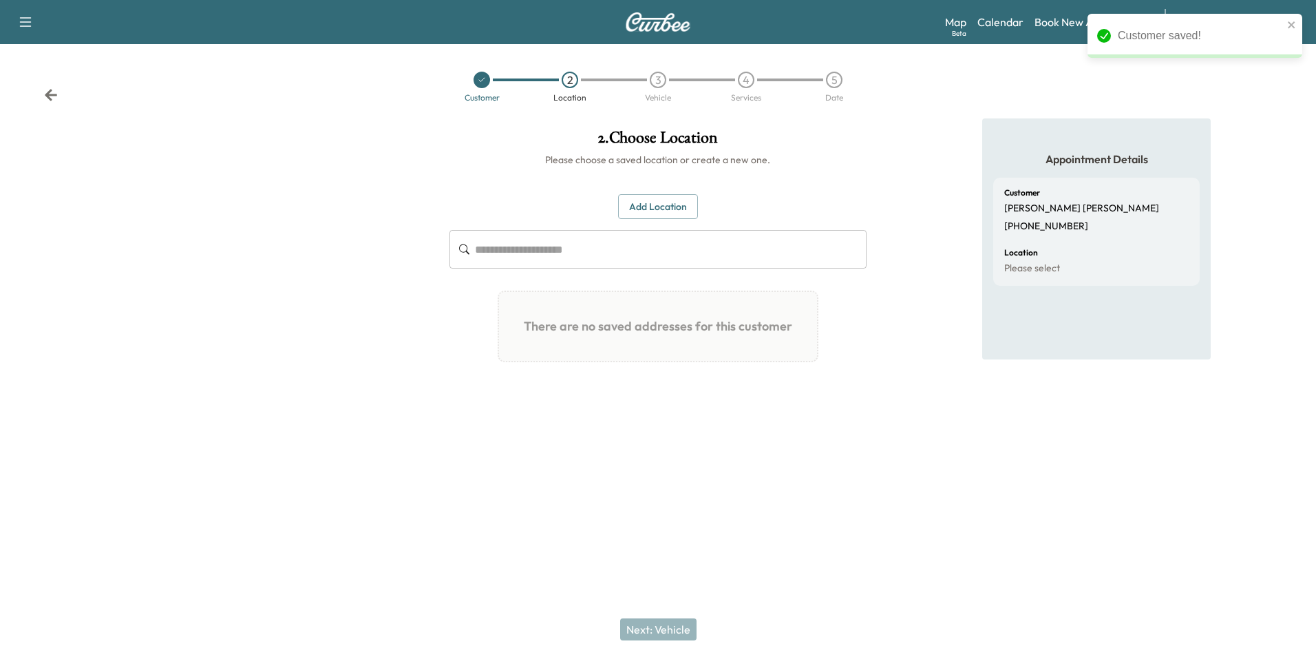
click at [665, 208] on button "Add Location" at bounding box center [658, 206] width 80 height 25
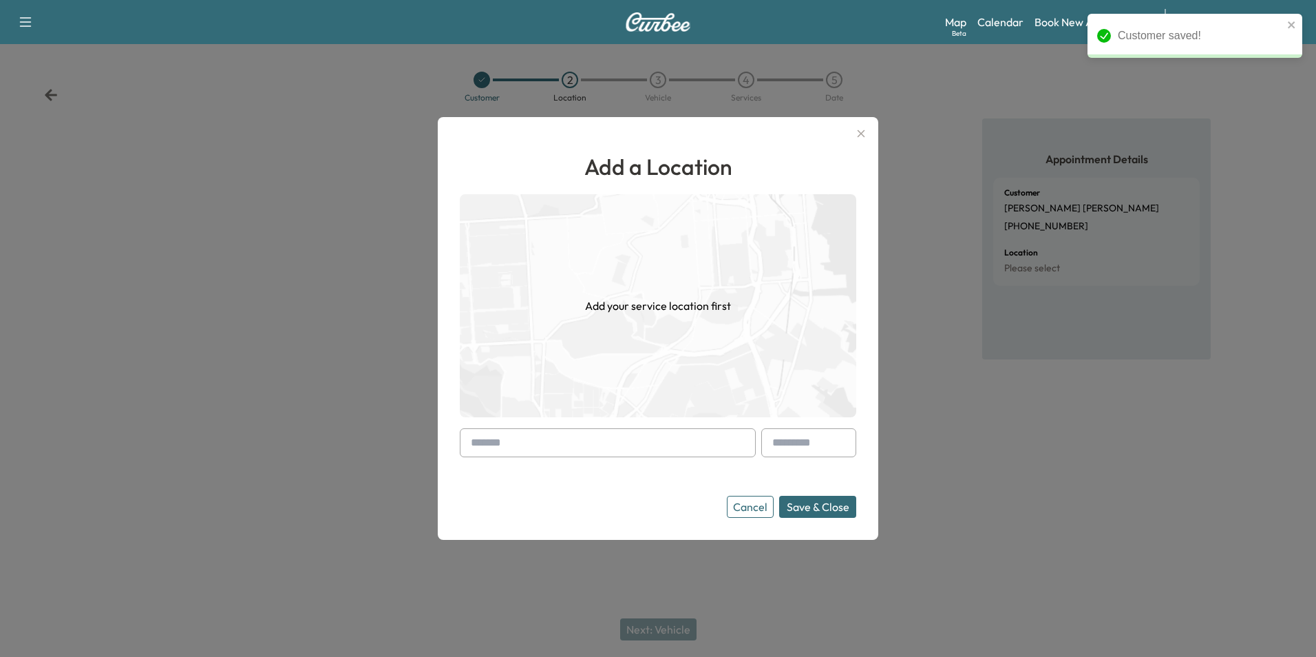
click at [686, 446] on input "text" at bounding box center [608, 442] width 296 height 29
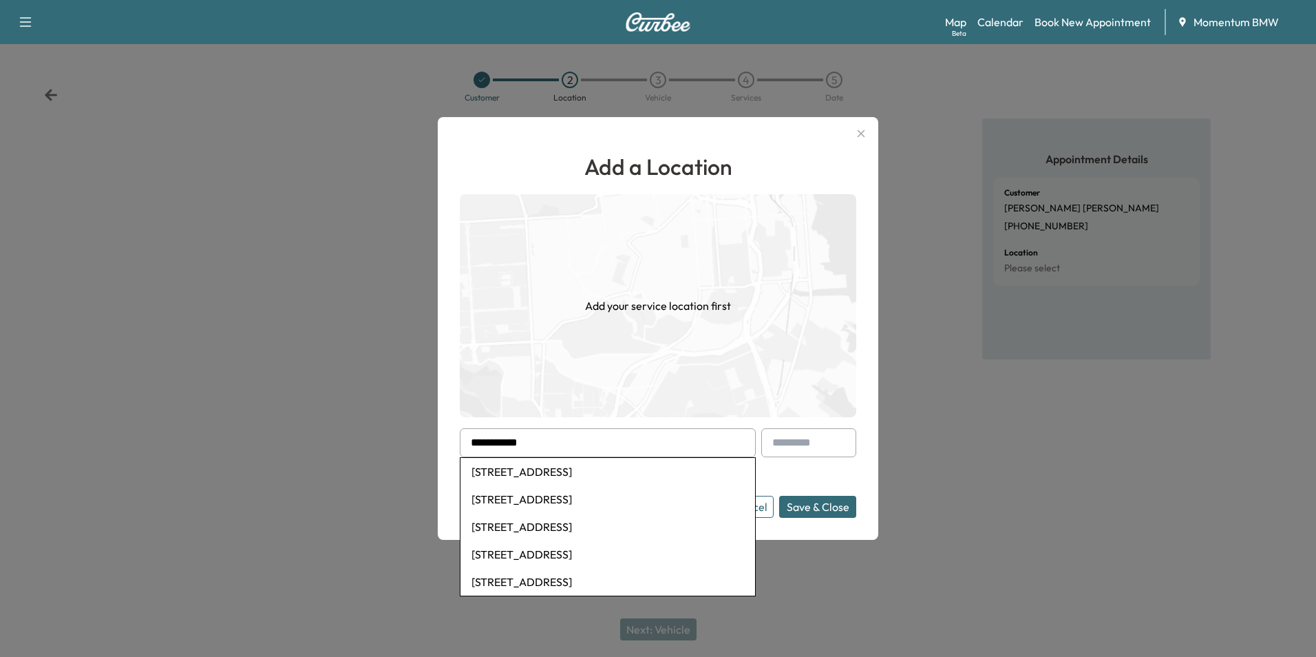
click at [587, 475] on li "[STREET_ADDRESS]" at bounding box center [607, 472] width 295 height 28
type input "**********"
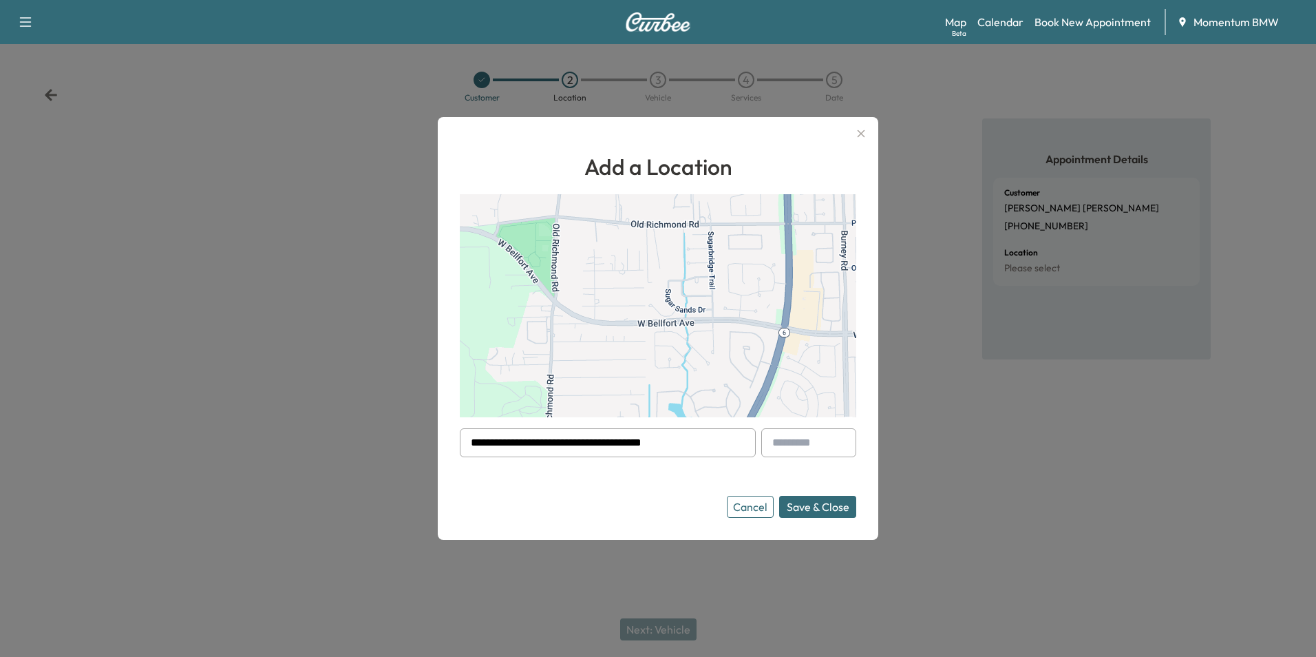
click at [820, 513] on button "Save & Close" at bounding box center [817, 507] width 77 height 22
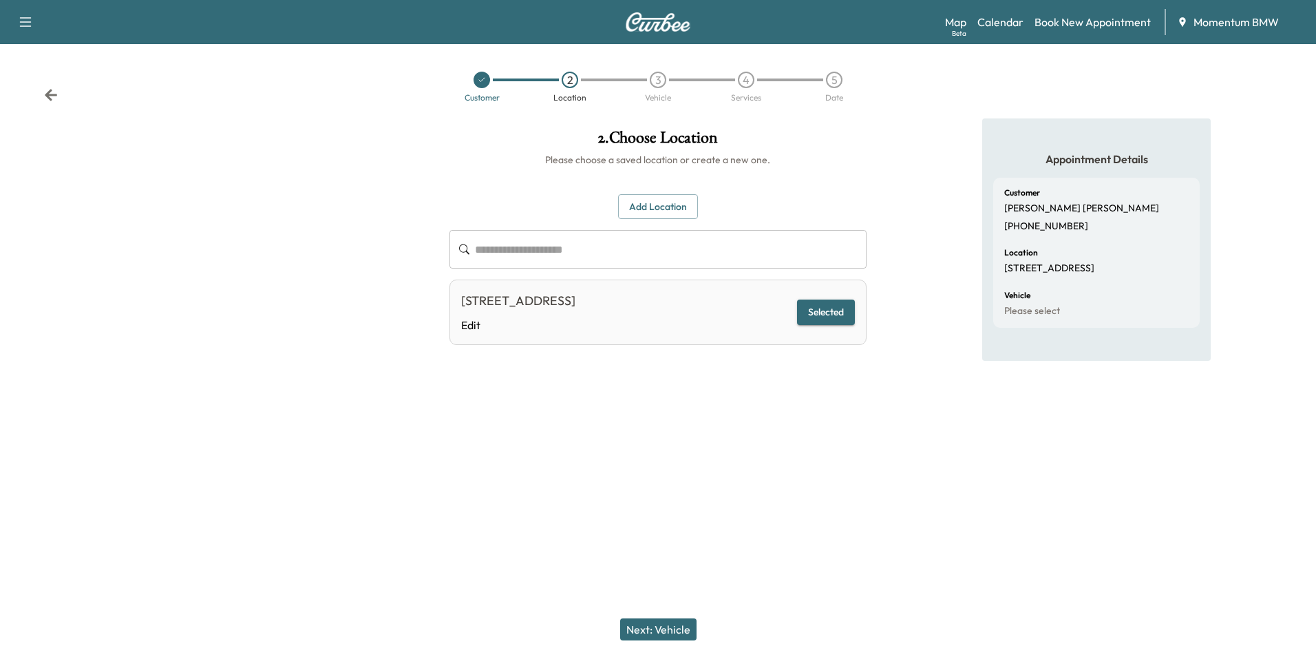
click at [673, 631] on button "Next: Vehicle" at bounding box center [658, 629] width 76 height 22
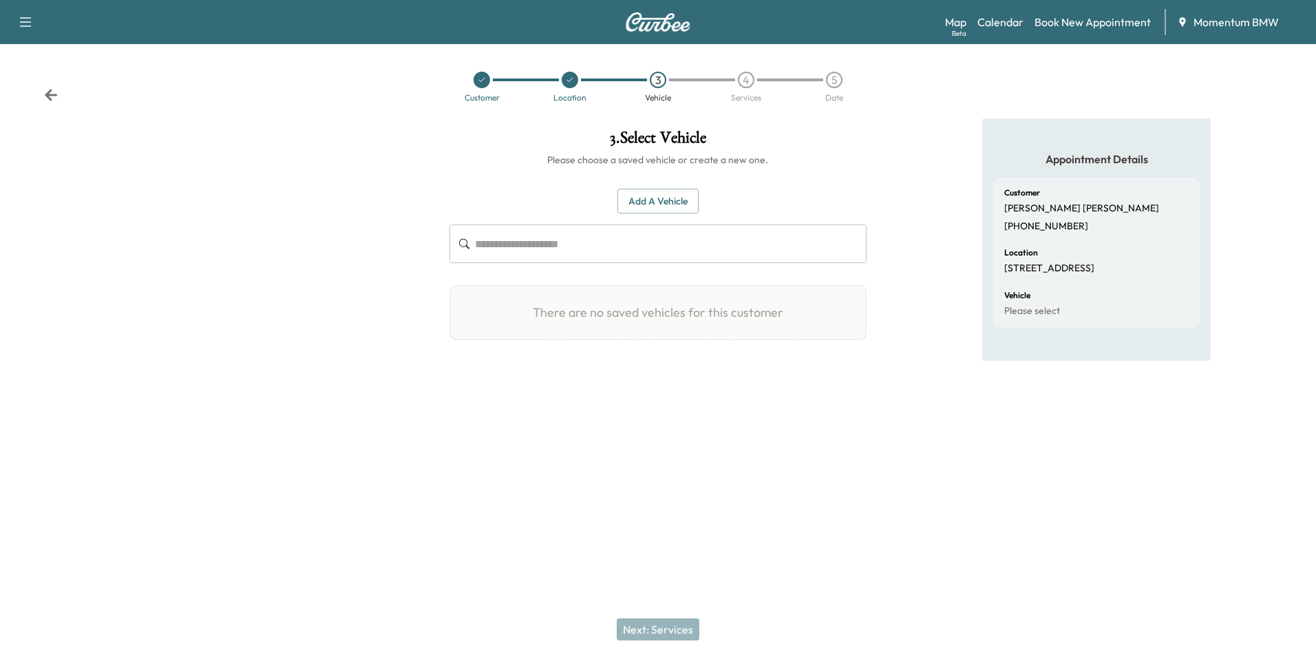
click at [645, 208] on button "Add a Vehicle" at bounding box center [657, 201] width 81 height 25
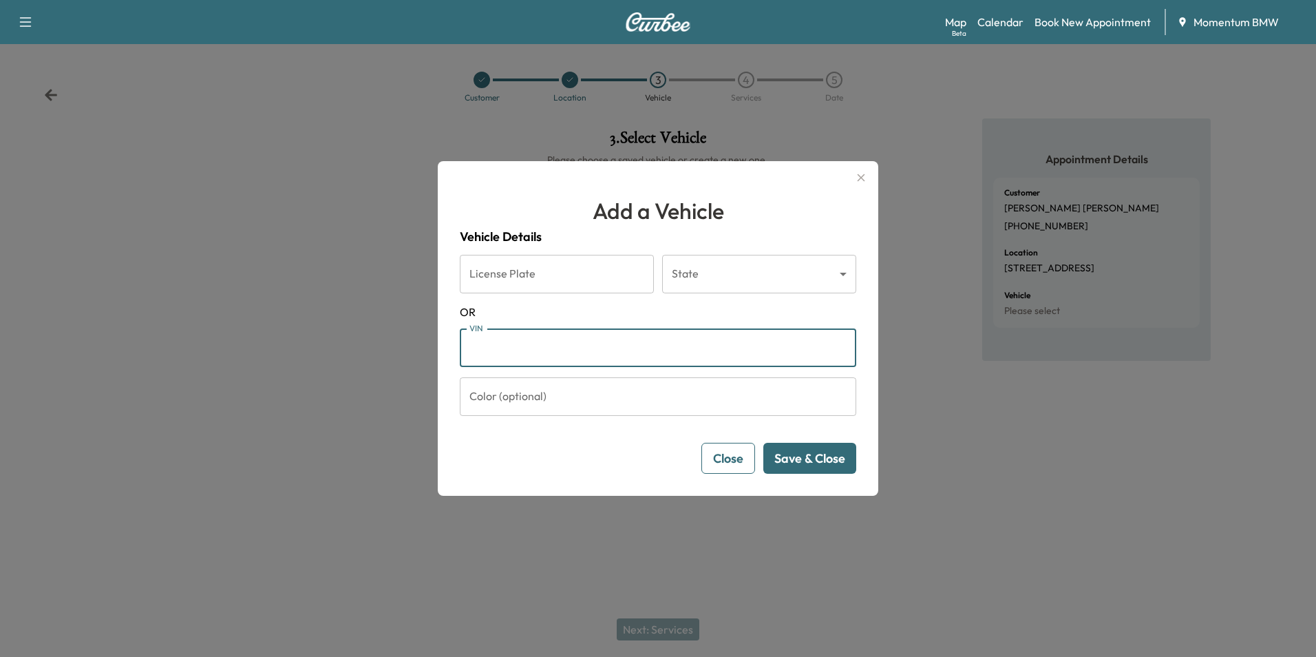
paste input "**********"
type input "**********"
click at [825, 465] on button "Save & Close" at bounding box center [809, 458] width 93 height 31
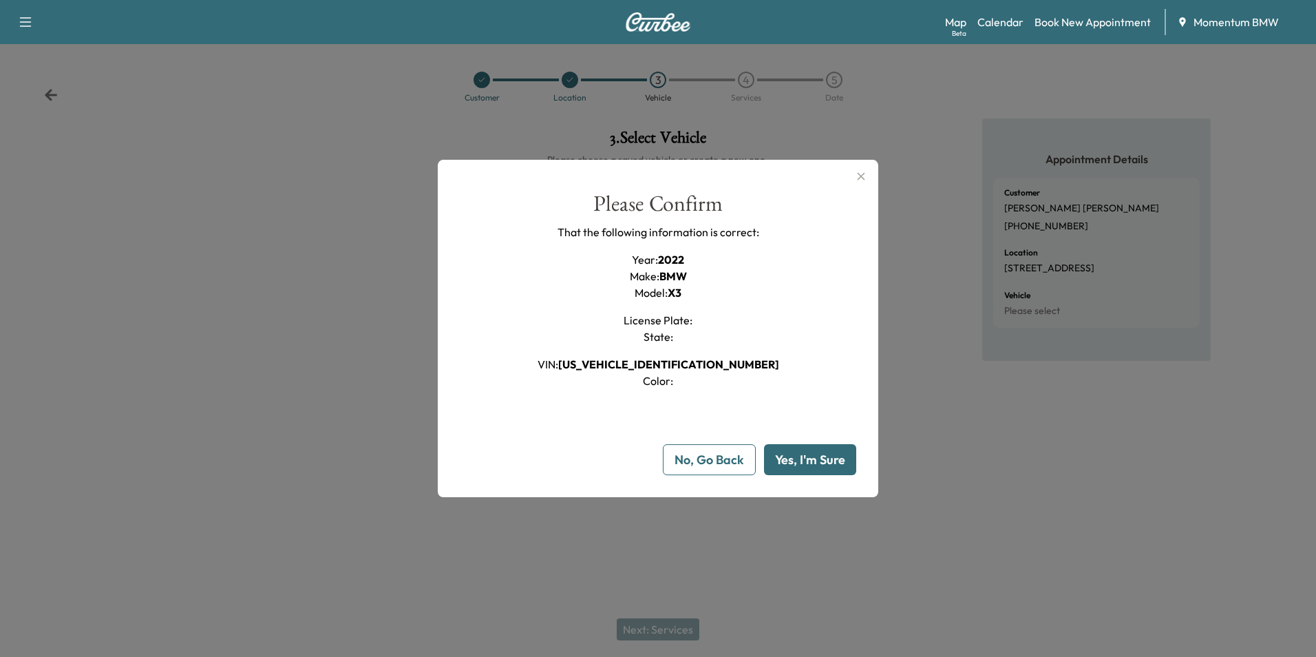
click at [825, 465] on button "Yes, I'm Sure" at bounding box center [810, 459] width 92 height 31
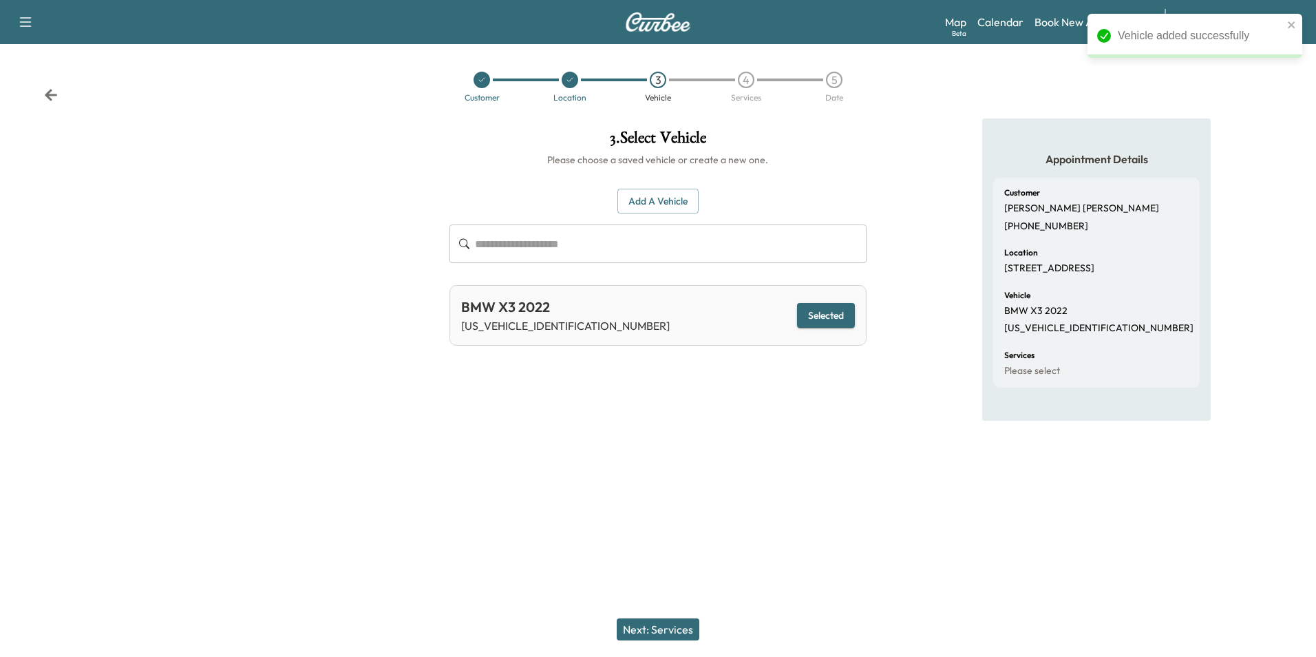
click at [670, 630] on button "Next: Services" at bounding box center [658, 629] width 83 height 22
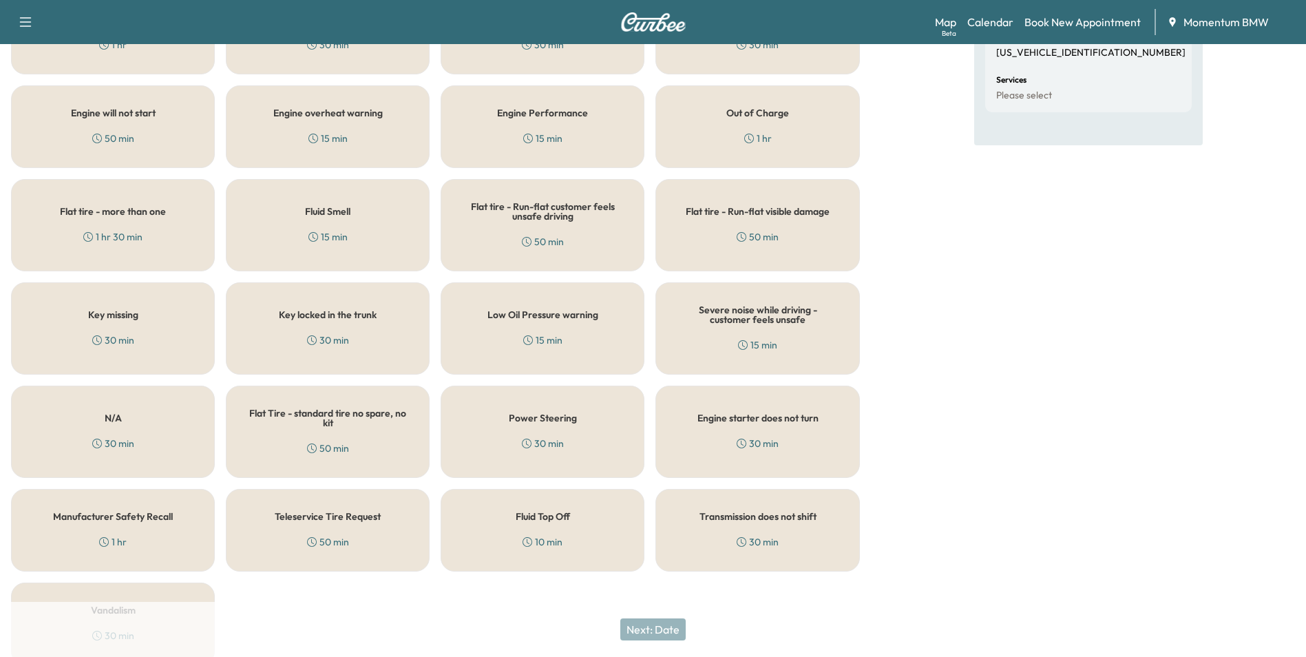
scroll to position [339, 0]
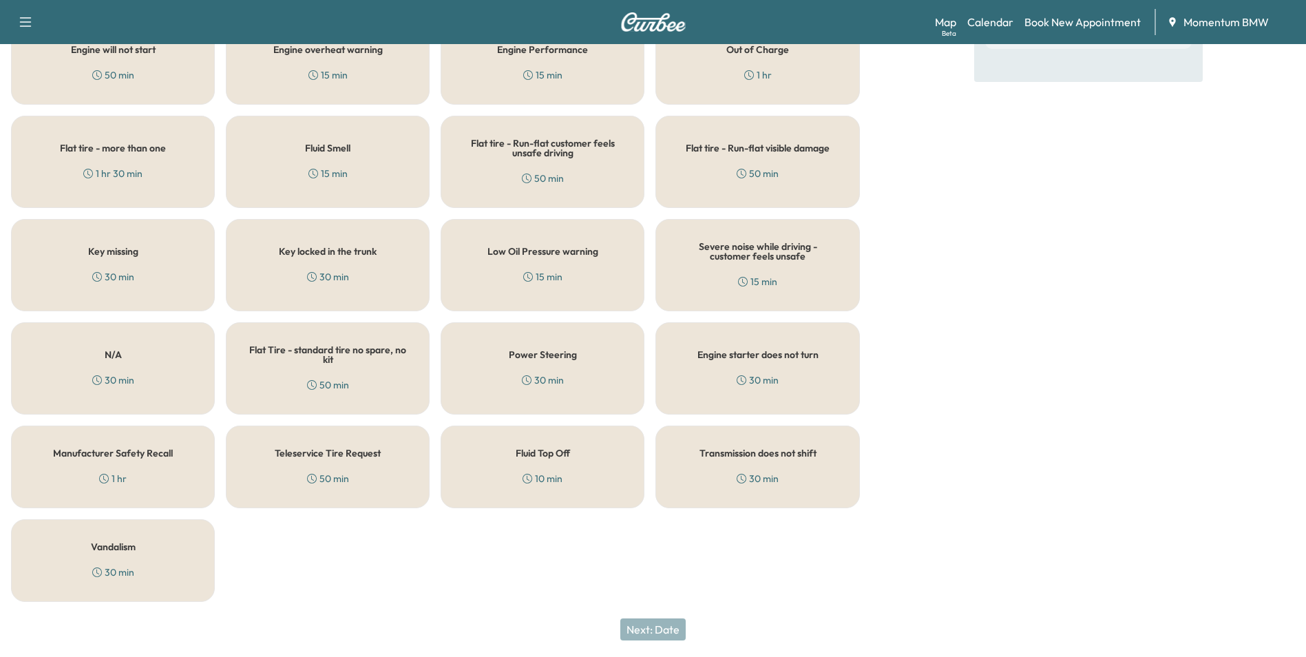
click at [137, 455] on h5 "Manufacturer Safety Recall" at bounding box center [113, 453] width 120 height 10
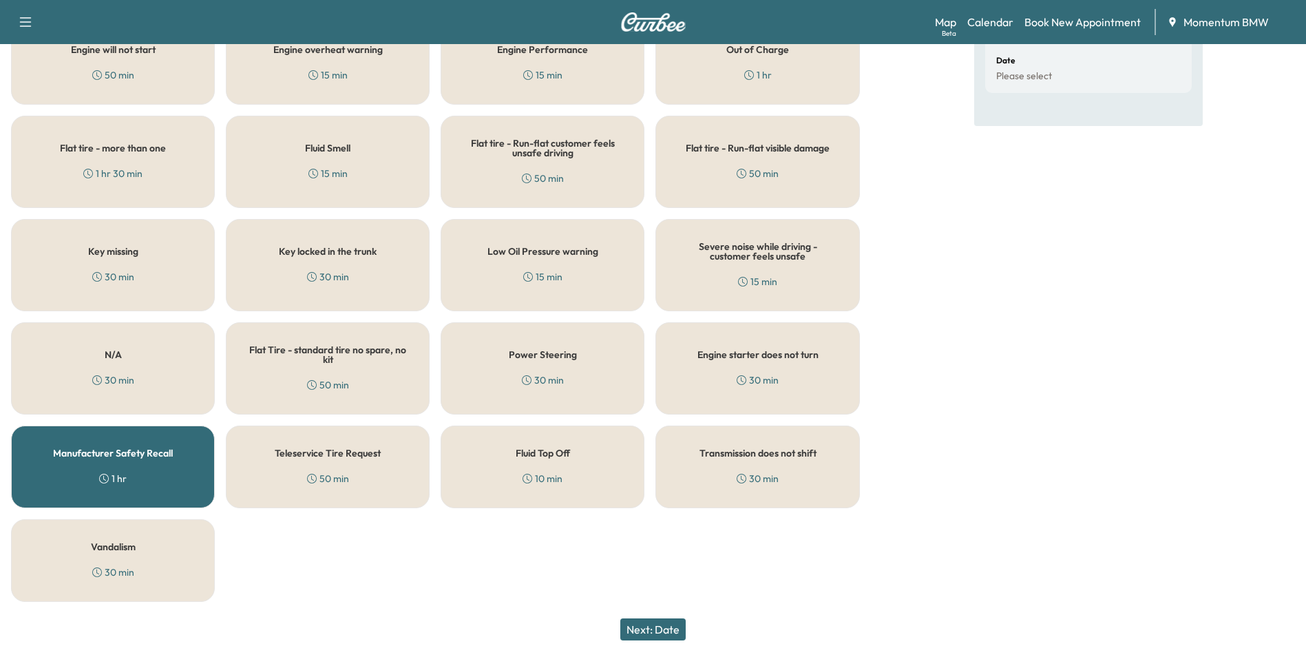
click at [650, 631] on button "Next: Date" at bounding box center [652, 629] width 65 height 22
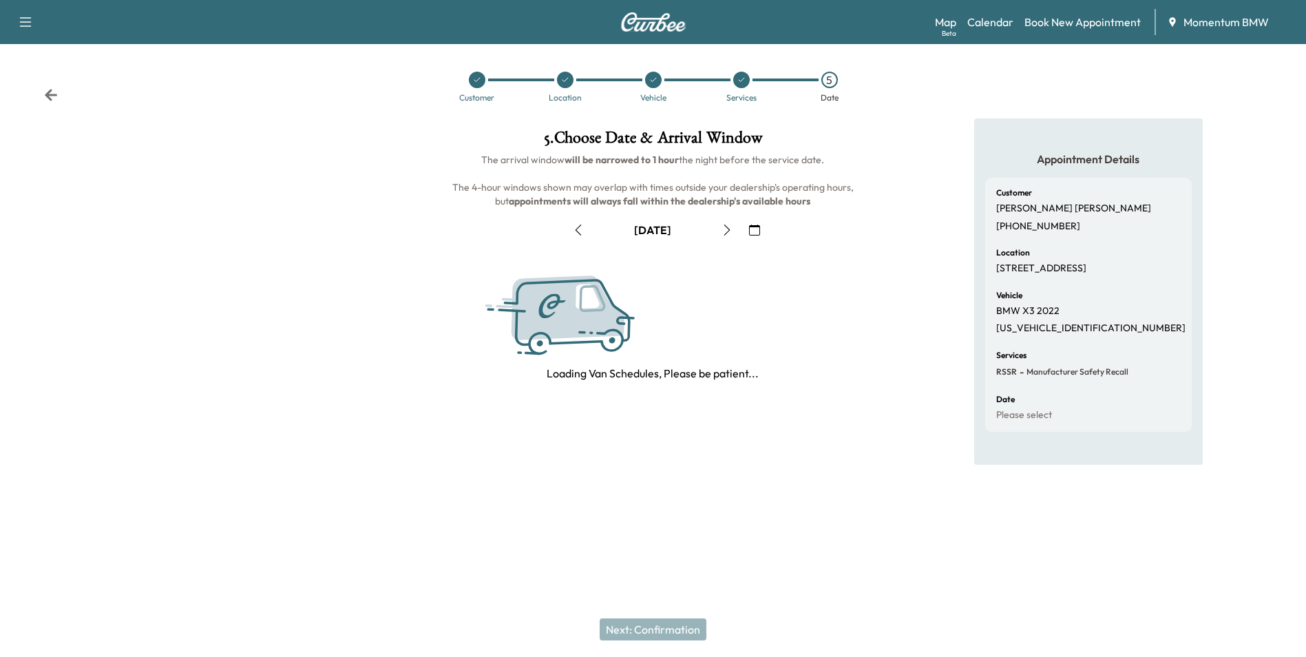
scroll to position [0, 0]
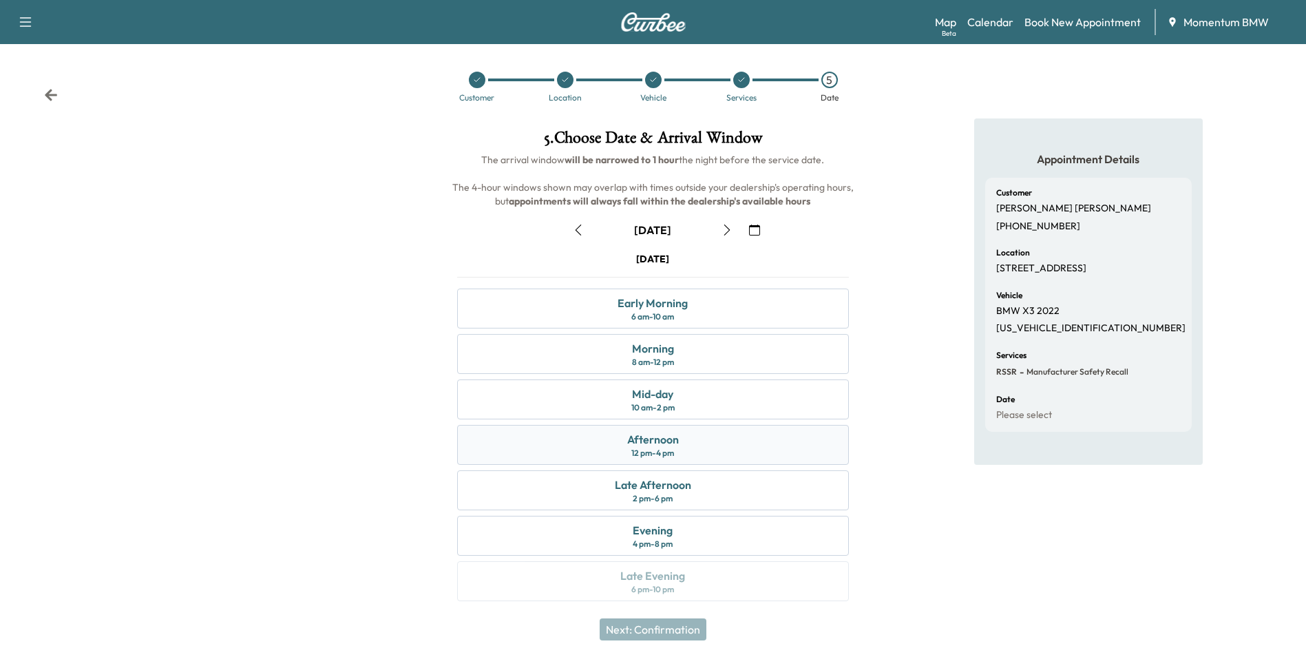
click at [688, 445] on div "Afternoon 12 pm - 4 pm" at bounding box center [652, 445] width 391 height 40
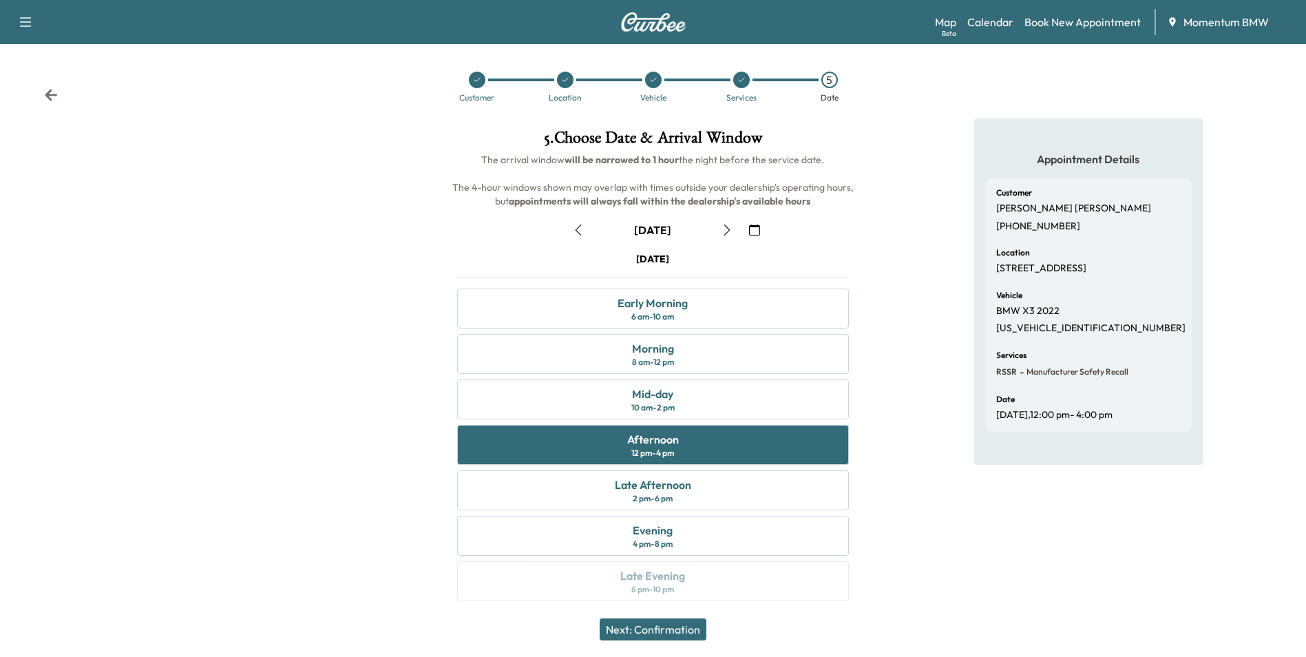
click at [667, 624] on button "Next: Confirmation" at bounding box center [652, 629] width 107 height 22
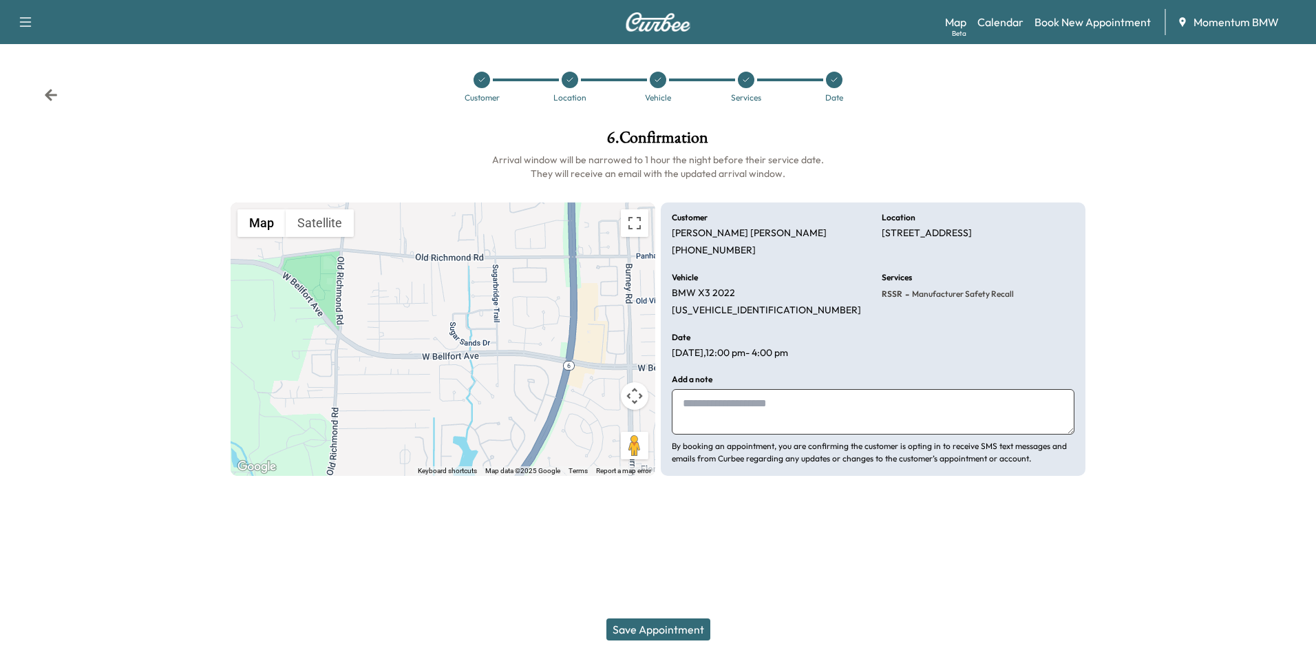
drag, startPoint x: 736, startPoint y: 421, endPoint x: 690, endPoint y: 371, distance: 68.2
click at [736, 422] on textarea at bounding box center [873, 411] width 403 height 45
type textarea "*********"
click at [687, 630] on button "Save Appointment" at bounding box center [658, 629] width 104 height 22
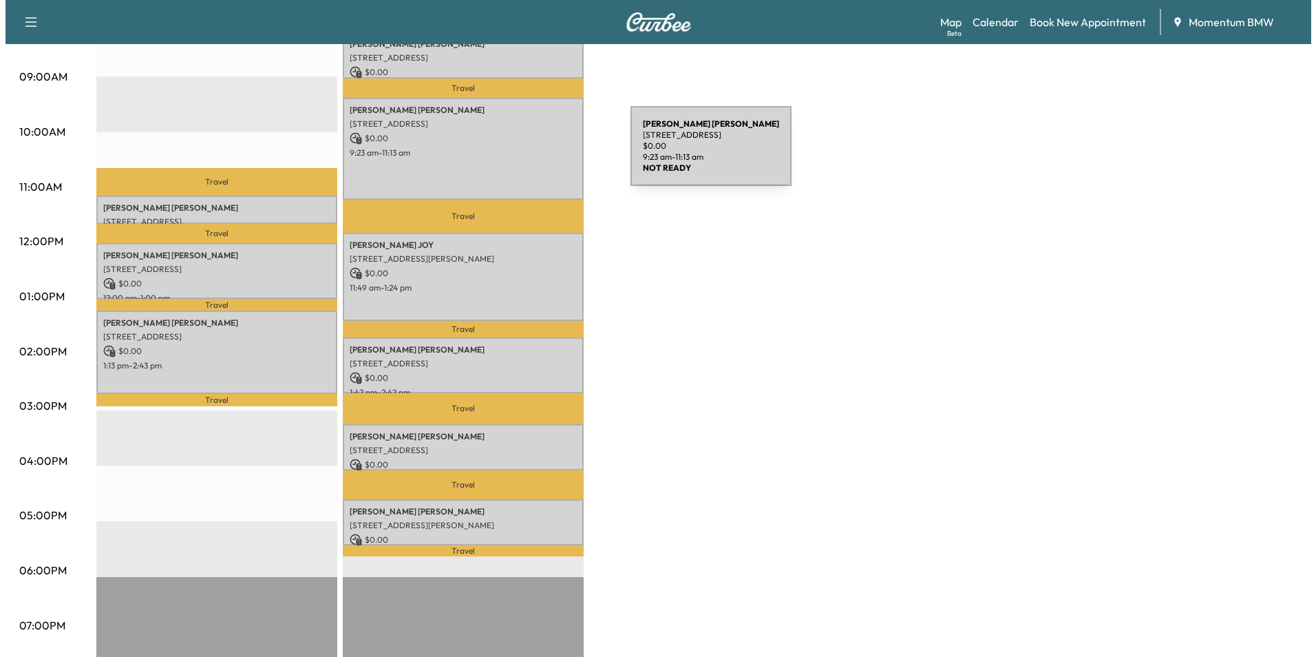
scroll to position [275, 0]
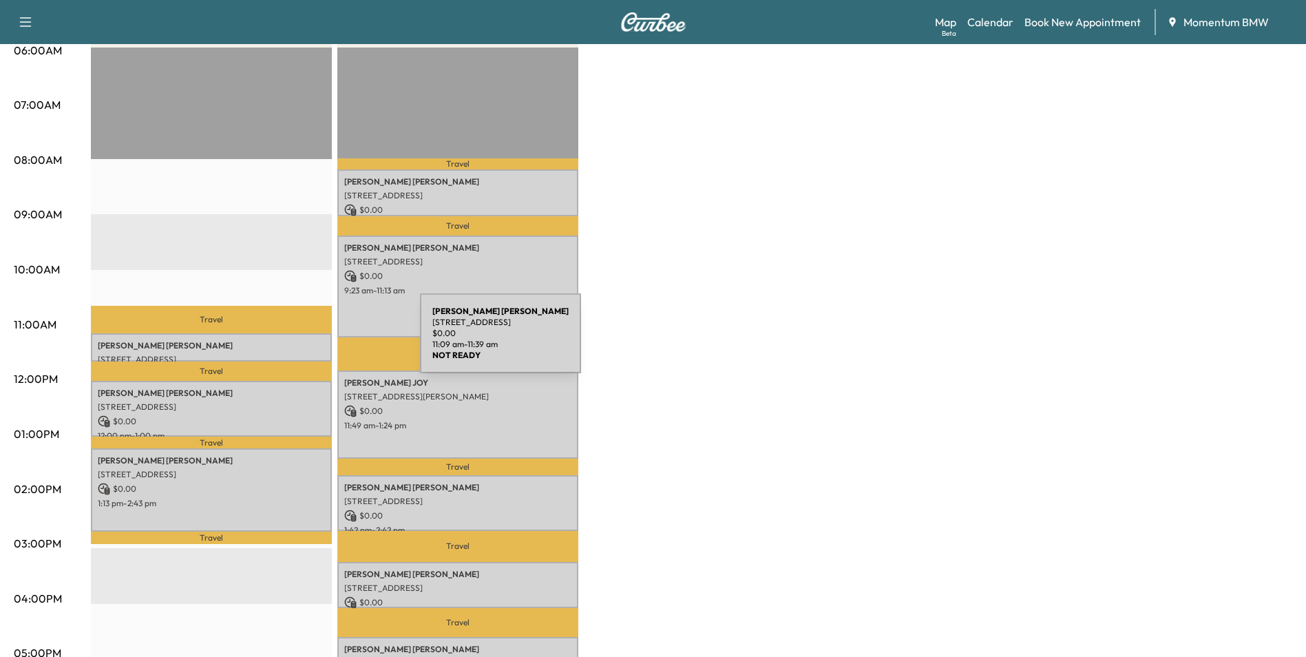
click at [317, 341] on p "[PERSON_NAME]" at bounding box center [211, 345] width 227 height 11
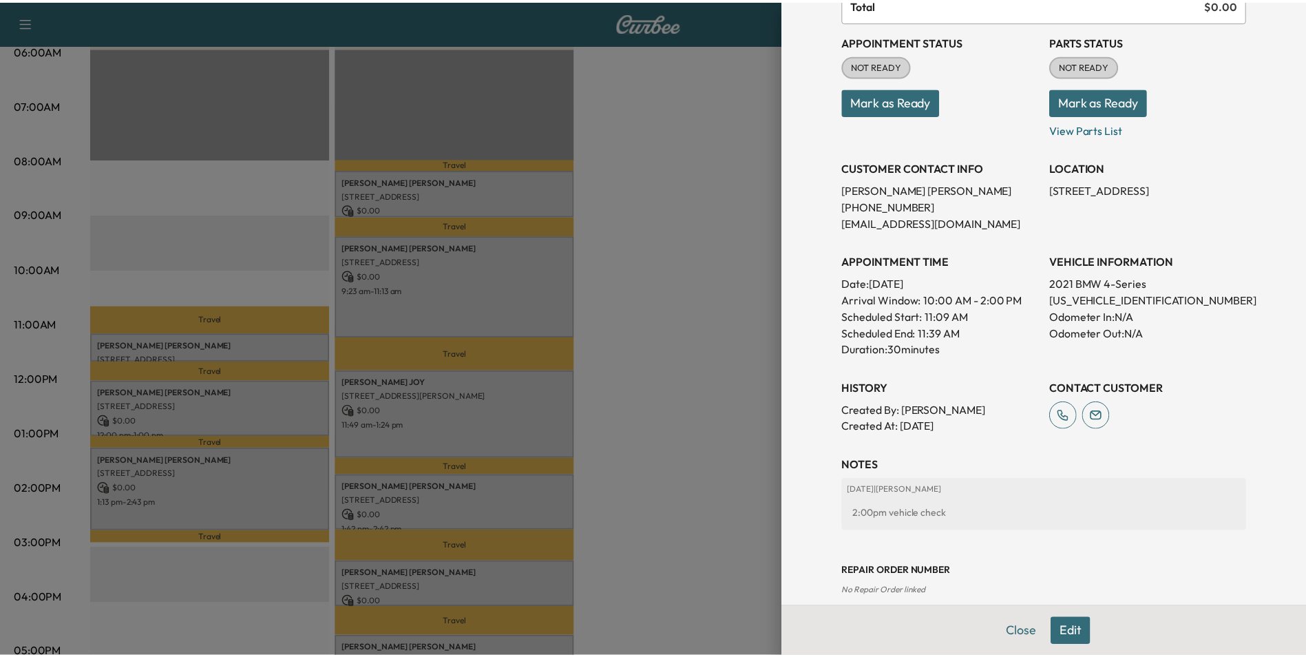
scroll to position [158, 0]
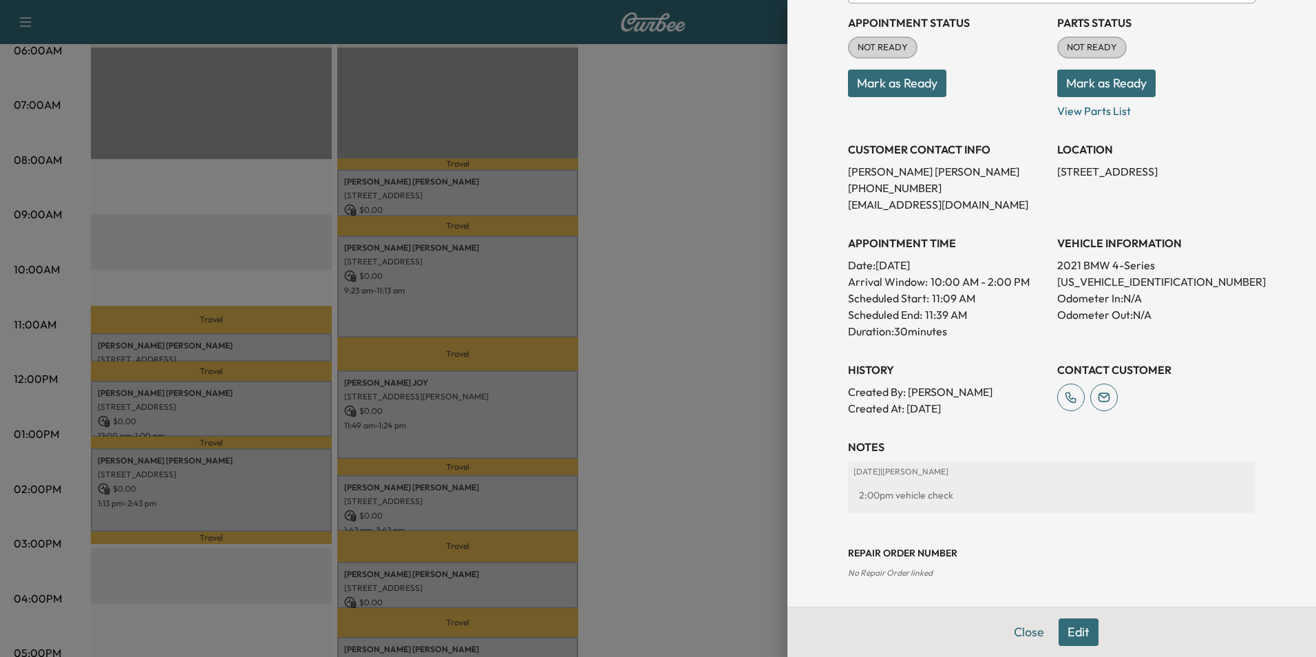
click at [1018, 630] on button "Close" at bounding box center [1029, 632] width 48 height 28
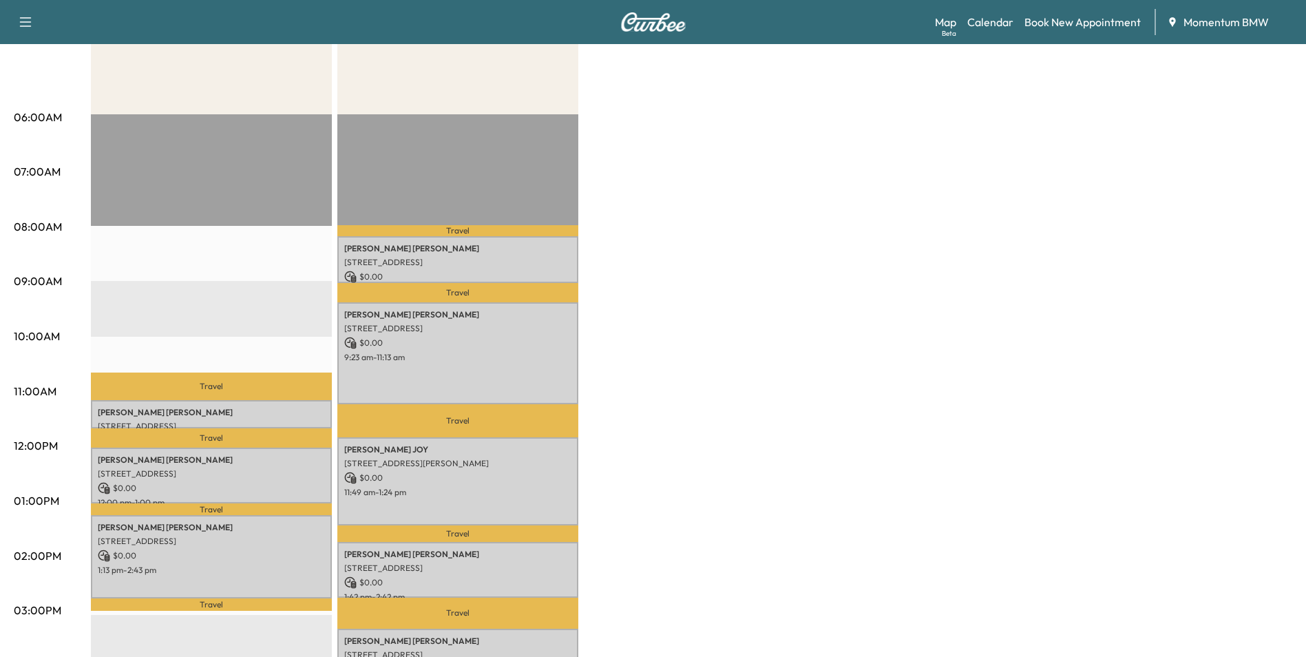
scroll to position [69, 0]
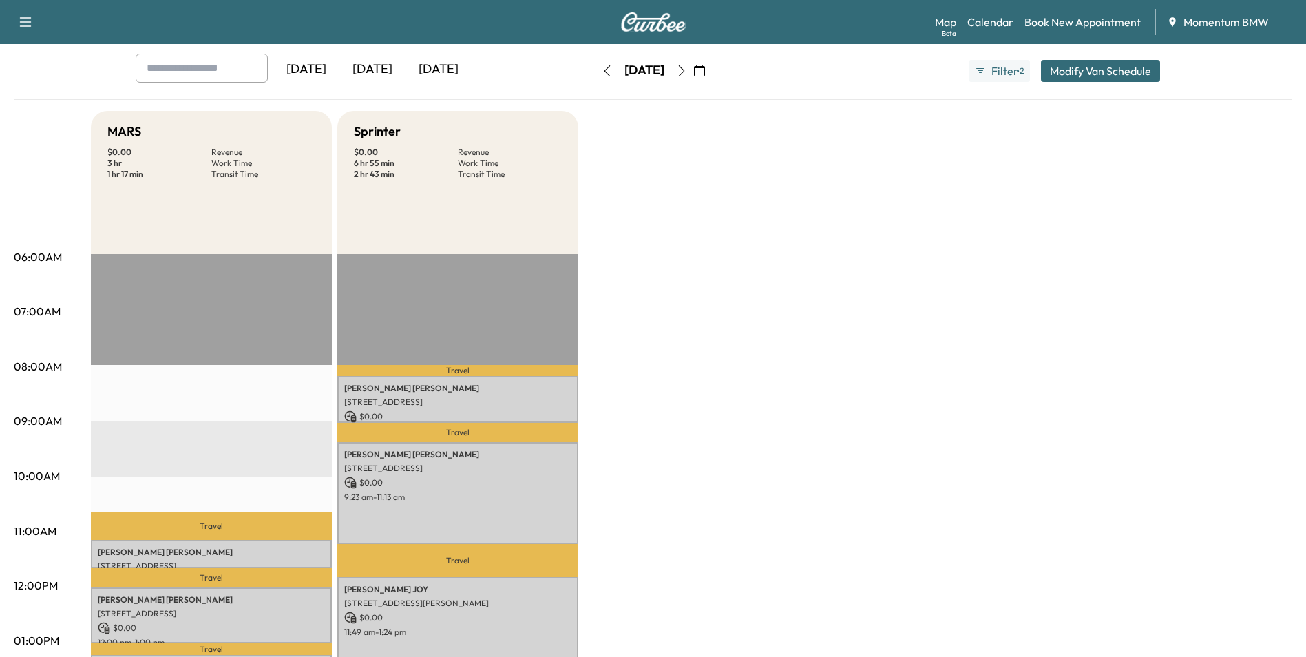
click at [602, 69] on icon "button" at bounding box center [607, 70] width 11 height 11
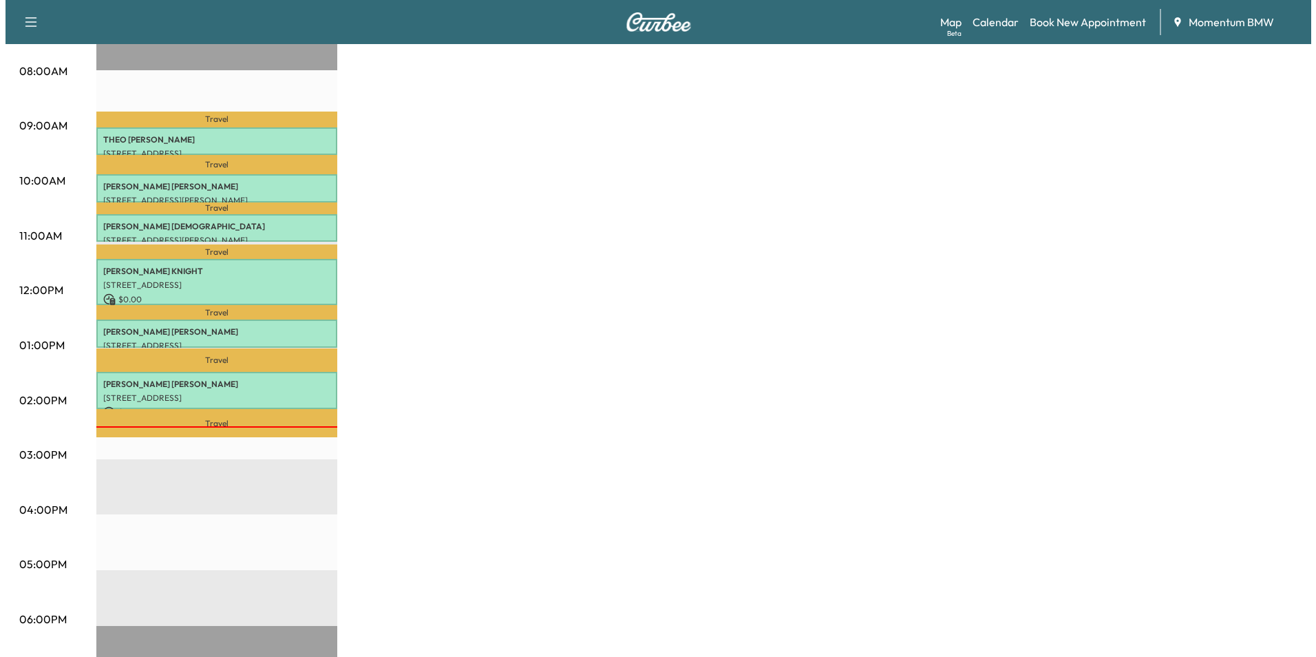
scroll to position [413, 0]
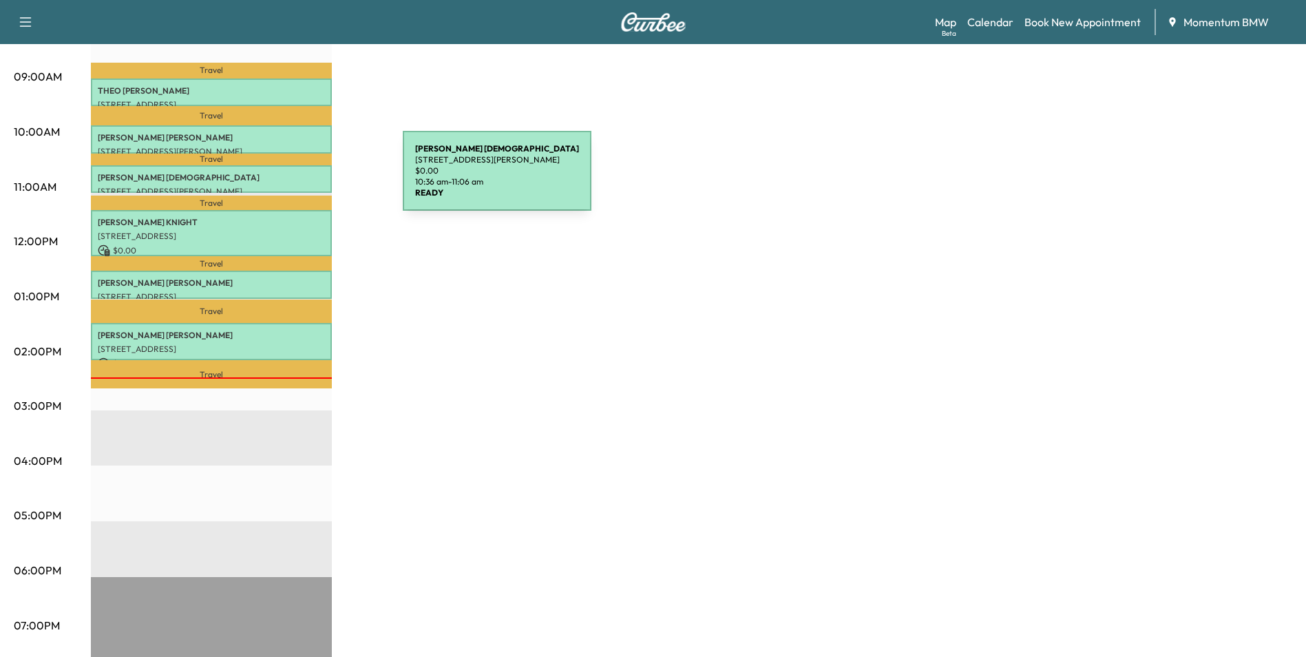
click at [300, 179] on p "[PERSON_NAME][DEMOGRAPHIC_DATA]" at bounding box center [211, 177] width 227 height 11
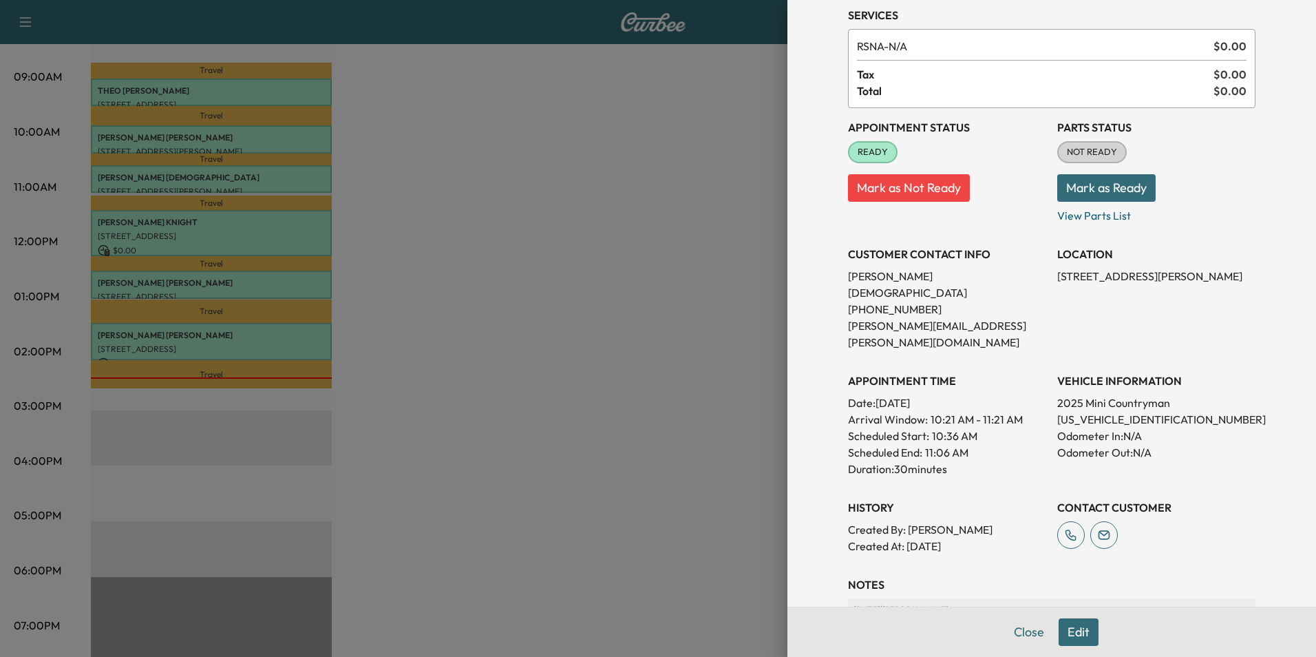
scroll to position [206, 0]
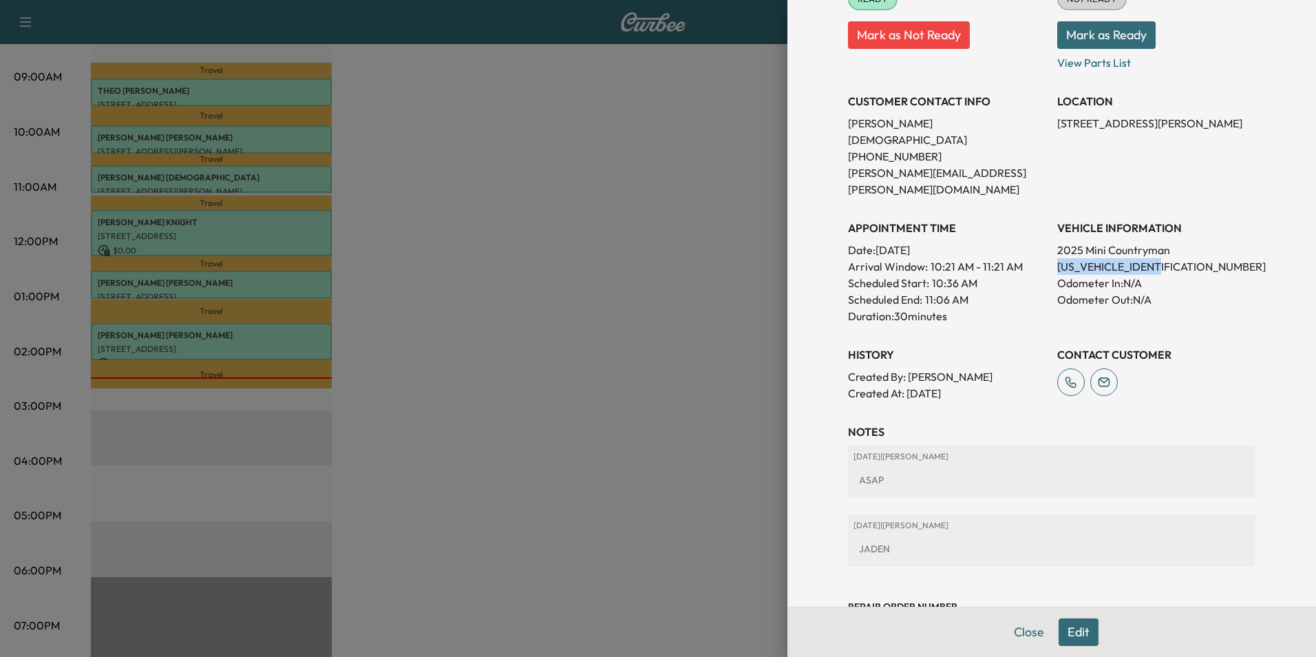
drag, startPoint x: 1162, startPoint y: 235, endPoint x: 1048, endPoint y: 241, distance: 114.4
click at [1057, 258] on p "[US_VEHICLE_IDENTIFICATION_NUMBER]" at bounding box center [1156, 266] width 198 height 17
drag, startPoint x: 1048, startPoint y: 241, endPoint x: 1134, endPoint y: 235, distance: 86.9
copy p "[US_VEHICLE_IDENTIFICATION_NUMBER]"
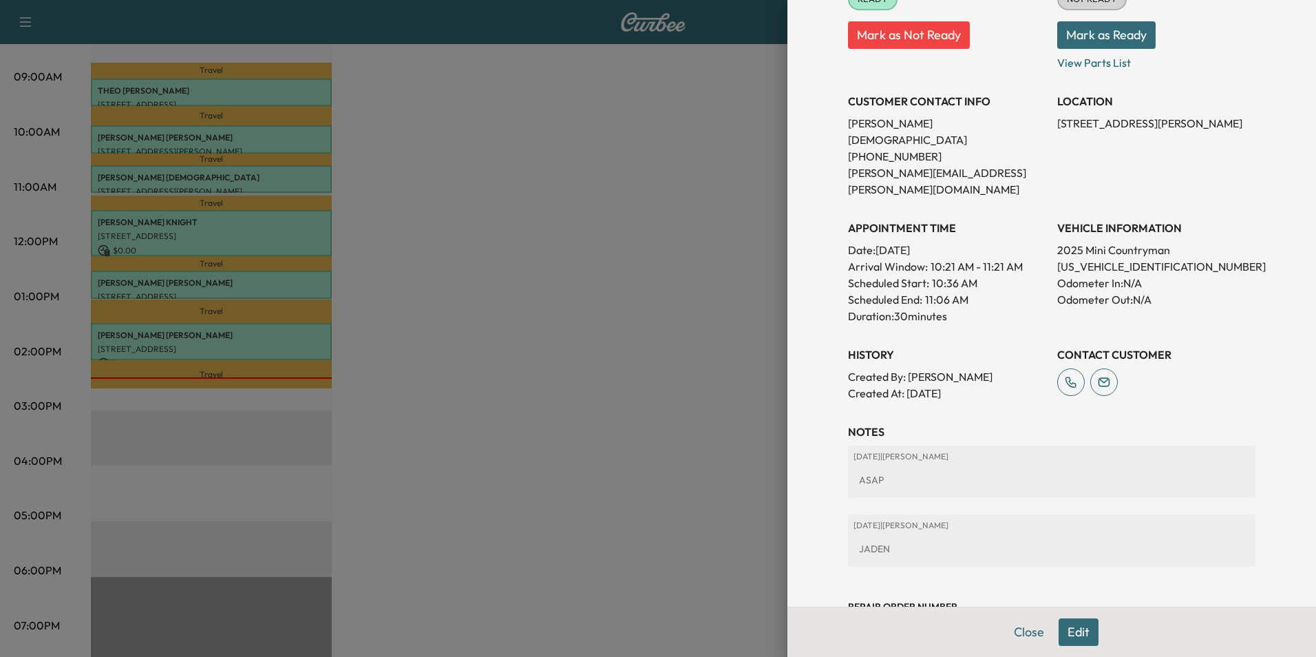
click at [1189, 279] on div "VEHICLE INFORMATION 2025 Mini Countryman [US_VEHICLE_IDENTIFICATION_NUMBER] Odo…" at bounding box center [1156, 267] width 198 height 116
drag, startPoint x: 1118, startPoint y: 125, endPoint x: 1047, endPoint y: 127, distance: 71.6
click at [1057, 127] on p "[STREET_ADDRESS][PERSON_NAME]" at bounding box center [1156, 123] width 198 height 17
drag, startPoint x: 1047, startPoint y: 127, endPoint x: 1094, endPoint y: 120, distance: 48.0
copy p "[STREET_ADDRESS][PERSON_NAME]"
